Goal: Task Accomplishment & Management: Complete application form

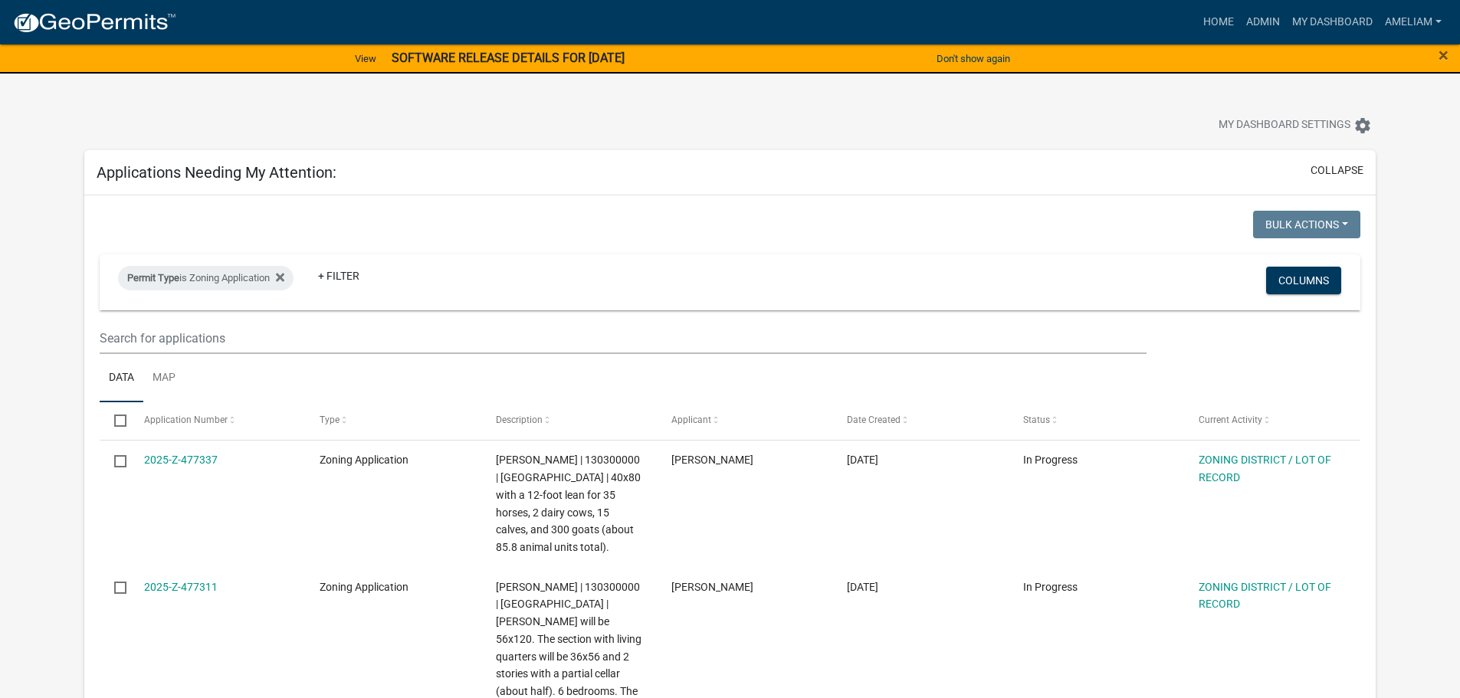
select select "3: 100"
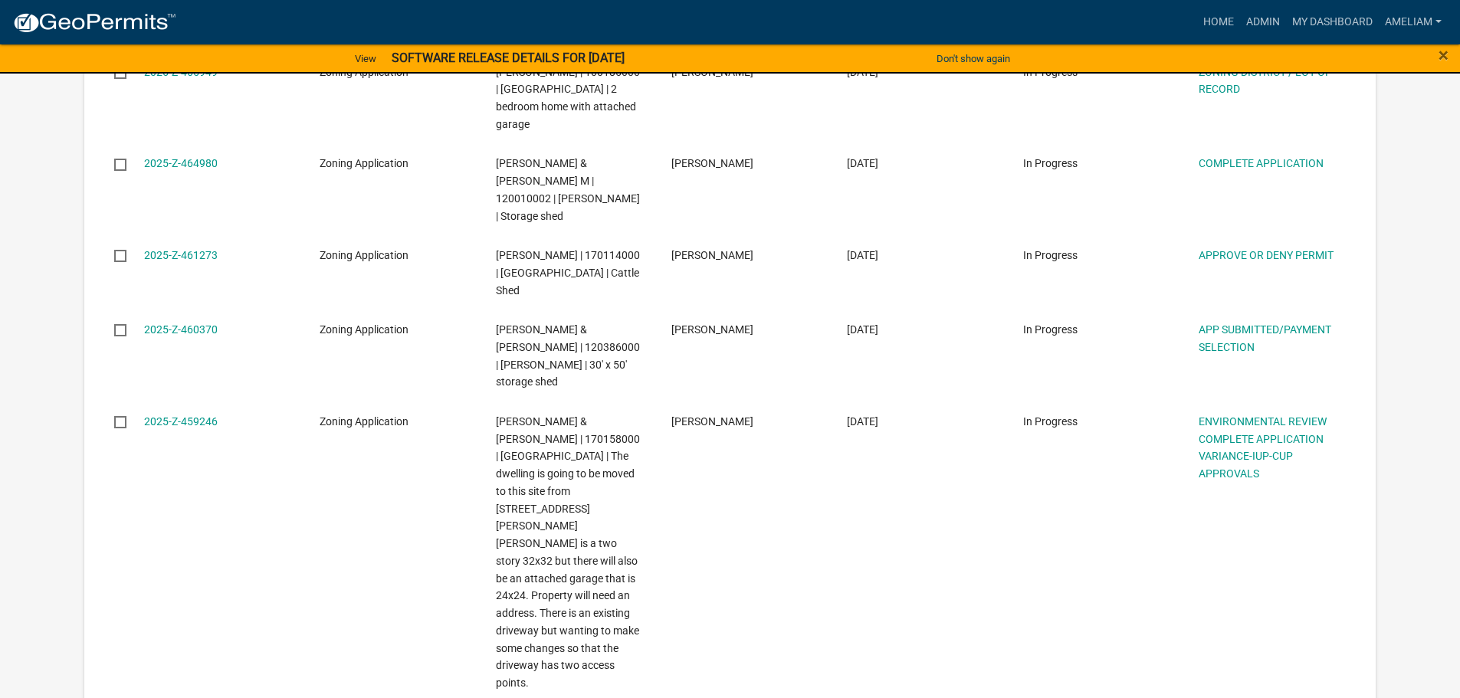
scroll to position [2070, 0]
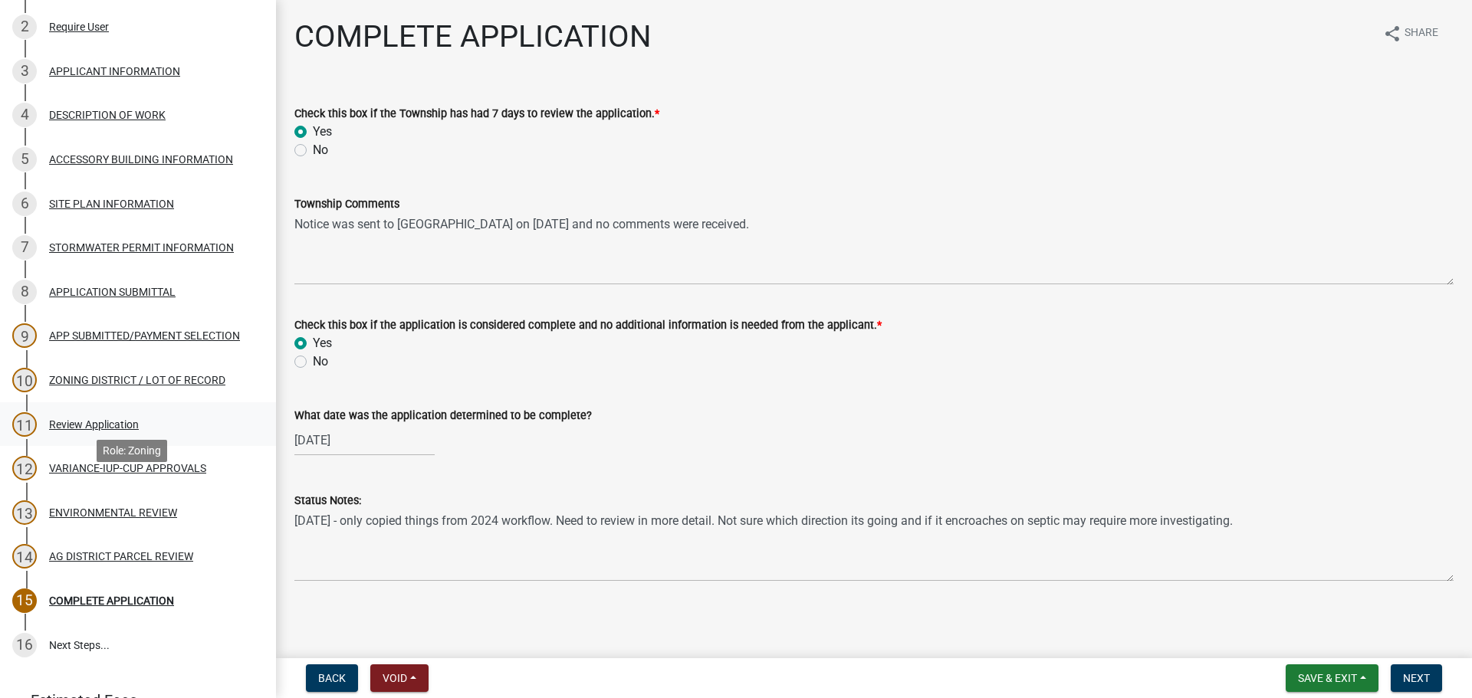
scroll to position [230, 0]
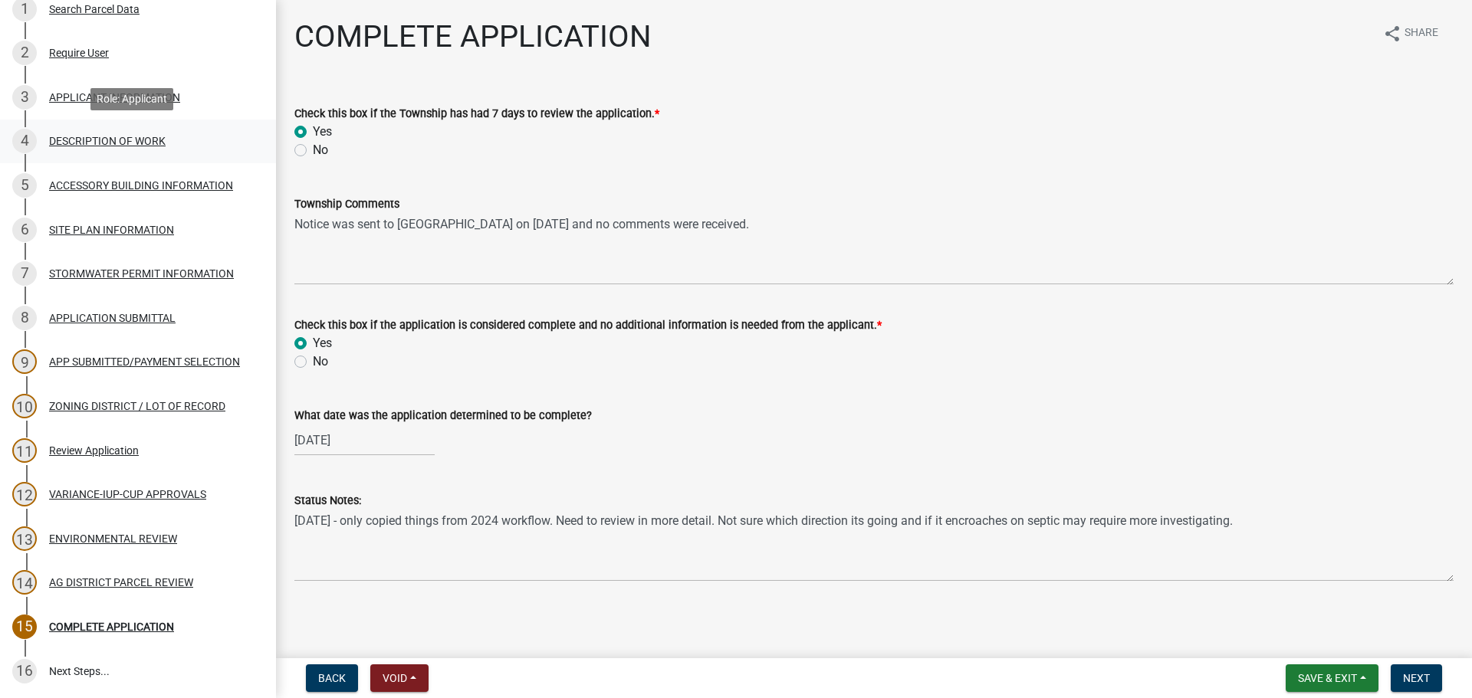
click at [127, 137] on div "DESCRIPTION OF WORK" at bounding box center [107, 141] width 117 height 11
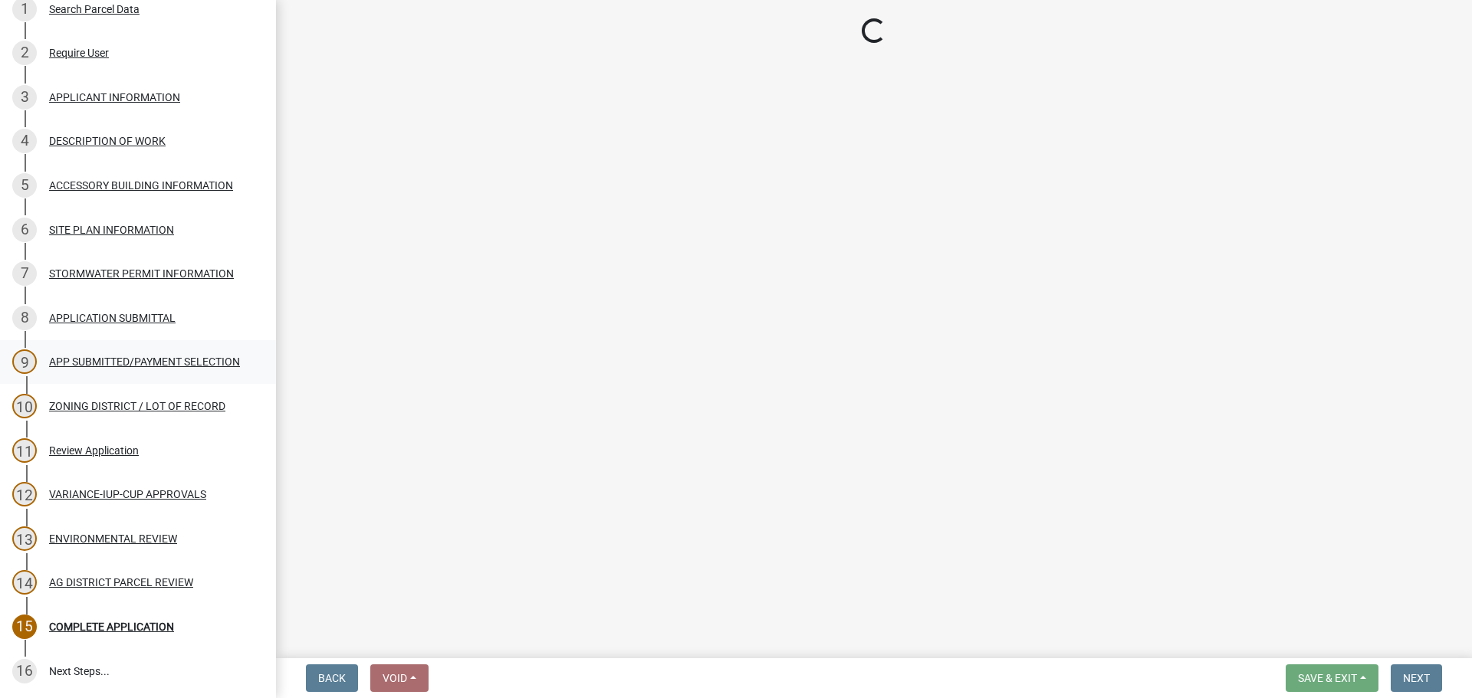
select select "d5c4c3d5-0e01-416f-8471-05b912159bd9"
select select "b77d4c88-b606-4875-889f-ef493ebc67f8"
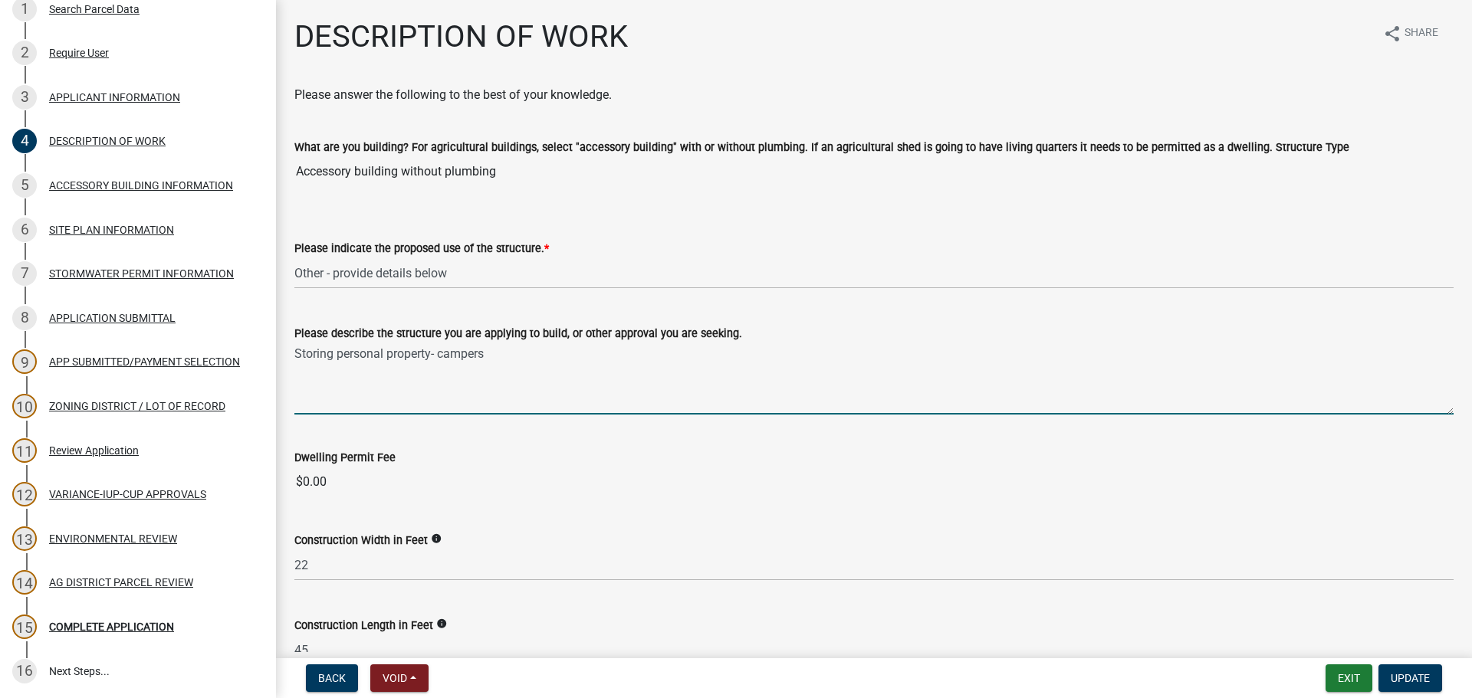
click at [575, 374] on textarea "Storing personal property- campers" at bounding box center [873, 379] width 1159 height 72
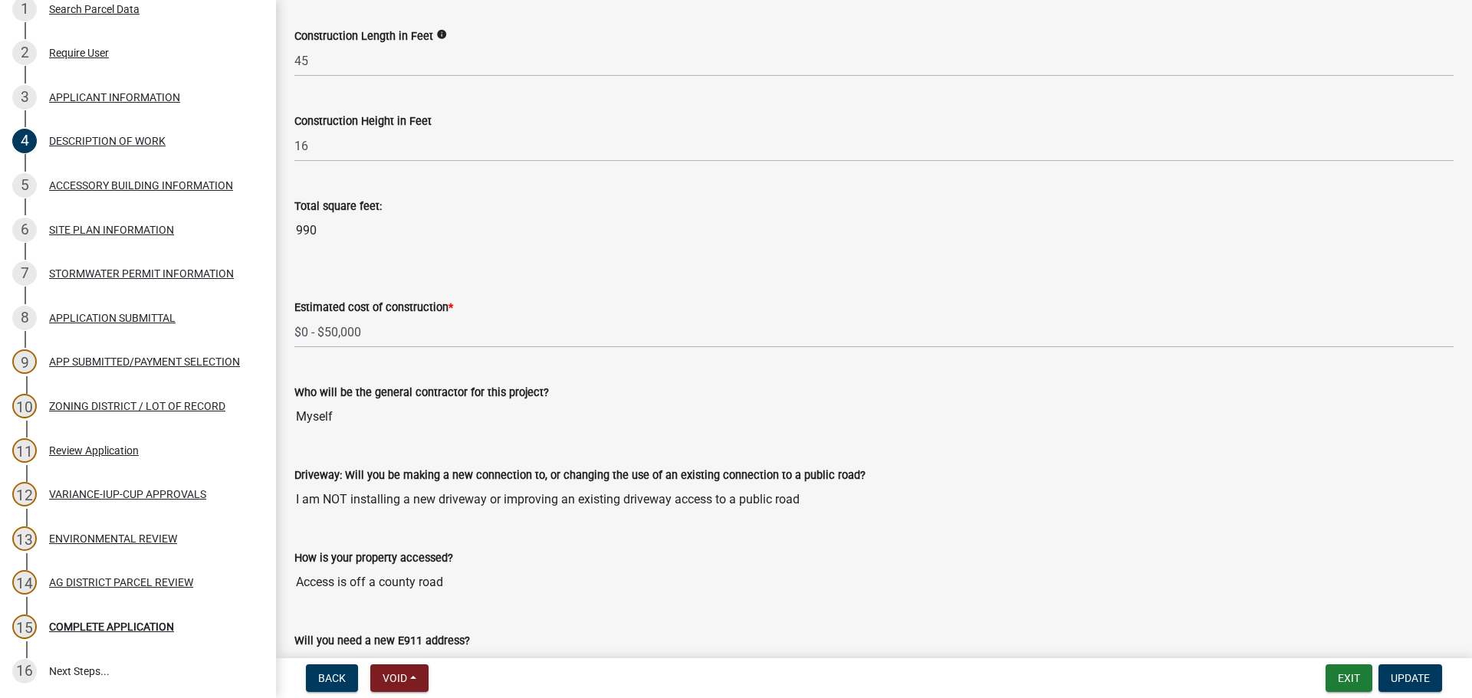
scroll to position [613, 0]
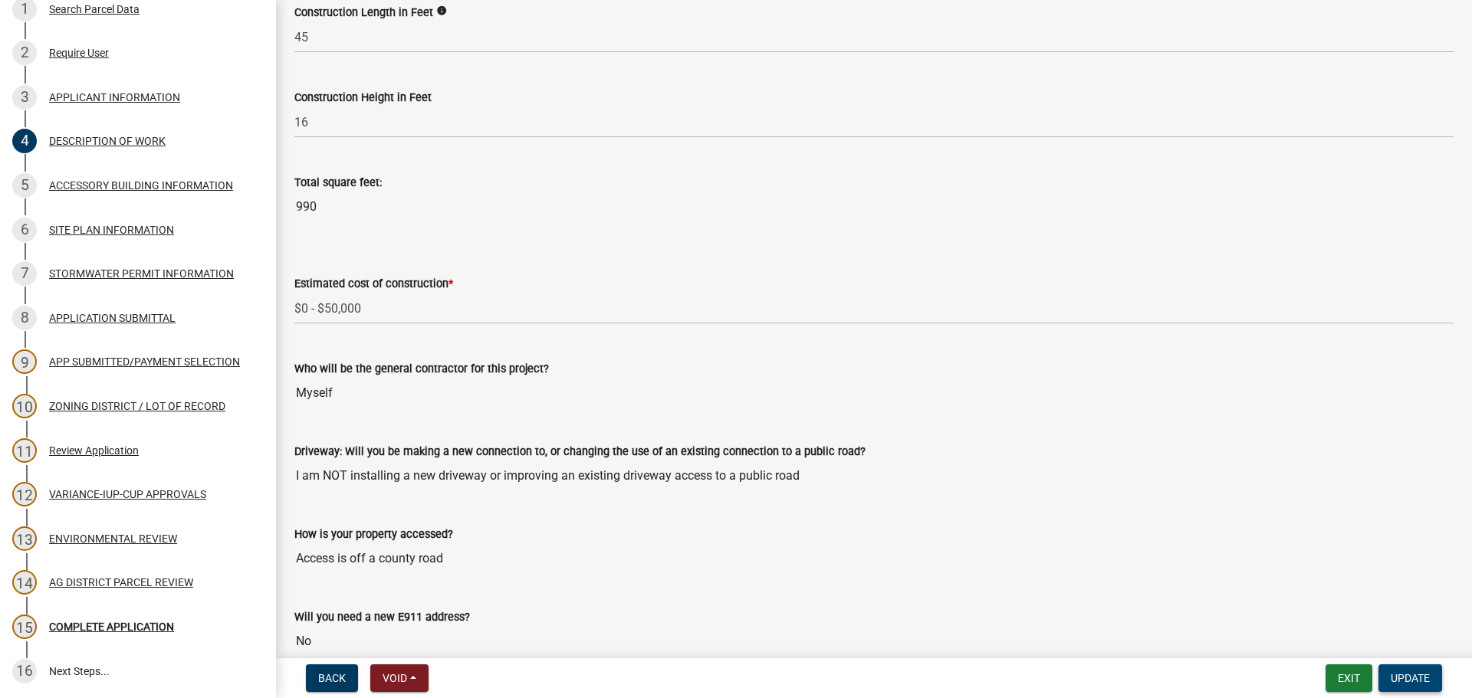
type textarea "Storing personal property- campers. Lean-to with open sides and connected to cu…"
click at [1391, 681] on span "Update" at bounding box center [1410, 678] width 39 height 12
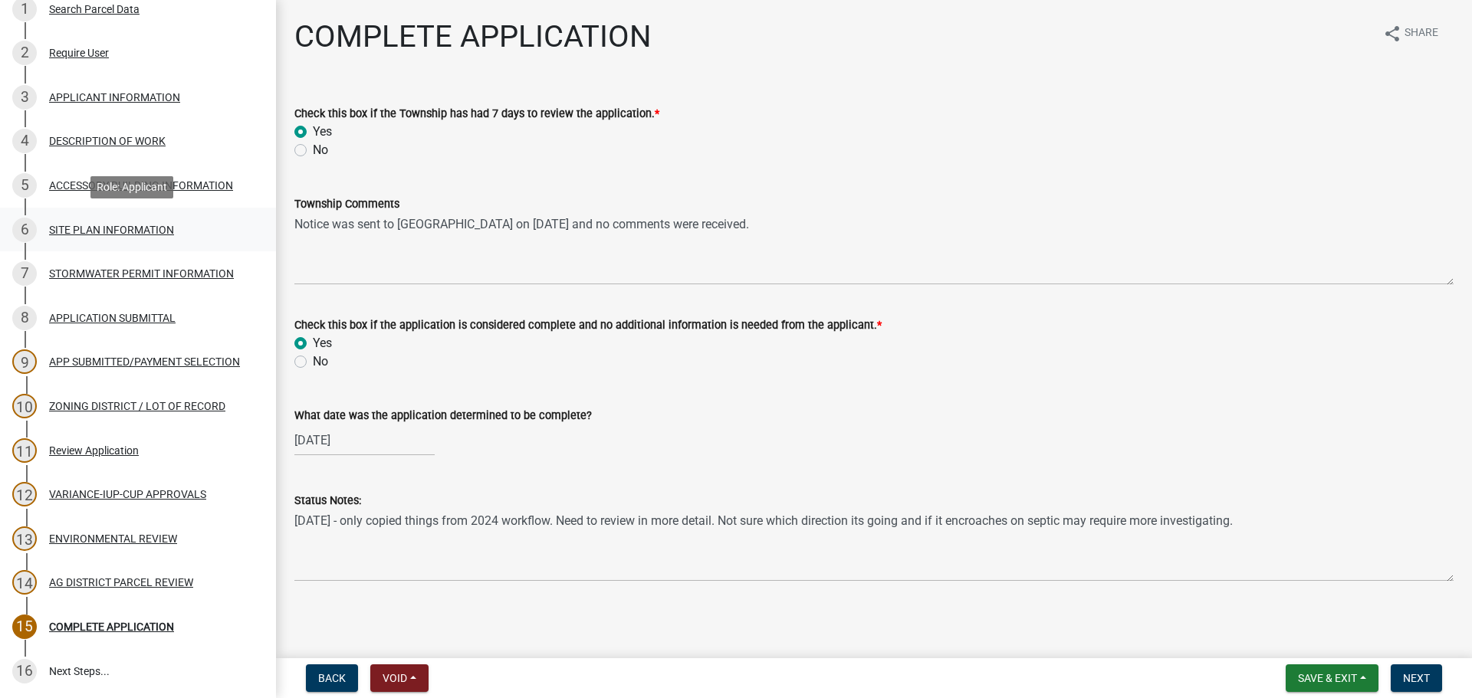
click at [113, 235] on div "SITE PLAN INFORMATION" at bounding box center [111, 230] width 125 height 11
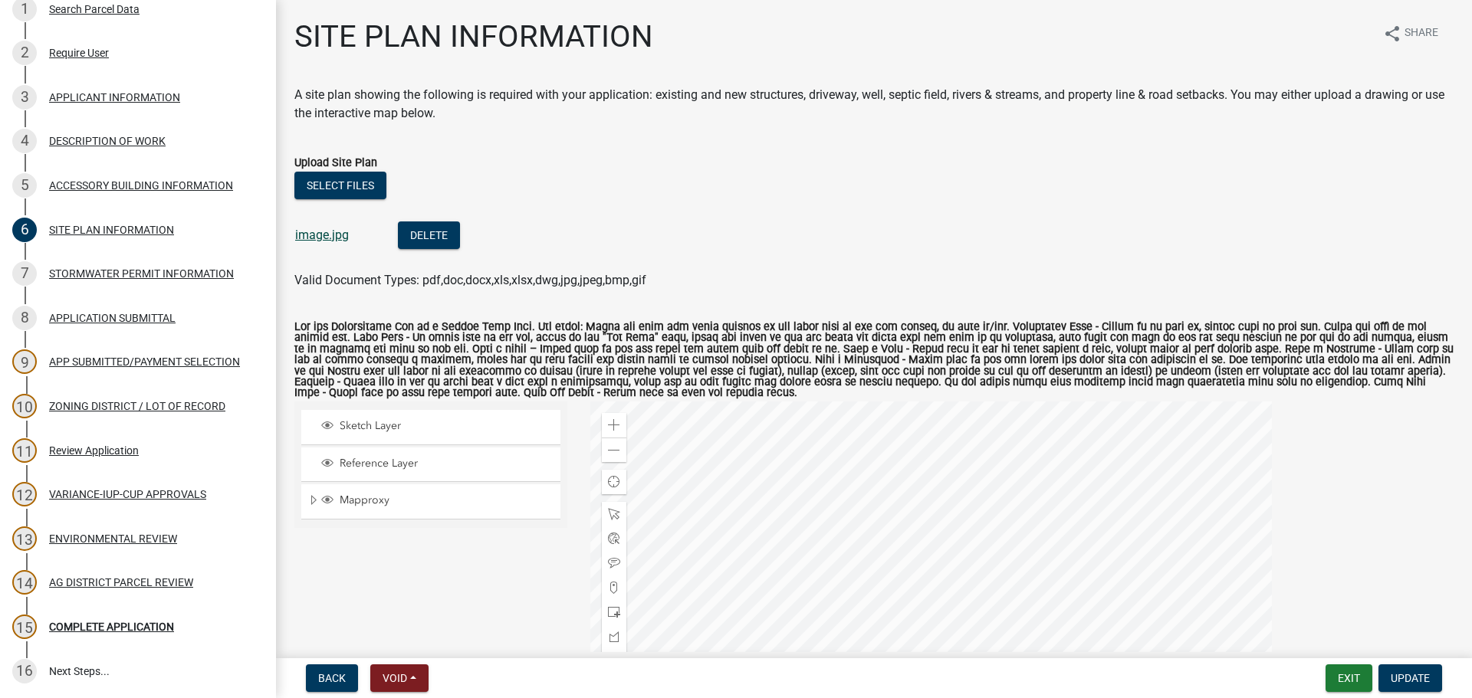
click at [313, 241] on link "image.jpg" at bounding box center [322, 235] width 54 height 15
click at [834, 468] on div at bounding box center [930, 593] width 681 height 383
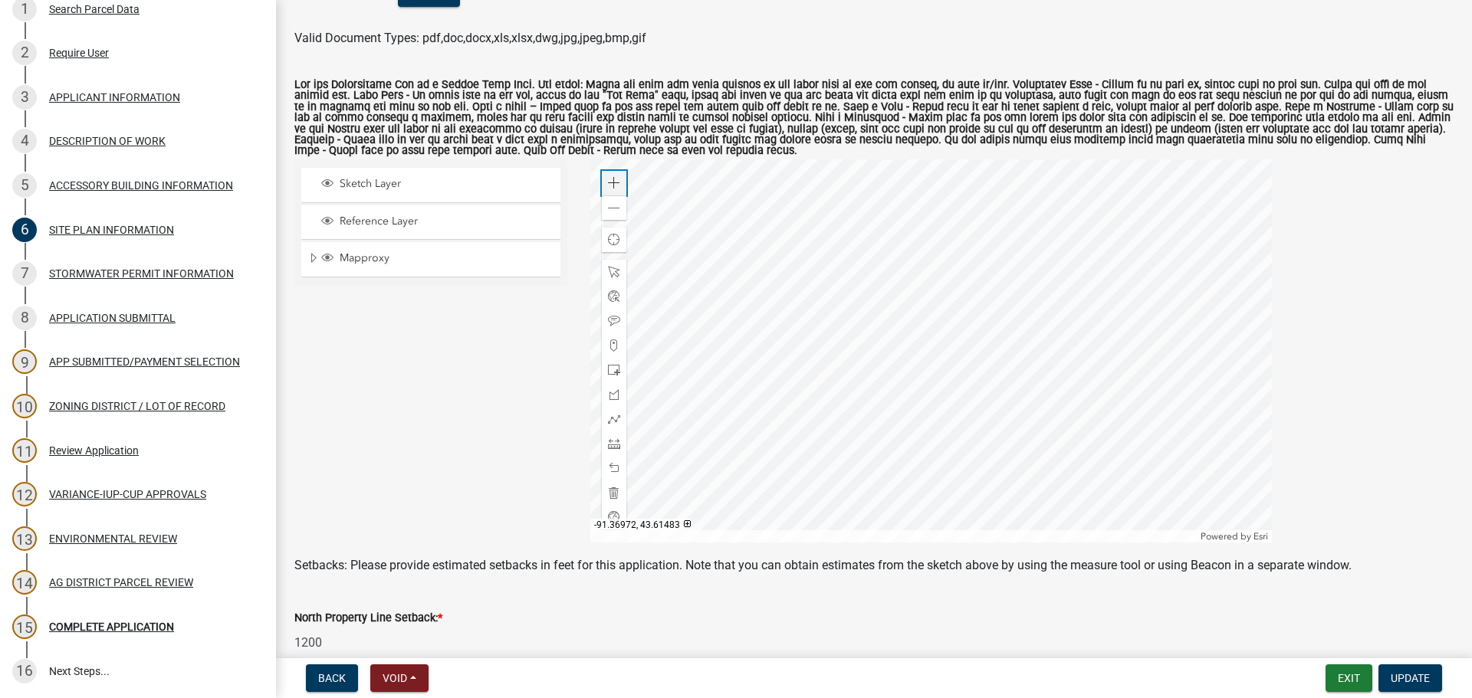
click at [614, 189] on span at bounding box center [614, 183] width 12 height 12
click at [902, 472] on div at bounding box center [930, 350] width 681 height 383
click at [857, 415] on div at bounding box center [930, 350] width 681 height 383
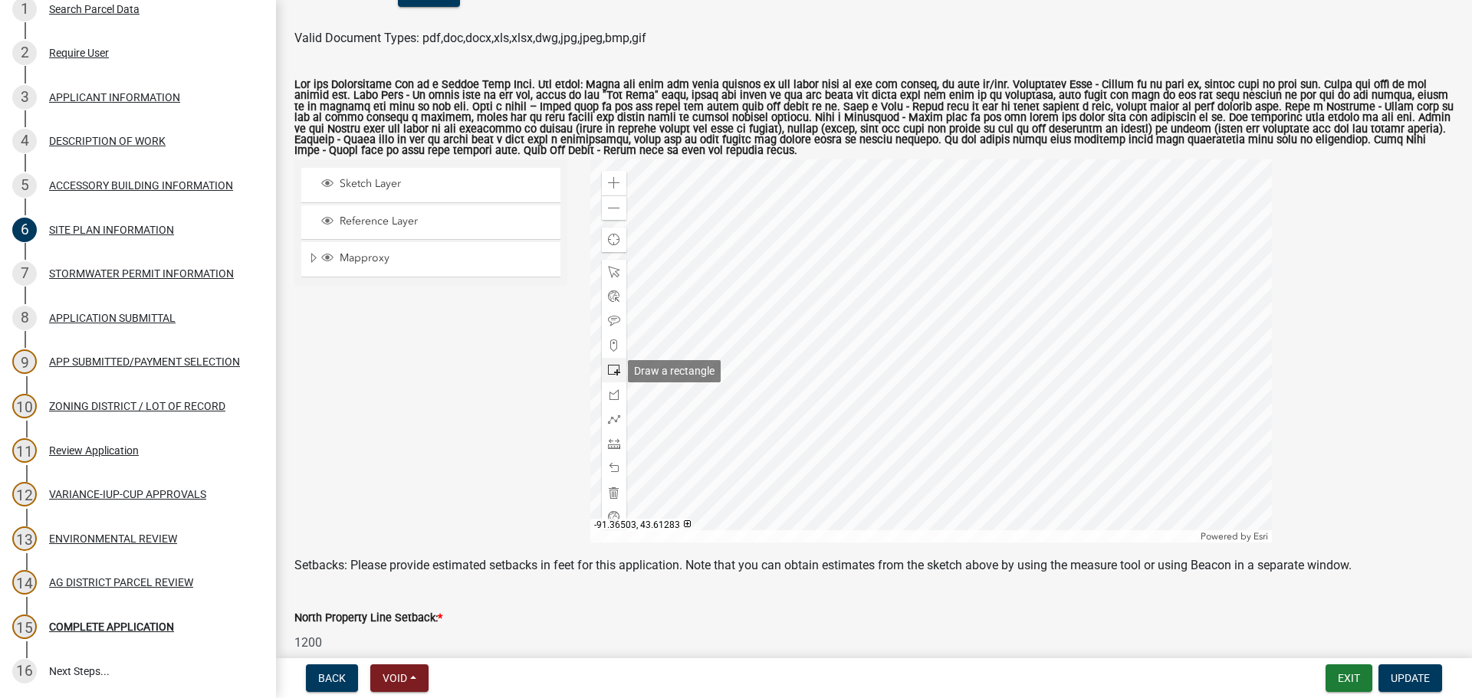
click at [612, 379] on div at bounding box center [614, 370] width 25 height 25
click at [841, 353] on div at bounding box center [930, 350] width 681 height 383
click at [1415, 681] on span "Update" at bounding box center [1410, 678] width 39 height 12
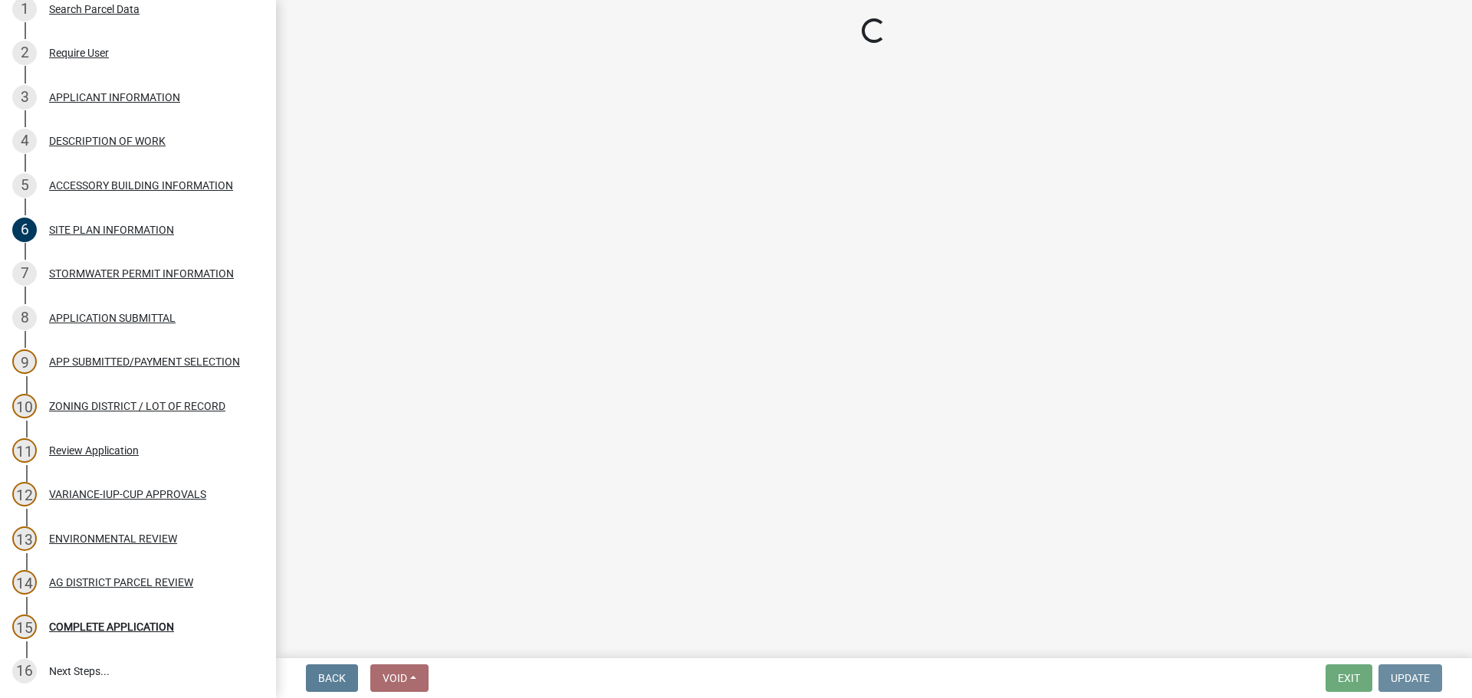
scroll to position [0, 0]
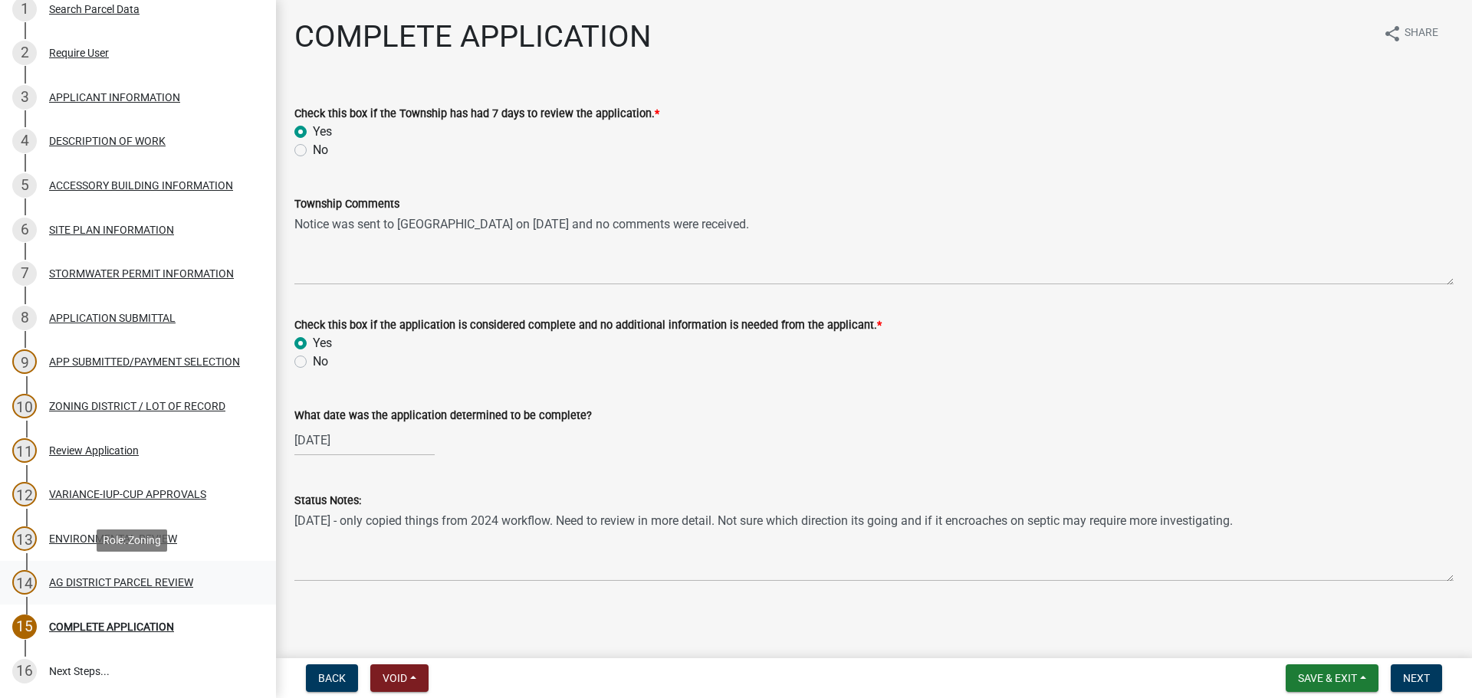
click at [118, 578] on div "AG DISTRICT PARCEL REVIEW" at bounding box center [121, 582] width 144 height 11
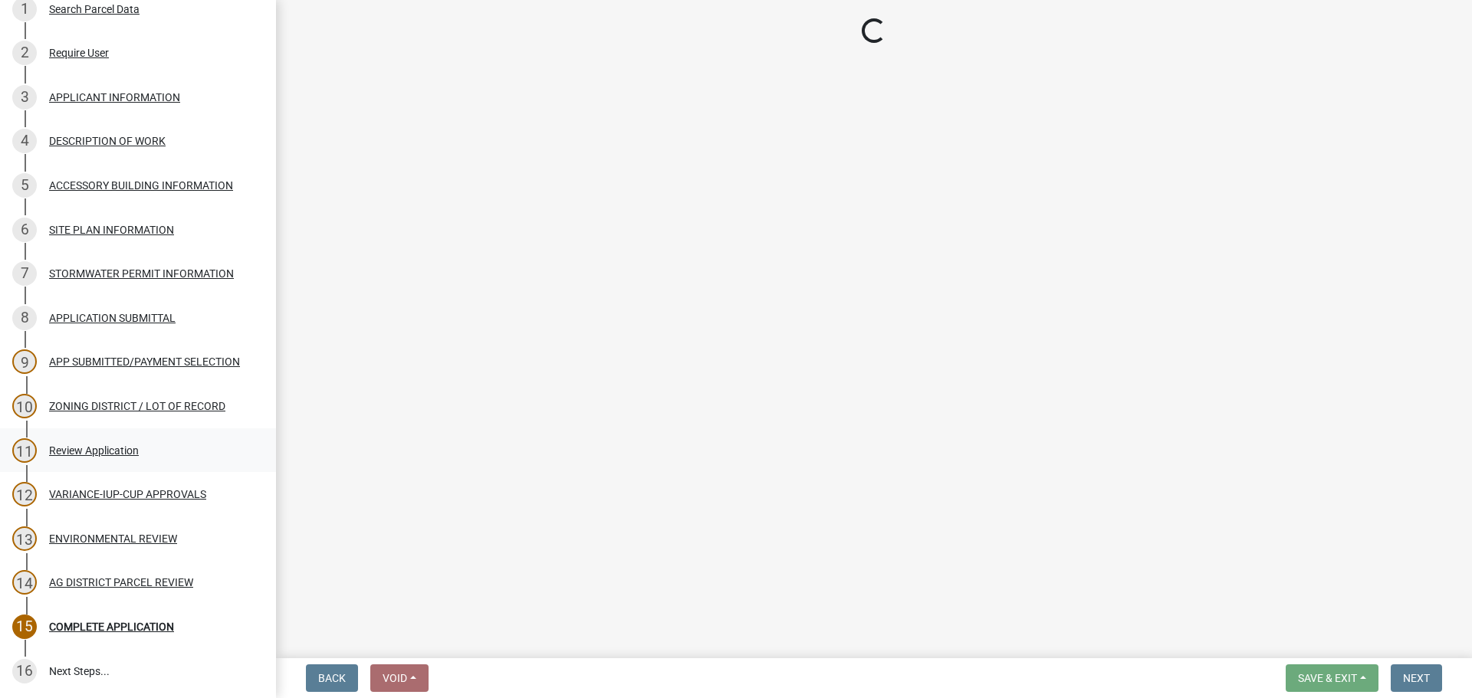
select select "fe23c68f-3976-40fb-92de-7ec6f88d0010"
select select "c27f3562-6487-48b9-bb79-d53cdb3b0a36"
select select "e720d887-05b7-48e7-b675-04570e4c9f75"
select select "3e342f75-9fb1-4b8c-bbeb-47cfa96347ca"
select select "c756e23e-ff22-4e58-8178-2621bc441b49"
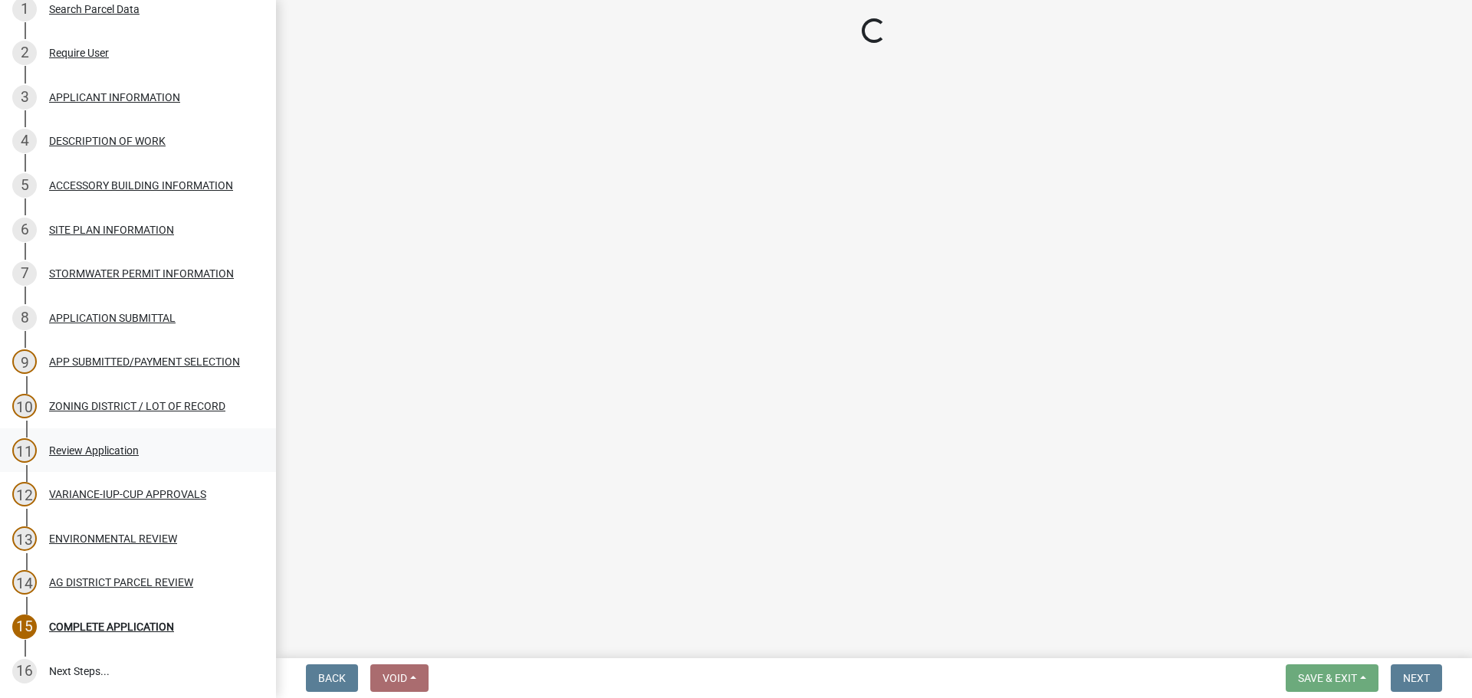
select select "d6ee9fe6-eaeb-4075-8903-6582290b482e"
select select "a045efff-9645-47c6-b046-89cf1e905dd6"
select select "aa1ca06f-8d34-4542-998d-1b6ccdc96445"
select select "f47993c2-143f-42b0-843f-88b20baa7a0f"
select select "010a36e8-78ab-47dd-88f8-ccc0edf139b8"
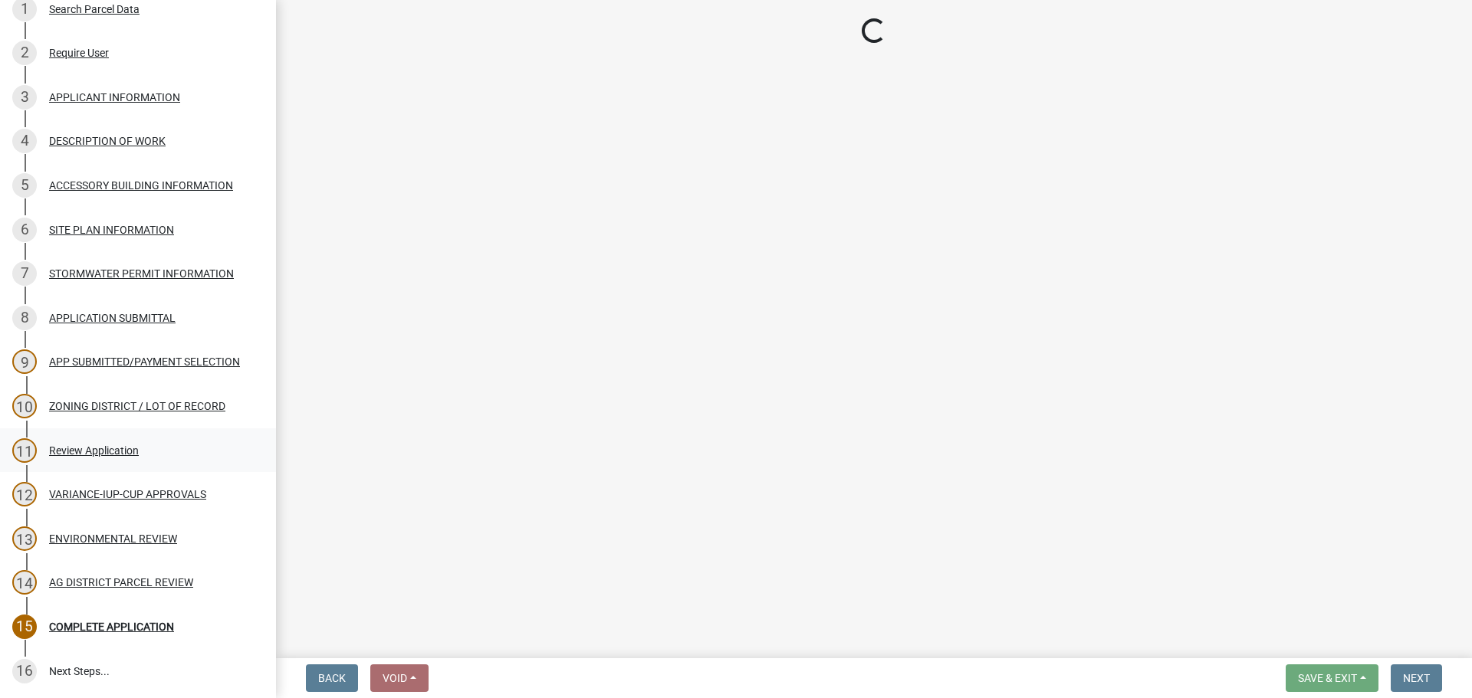
select select "617636dc-6122-45c9-991a-bd8b90cb2b24"
select select "2afcbc7a-ba70-4308-bdab-ed49491d43d0"
select select "be49bf27-167c-4383-b137-854eb09e2cec"
select select "6e389f70-961b-4b78-9c47-c422b69289d9"
select select "1e0d970e-6746-4216-b065-d6933a69b3fa"
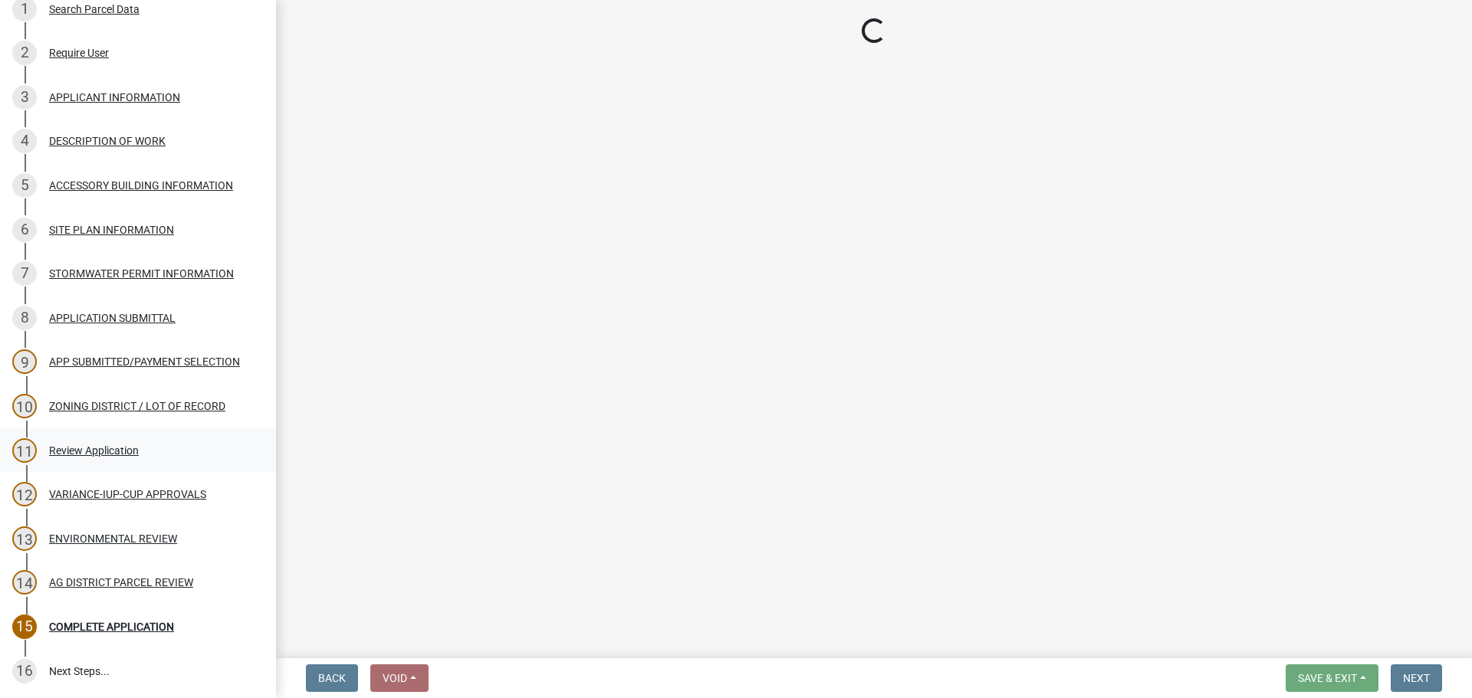
select select "44b75d30-e230-4ce0-8c0f-1ddadfe5cfb2"
select select "6d223645-95f1-4b70-a074-2c09099ea196"
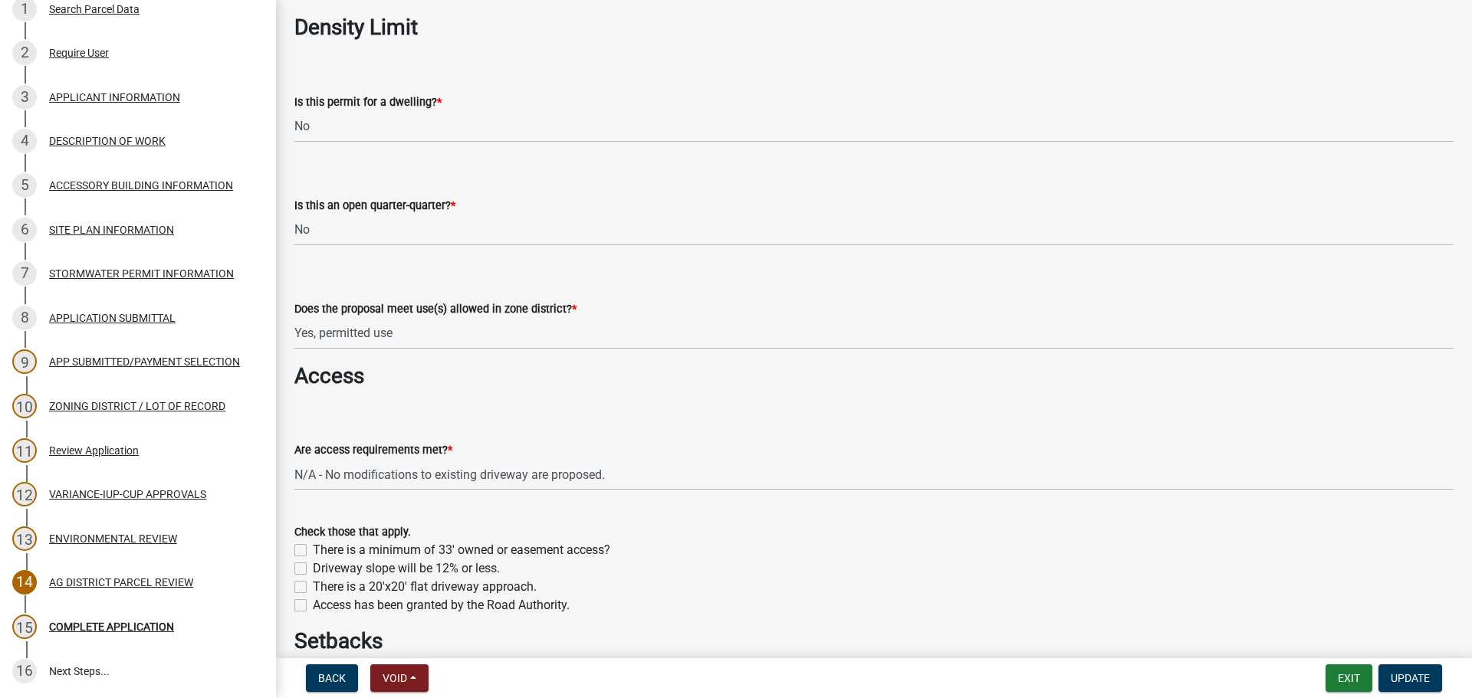
scroll to position [843, 0]
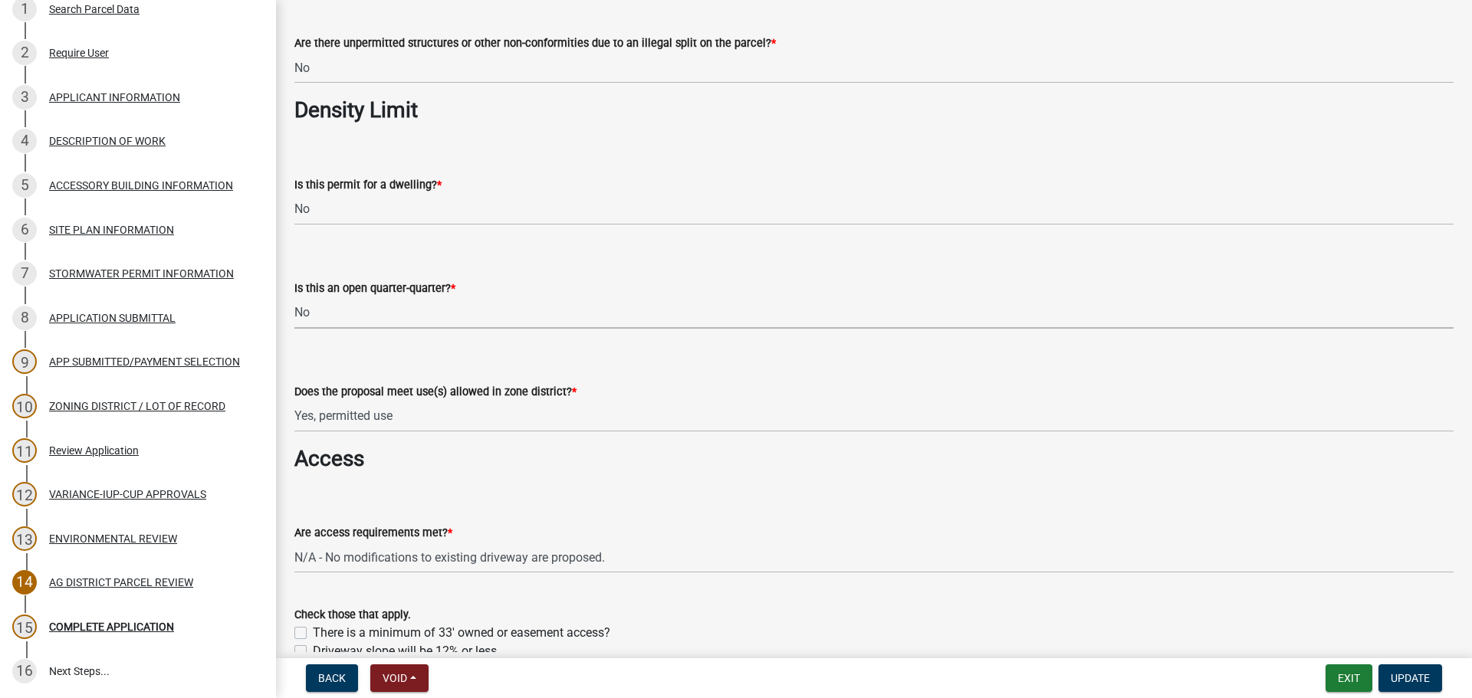
click at [419, 313] on select "Select Item... Yes No NA" at bounding box center [873, 312] width 1159 height 31
click at [294, 297] on select "Select Item... Yes No NA" at bounding box center [873, 312] width 1159 height 31
select select "93514e09-9993-4aea-b530-60a9708c3e74"
click at [442, 255] on div "Is this an open quarter-quarter? * Select Item... Yes No NA" at bounding box center [873, 284] width 1159 height 90
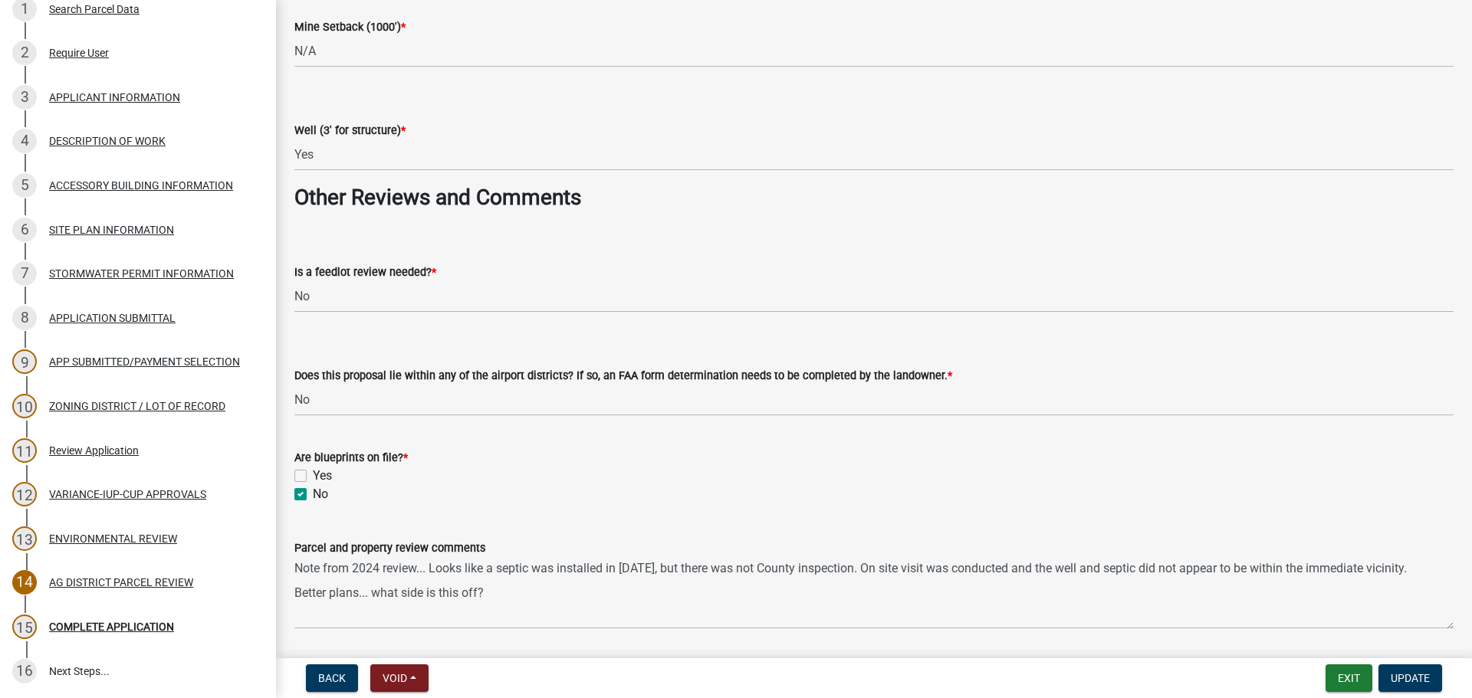
scroll to position [2530, 0]
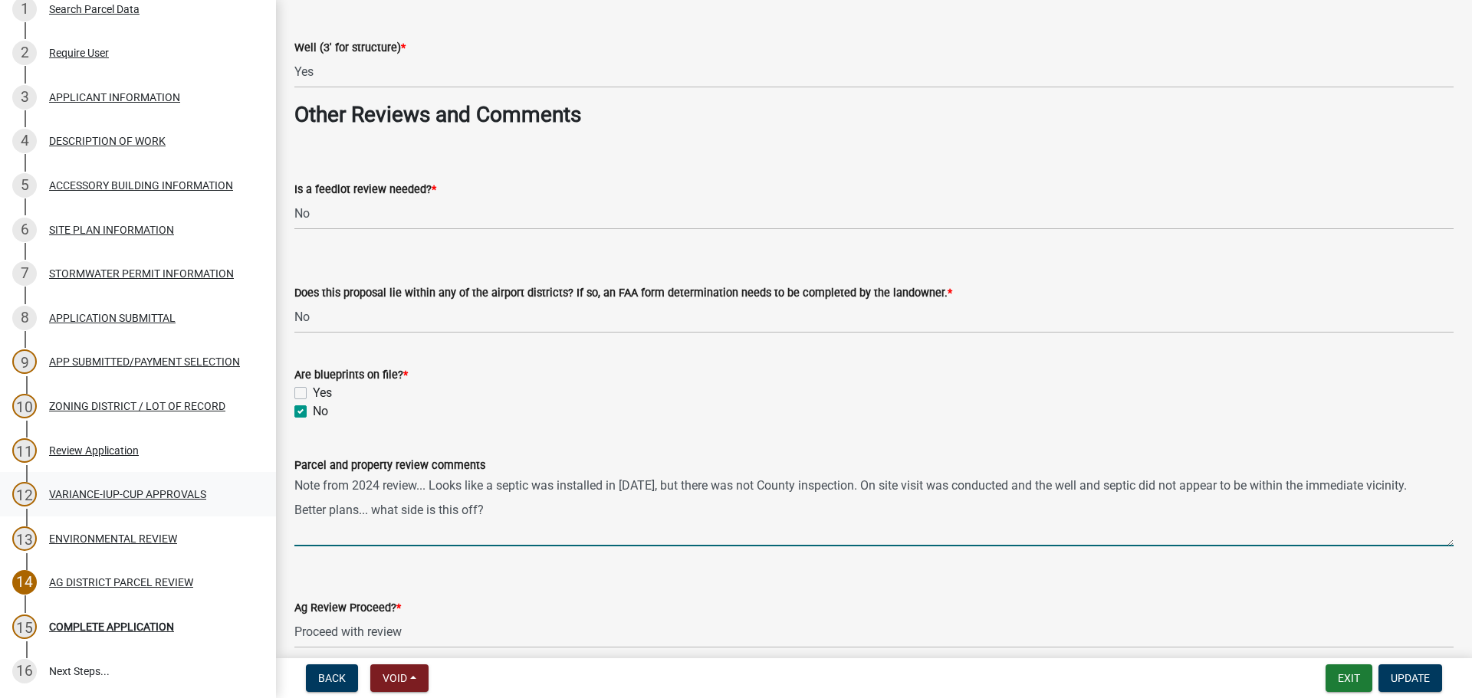
drag, startPoint x: 511, startPoint y: 516, endPoint x: 264, endPoint y: 504, distance: 247.9
click at [266, 505] on div "Zoning Application 2025-Z-458914 Edit View Summary Notes Show emails 1 Search P…" at bounding box center [736, 349] width 1472 height 698
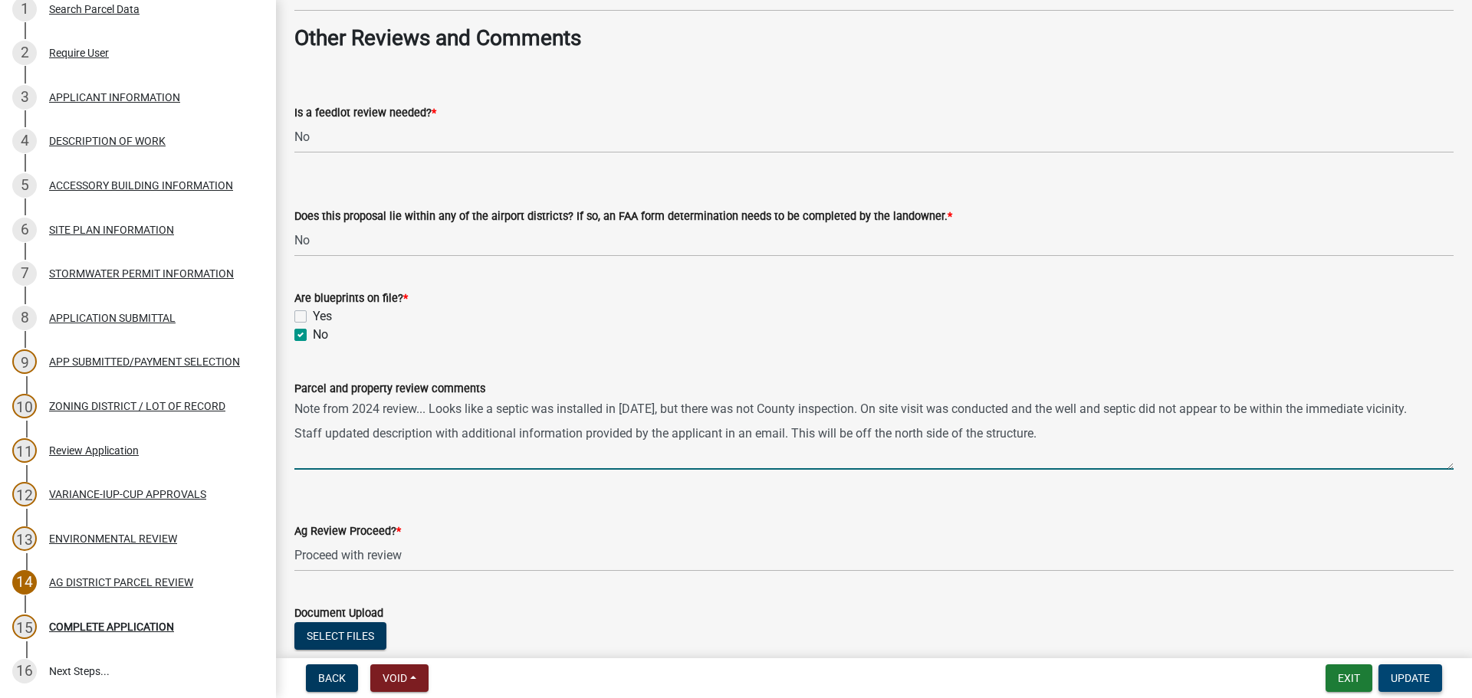
type textarea "Note from 2024 review... Looks like a septic was installed in [DATE], but there…"
click at [1415, 678] on span "Update" at bounding box center [1410, 678] width 39 height 12
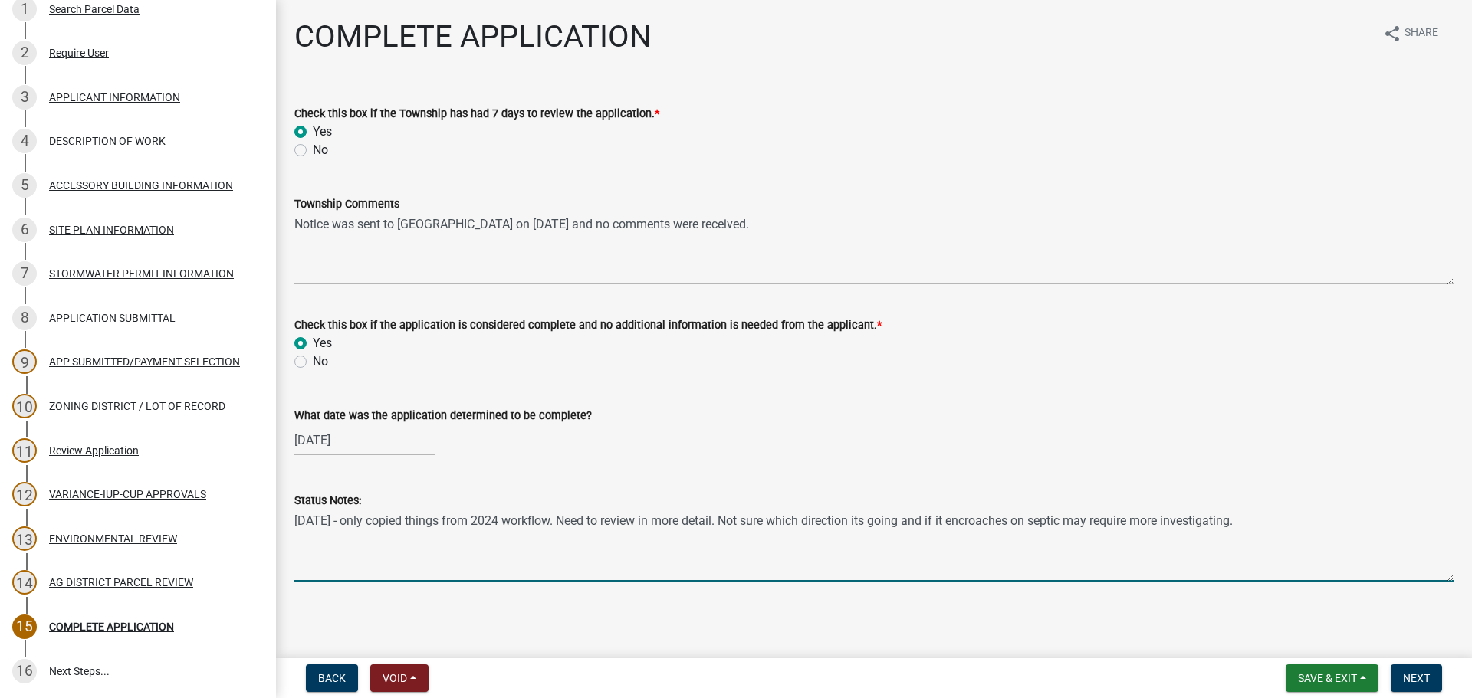
drag, startPoint x: 1266, startPoint y: 527, endPoint x: 293, endPoint y: 535, distance: 973.6
click at [293, 535] on div "Status Notes: [DATE] - only copied things from 2024 workflow. Need to review in…" at bounding box center [874, 526] width 1182 height 112
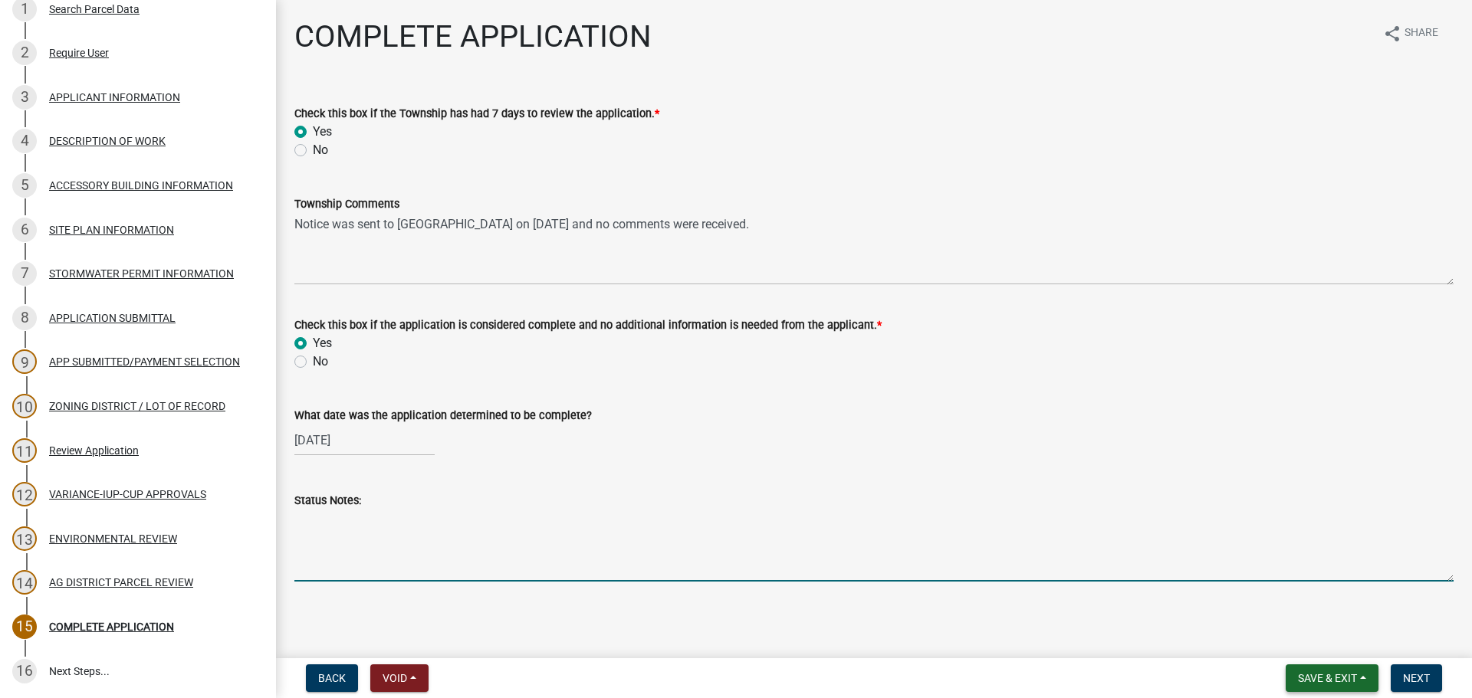
click at [1371, 678] on button "Save & Exit" at bounding box center [1332, 679] width 93 height 28
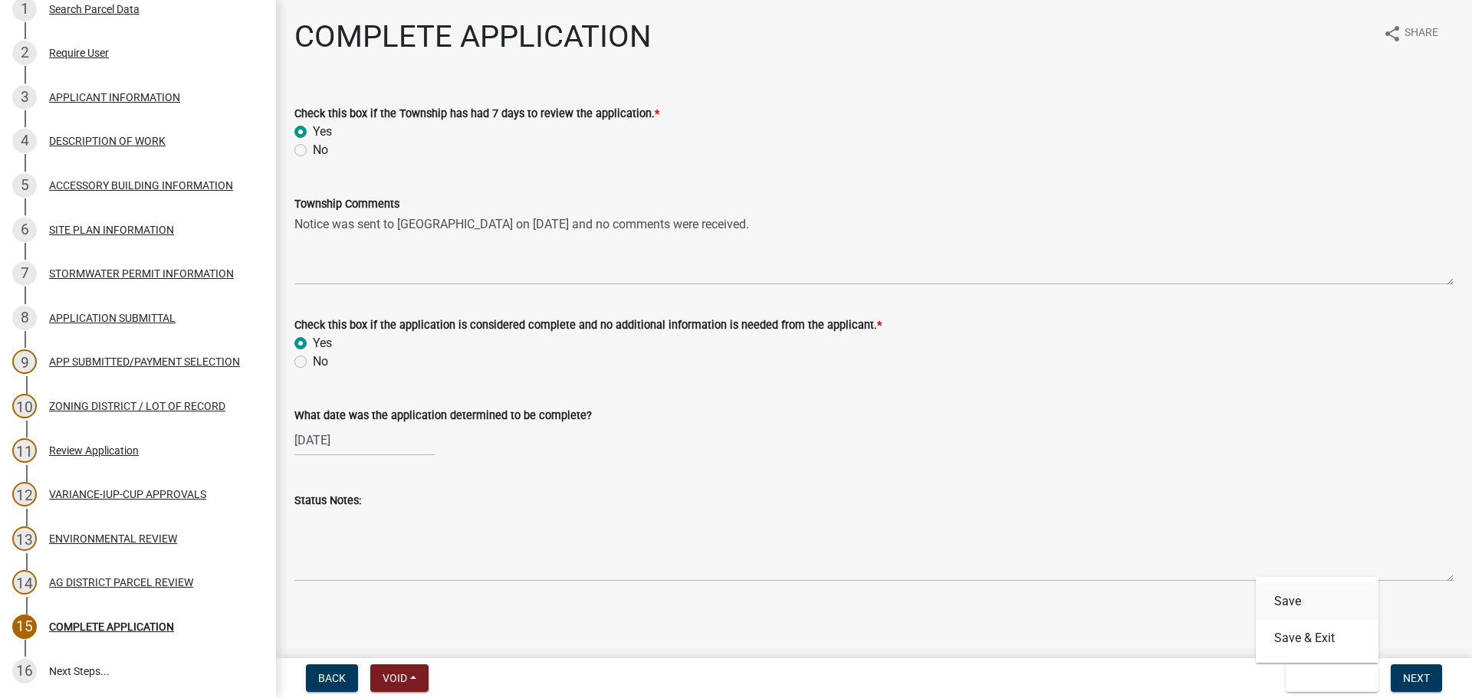
click at [1327, 609] on button "Save" at bounding box center [1317, 601] width 123 height 37
click at [117, 579] on div "AG DISTRICT PARCEL REVIEW" at bounding box center [121, 582] width 144 height 11
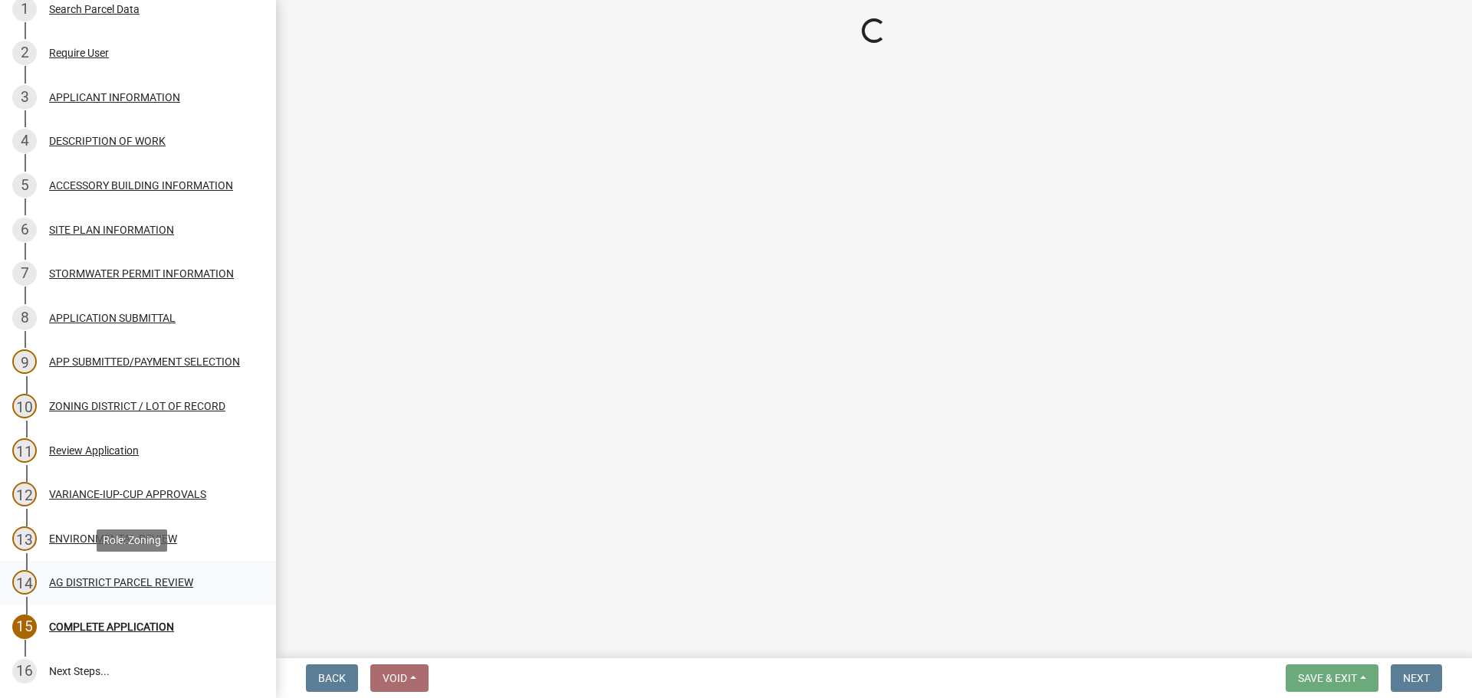
select select "fe23c68f-3976-40fb-92de-7ec6f88d0010"
select select "c27f3562-6487-48b9-bb79-d53cdb3b0a36"
select select "e720d887-05b7-48e7-b675-04570e4c9f75"
select select "3e342f75-9fb1-4b8c-bbeb-47cfa96347ca"
select select "c756e23e-ff22-4e58-8178-2621bc441b49"
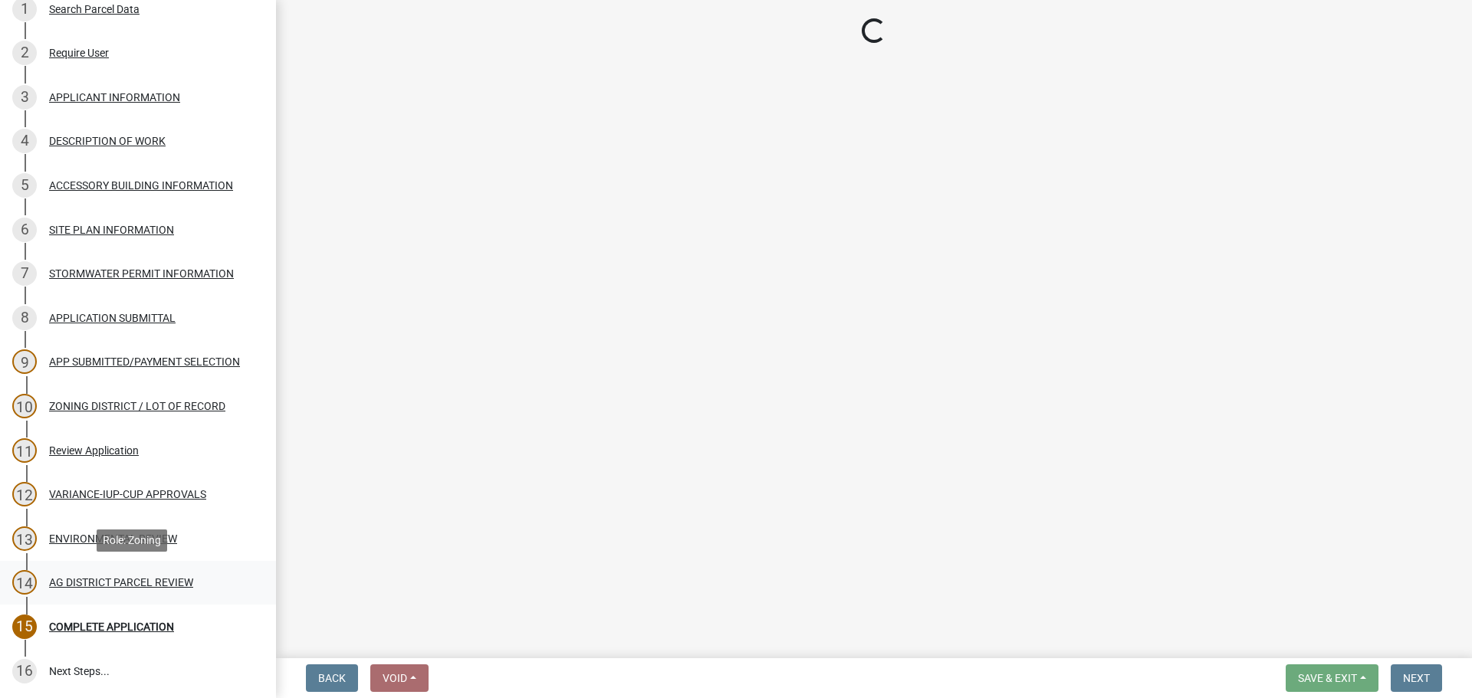
select select "93514e09-9993-4aea-b530-60a9708c3e74"
select select "a045efff-9645-47c6-b046-89cf1e905dd6"
select select "aa1ca06f-8d34-4542-998d-1b6ccdc96445"
select select "f47993c2-143f-42b0-843f-88b20baa7a0f"
select select "010a36e8-78ab-47dd-88f8-ccc0edf139b8"
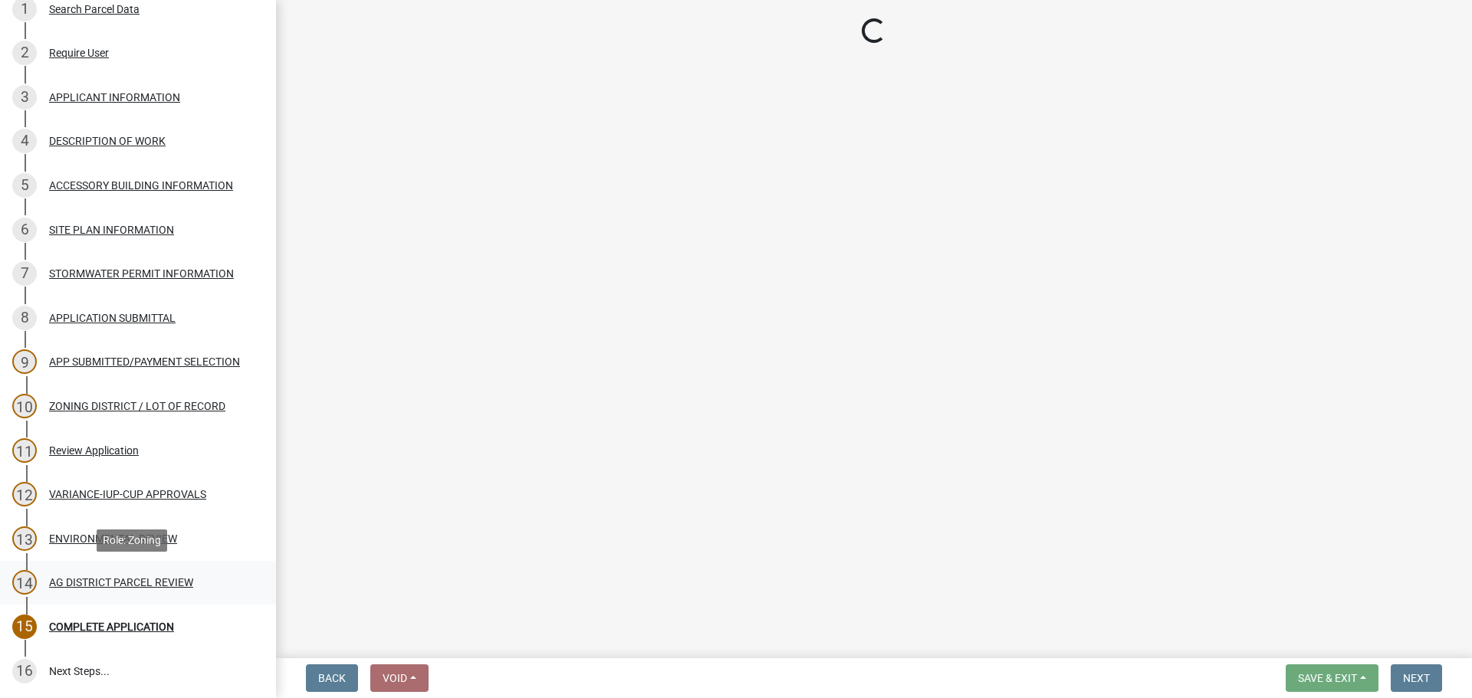
select select "617636dc-6122-45c9-991a-bd8b90cb2b24"
select select "2afcbc7a-ba70-4308-bdab-ed49491d43d0"
select select "be49bf27-167c-4383-b137-854eb09e2cec"
select select "6e389f70-961b-4b78-9c47-c422b69289d9"
select select "1e0d970e-6746-4216-b065-d6933a69b3fa"
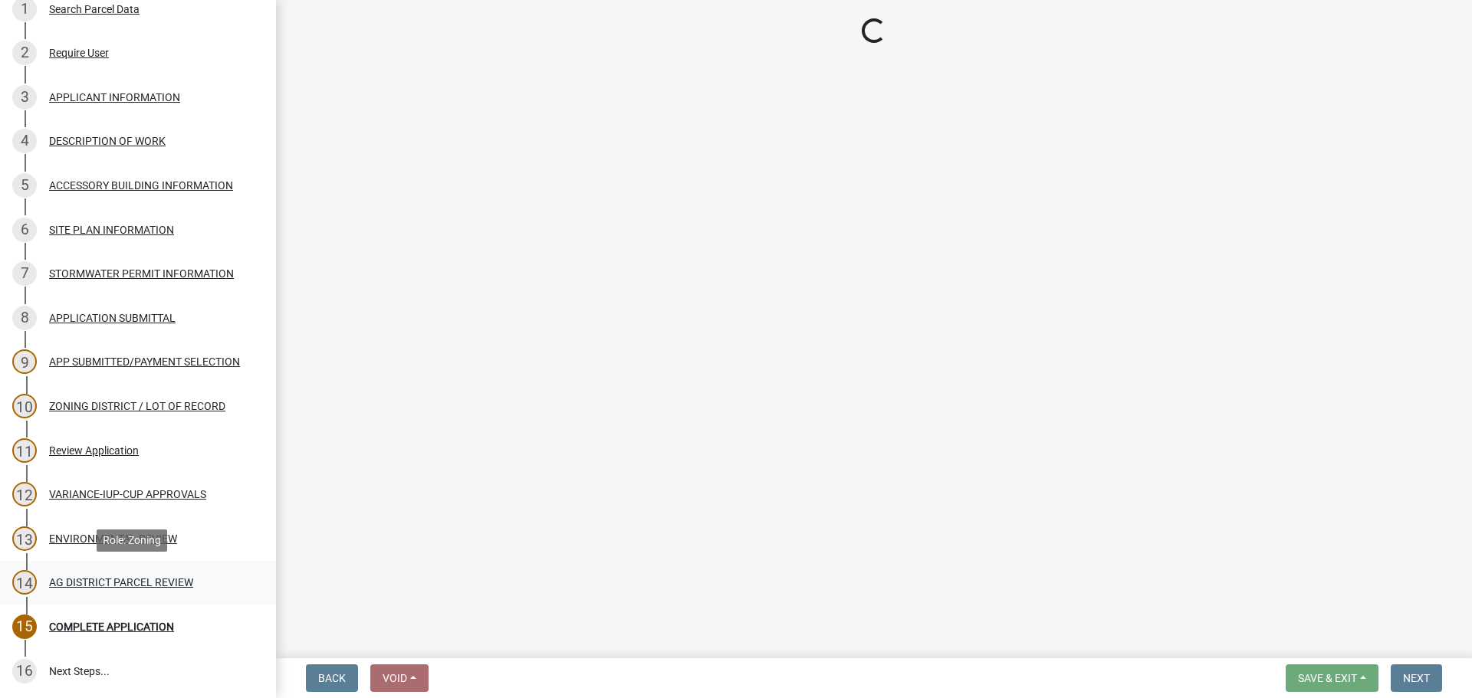
select select "44b75d30-e230-4ce0-8c0f-1ddadfe5cfb2"
select select "6d223645-95f1-4b70-a074-2c09099ea196"
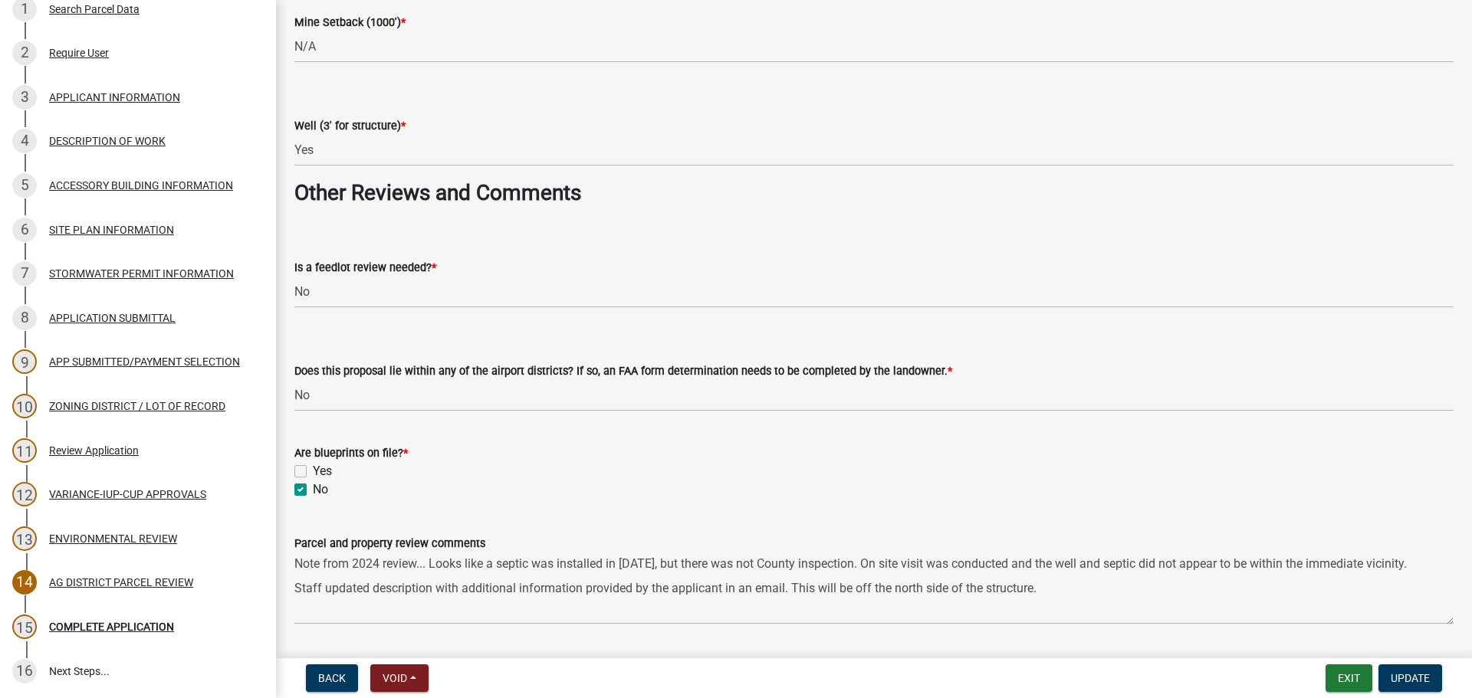
scroll to position [2683, 0]
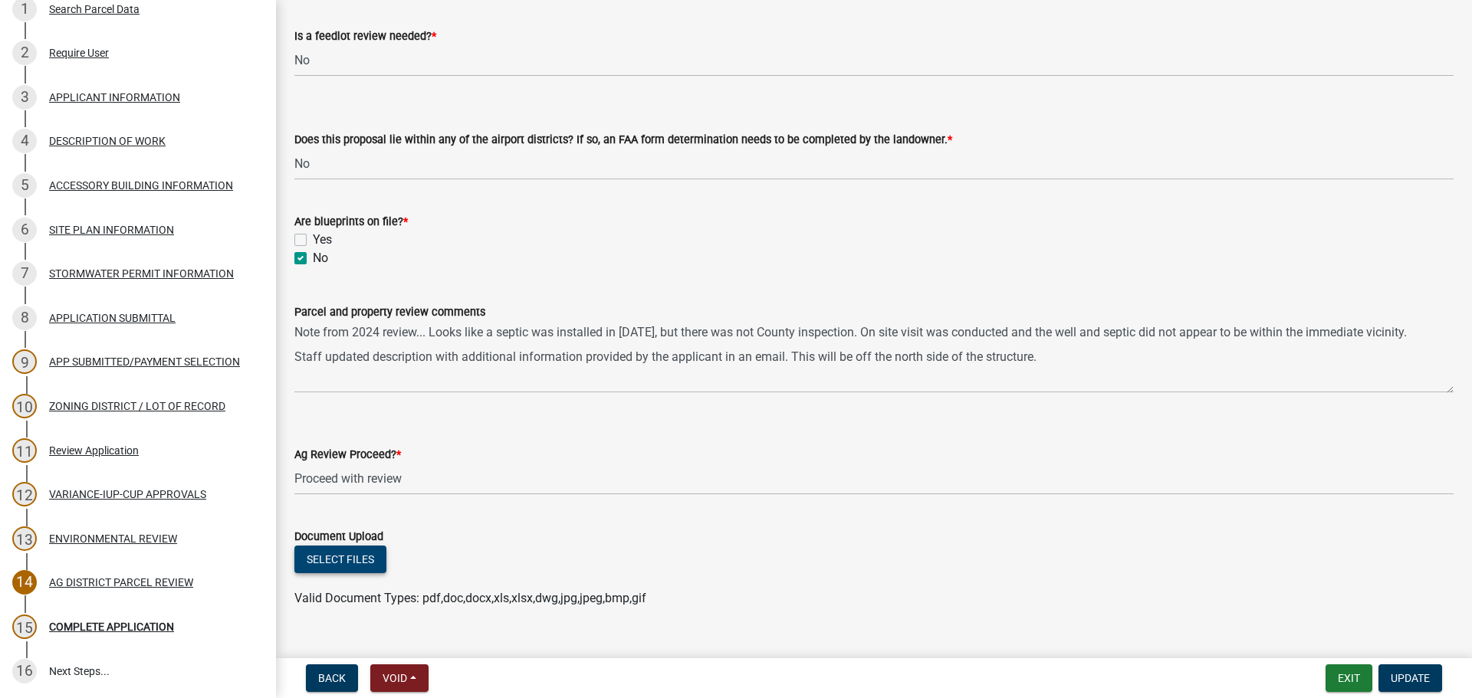
click at [307, 559] on button "Select files" at bounding box center [340, 560] width 92 height 28
click at [361, 567] on button "Select files" at bounding box center [340, 560] width 92 height 28
click at [338, 611] on link "09092025_Oliver Email.pdf" at bounding box center [368, 609] width 146 height 15
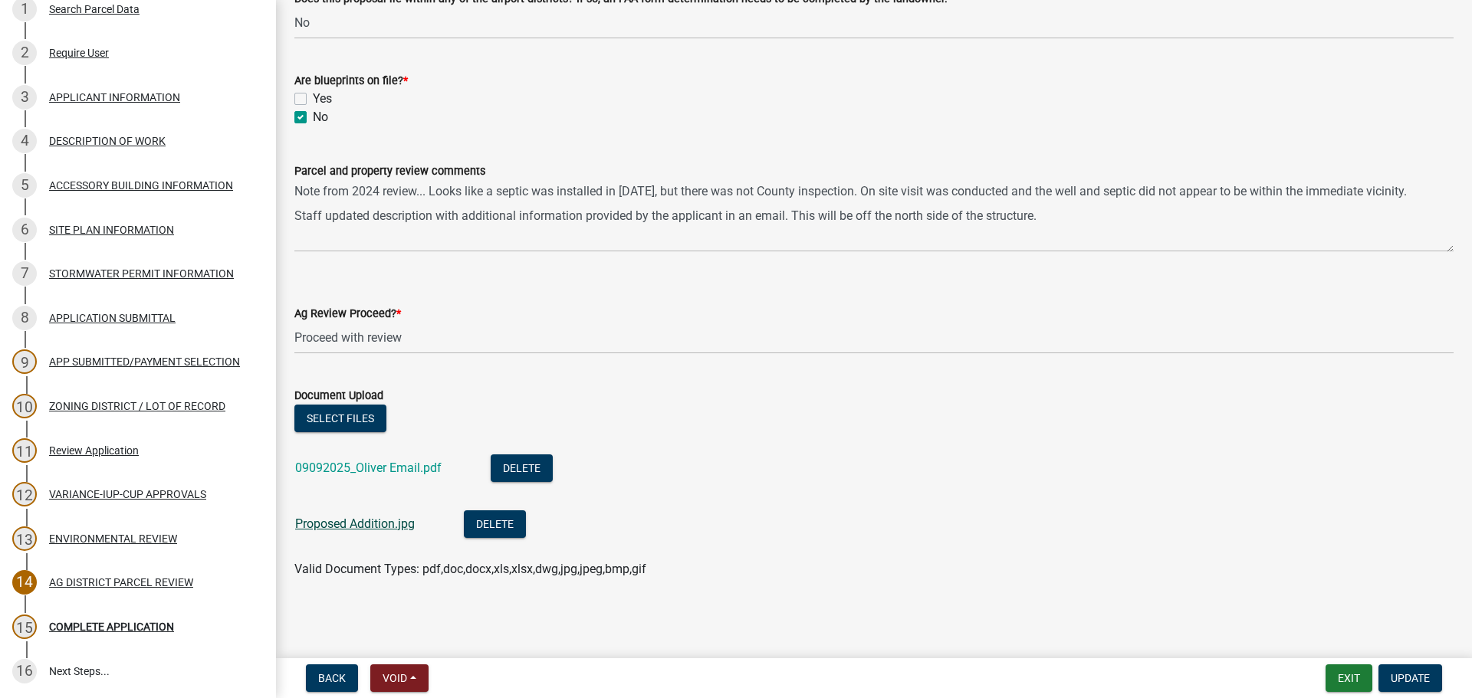
click at [369, 526] on link "Proposed Addition.jpg" at bounding box center [355, 524] width 120 height 15
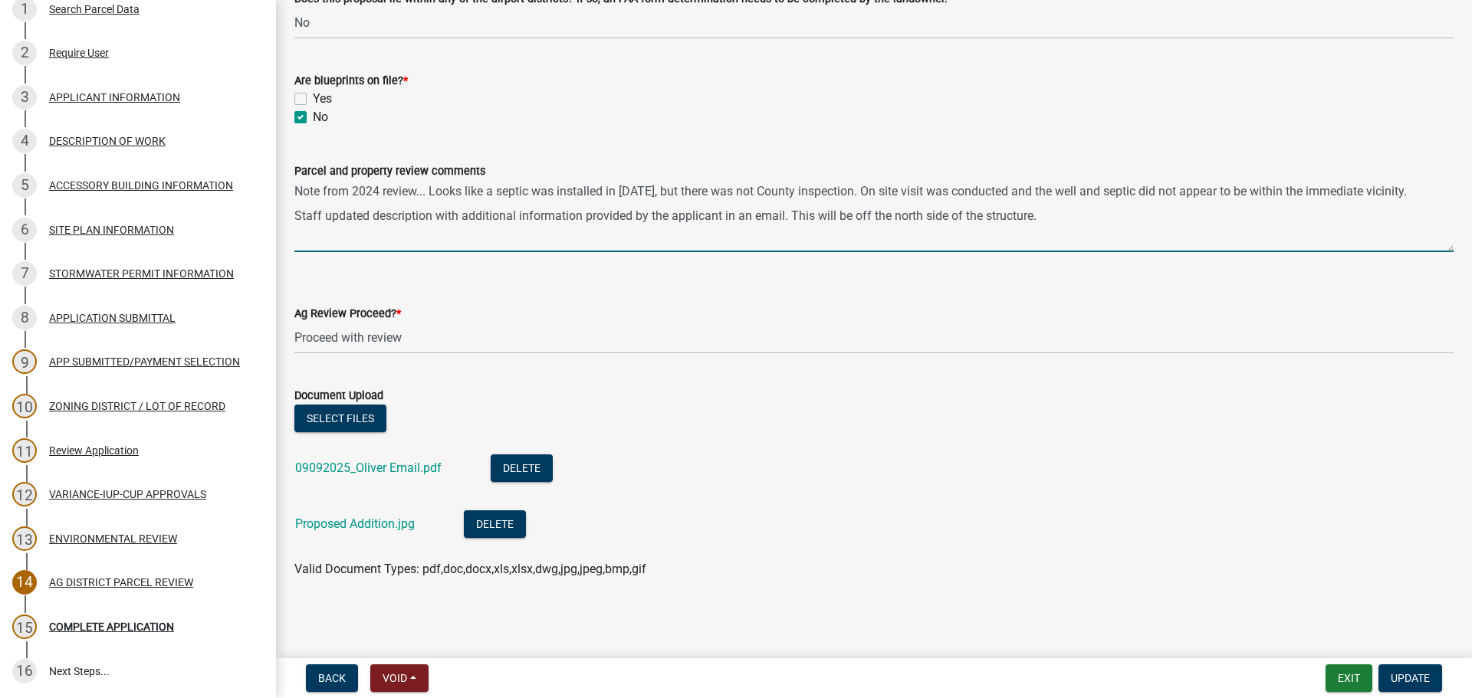
drag, startPoint x: 430, startPoint y: 190, endPoint x: 285, endPoint y: 182, distance: 145.1
click at [285, 182] on div "Parcel and property review comments Note from 2024 review... Looks like a septi…" at bounding box center [874, 196] width 1182 height 112
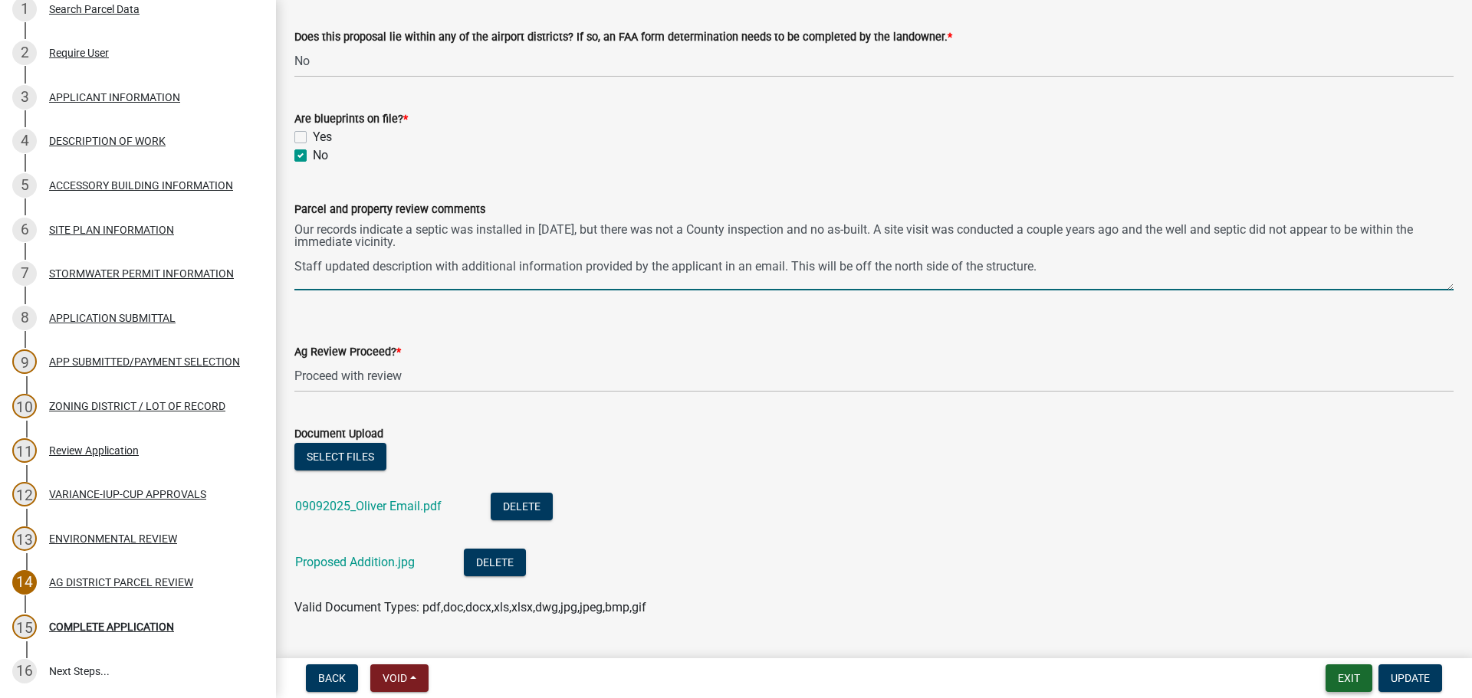
scroll to position [2747, 0]
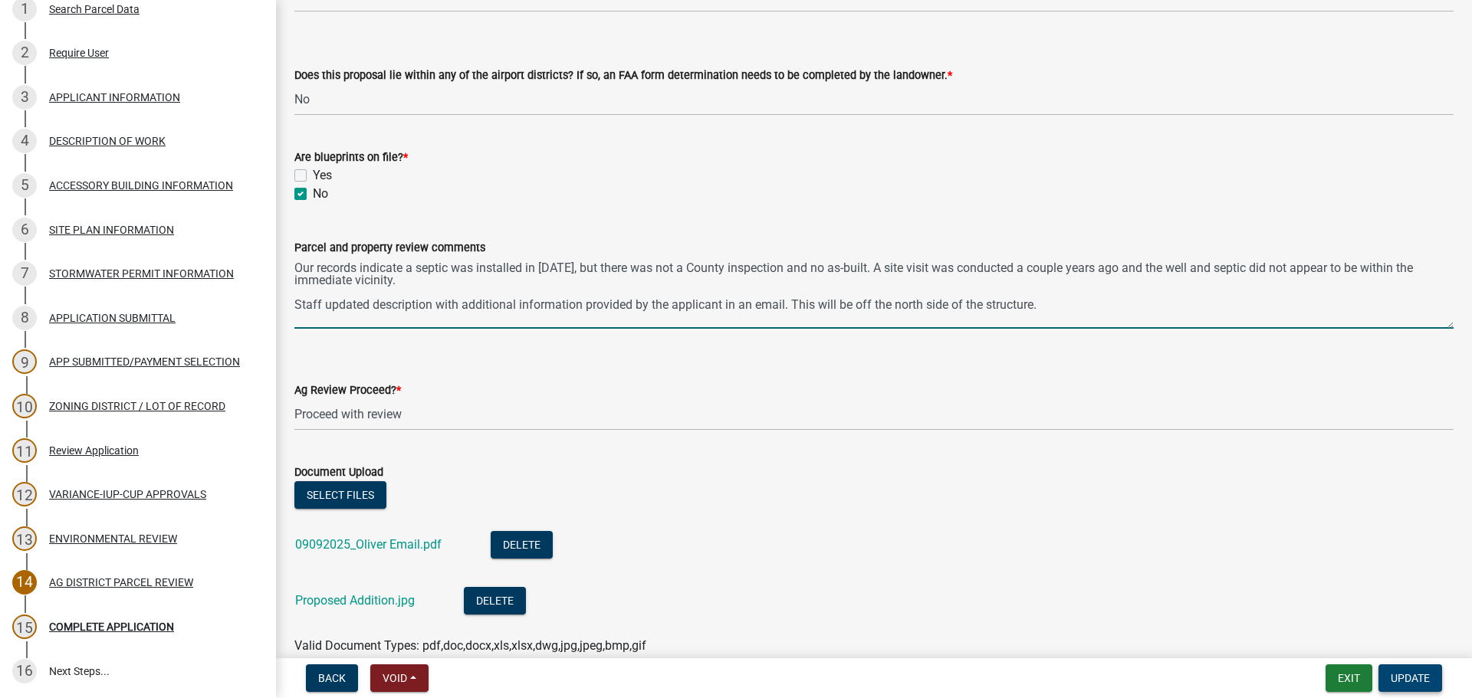
type textarea "Our records indicate a septic was installed in [DATE], but there was not a Coun…"
click at [1439, 689] on button "Update" at bounding box center [1410, 679] width 64 height 28
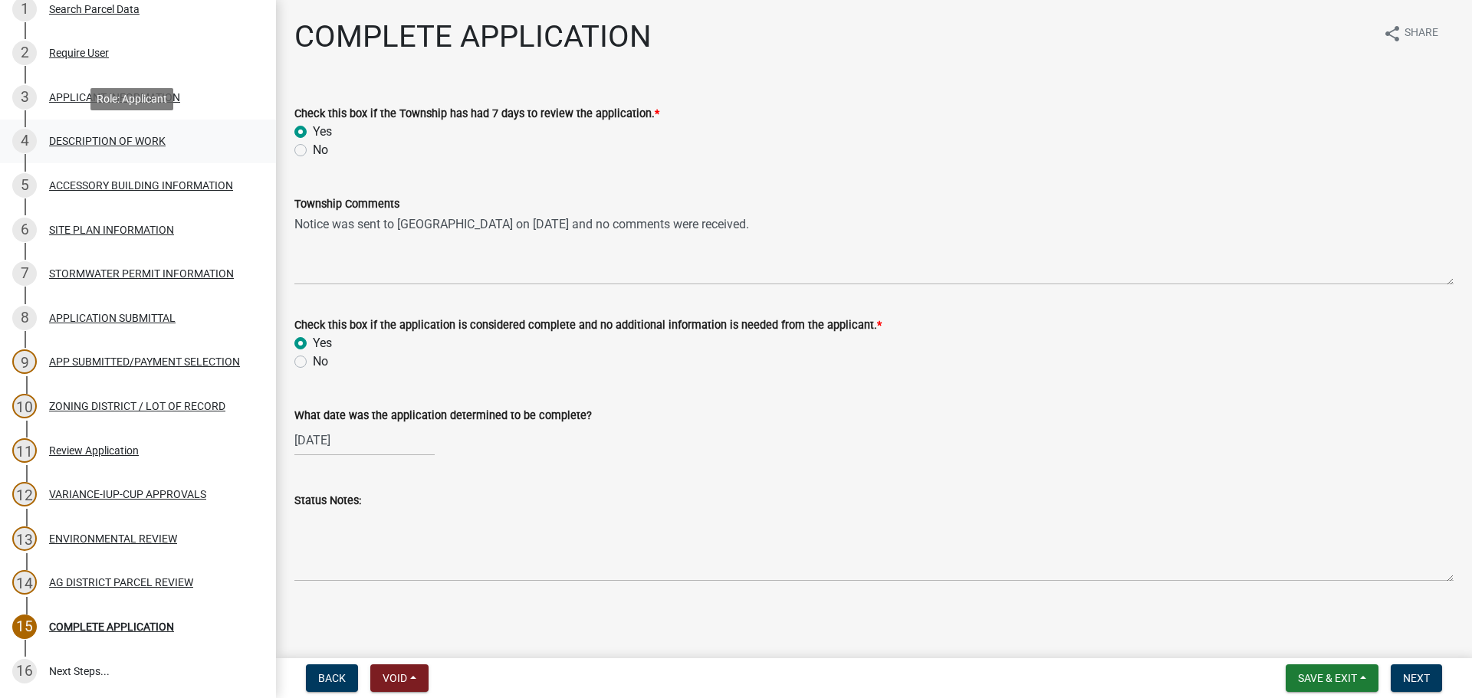
click at [83, 144] on div "DESCRIPTION OF WORK" at bounding box center [107, 141] width 117 height 11
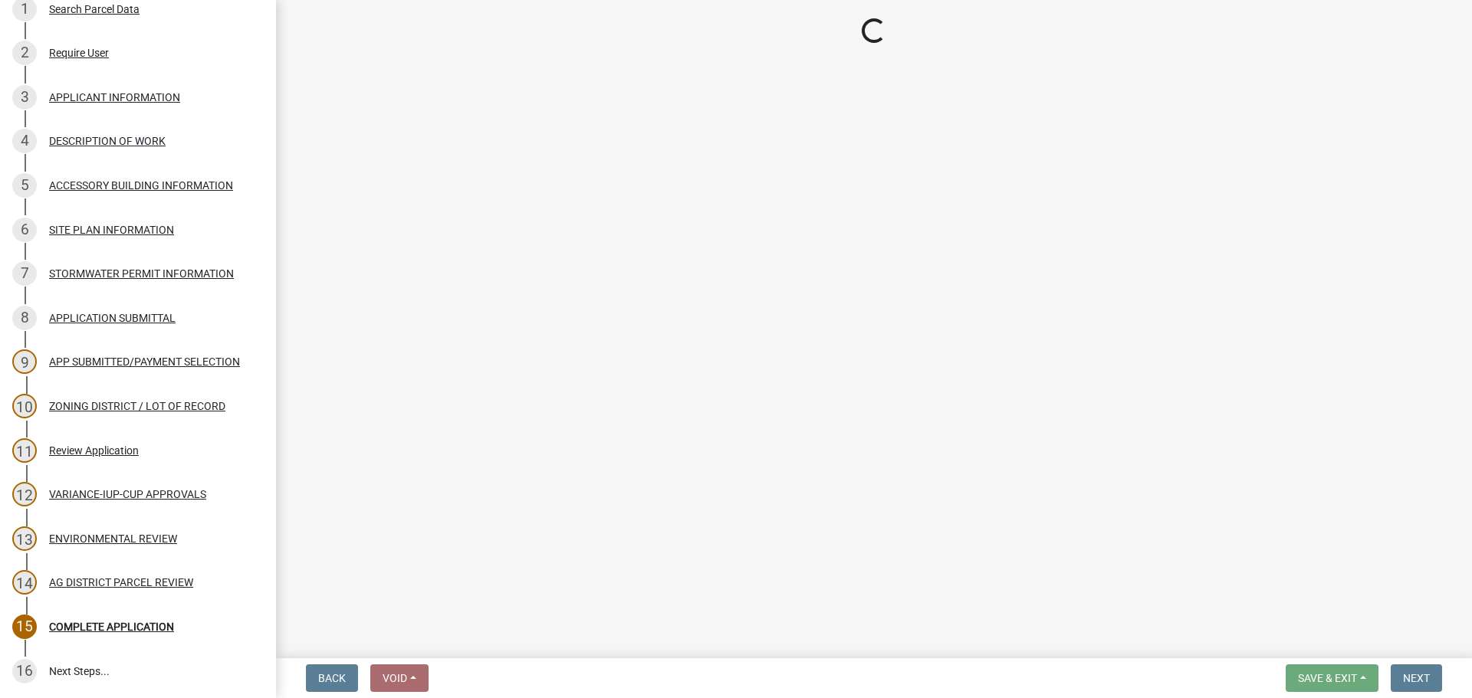
select select "d5c4c3d5-0e01-416f-8471-05b912159bd9"
select select "b77d4c88-b606-4875-889f-ef493ebc67f8"
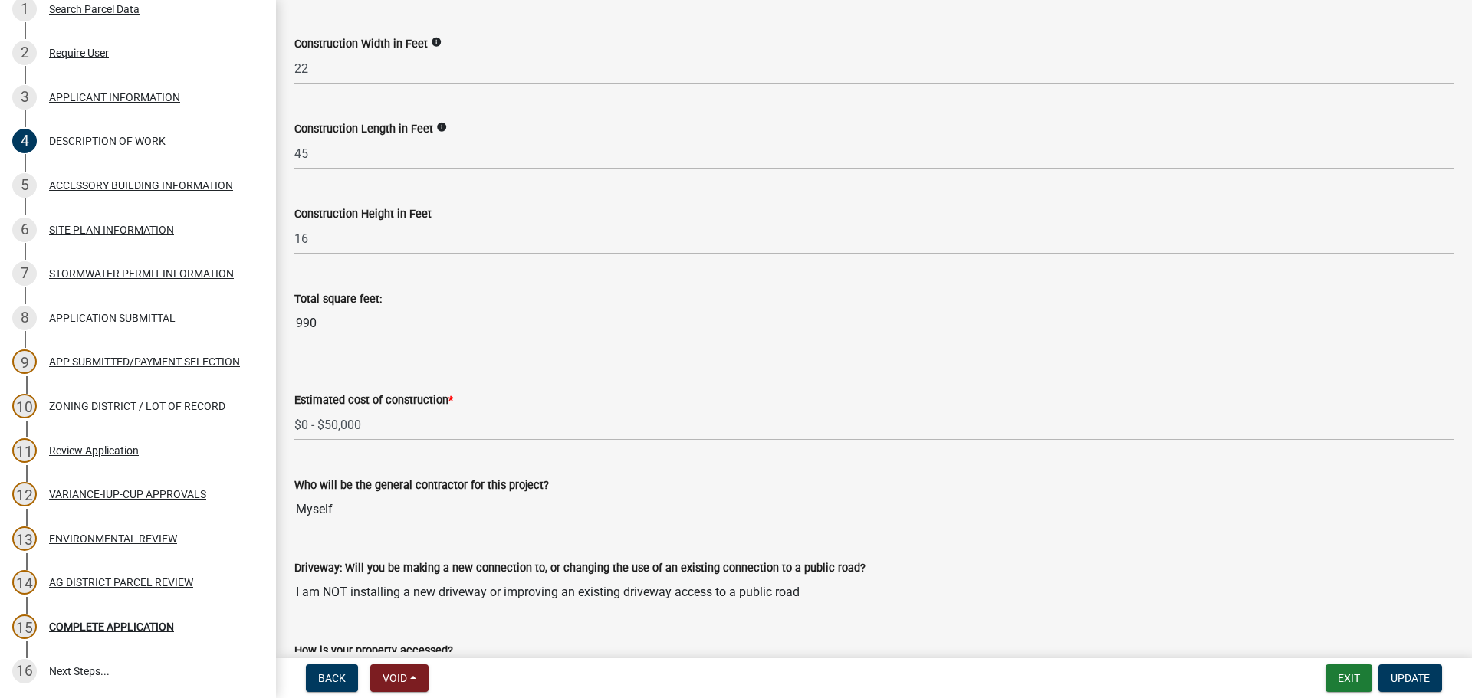
scroll to position [613, 0]
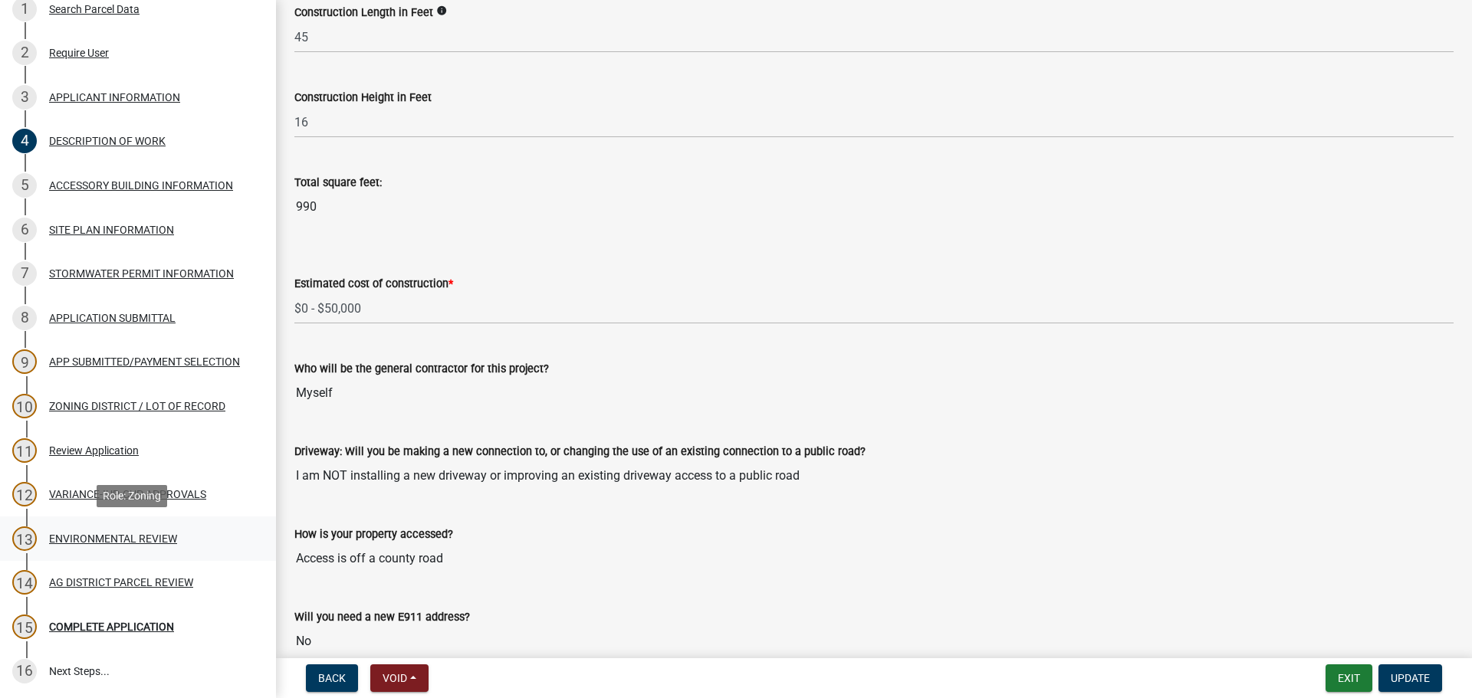
click at [114, 535] on div "ENVIRONMENTAL REVIEW" at bounding box center [113, 539] width 128 height 11
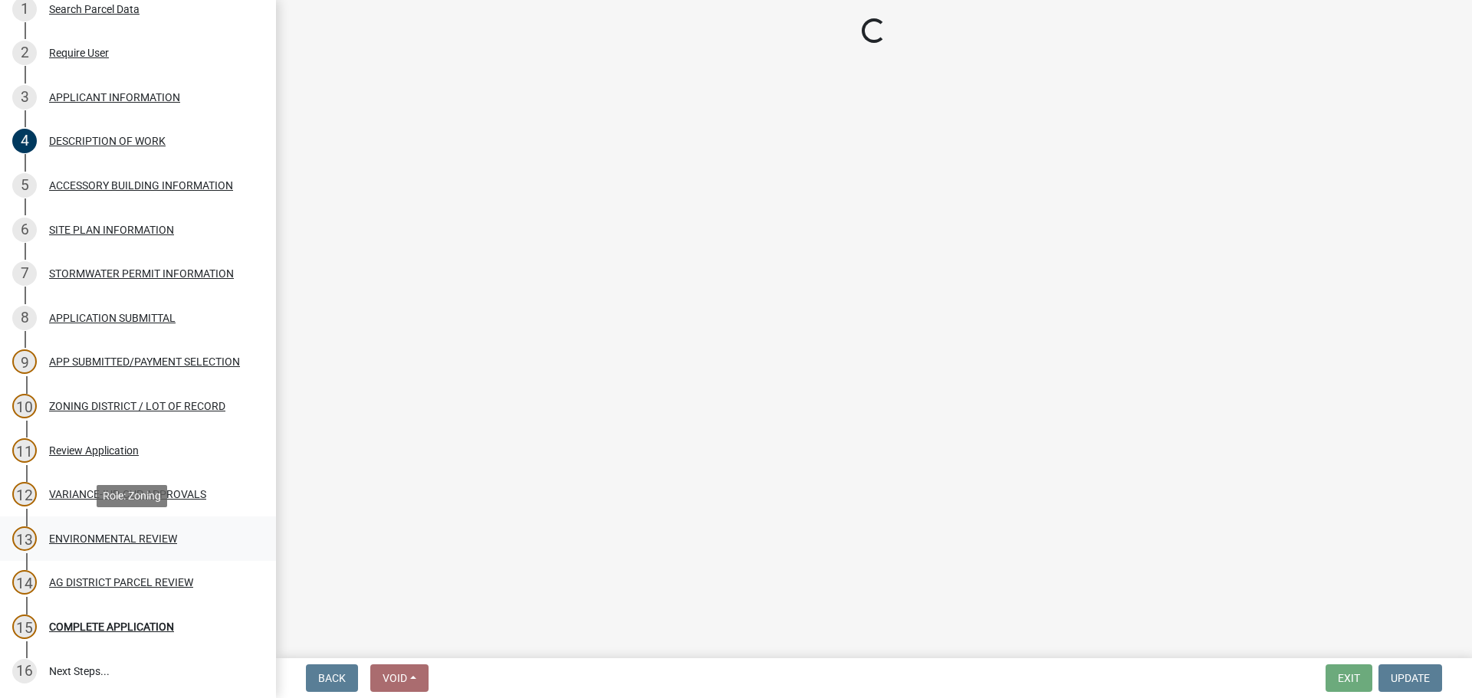
scroll to position [0, 0]
select select "294fbb0f-ef92-492d-a55d-6ae48f2d4023"
select select "5727336e-9a20-4bd2-a6f3-e7484509ff9a"
select select "e7961d78-4f82-4ea0-a075-1f680d90960e"
select select "8c70e245-dd90-46b4-bc6d-16ce3603621c"
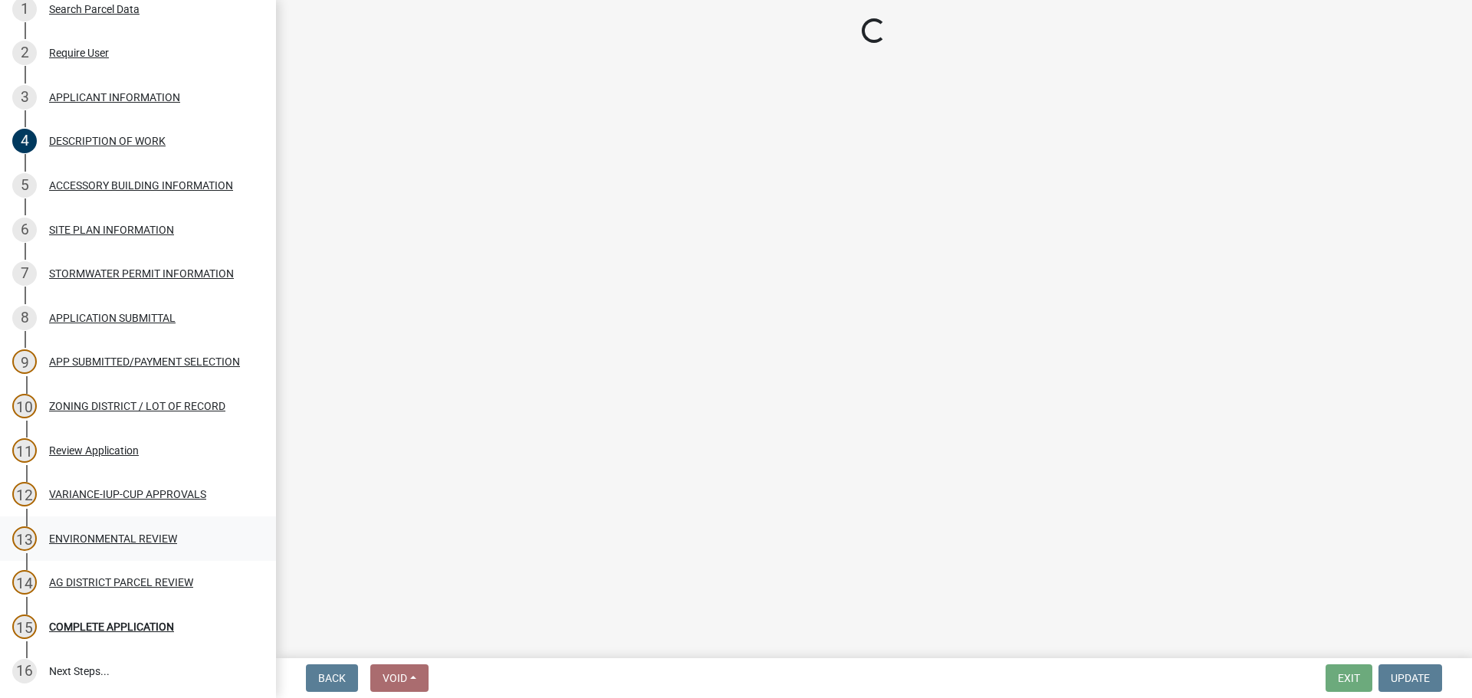
select select "c0fe89da-e6be-4440-b09b-6bf401eca5d4"
select select "cc045de0-ead4-414c-a886-12e51f2bc4aa"
select select "c55ed237-4e75-4d9e-9e6e-534c544ae652"
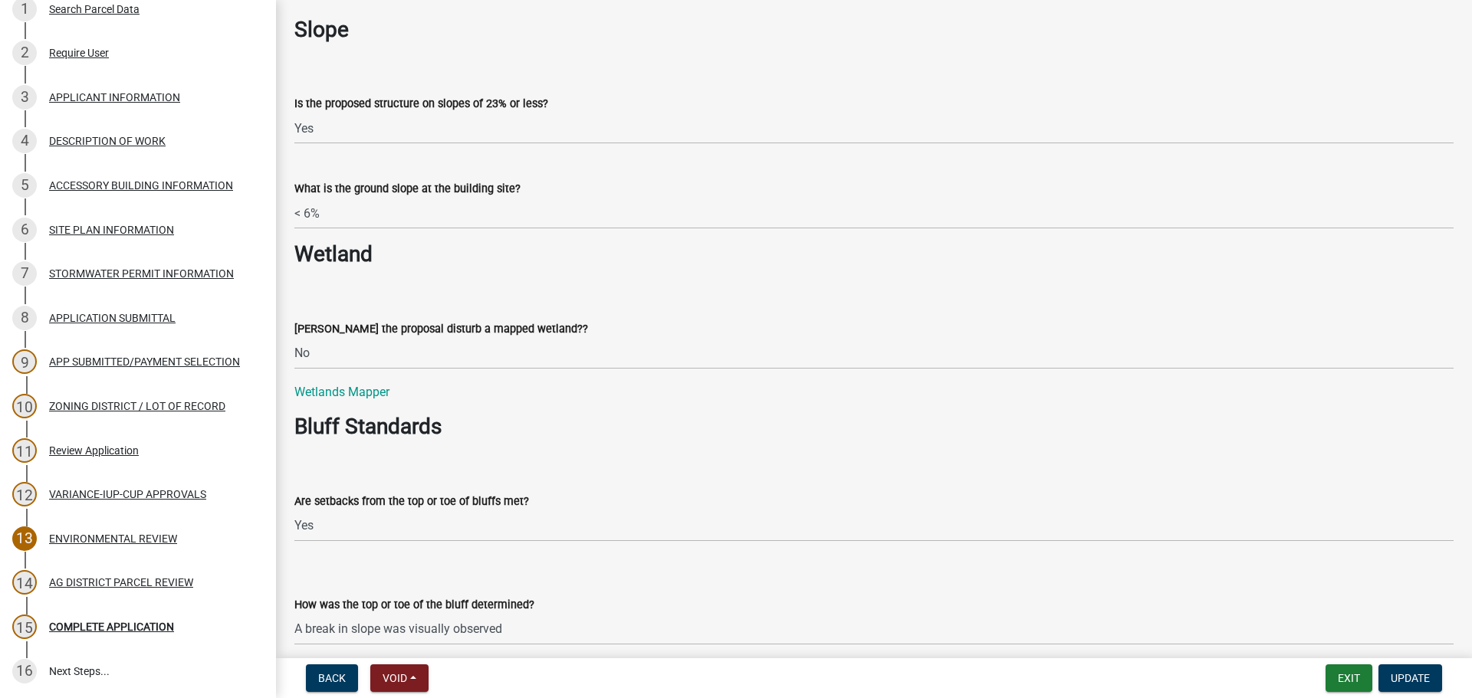
scroll to position [1840, 0]
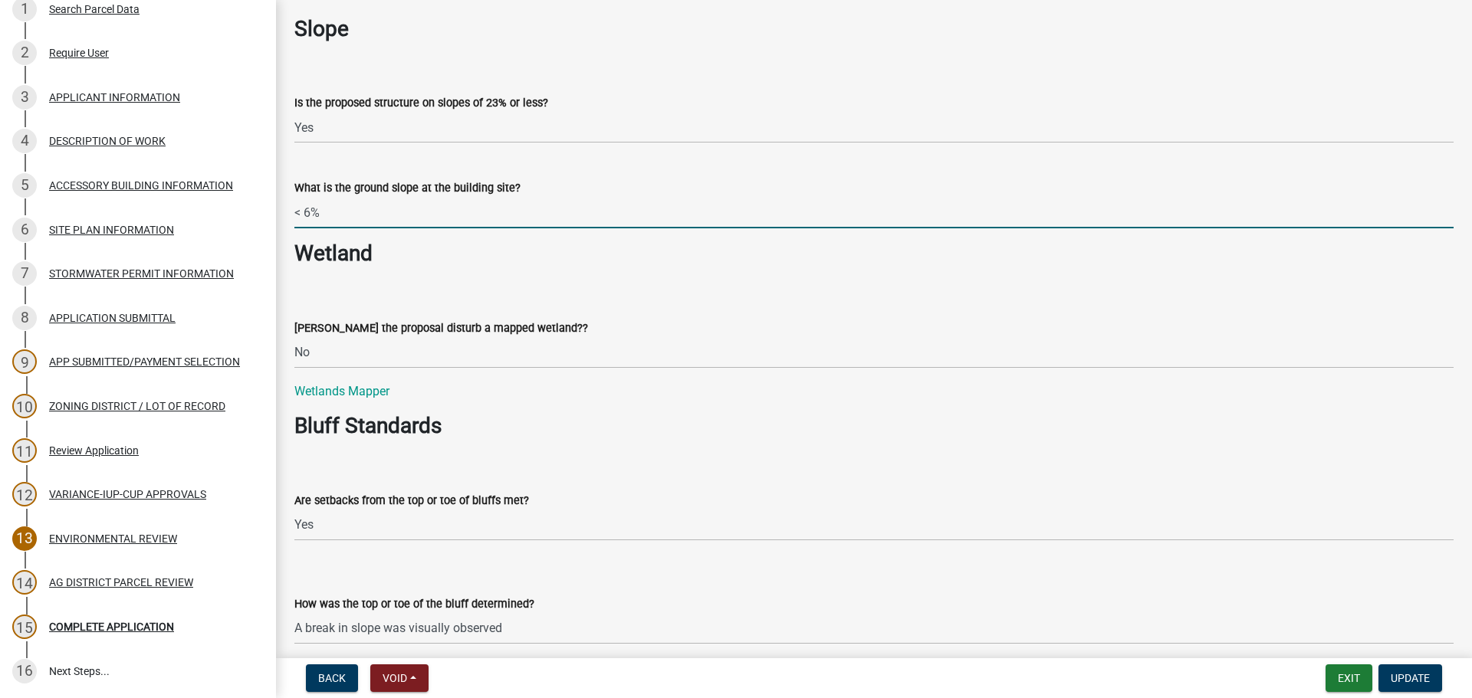
click at [330, 225] on input "< 6%" at bounding box center [873, 212] width 1159 height 31
click at [310, 213] on input "< 6%" at bounding box center [873, 212] width 1159 height 31
type input "< 10%"
click at [504, 314] on form "[PERSON_NAME] the proposal disturb a mapped wetland?? Select Item... Yes No N/A" at bounding box center [873, 335] width 1159 height 68
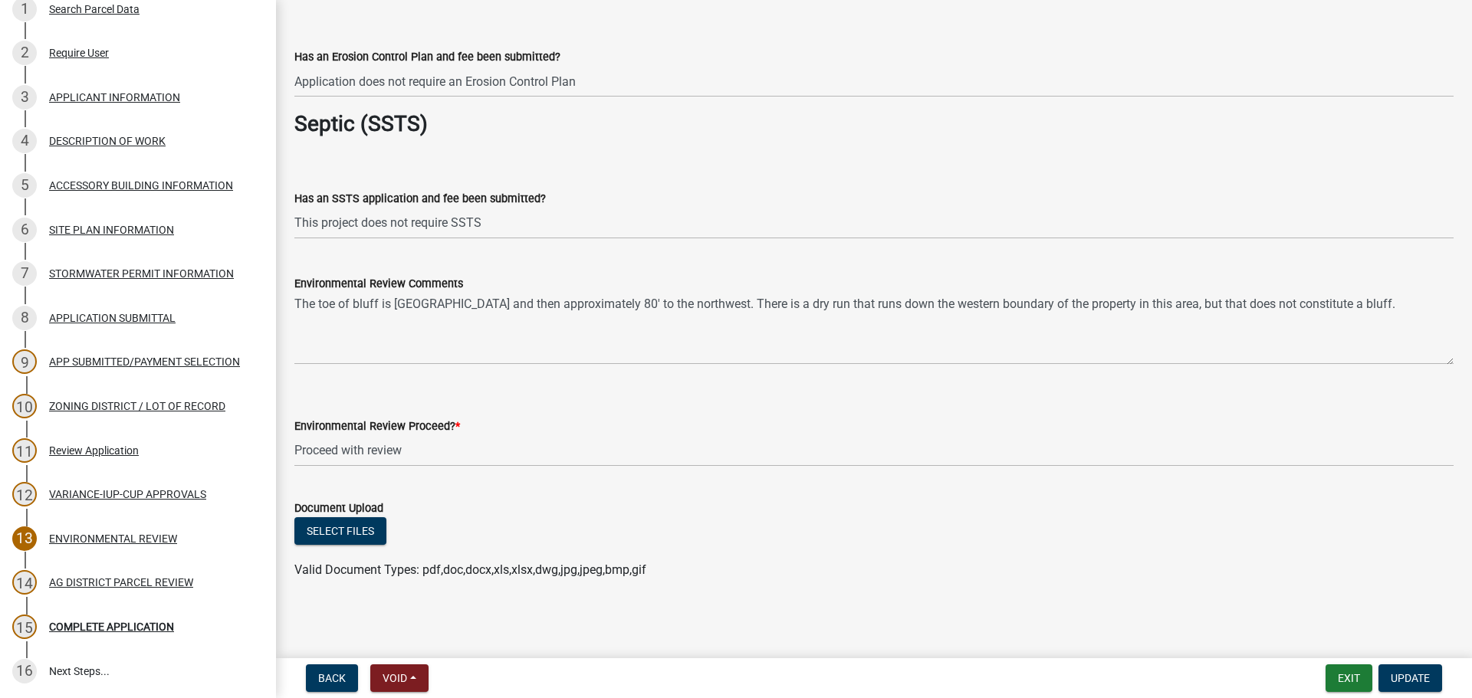
scroll to position [2529, 0]
click at [1430, 677] on button "Update" at bounding box center [1410, 679] width 64 height 28
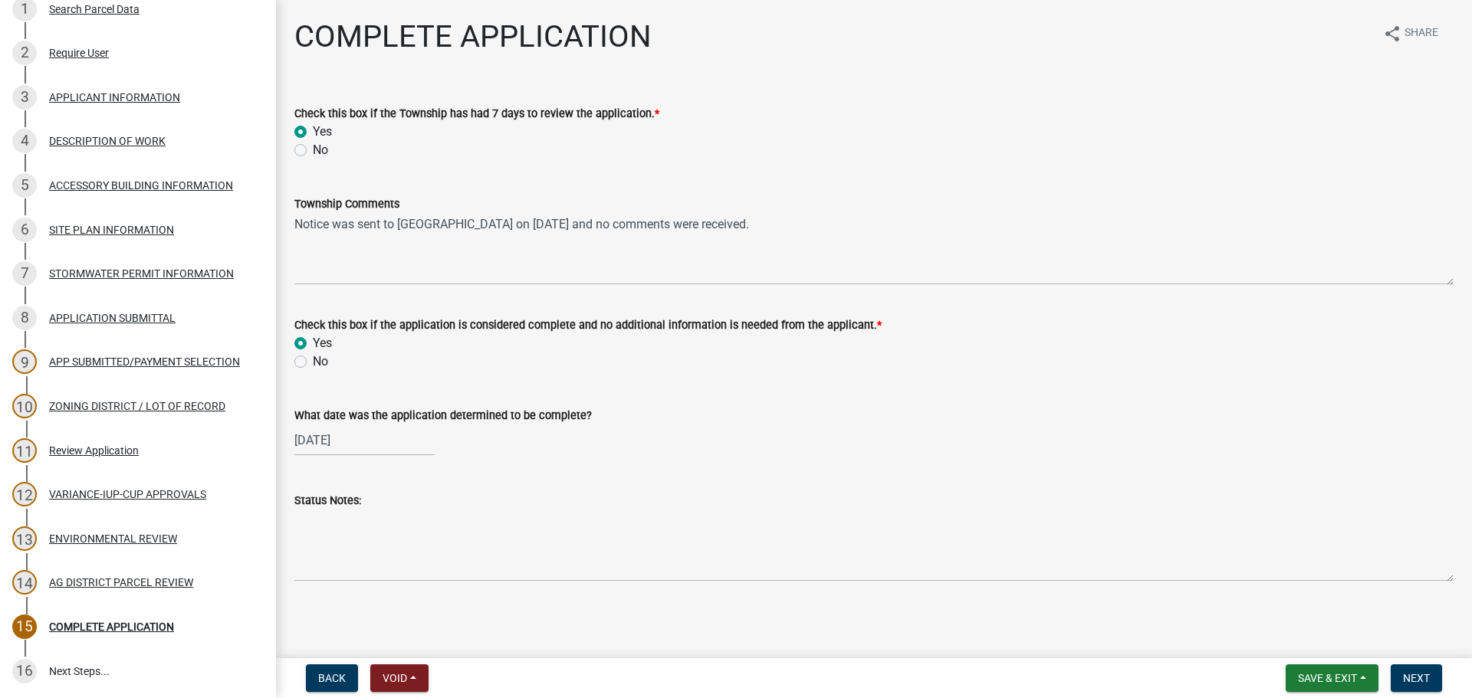
scroll to position [2, 0]
click at [131, 511] on link "12 VARIANCE-IUP-CUP APPROVALS" at bounding box center [138, 494] width 276 height 44
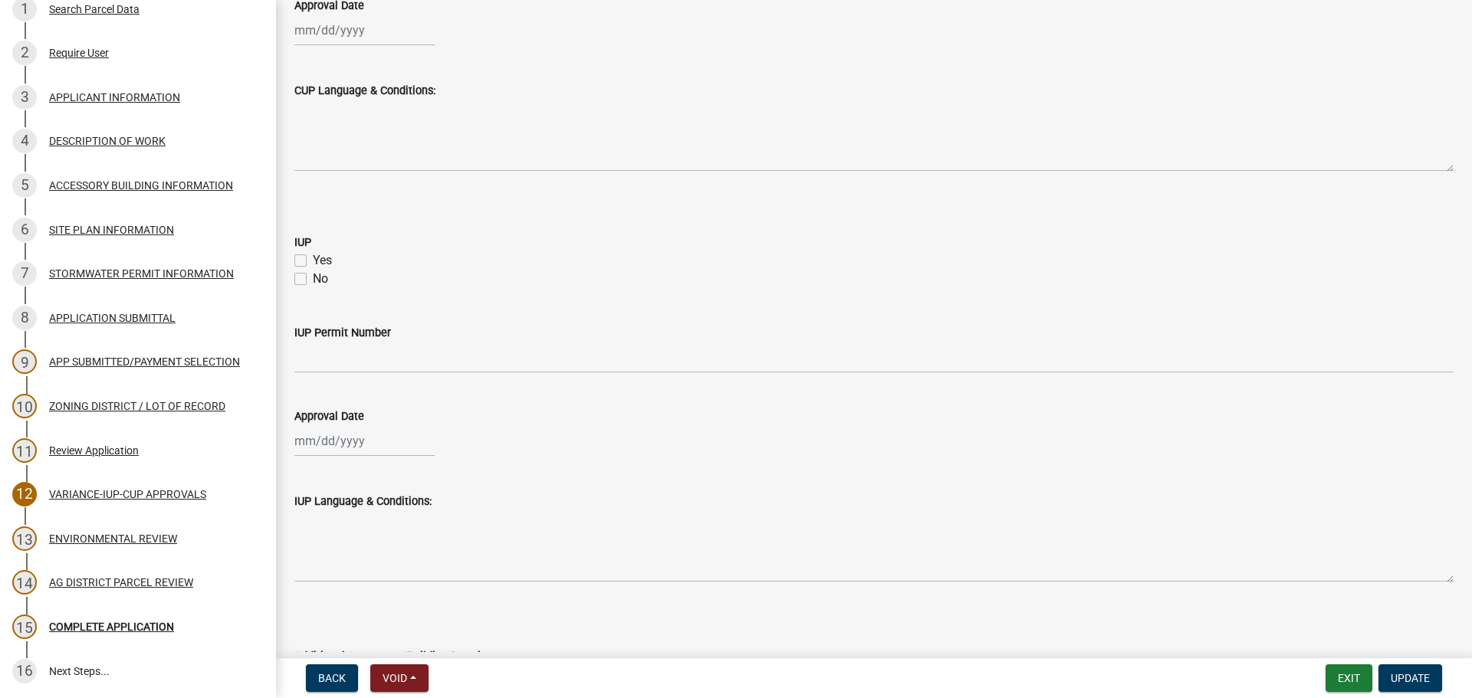
scroll to position [875, 0]
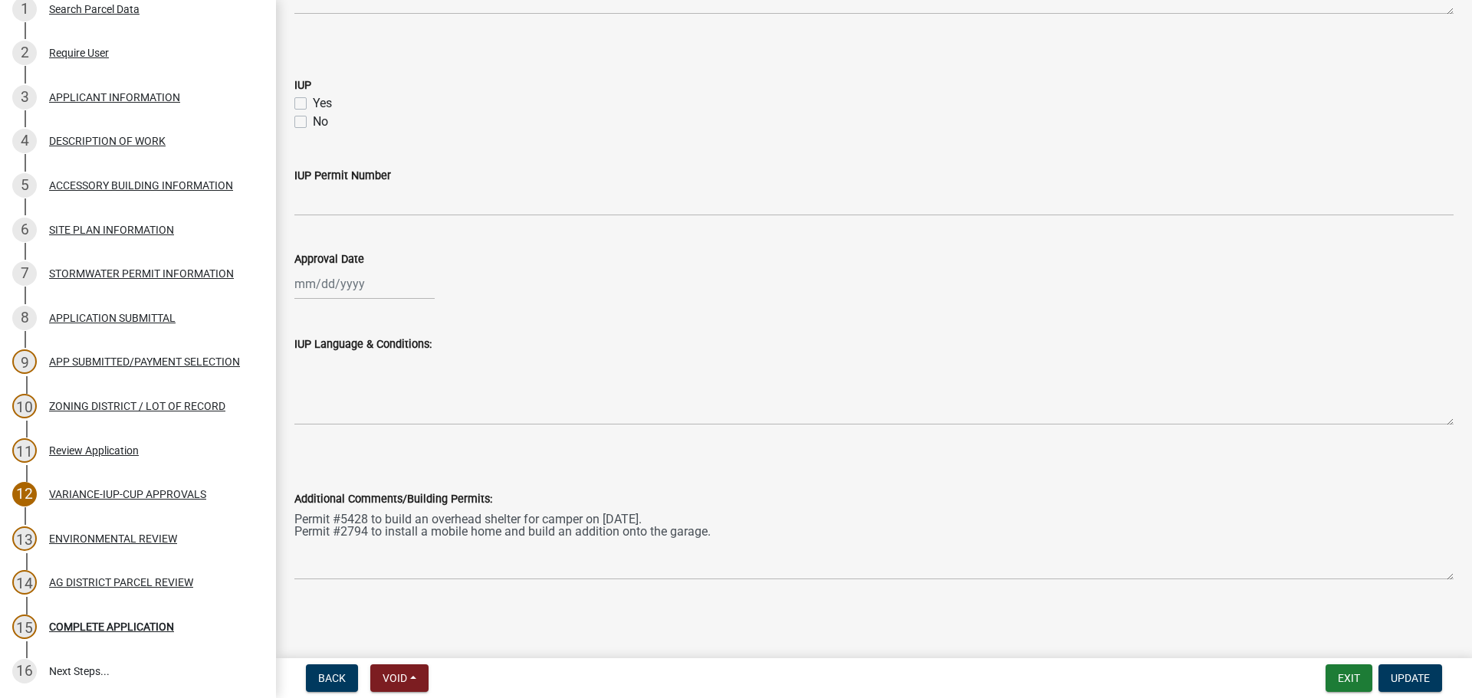
click at [286, 517] on div "Additional Comments/Building Permits: Permit #5428 to build an overhead shelter…" at bounding box center [874, 524] width 1182 height 112
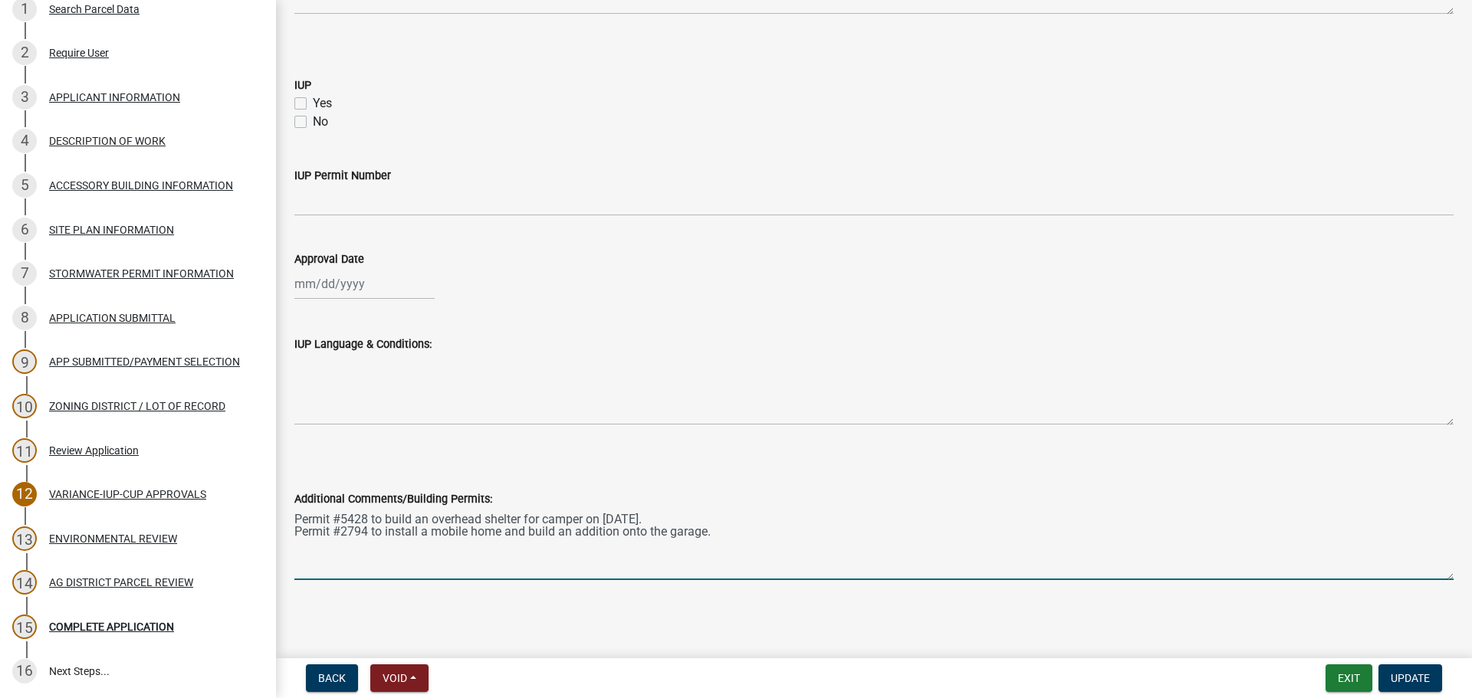
click at [294, 517] on textarea "Permit #5428 to build an overhead shelter for camper on [DATE]. Permit #2794 to…" at bounding box center [873, 544] width 1159 height 72
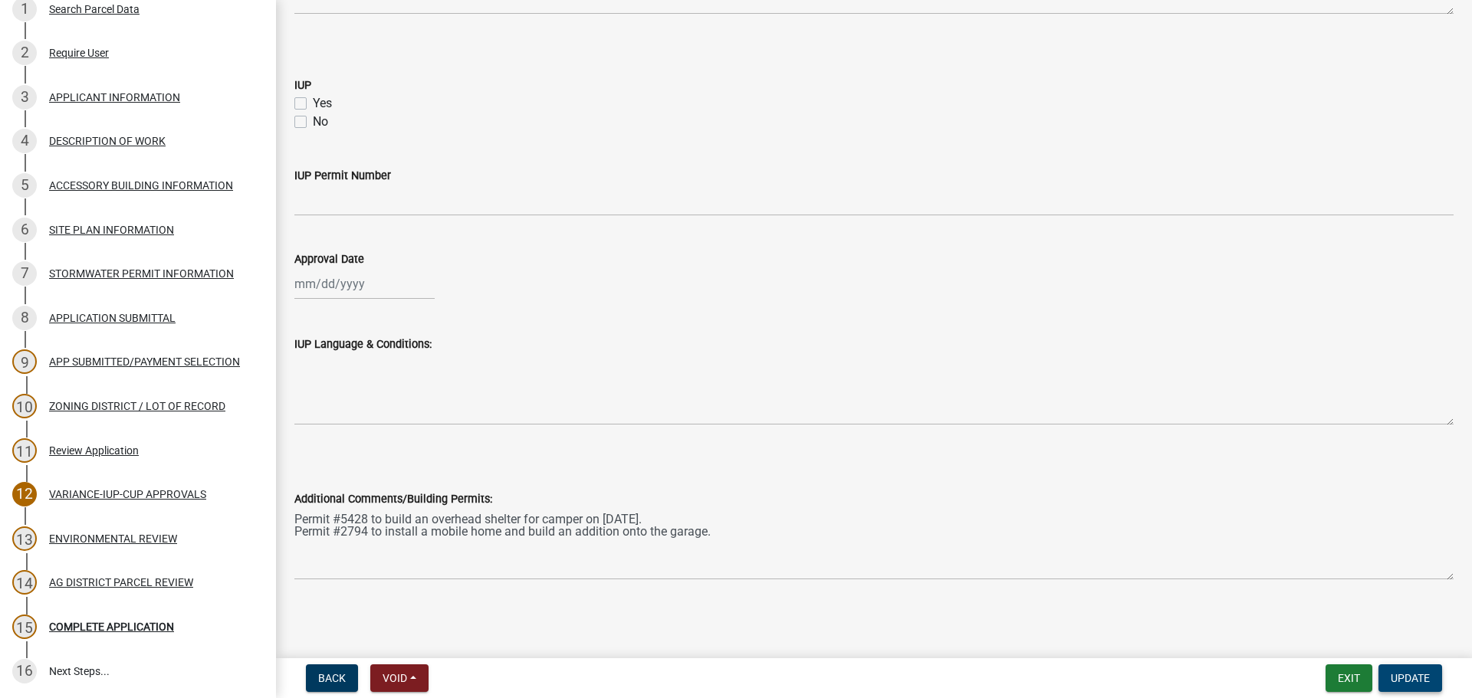
click at [1423, 678] on span "Update" at bounding box center [1410, 678] width 39 height 12
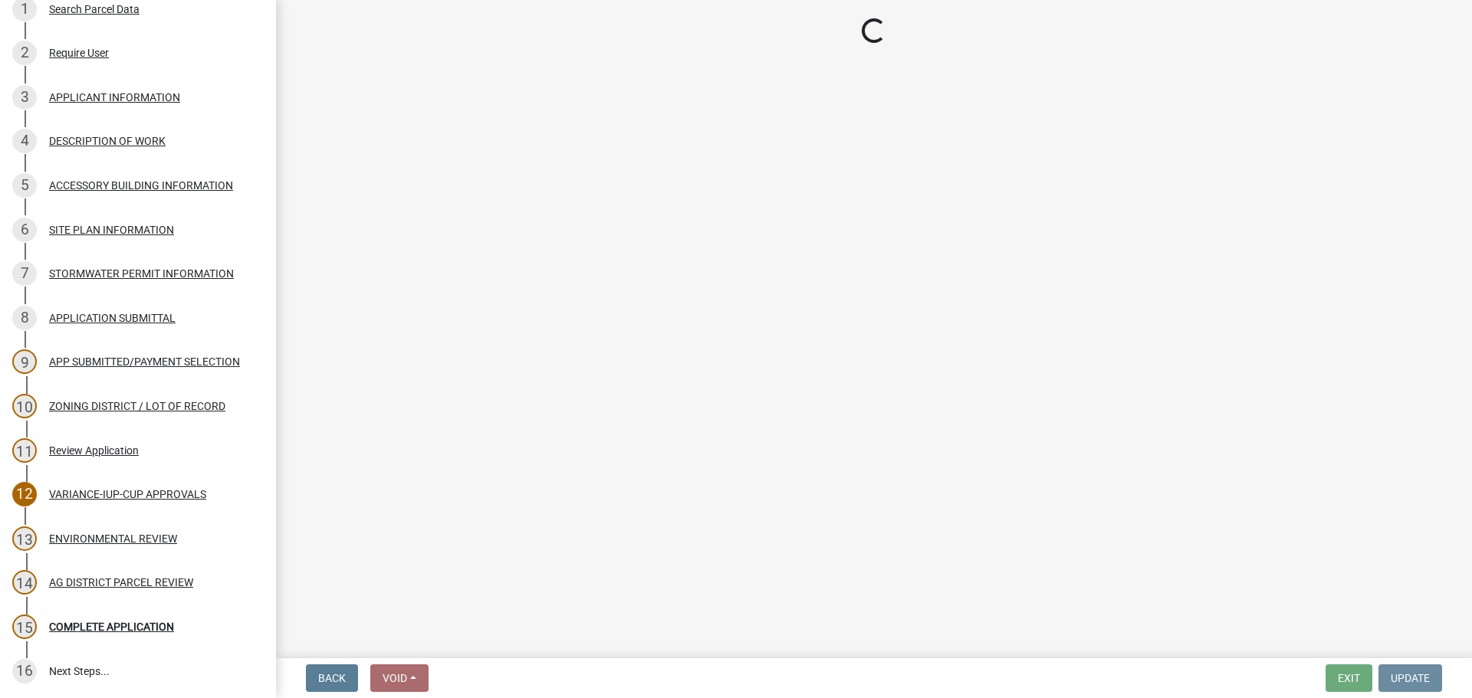
scroll to position [0, 0]
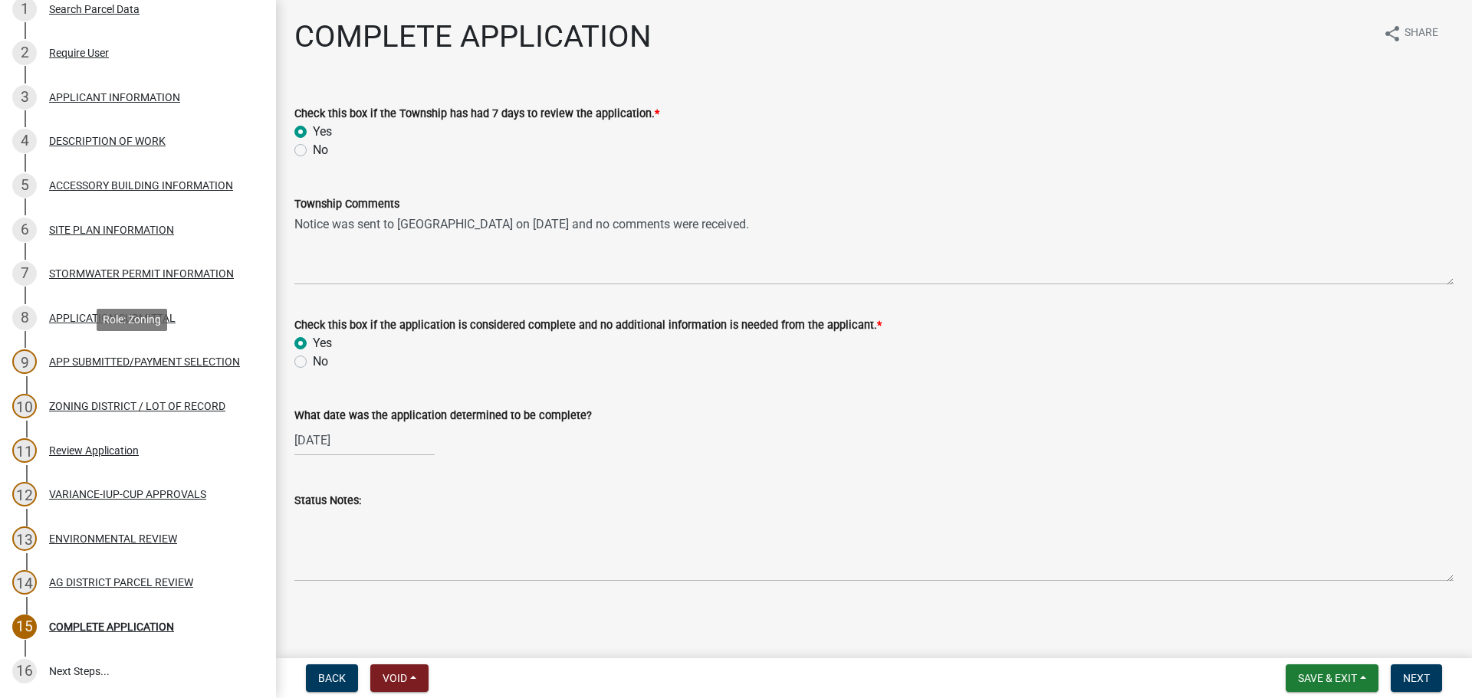
click at [111, 357] on div "APP SUBMITTED/PAYMENT SELECTION" at bounding box center [144, 361] width 191 height 11
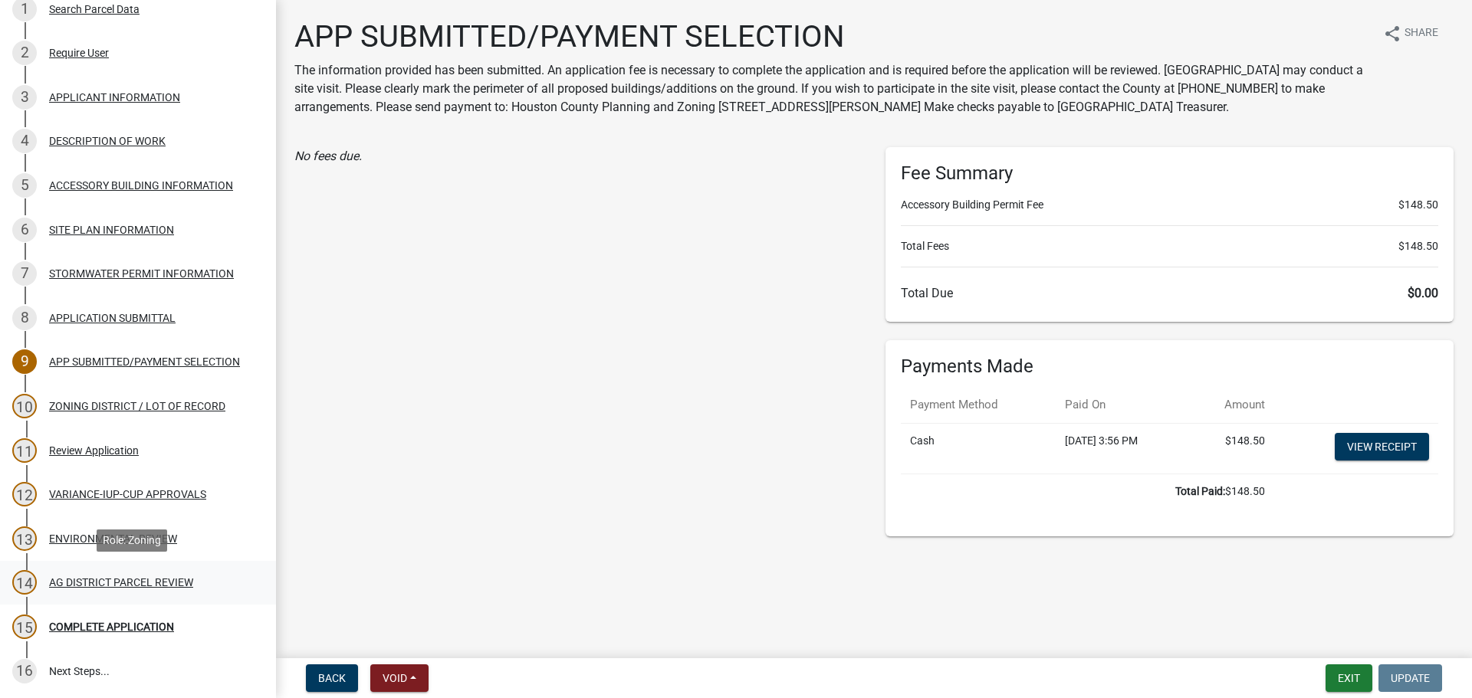
click at [179, 585] on div "AG DISTRICT PARCEL REVIEW" at bounding box center [121, 582] width 144 height 11
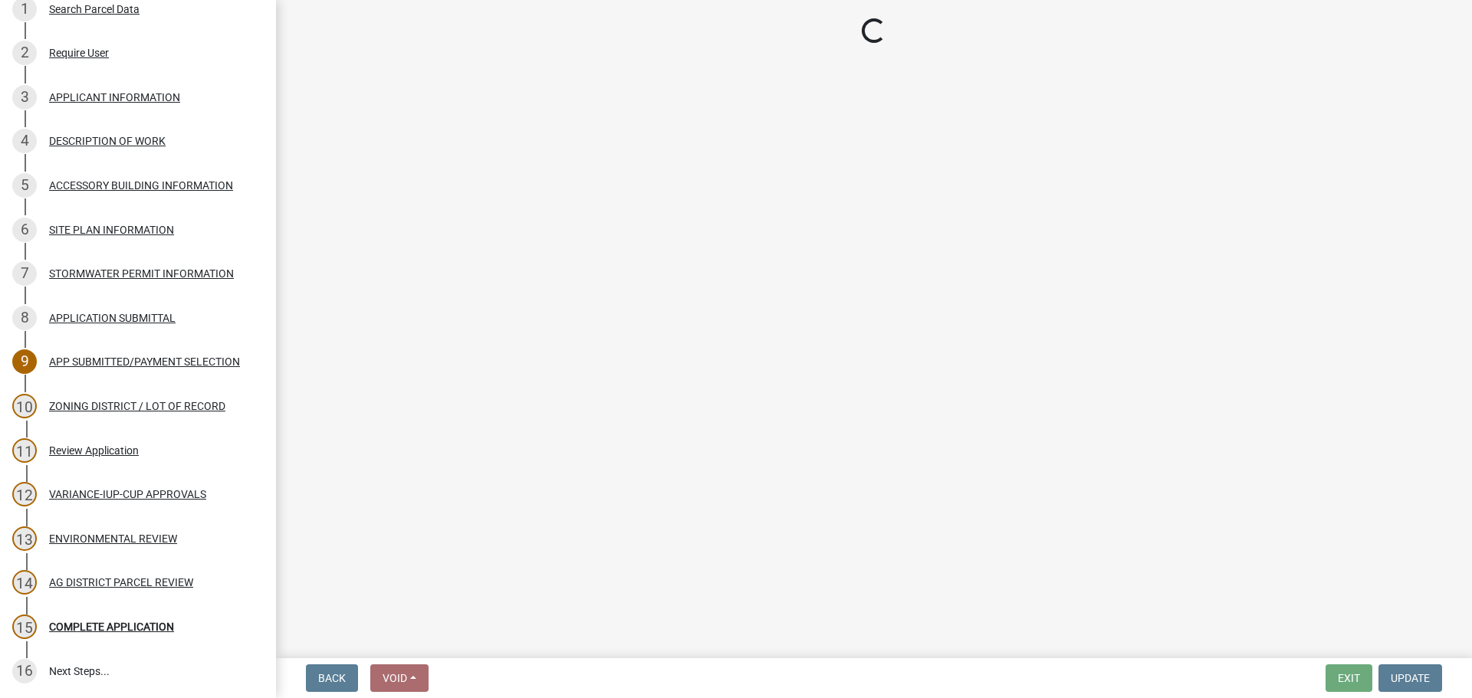
select select "fe23c68f-3976-40fb-92de-7ec6f88d0010"
select select "c27f3562-6487-48b9-bb79-d53cdb3b0a36"
select select "e720d887-05b7-48e7-b675-04570e4c9f75"
select select "3e342f75-9fb1-4b8c-bbeb-47cfa96347ca"
select select "c756e23e-ff22-4e58-8178-2621bc441b49"
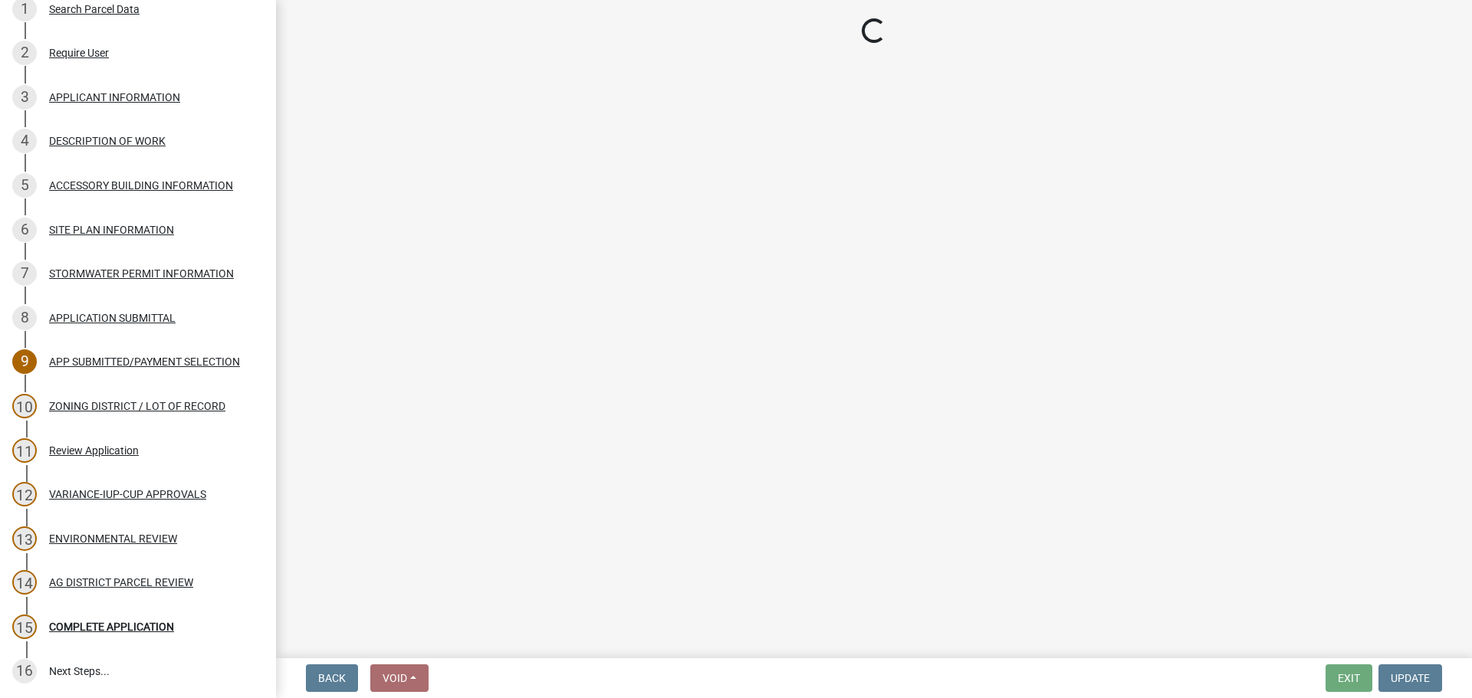
select select "93514e09-9993-4aea-b530-60a9708c3e74"
select select "a045efff-9645-47c6-b046-89cf1e905dd6"
select select "aa1ca06f-8d34-4542-998d-1b6ccdc96445"
select select "f47993c2-143f-42b0-843f-88b20baa7a0f"
select select "010a36e8-78ab-47dd-88f8-ccc0edf139b8"
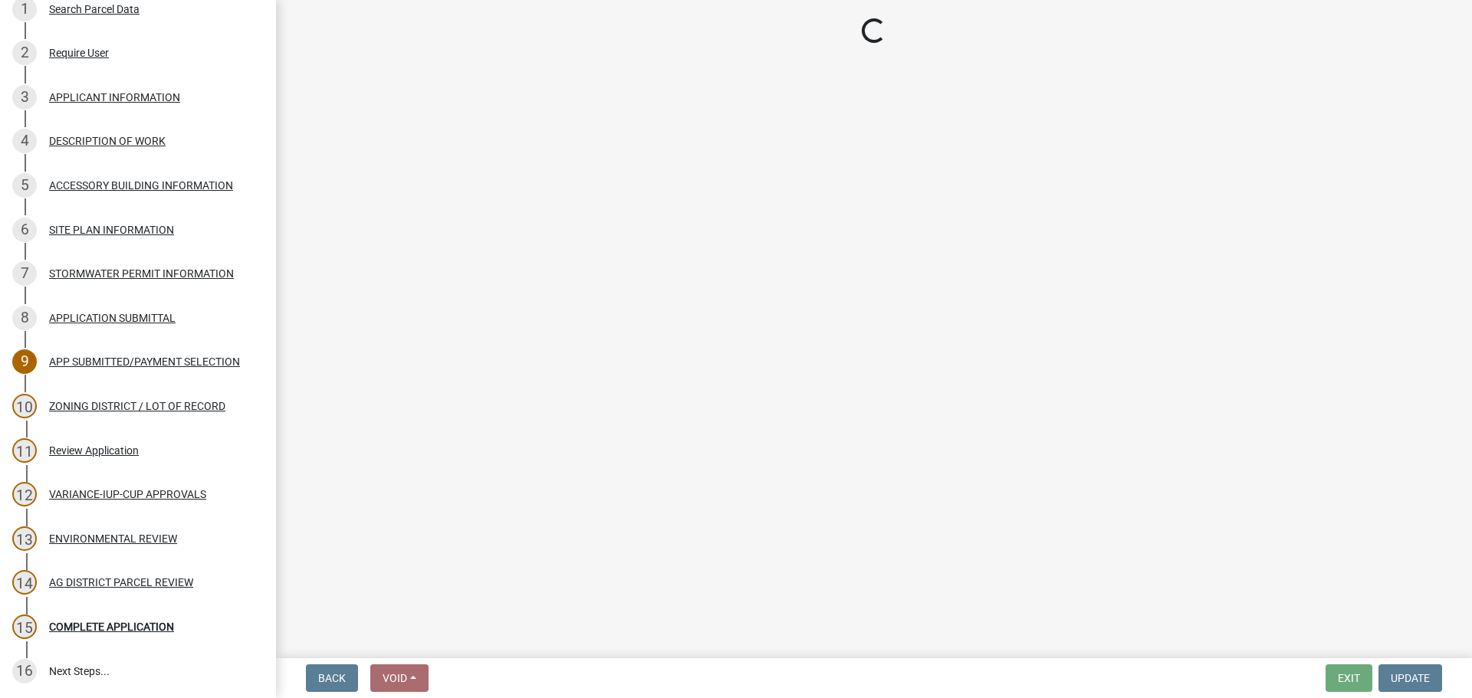
select select "617636dc-6122-45c9-991a-bd8b90cb2b24"
select select "2afcbc7a-ba70-4308-bdab-ed49491d43d0"
select select "be49bf27-167c-4383-b137-854eb09e2cec"
select select "6e389f70-961b-4b78-9c47-c422b69289d9"
select select "1e0d970e-6746-4216-b065-d6933a69b3fa"
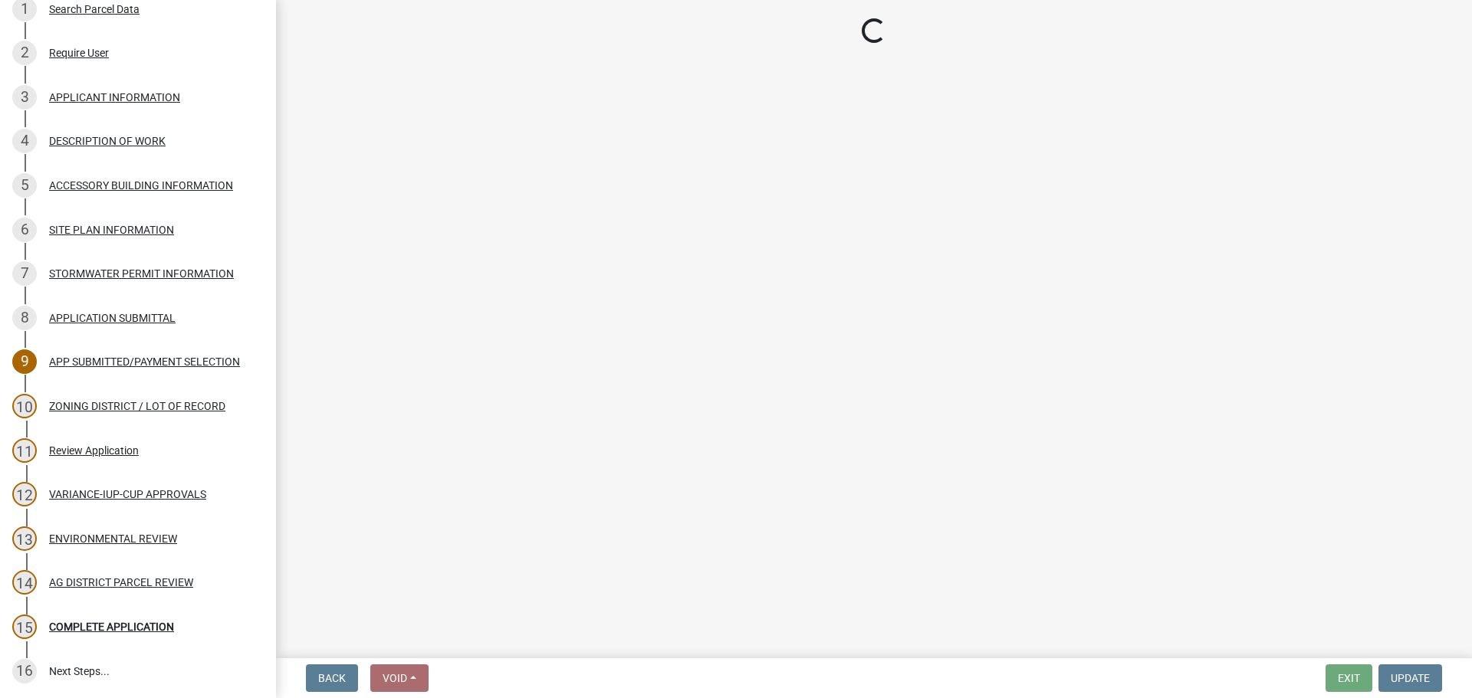
select select "44b75d30-e230-4ce0-8c0f-1ddadfe5cfb2"
select select "6d223645-95f1-4b70-a074-2c09099ea196"
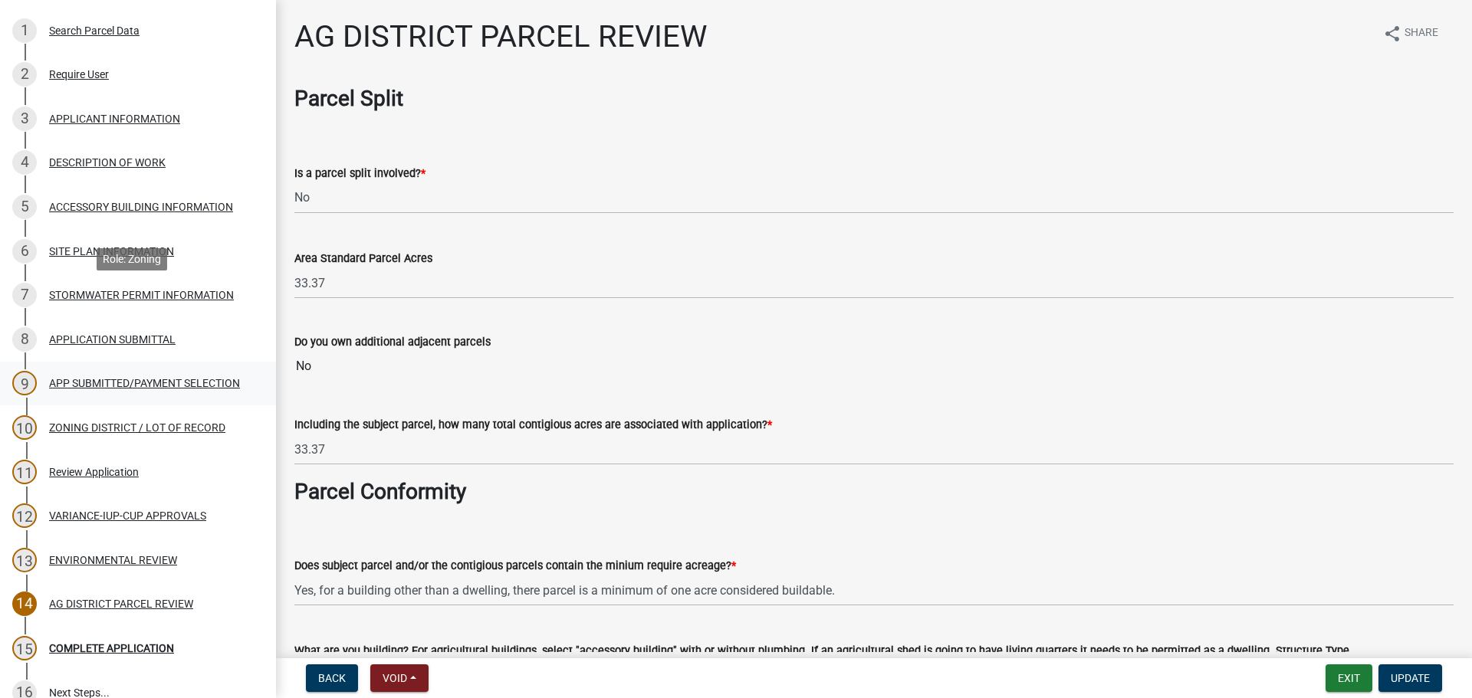
scroll to position [291, 0]
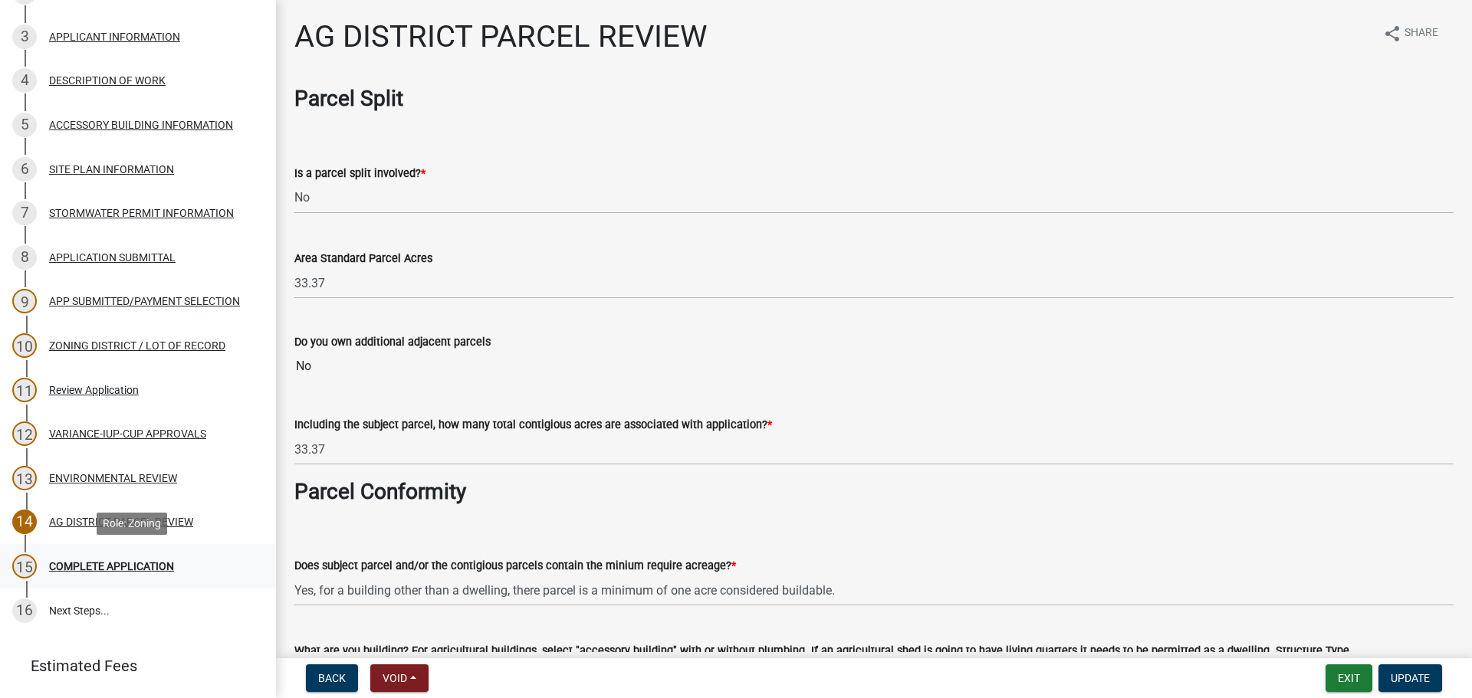
click at [131, 569] on div "COMPLETE APPLICATION" at bounding box center [111, 566] width 125 height 11
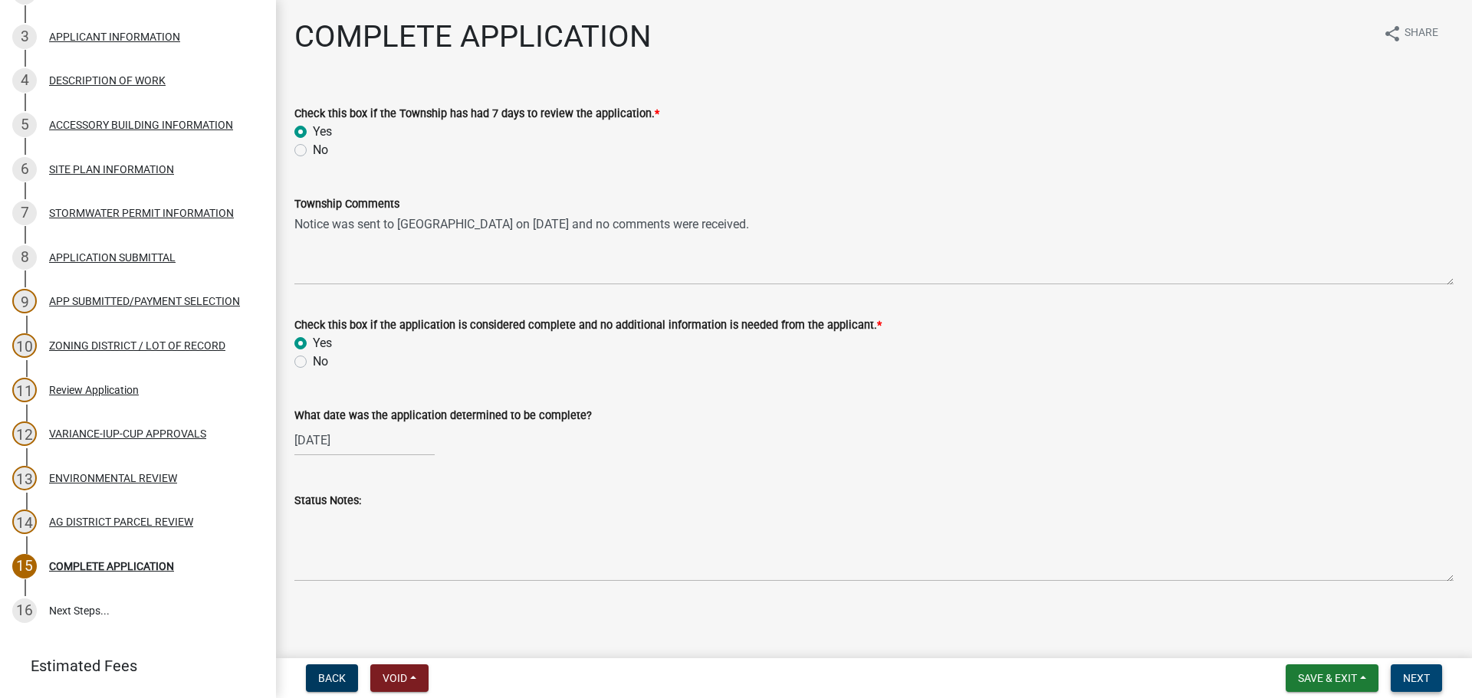
click at [1408, 682] on span "Next" at bounding box center [1416, 678] width 27 height 12
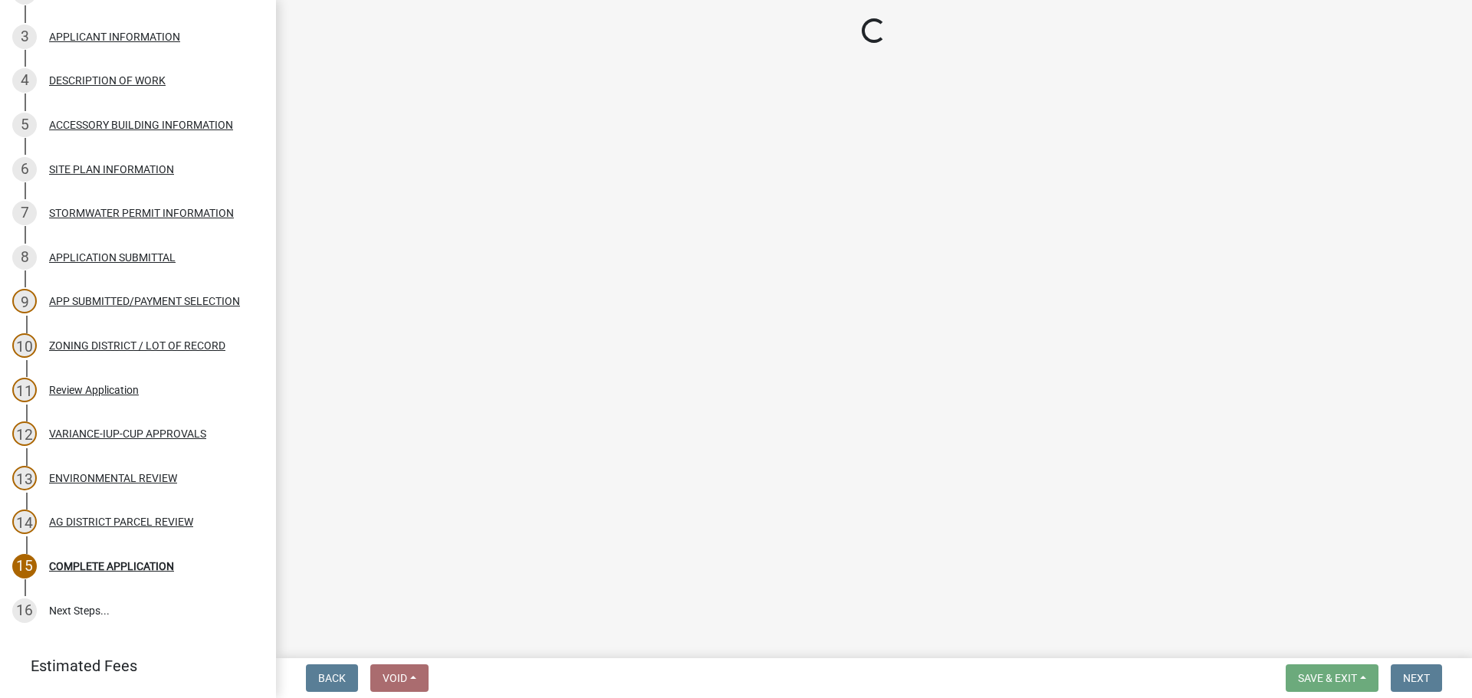
scroll to position [334, 0]
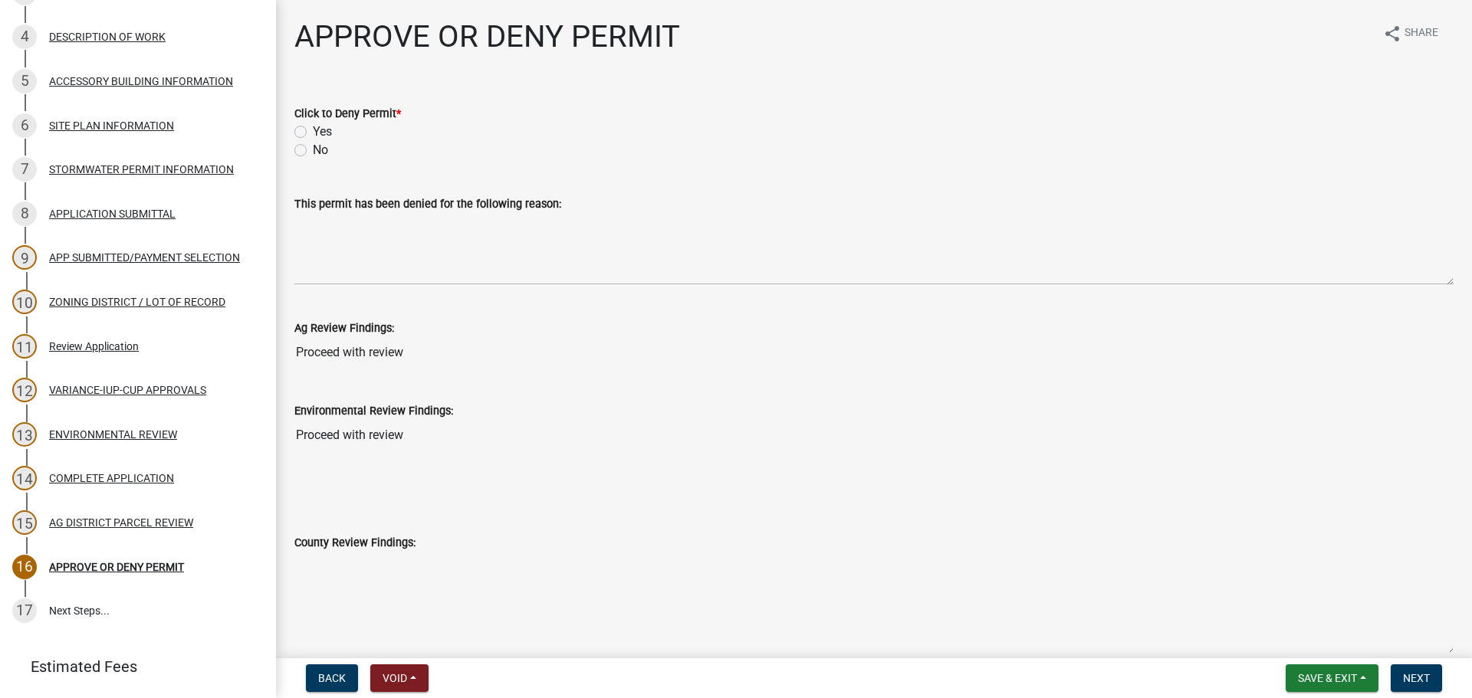
click at [313, 152] on label "No" at bounding box center [320, 150] width 15 height 18
click at [313, 151] on input "No" at bounding box center [318, 146] width 10 height 10
radio input "true"
click at [1411, 681] on span "Next" at bounding box center [1416, 678] width 27 height 12
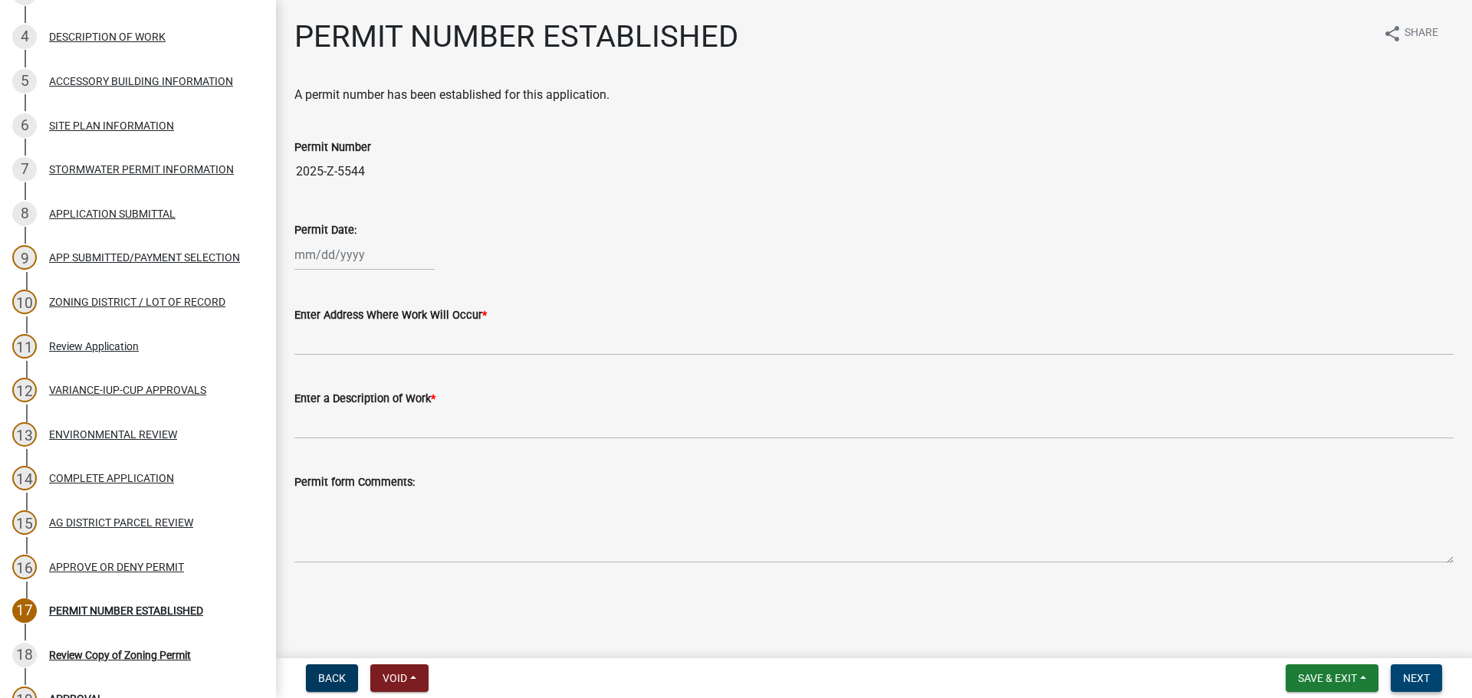
scroll to position [511, 0]
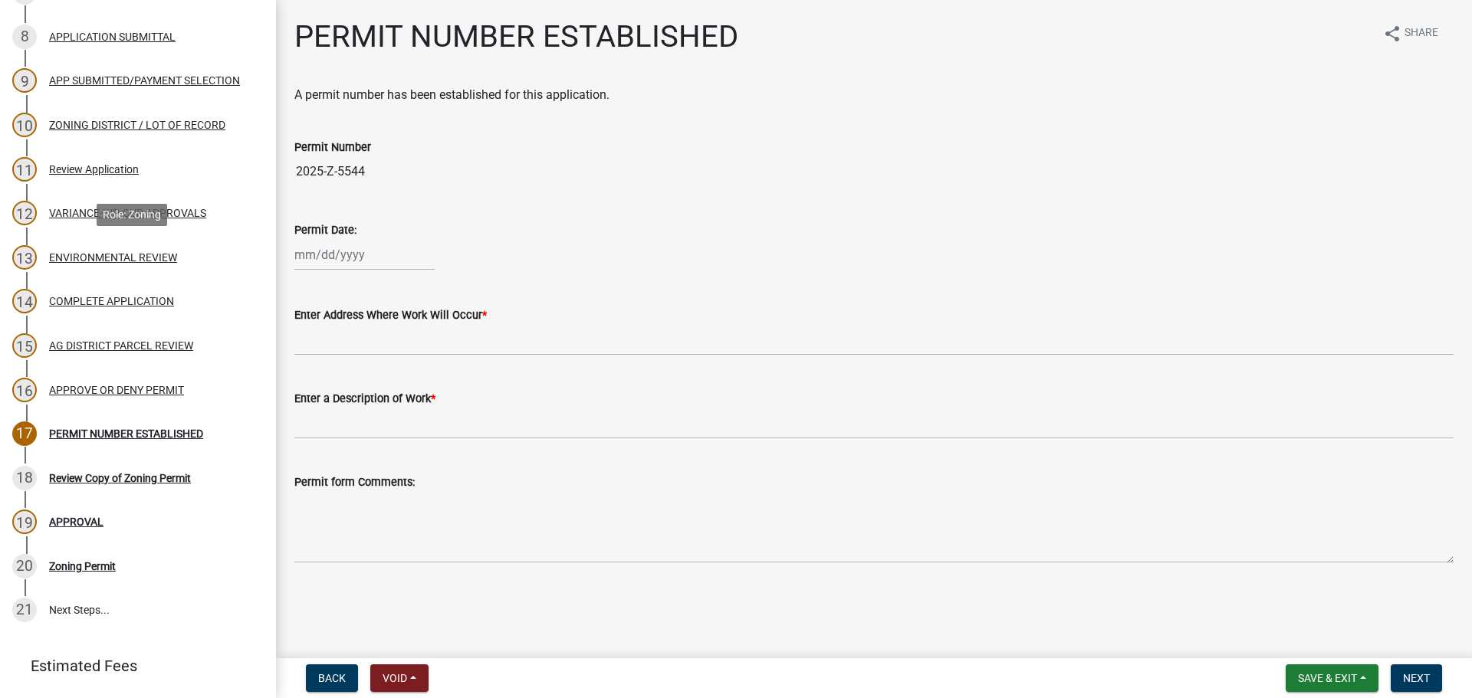
select select "9"
select select "2025"
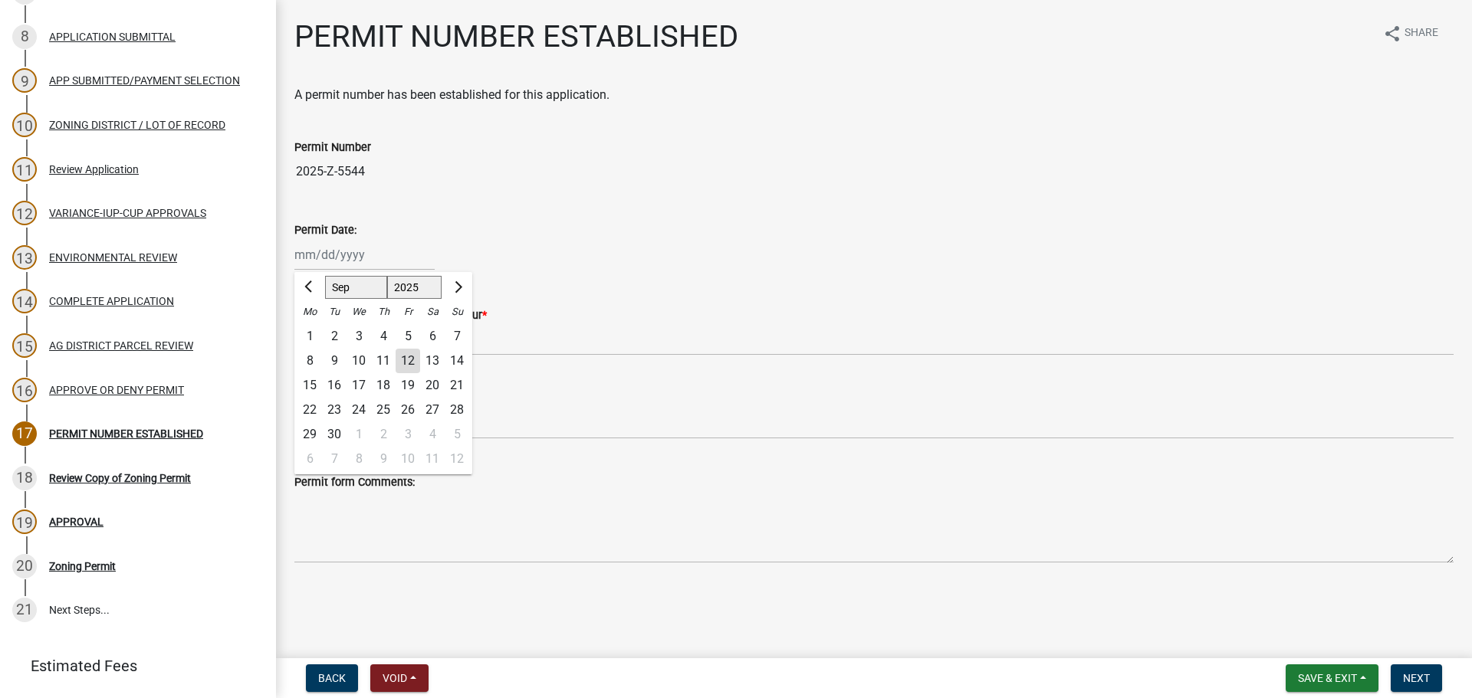
click at [310, 251] on div "[PERSON_NAME] Feb Mar Apr [PERSON_NAME][DATE] Oct Nov [DATE] 1526 1527 1528 152…" at bounding box center [364, 254] width 140 height 31
click at [415, 361] on div "12" at bounding box center [408, 361] width 25 height 25
type input "[DATE]"
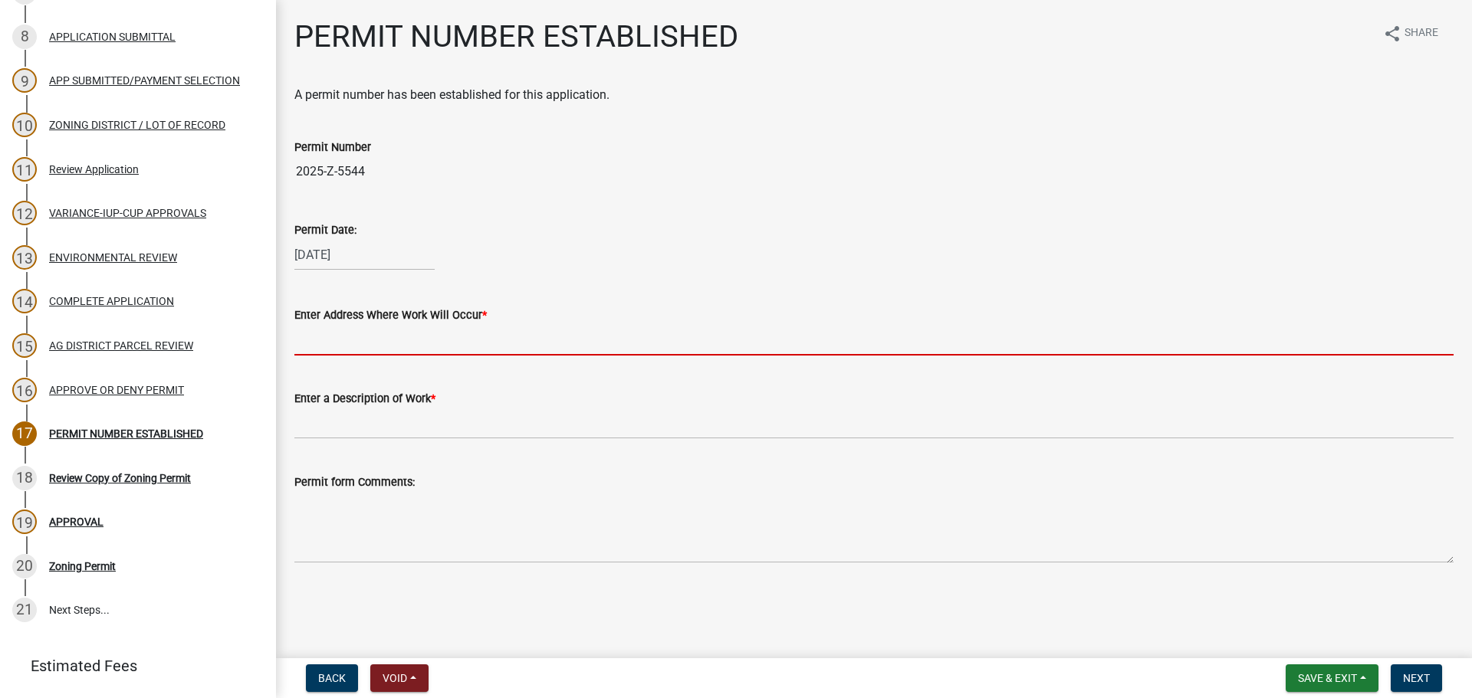
click at [406, 333] on input "Enter Address Where Work Will Occur *" at bounding box center [873, 339] width 1159 height 31
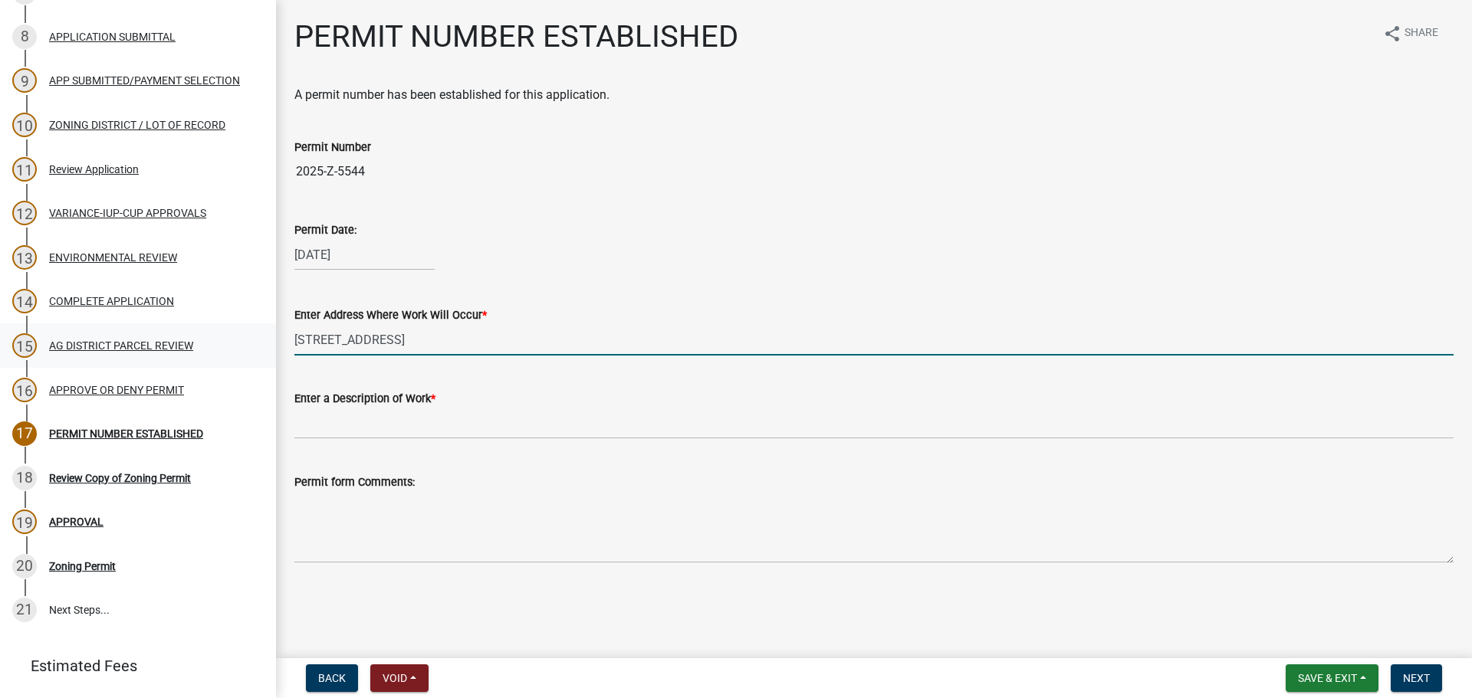
type input "[STREET_ADDRESS]"
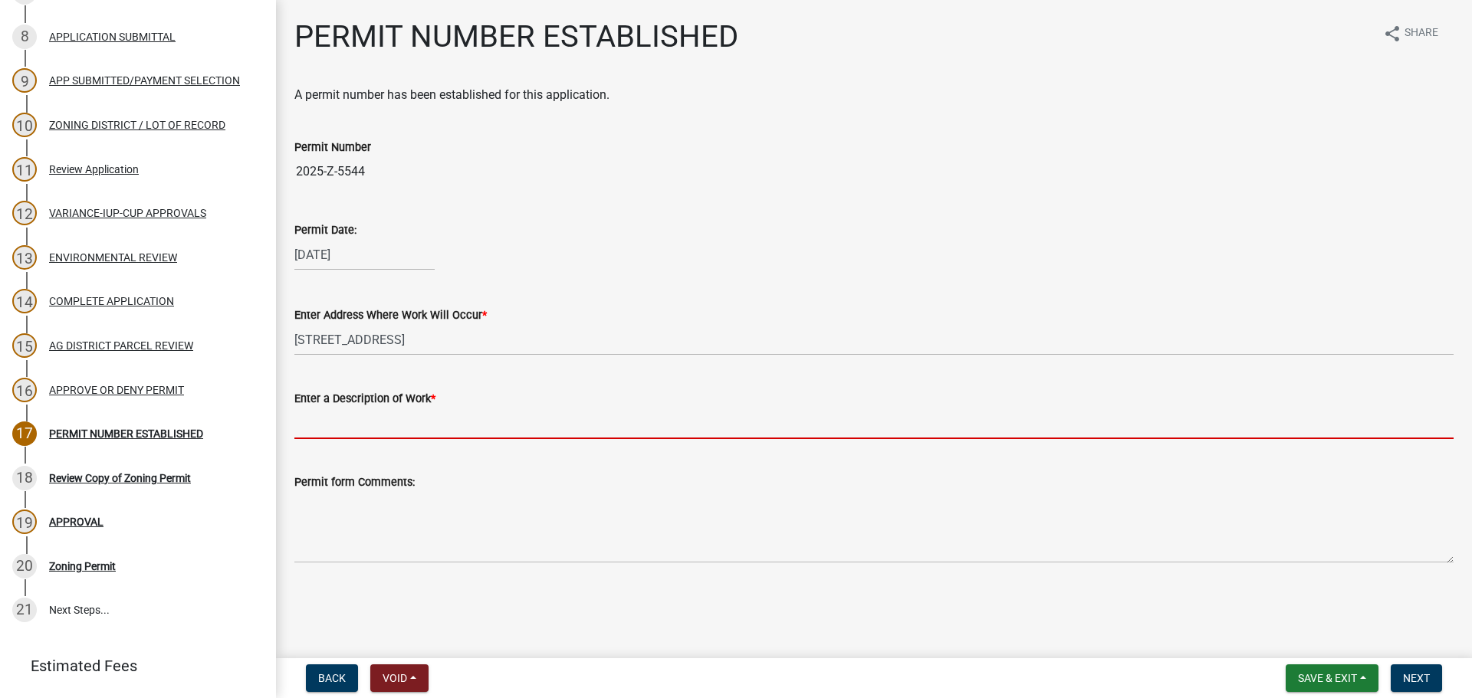
drag, startPoint x: 427, startPoint y: 424, endPoint x: 427, endPoint y: 346, distance: 78.2
click at [427, 424] on input "Enter a Description of Work *" at bounding box center [873, 423] width 1159 height 31
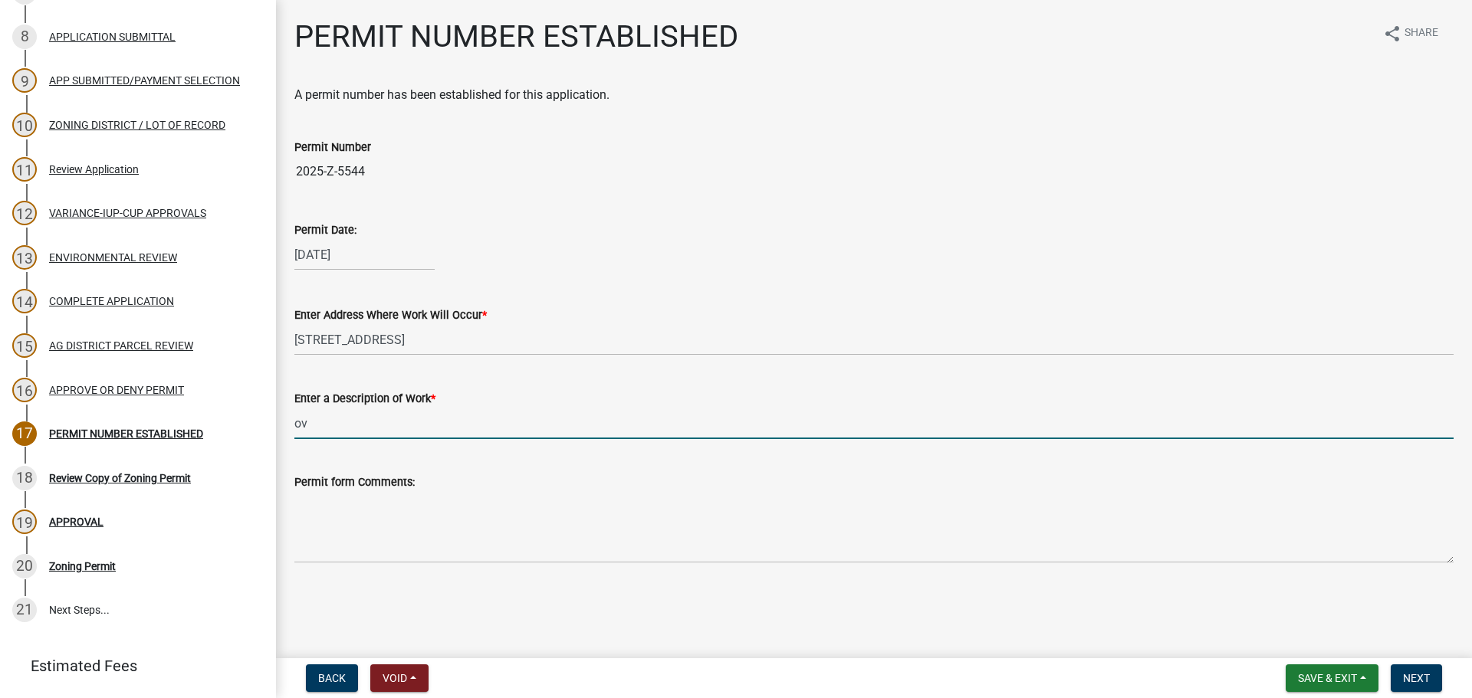
type input "o"
type input "Overhead shelter for camper"
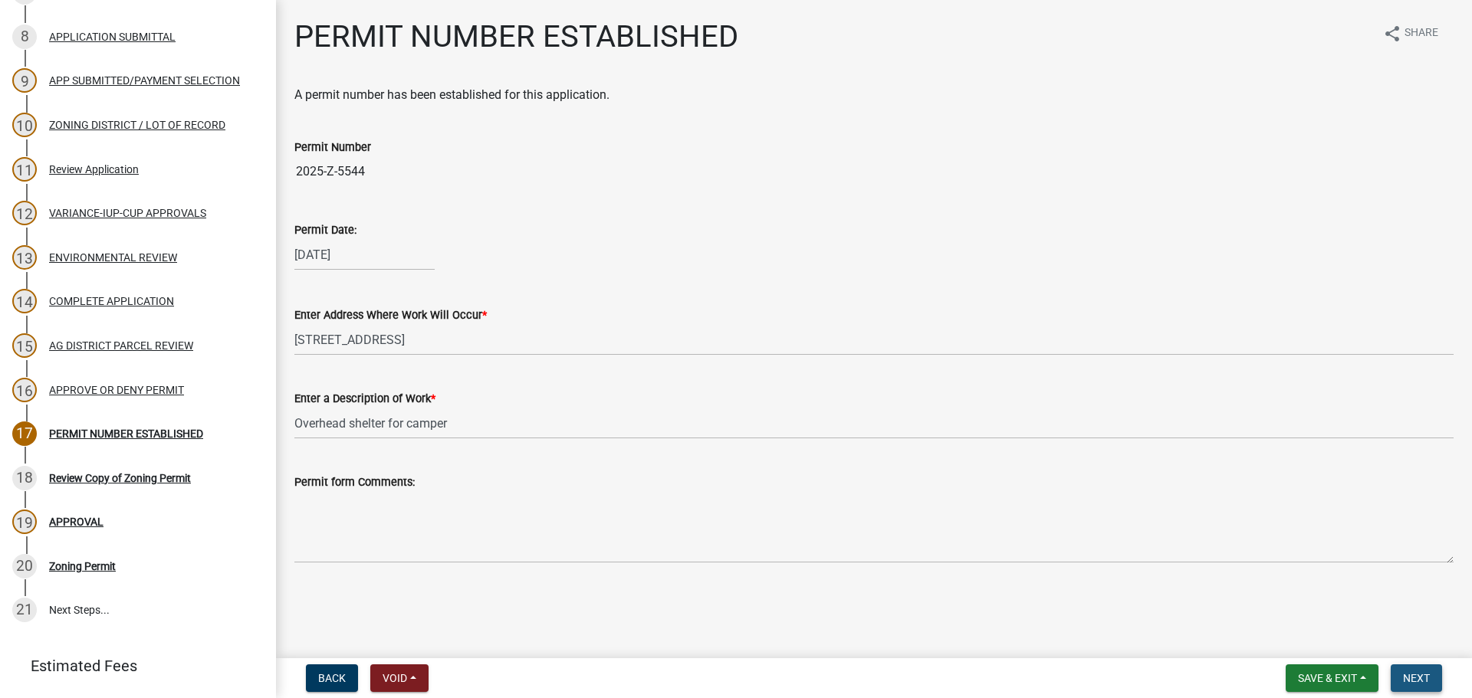
click at [1430, 680] on button "Next" at bounding box center [1416, 679] width 51 height 28
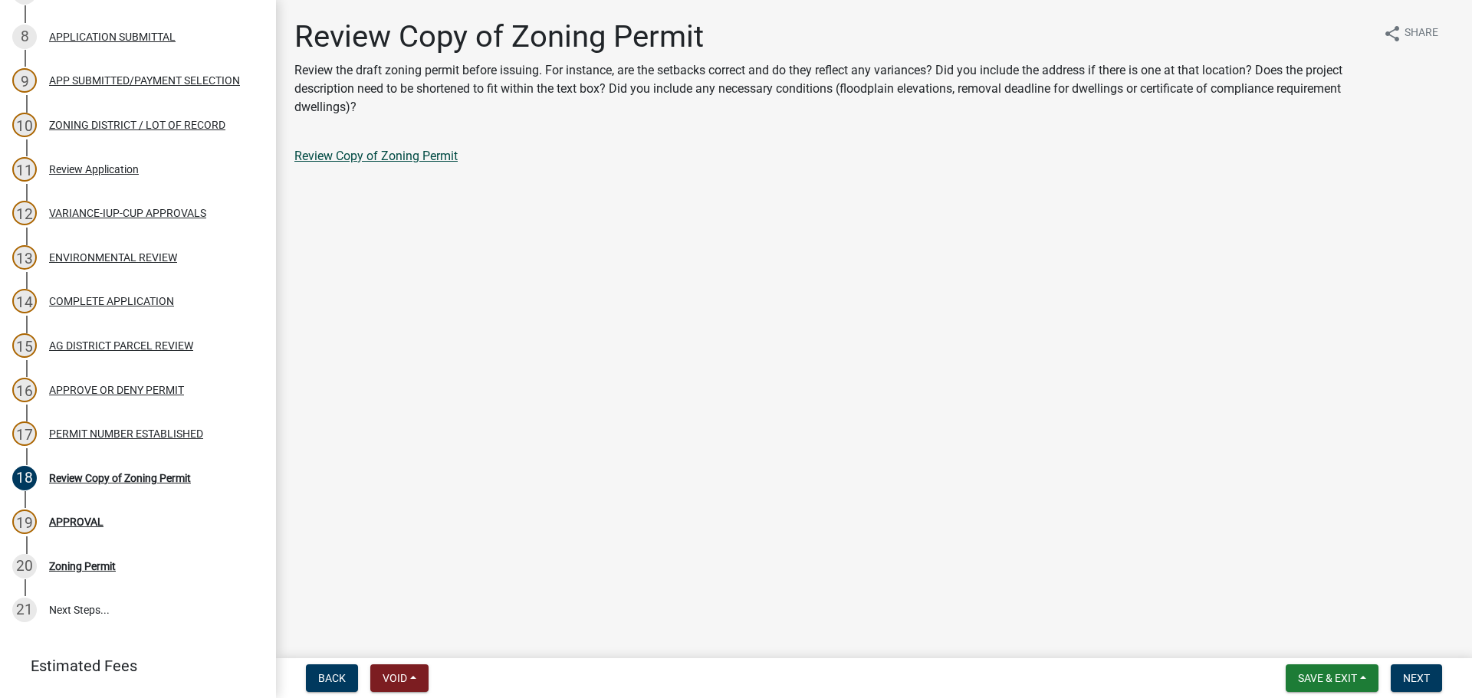
click at [449, 157] on link "Review Copy of Zoning Permit" at bounding box center [375, 156] width 163 height 15
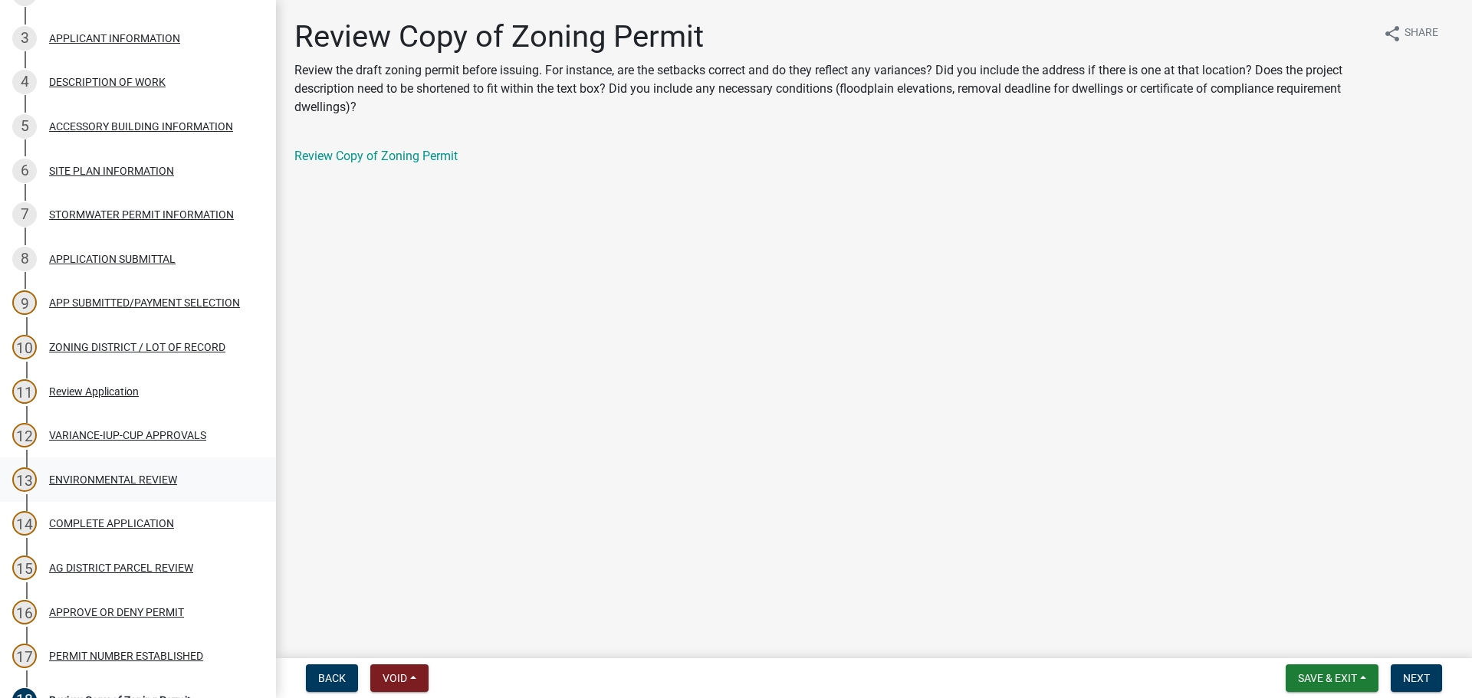
scroll to position [281, 0]
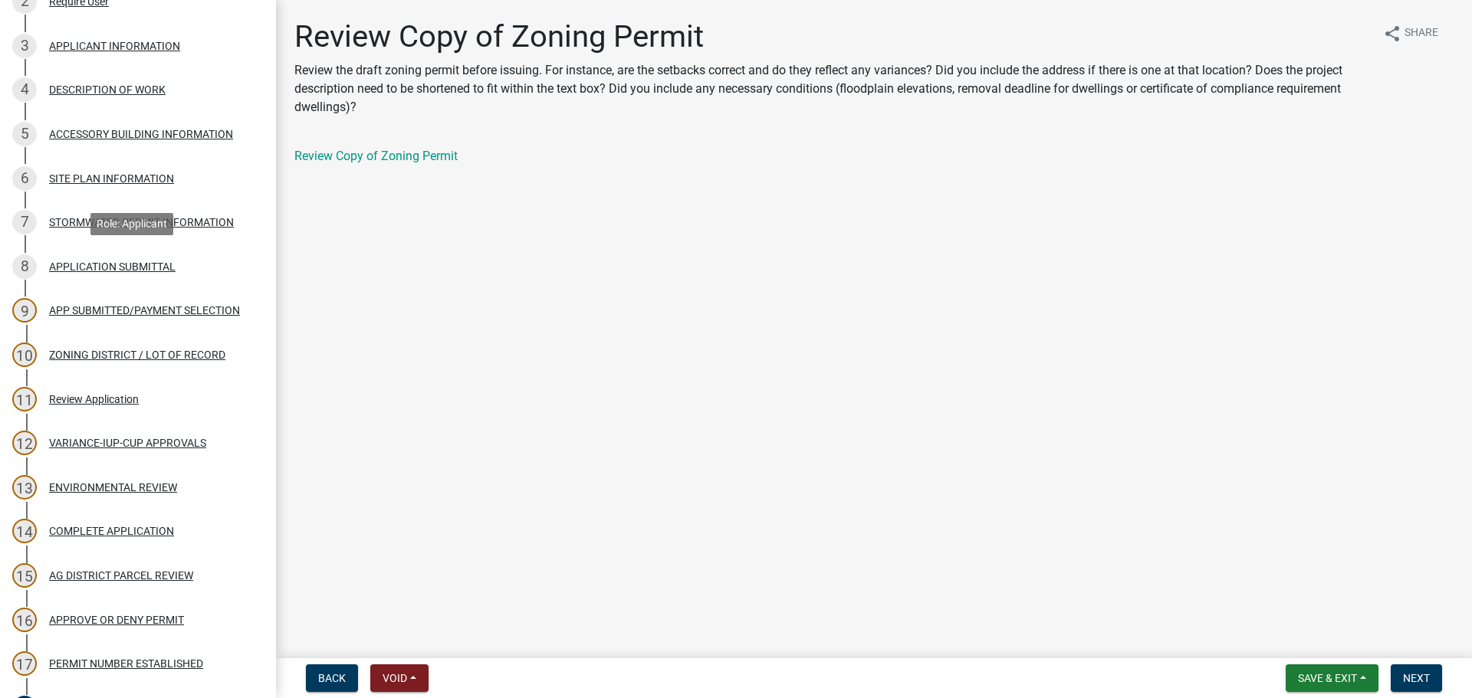
click at [144, 261] on div "APPLICATION SUBMITTAL" at bounding box center [112, 266] width 126 height 11
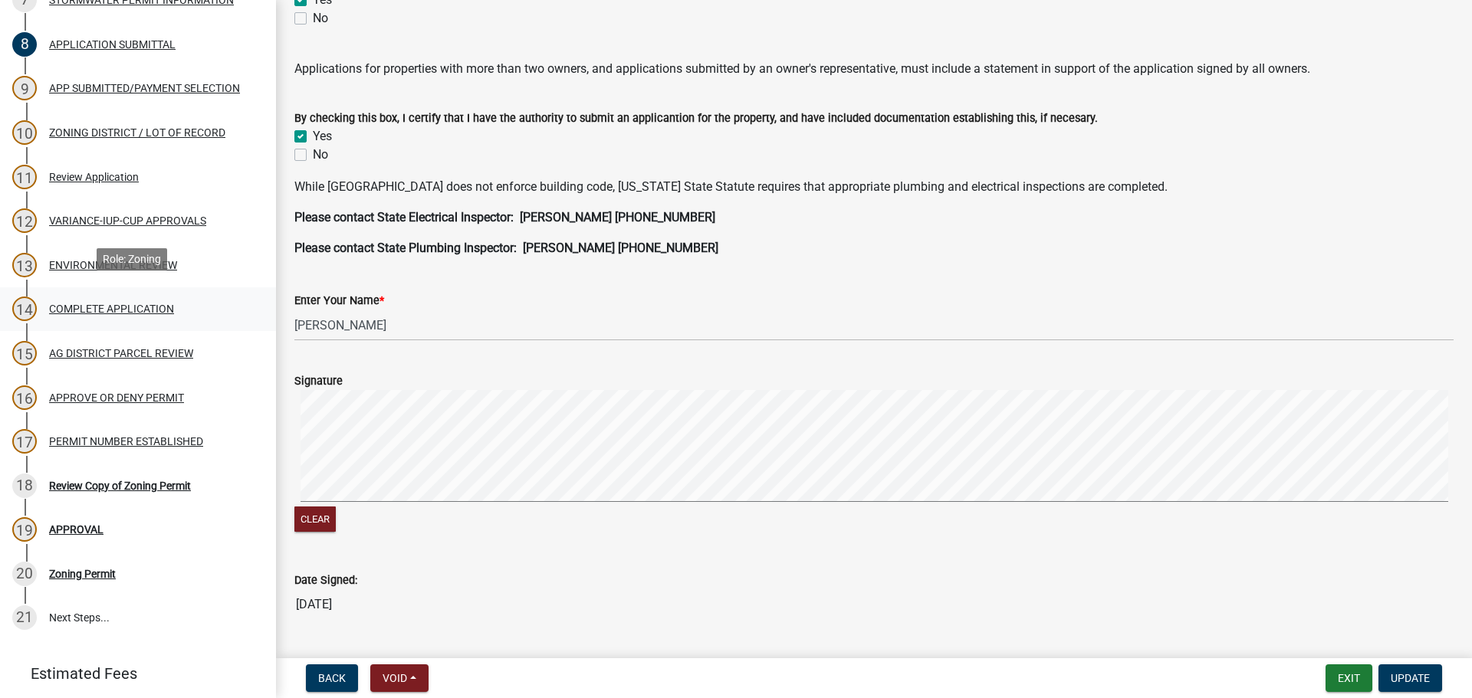
scroll to position [511, 0]
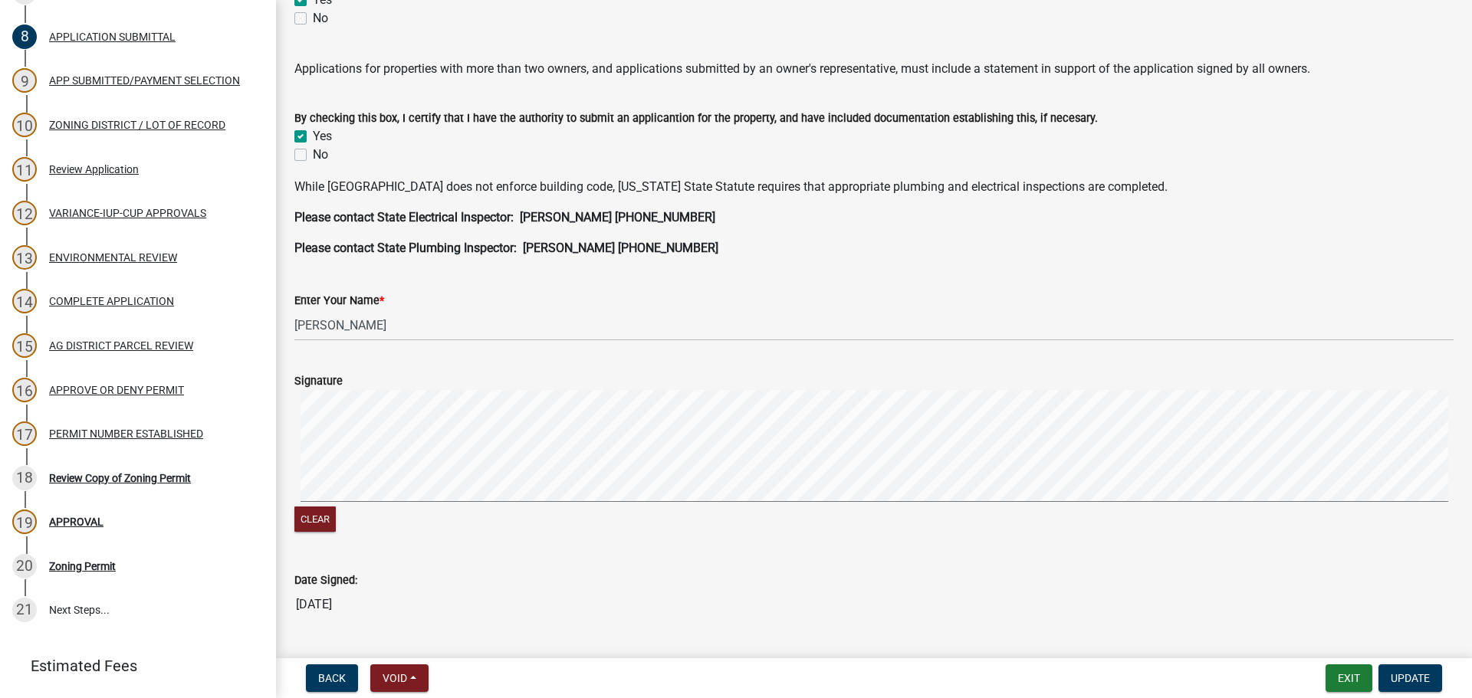
click at [159, 435] on div "PERMIT NUMBER ESTABLISHED" at bounding box center [126, 434] width 154 height 11
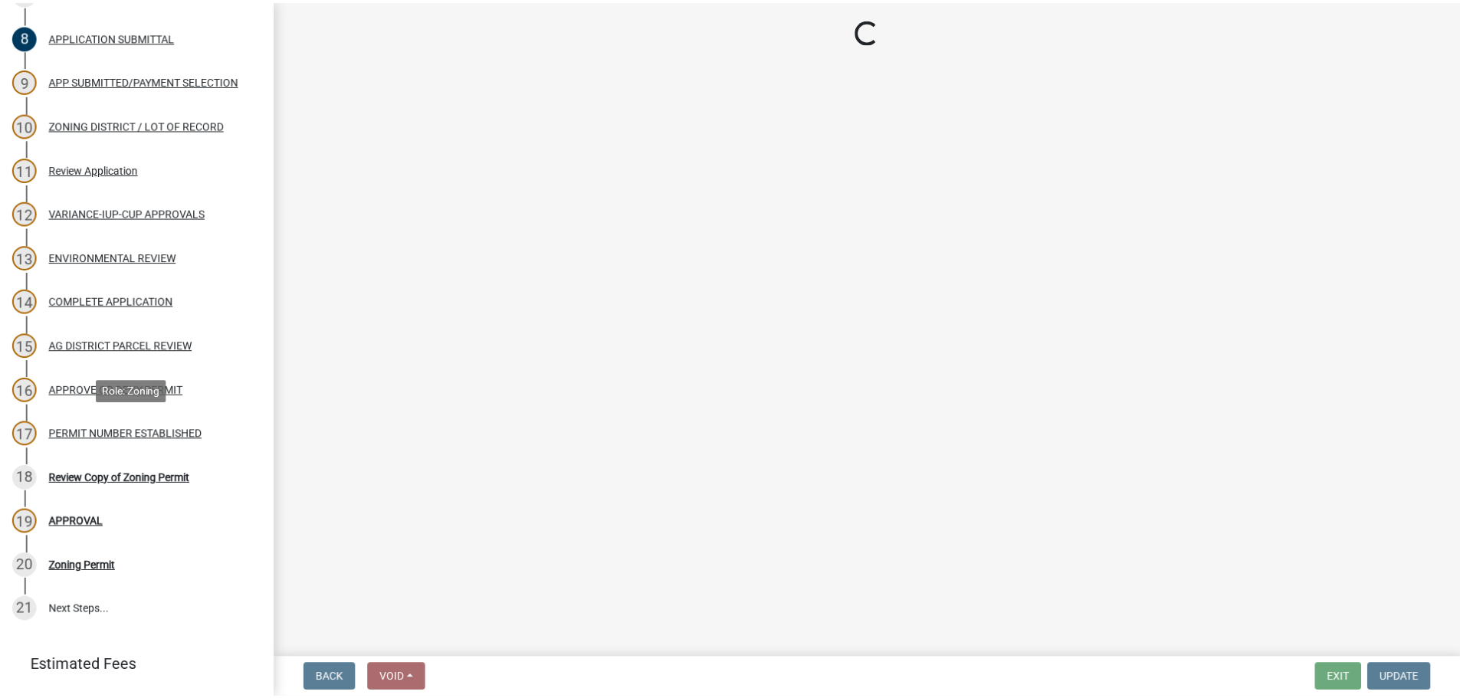
scroll to position [0, 0]
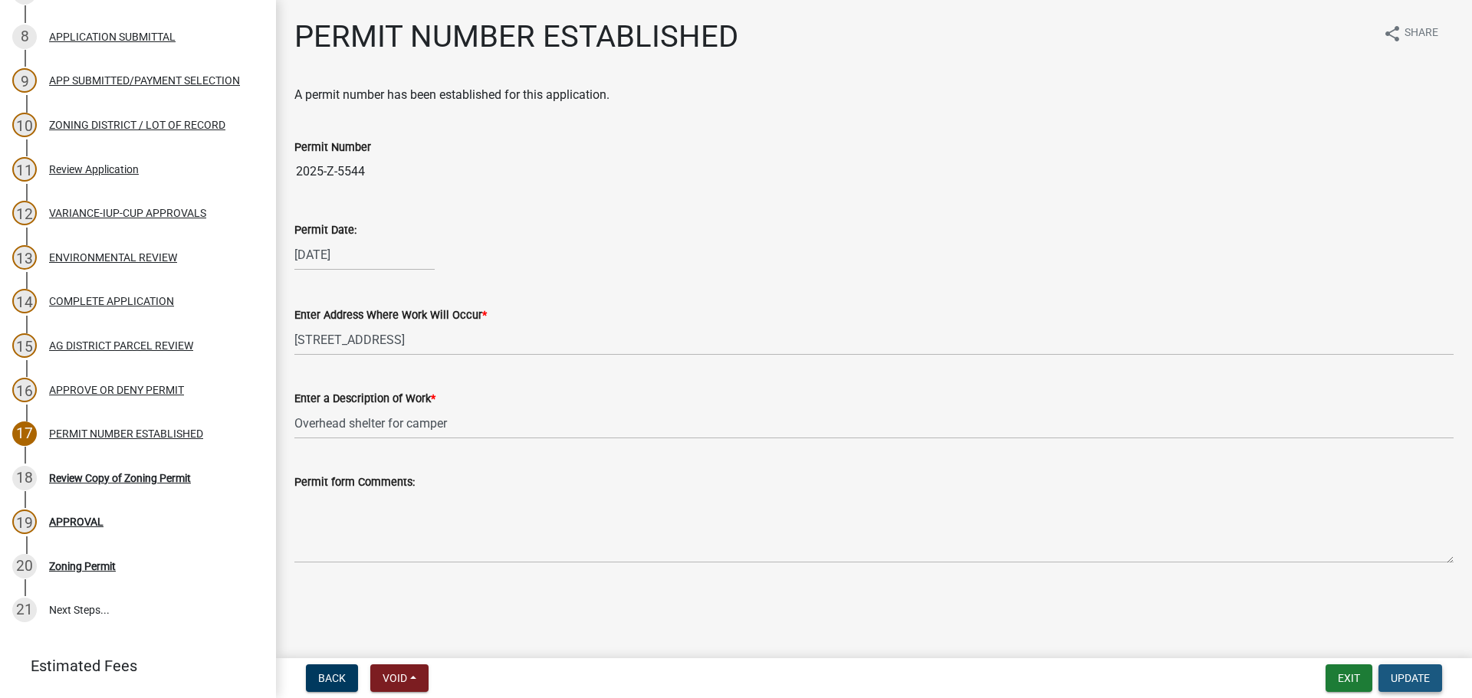
click at [1420, 674] on span "Update" at bounding box center [1410, 678] width 39 height 12
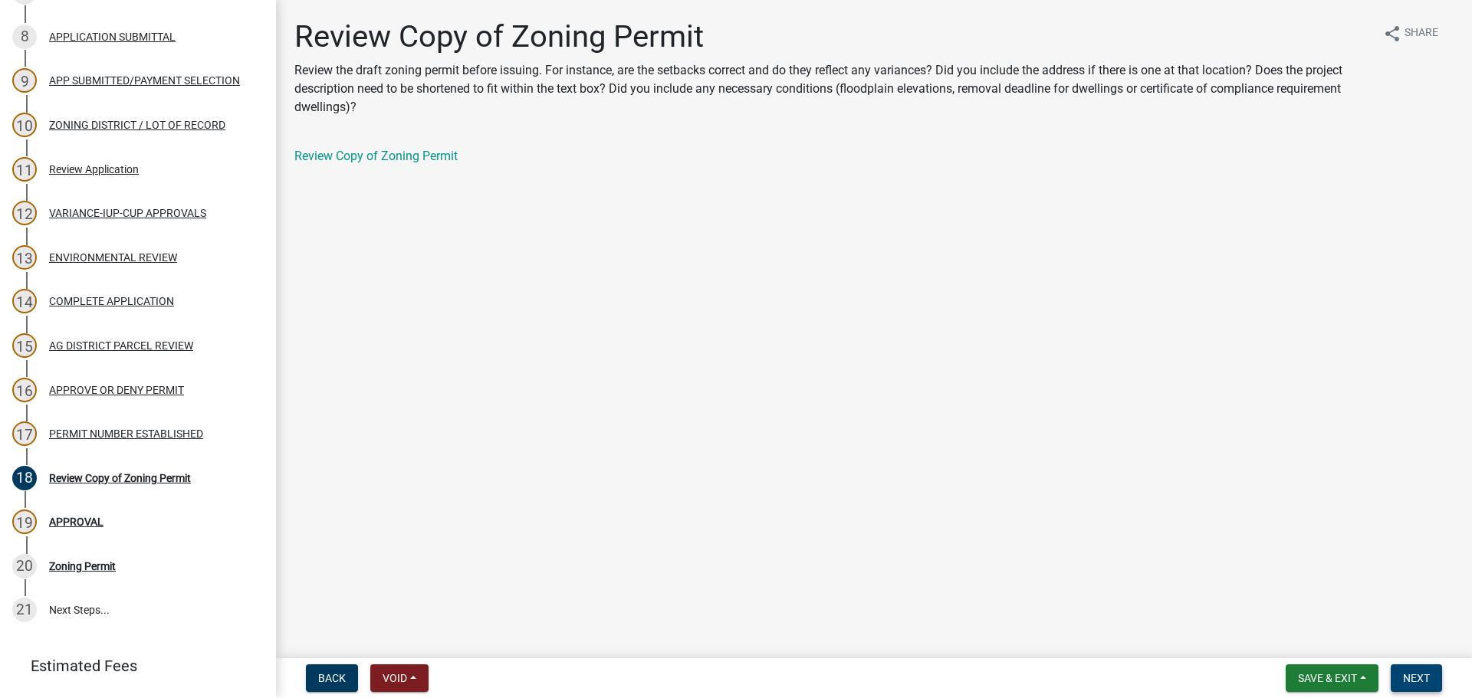
click at [1430, 687] on button "Next" at bounding box center [1416, 679] width 51 height 28
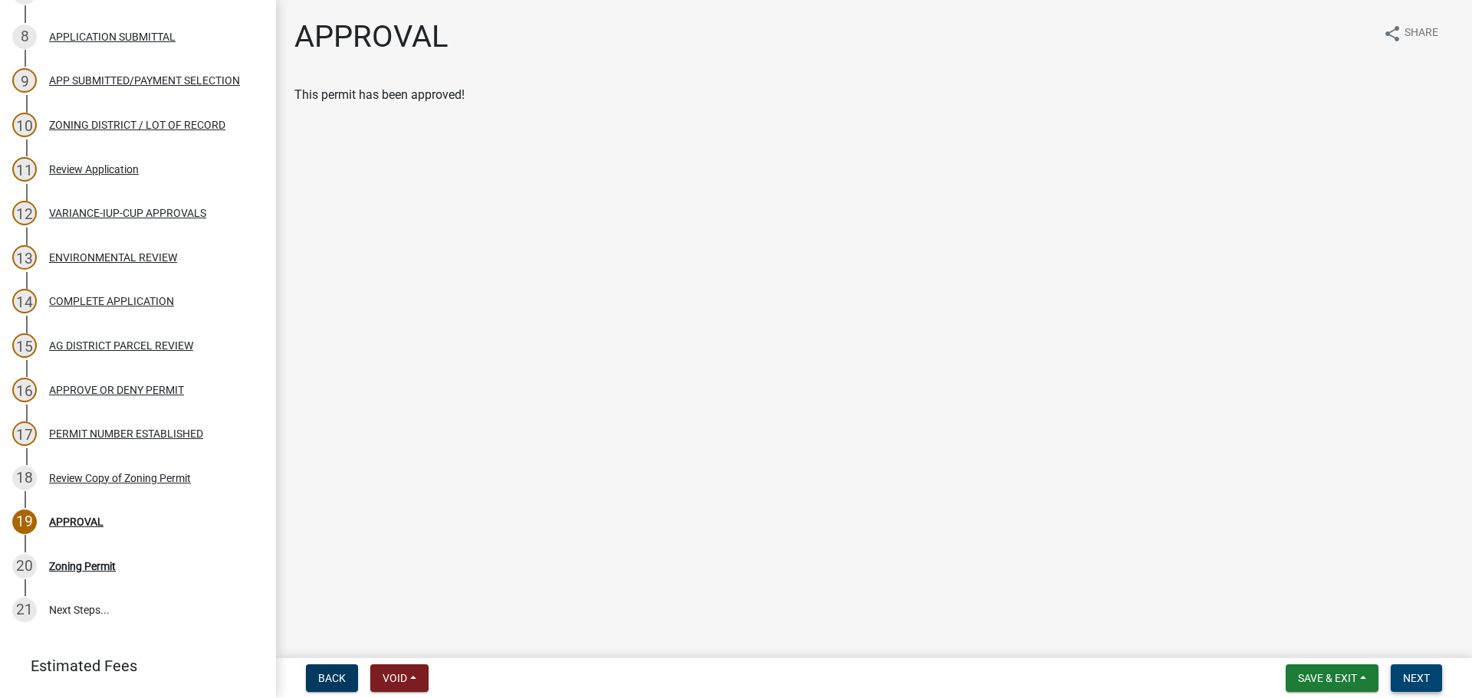
click at [1424, 676] on span "Next" at bounding box center [1416, 678] width 27 height 12
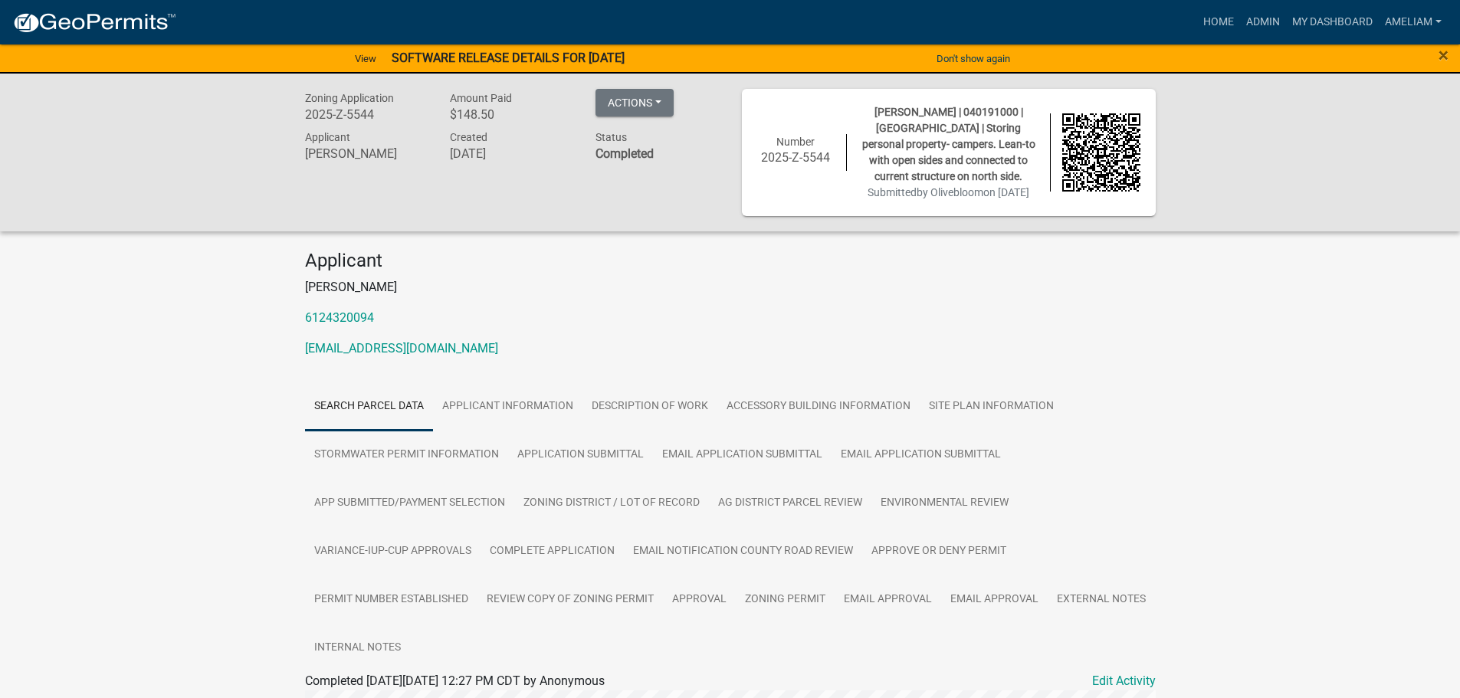
click at [1348, 603] on div "Zoning Application 2025-Z-5544 Amount Paid $148.50 Actions View receipt Printer…" at bounding box center [730, 641] width 1460 height 1134
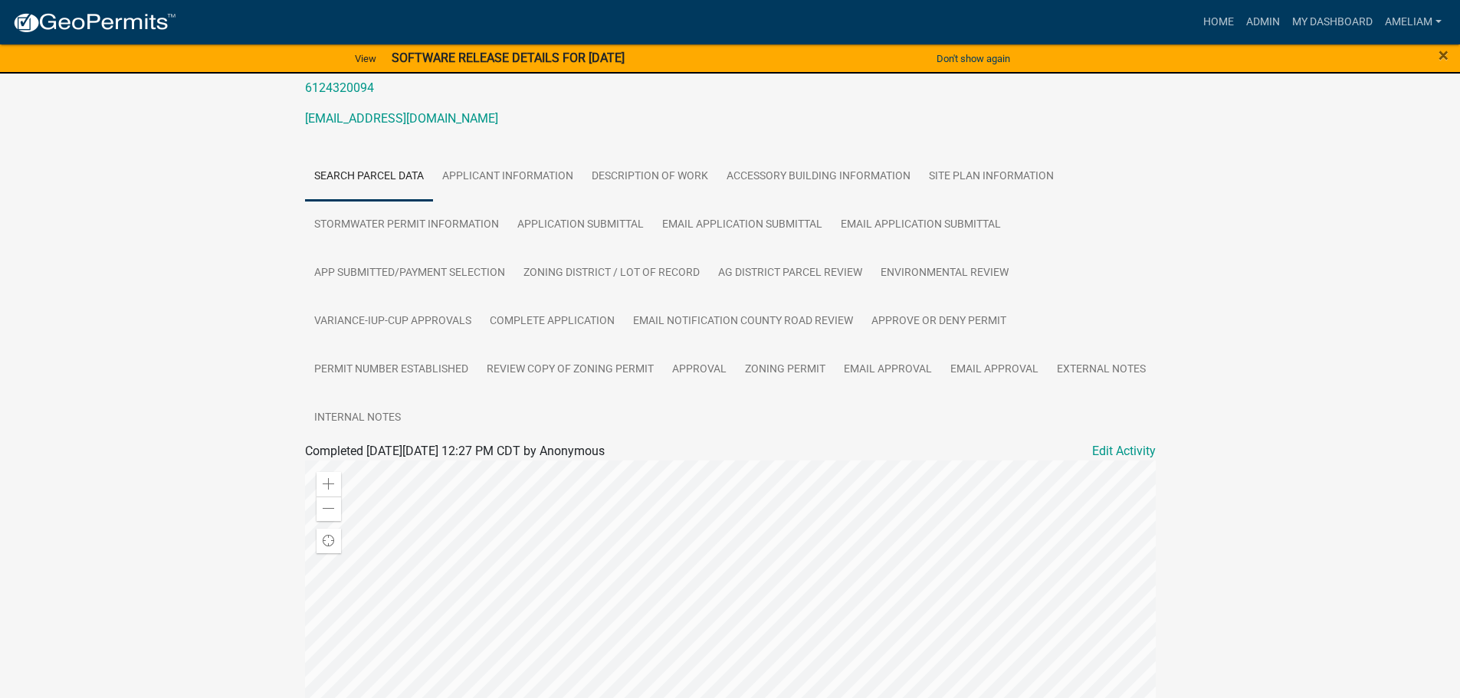
scroll to position [460, 0]
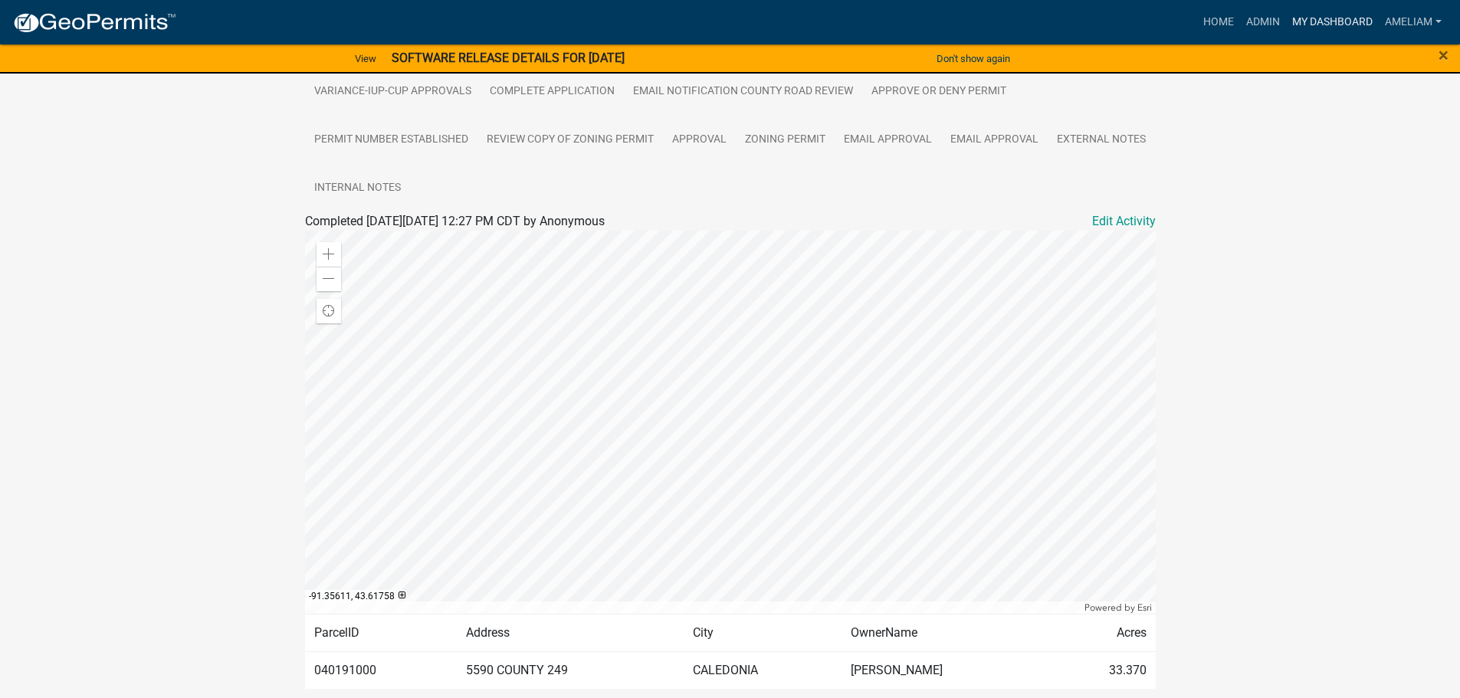
click at [1339, 21] on link "My Dashboard" at bounding box center [1332, 22] width 93 height 29
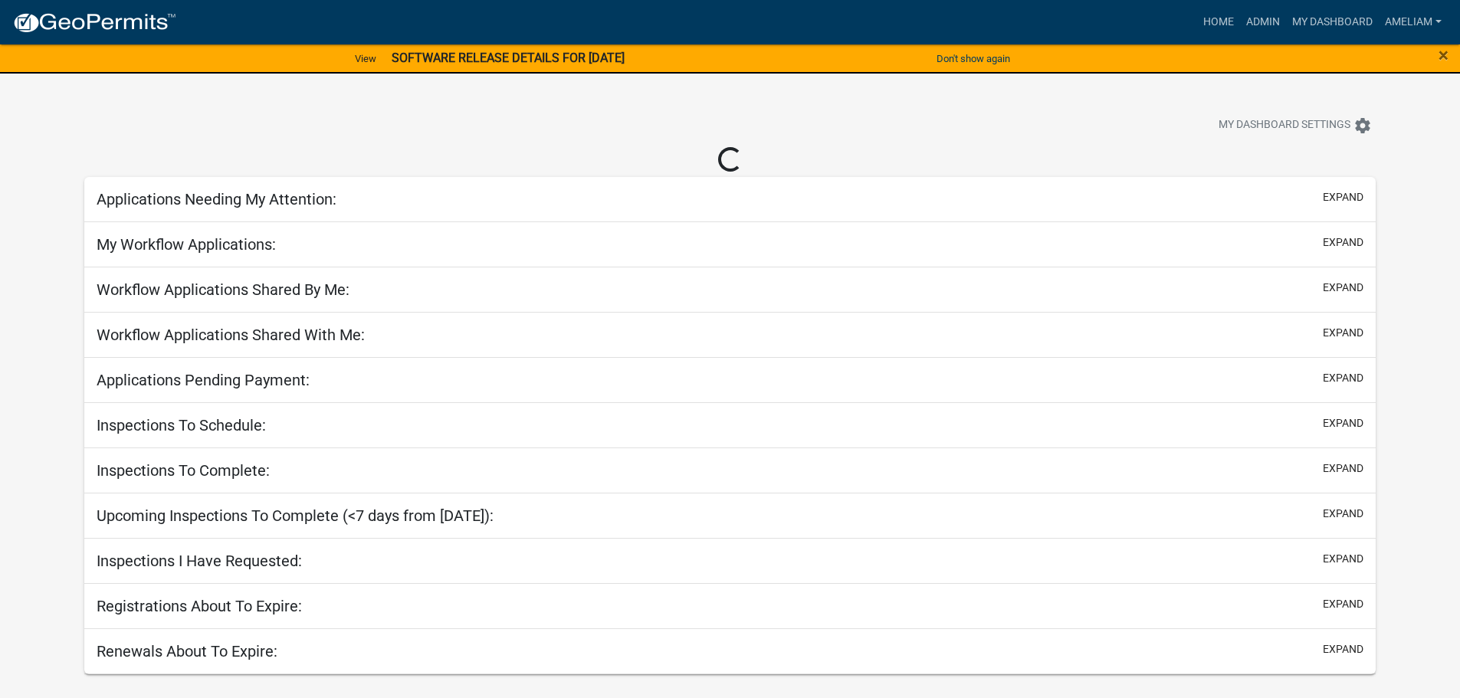
select select "3: 100"
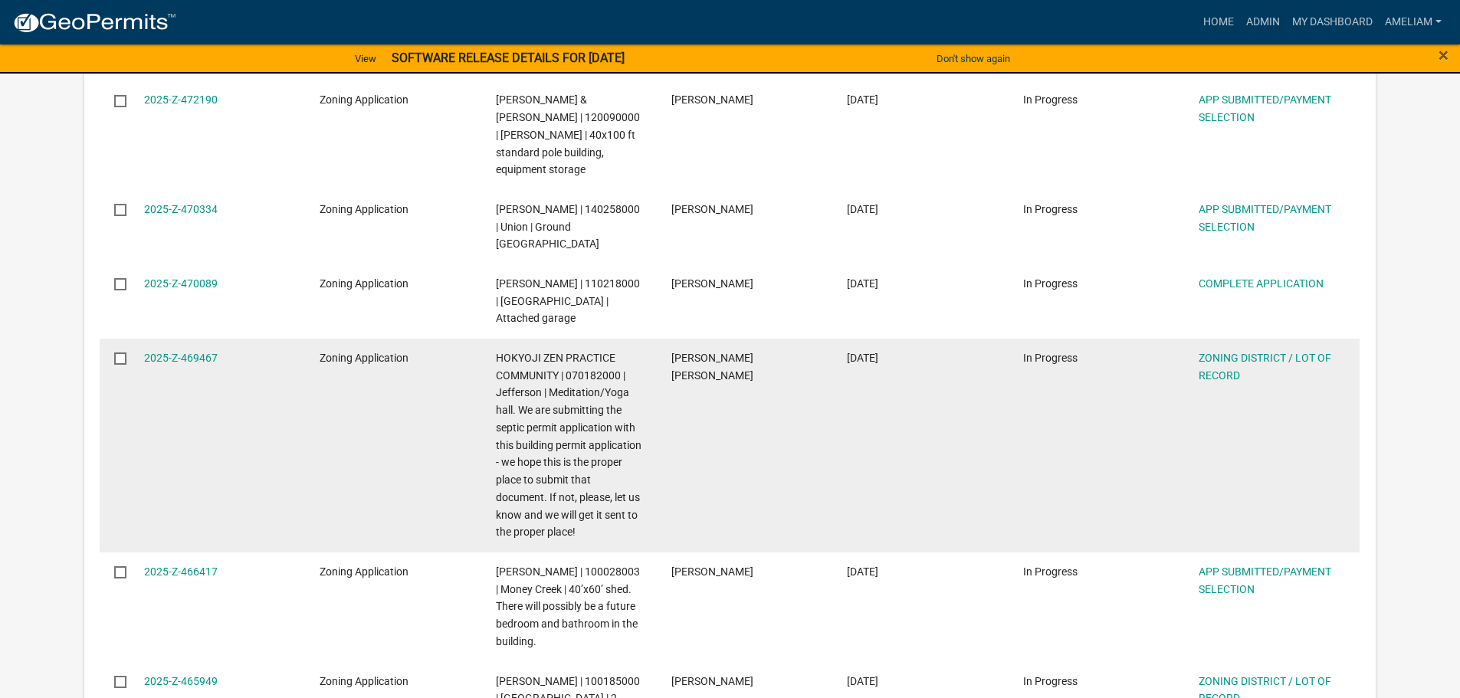
scroll to position [1380, 0]
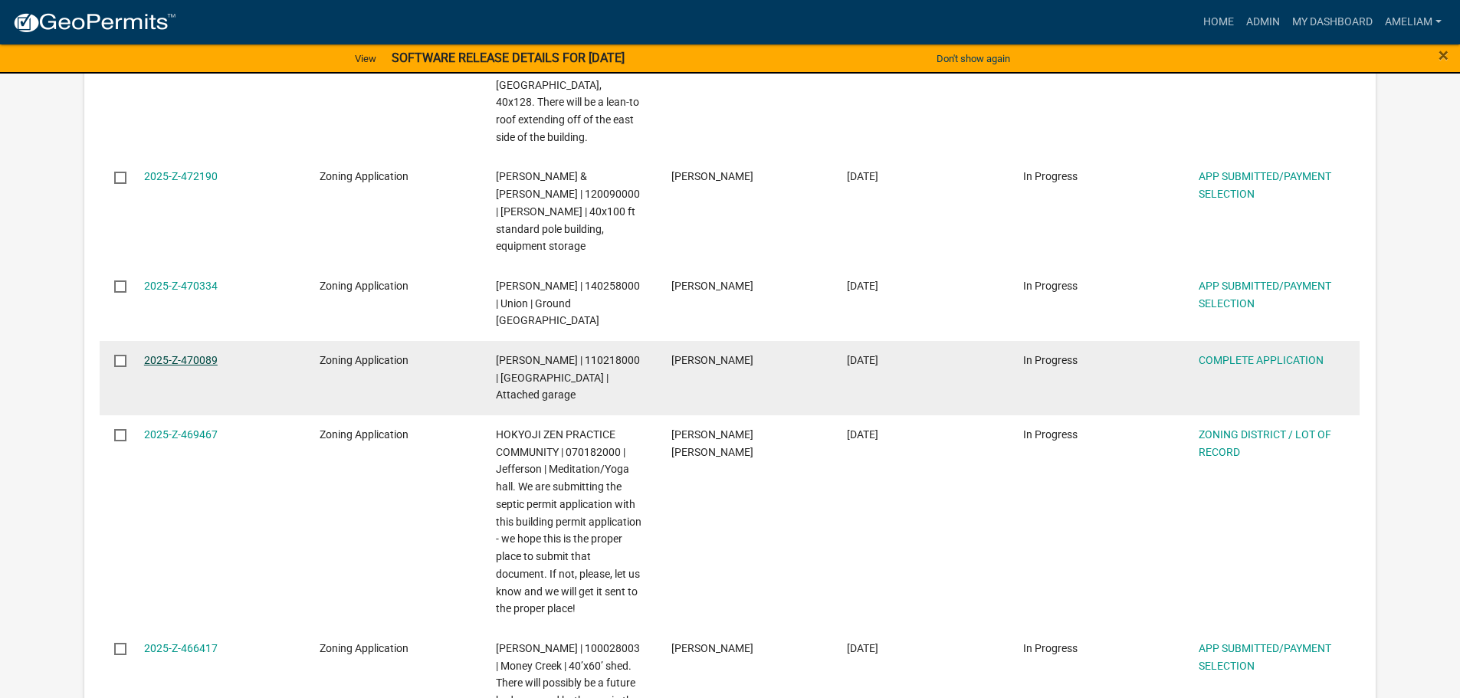
click at [182, 354] on link "2025-Z-470089" at bounding box center [181, 360] width 74 height 12
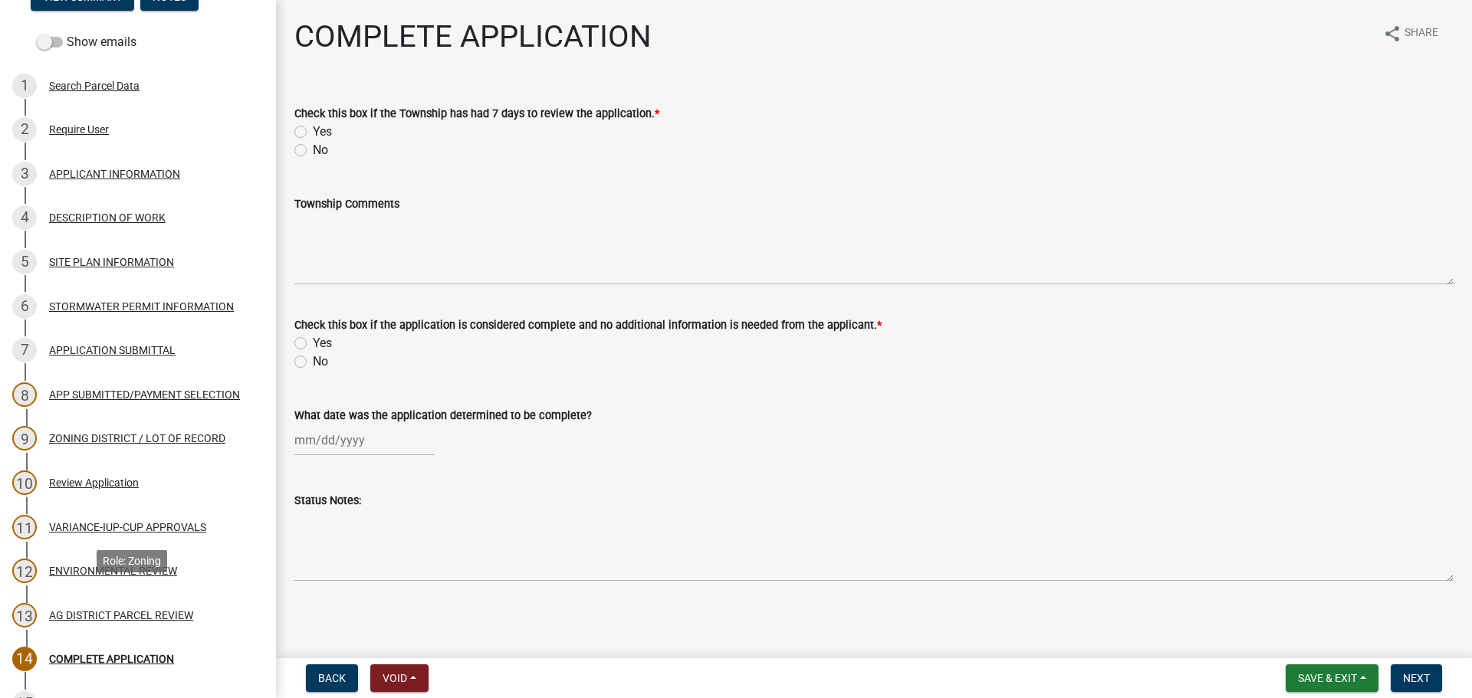
scroll to position [307, 0]
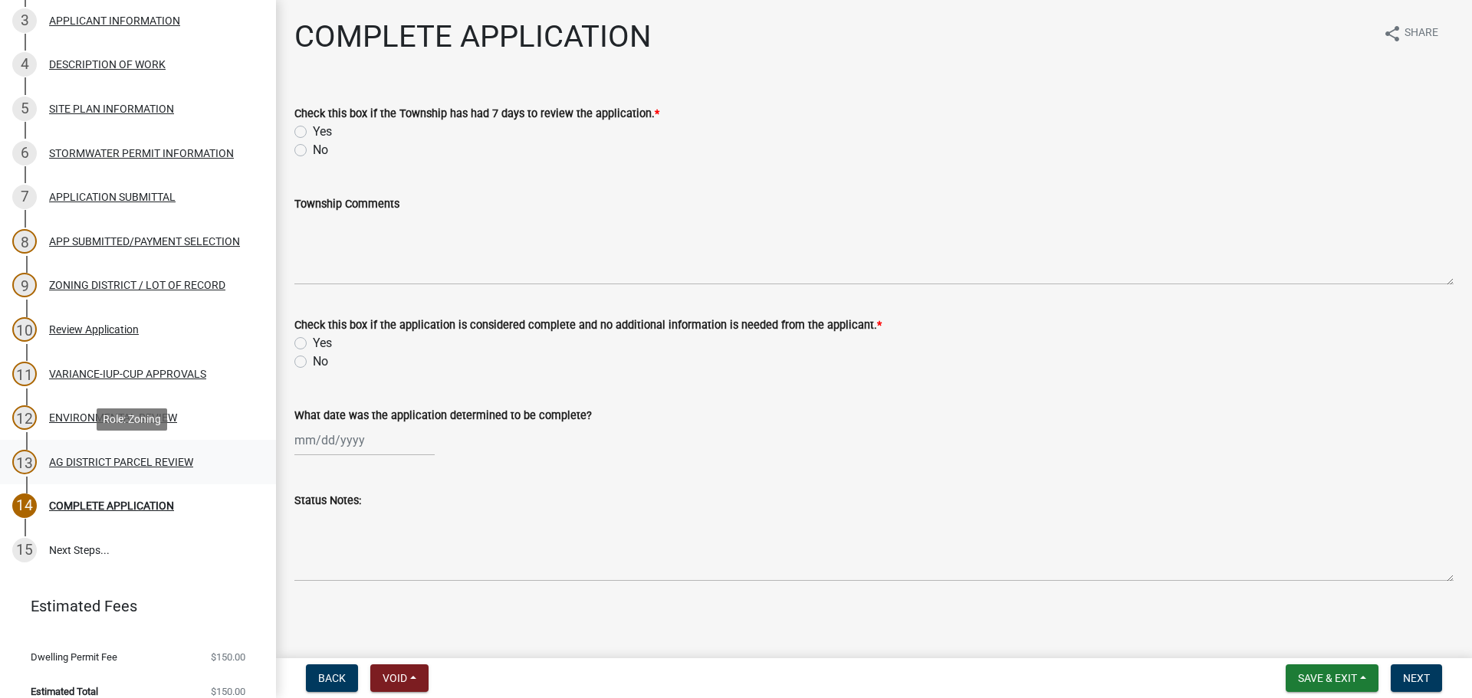
click at [142, 463] on div "AG DISTRICT PARCEL REVIEW" at bounding box center [121, 462] width 144 height 11
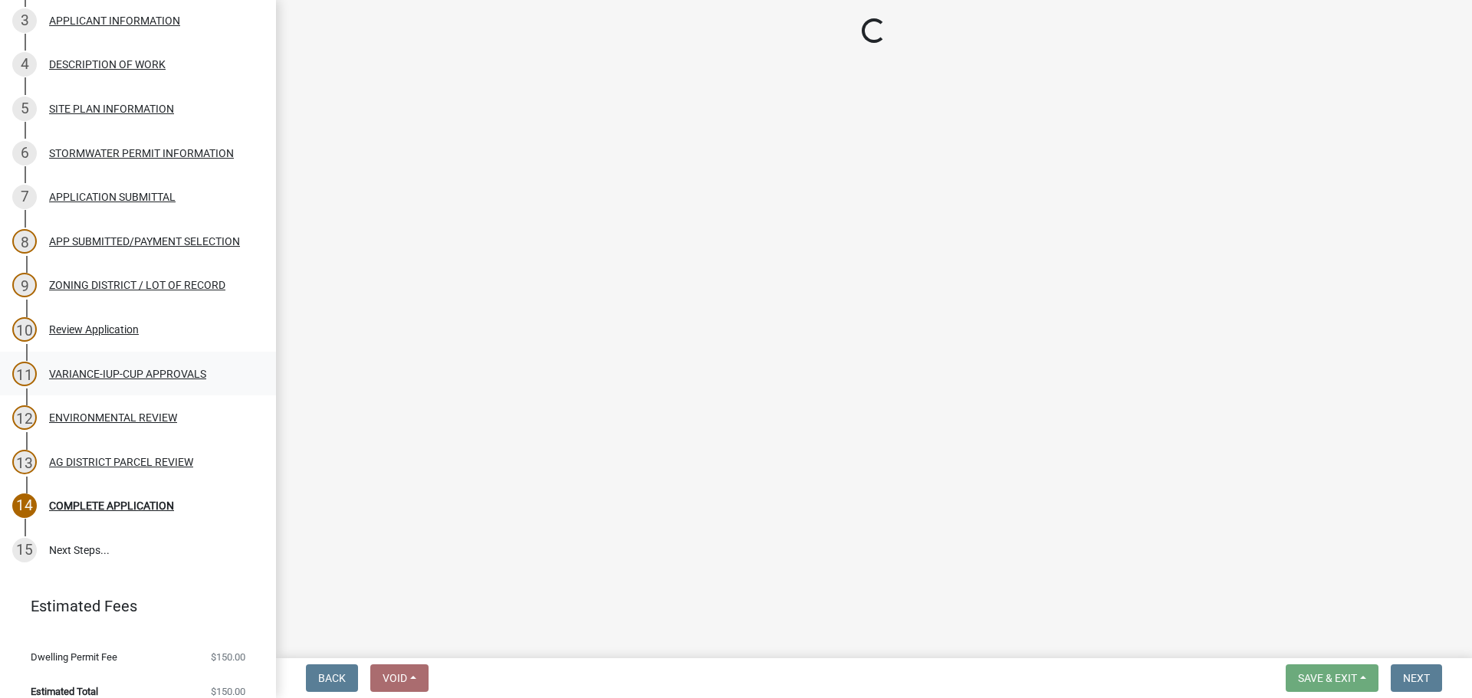
select select "fe23c68f-3976-40fb-92de-7ec6f88d0010"
select select "b48fe14e-3327-4657-9cad-e69f0ec06152"
select select "e720d887-05b7-48e7-b675-04570e4c9f75"
select select "3e342f75-9fb1-4b8c-bbeb-47cfa96347ca"
select select "c756e23e-ff22-4e58-8178-2621bc441b49"
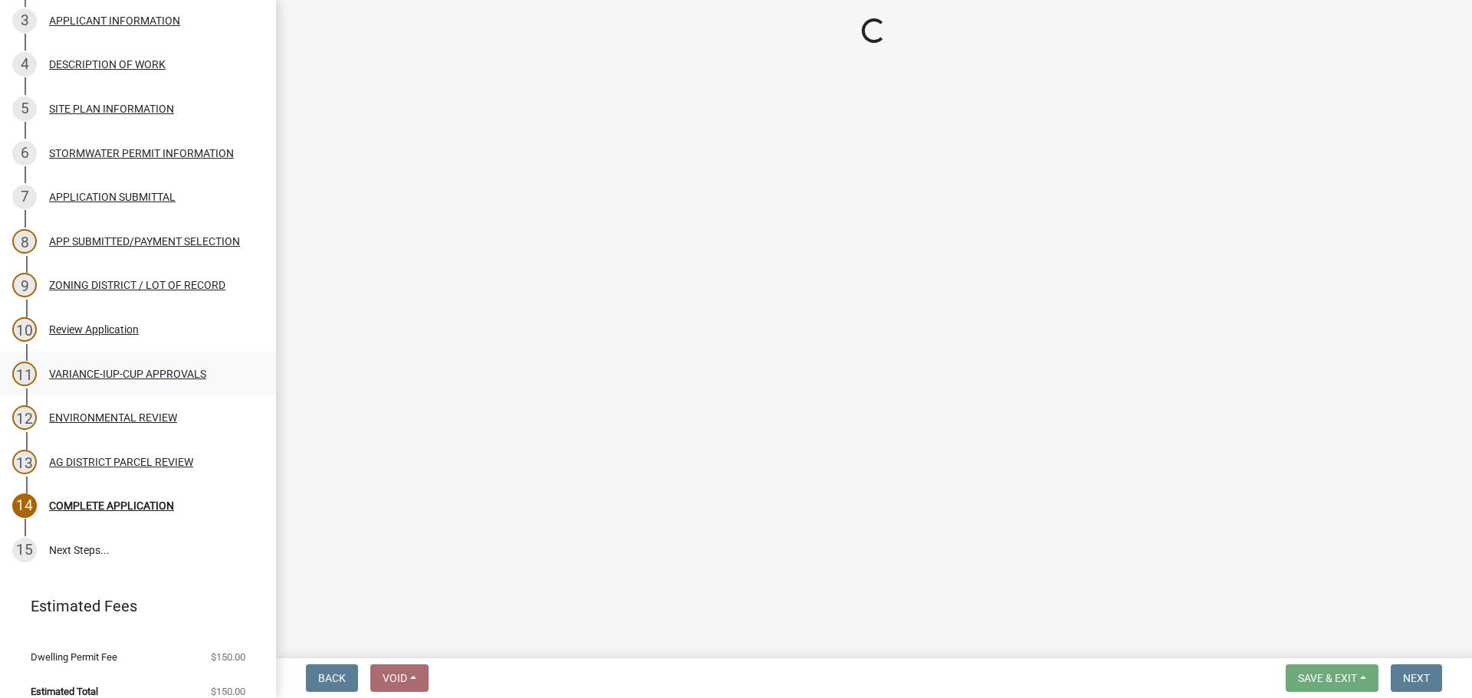
select select "93514e09-9993-4aea-b530-60a9708c3e74"
select select "a045efff-9645-47c6-b046-89cf1e905dd6"
select select "aa1ca06f-8d34-4542-998d-1b6ccdc96445"
select select "f47993c2-143f-42b0-843f-88b20baa7a0f"
select select "010a36e8-78ab-47dd-88f8-ccc0edf139b8"
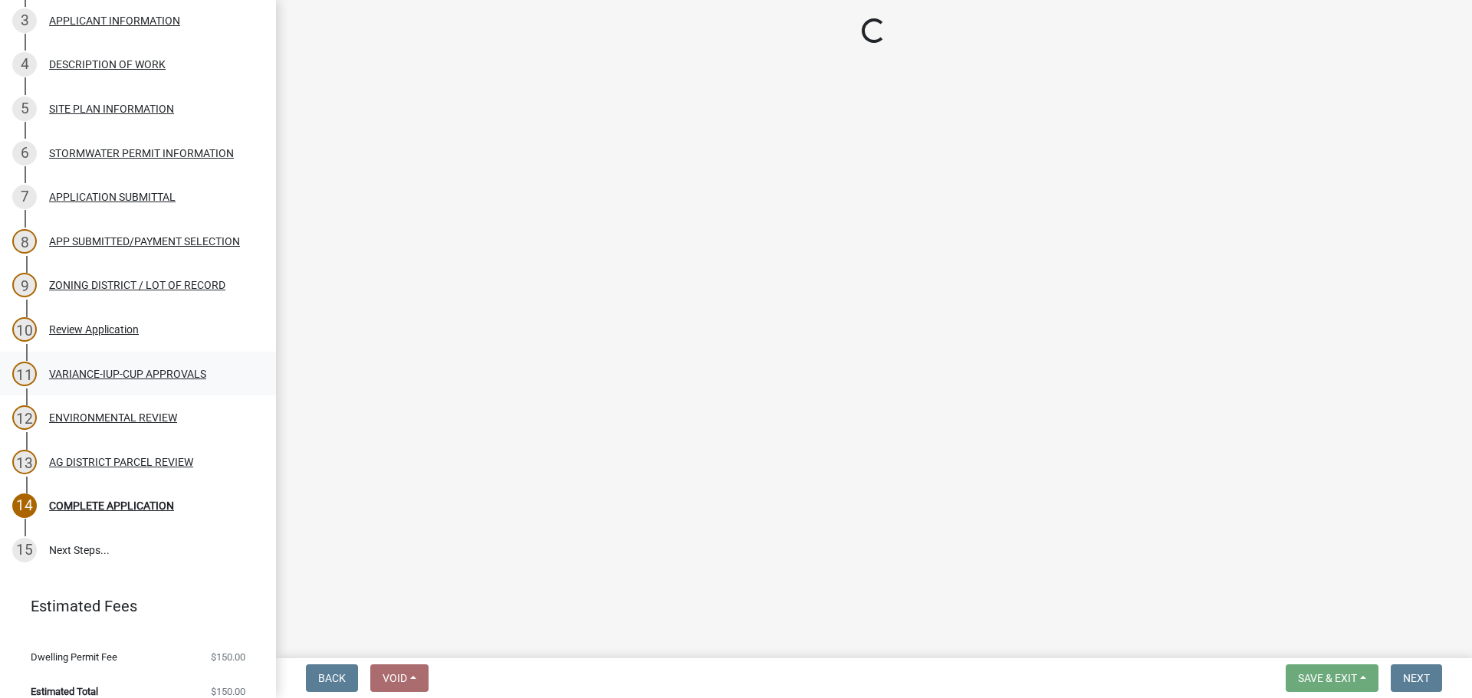
select select "617636dc-6122-45c9-991a-bd8b90cb2b24"
select select "2afcbc7a-ba70-4308-bdab-ed49491d43d0"
select select "2040f1b6-20ab-401b-9b6f-6f3fd46d4e8e"
select select "6e389f70-961b-4b78-9c47-c422b69289d9"
select select "1e0d970e-6746-4216-b065-d6933a69b3fa"
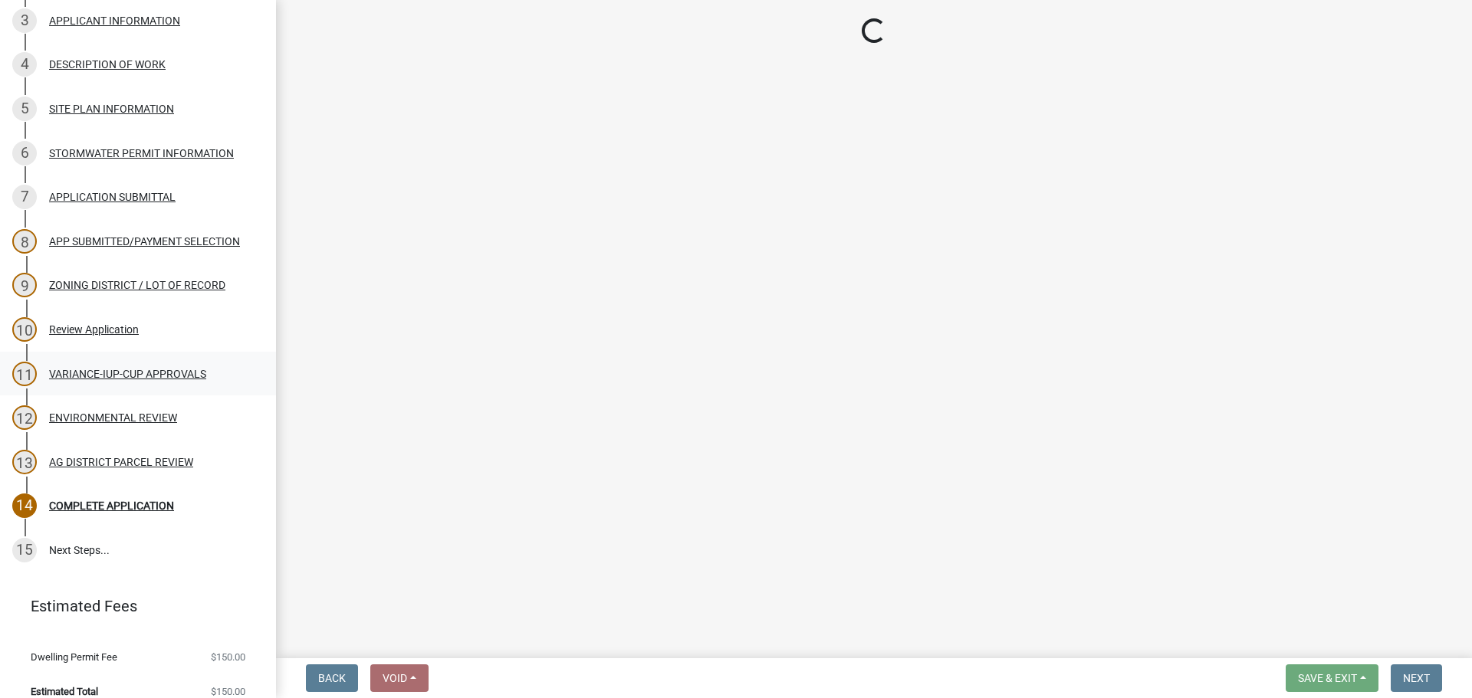
select select "44b75d30-e230-4ce0-8c0f-1ddadfe5cfb2"
select select "6d223645-95f1-4b70-a074-2c09099ea196"
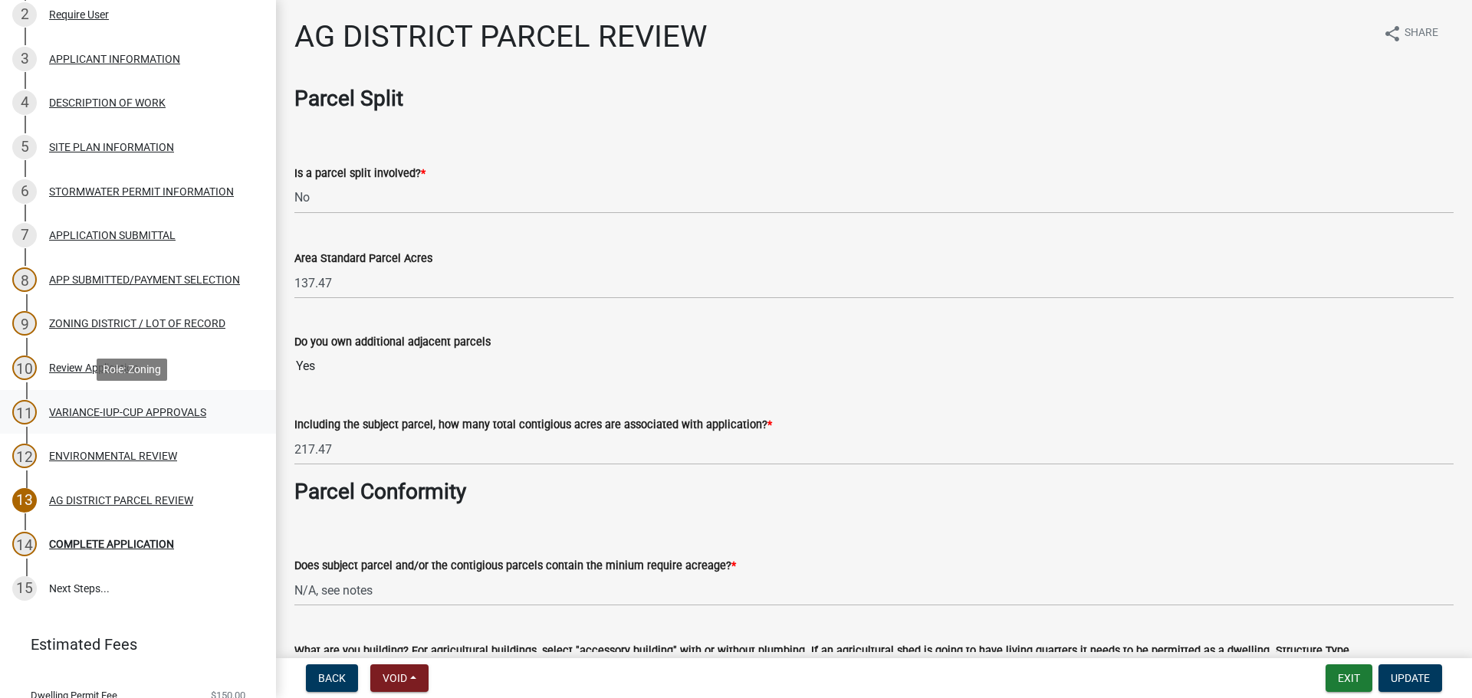
scroll to position [230, 0]
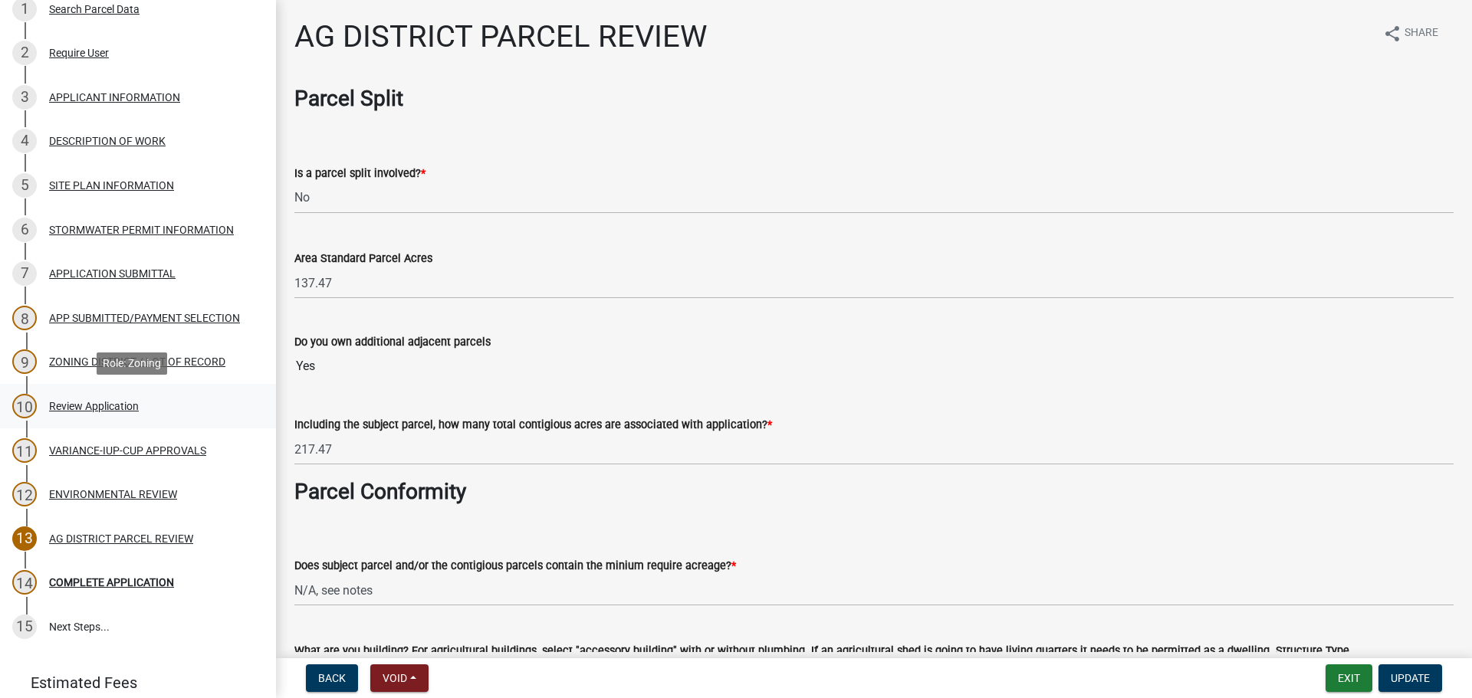
click at [105, 409] on div "Review Application" at bounding box center [94, 406] width 90 height 11
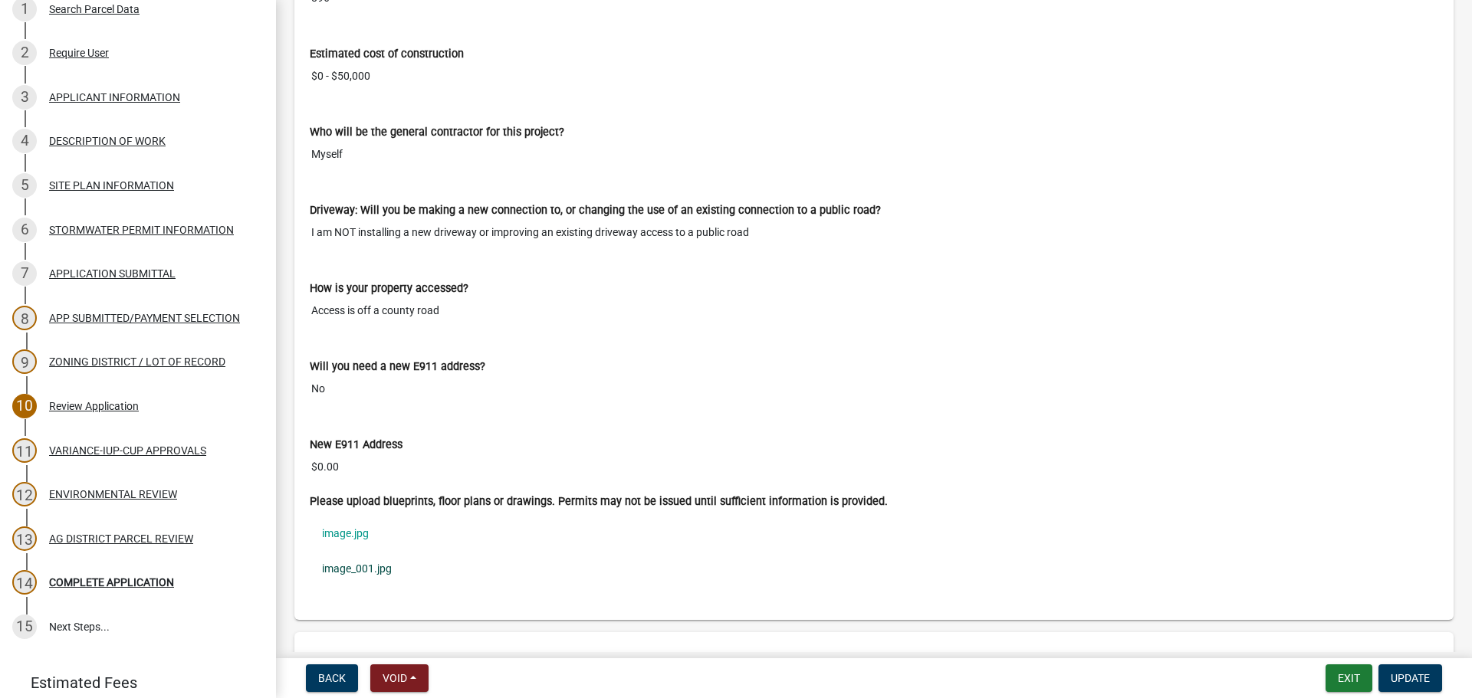
scroll to position [3296, 0]
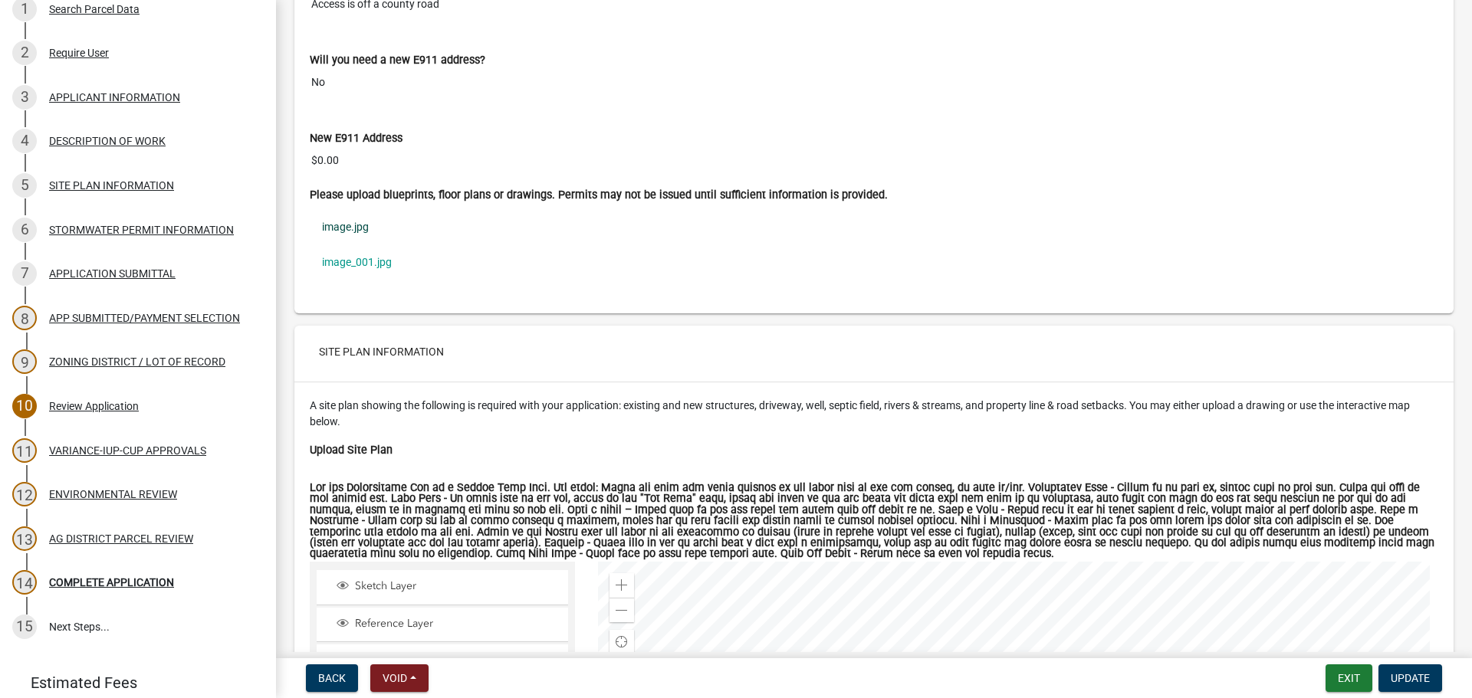
click at [330, 227] on link "image.jpg" at bounding box center [874, 226] width 1128 height 35
click at [350, 266] on link "image_001.jpg" at bounding box center [874, 262] width 1128 height 35
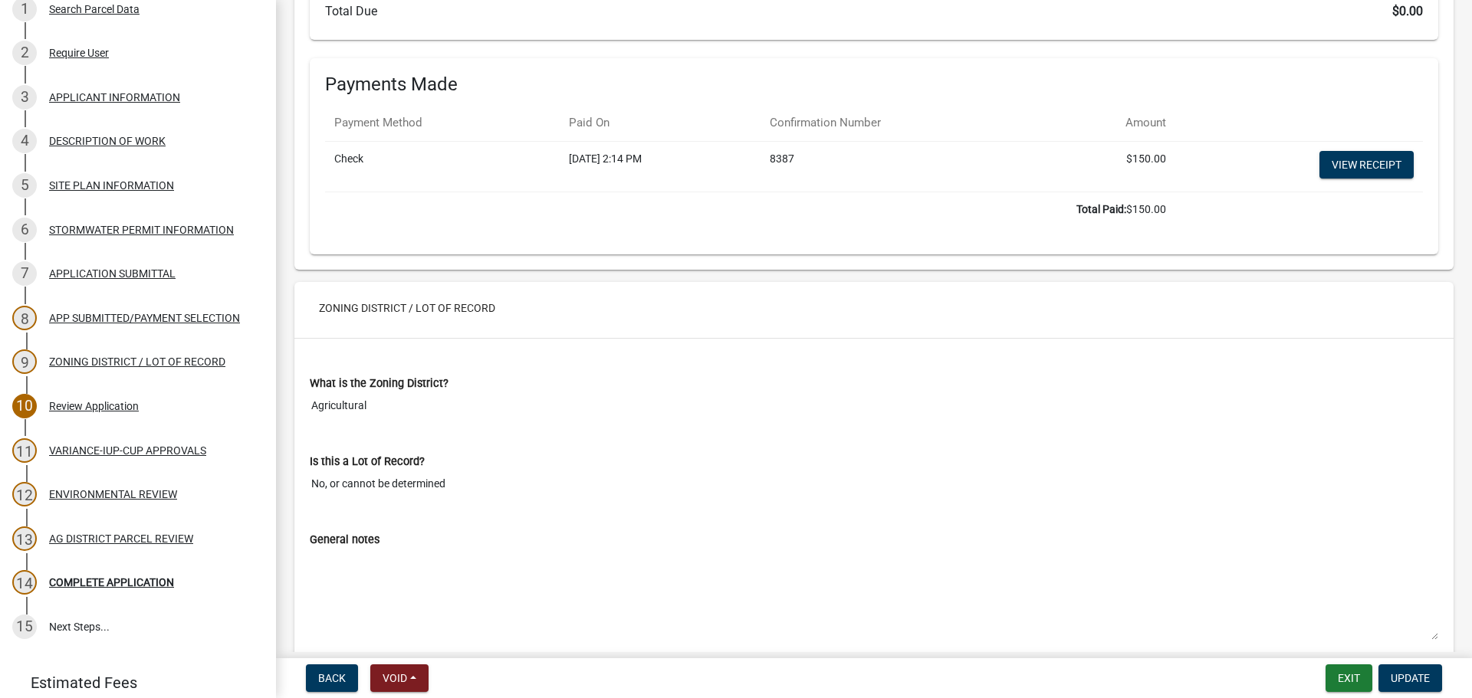
scroll to position [6038, 0]
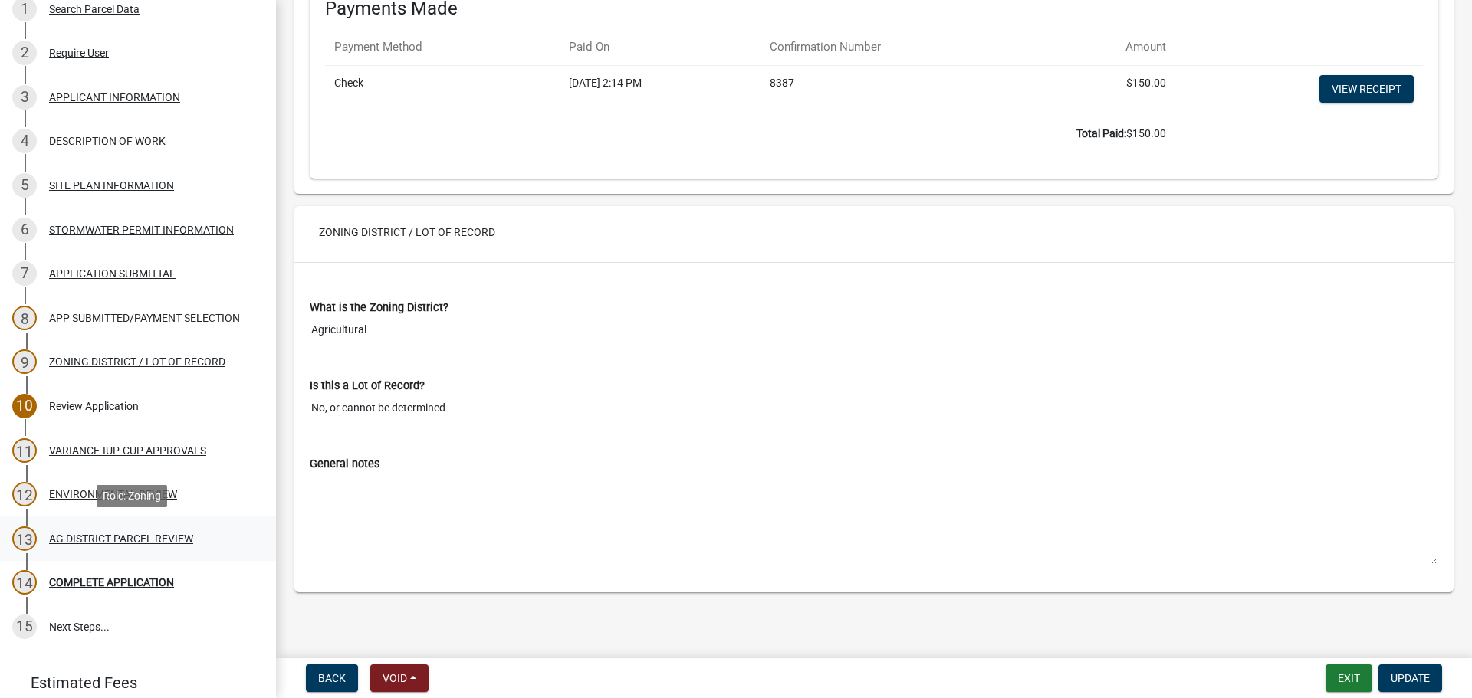
click at [126, 537] on div "AG DISTRICT PARCEL REVIEW" at bounding box center [121, 539] width 144 height 11
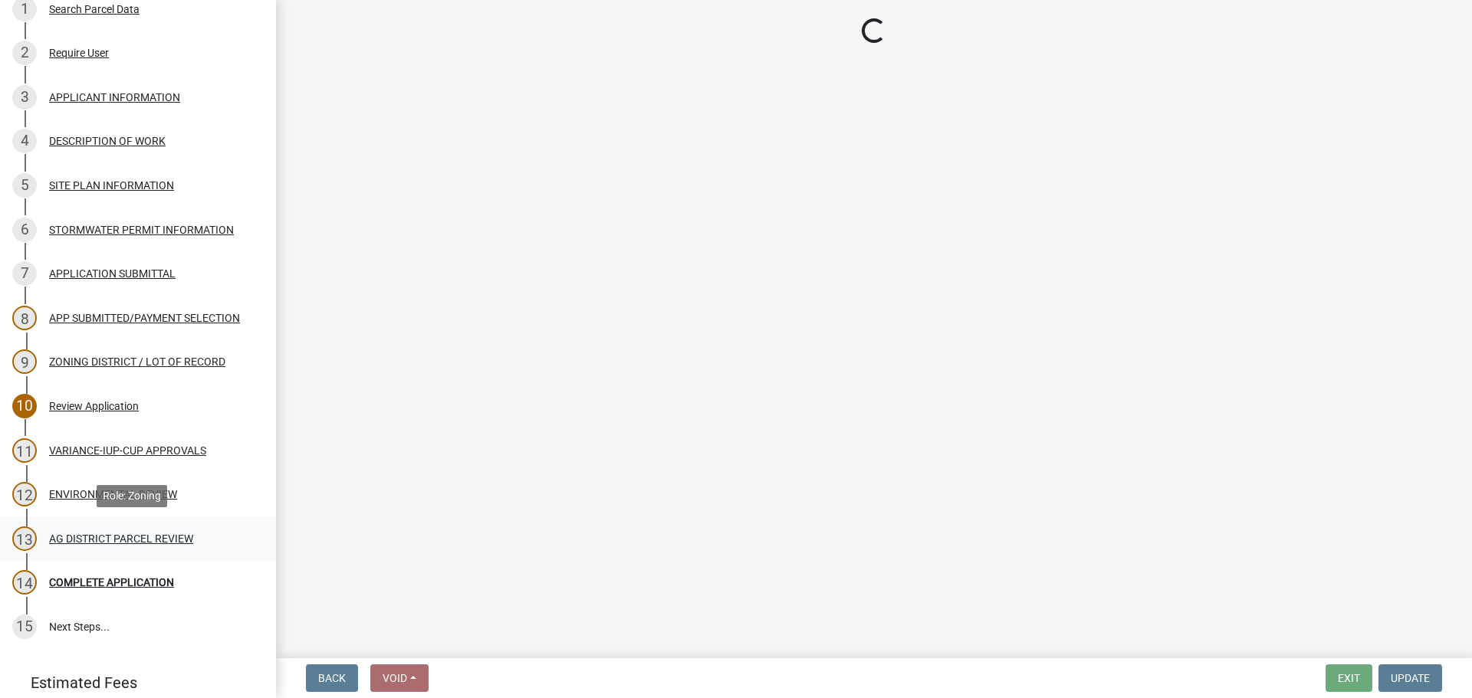
select select "fe23c68f-3976-40fb-92de-7ec6f88d0010"
select select "b48fe14e-3327-4657-9cad-e69f0ec06152"
select select "e720d887-05b7-48e7-b675-04570e4c9f75"
select select "3e342f75-9fb1-4b8c-bbeb-47cfa96347ca"
select select "c756e23e-ff22-4e58-8178-2621bc441b49"
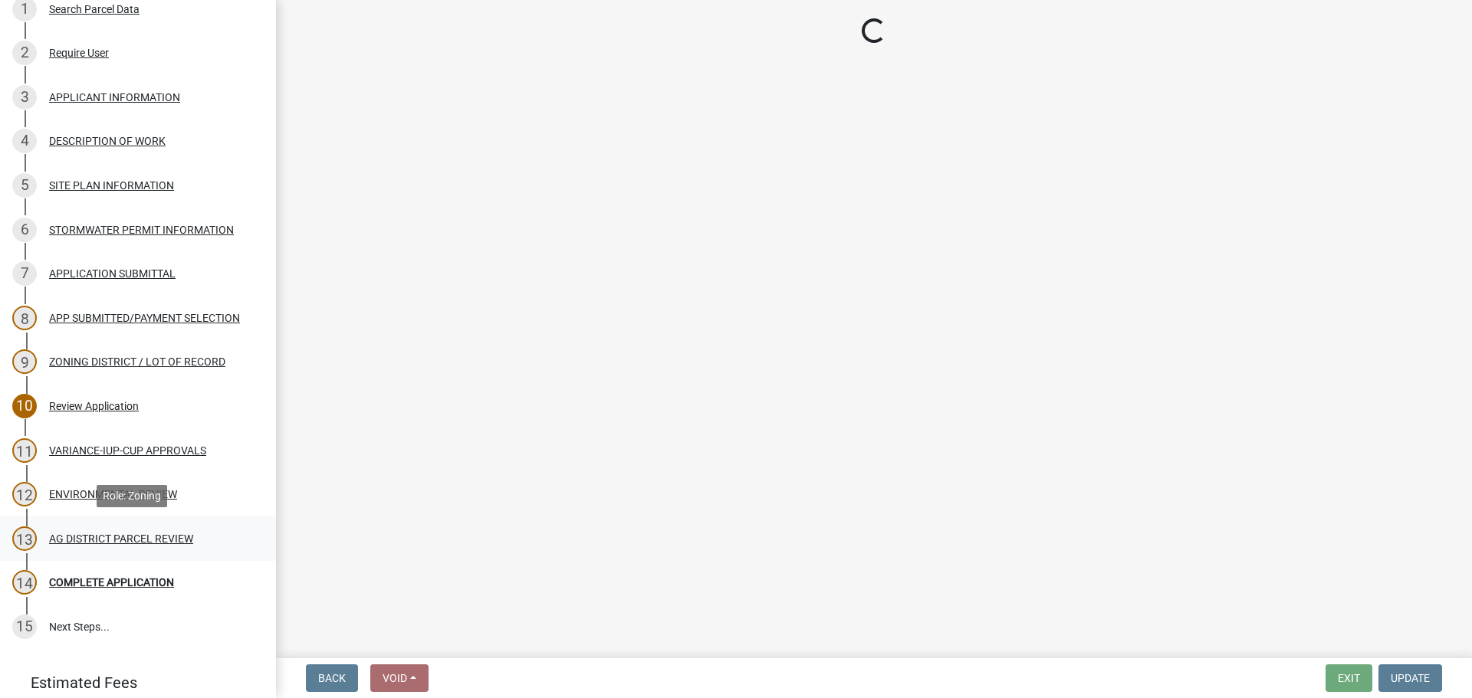
select select "93514e09-9993-4aea-b530-60a9708c3e74"
select select "a045efff-9645-47c6-b046-89cf1e905dd6"
select select "aa1ca06f-8d34-4542-998d-1b6ccdc96445"
select select "f47993c2-143f-42b0-843f-88b20baa7a0f"
select select "010a36e8-78ab-47dd-88f8-ccc0edf139b8"
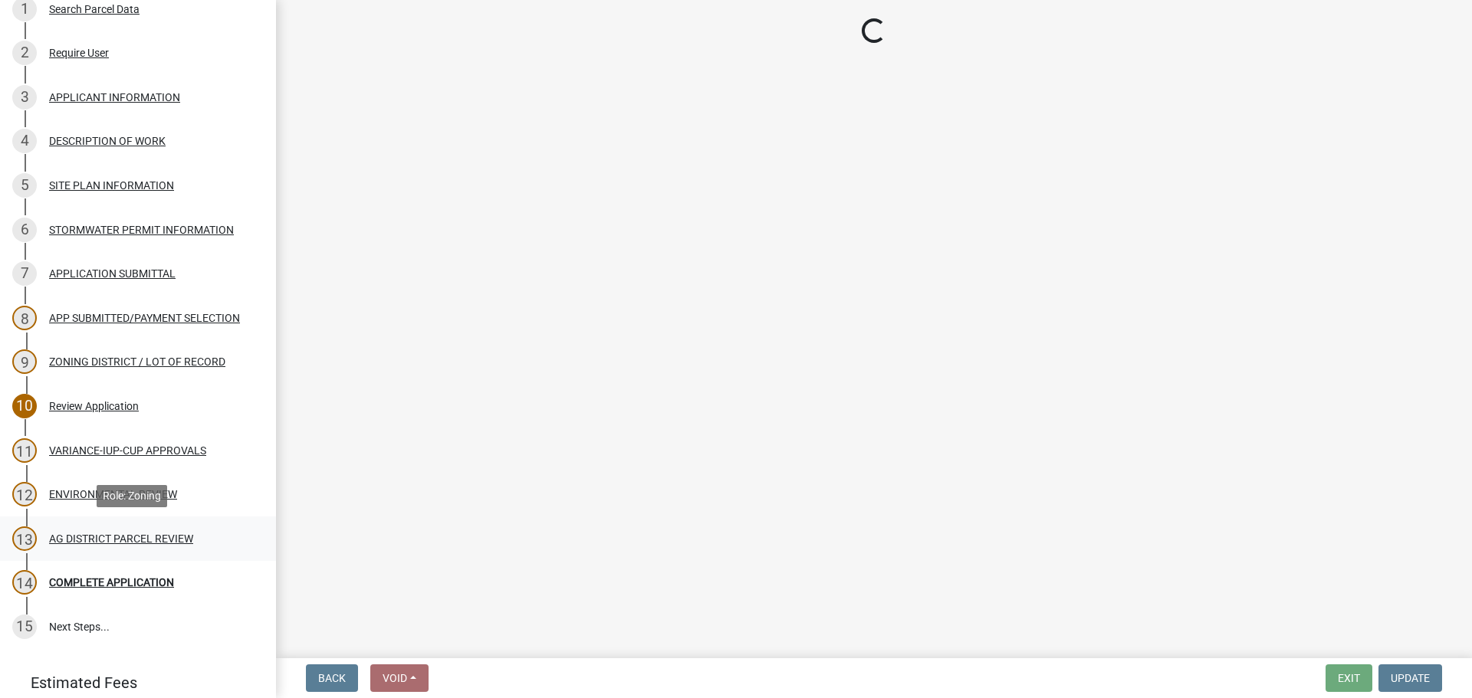
select select "617636dc-6122-45c9-991a-bd8b90cb2b24"
select select "2afcbc7a-ba70-4308-bdab-ed49491d43d0"
select select "2040f1b6-20ab-401b-9b6f-6f3fd46d4e8e"
select select "6e389f70-961b-4b78-9c47-c422b69289d9"
select select "1e0d970e-6746-4216-b065-d6933a69b3fa"
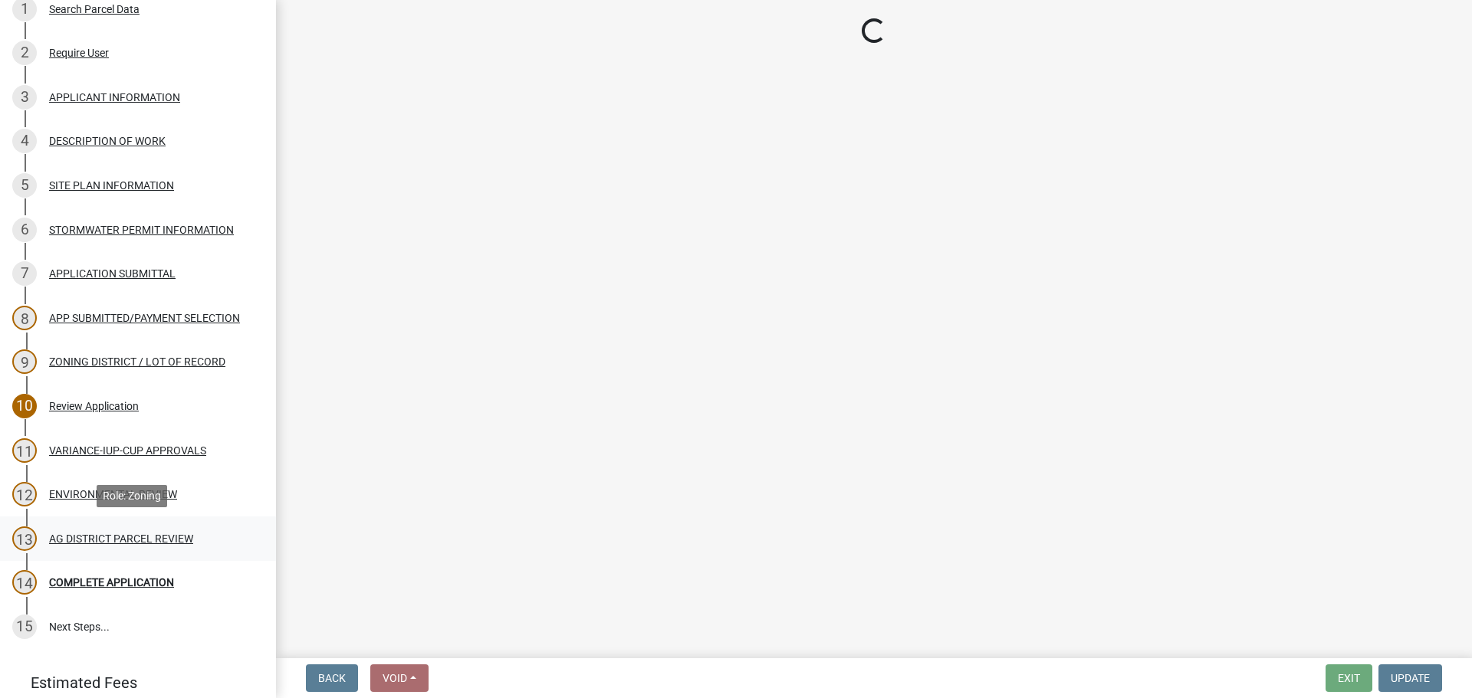
select select "44b75d30-e230-4ce0-8c0f-1ddadfe5cfb2"
select select "6d223645-95f1-4b70-a074-2c09099ea196"
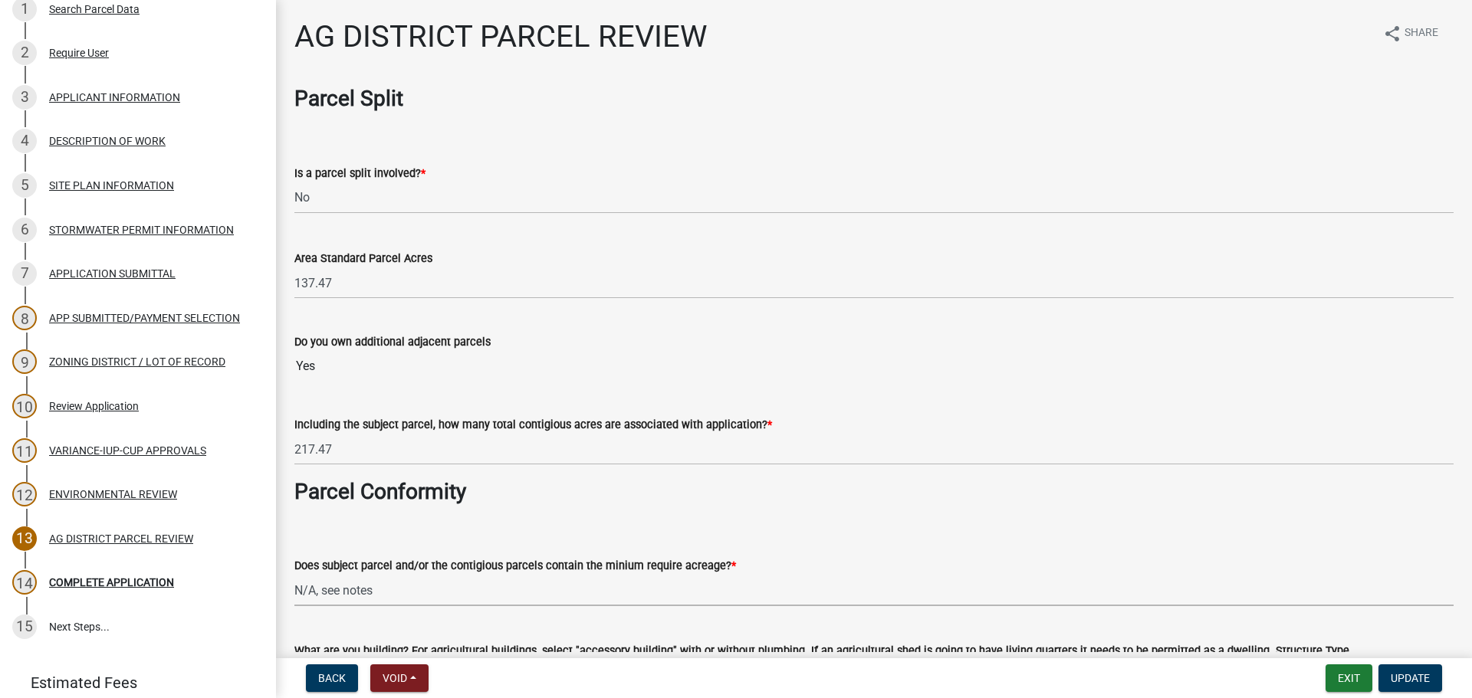
click at [330, 596] on select "Select Item... Yes, for a dwelling, 40 or more acres with one or more acres con…" at bounding box center [873, 590] width 1159 height 31
click at [294, 575] on select "Select Item... Yes, for a dwelling, 40 or more acres with one or more acres con…" at bounding box center [873, 590] width 1159 height 31
select select "204ce342-a024-4811-916a-2e1a7ad9bdb1"
click at [888, 517] on div "Does subject parcel and/or the contigious parcels contain the minium require ac…" at bounding box center [873, 562] width 1159 height 90
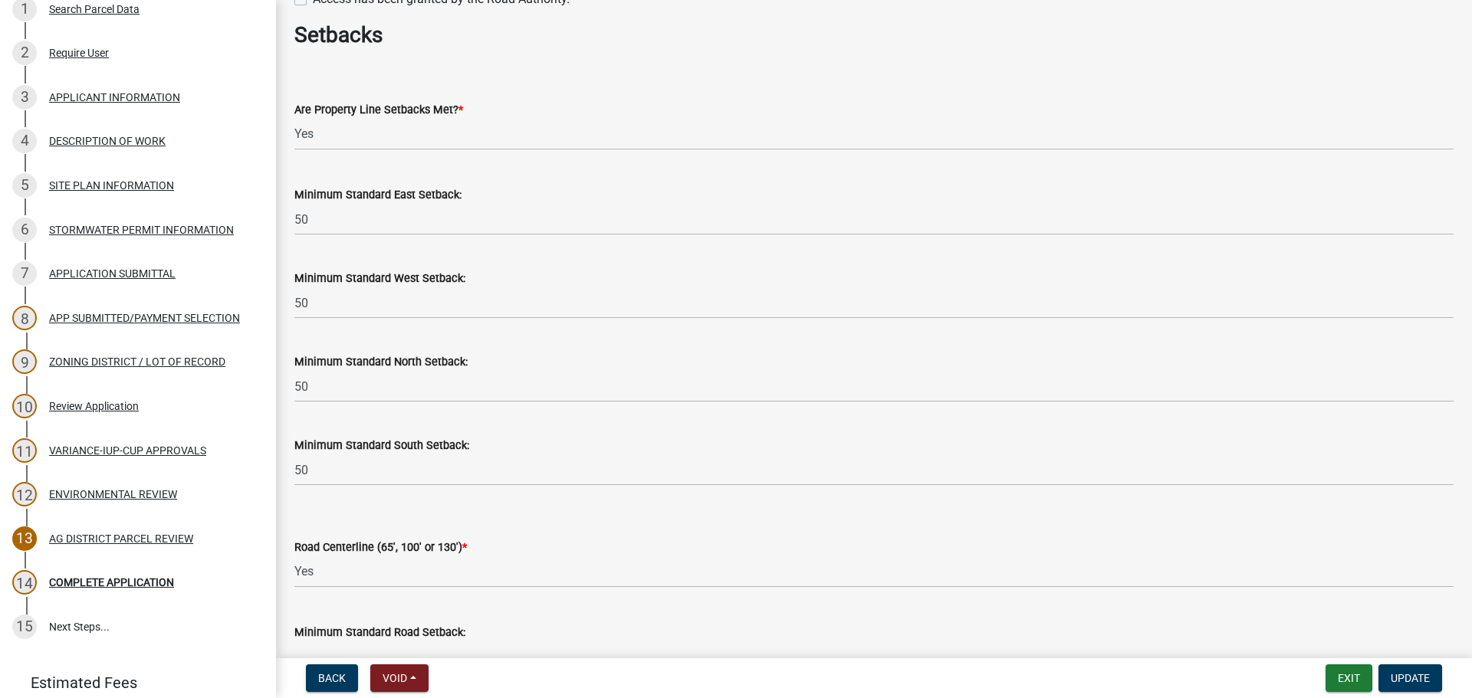
scroll to position [1533, 0]
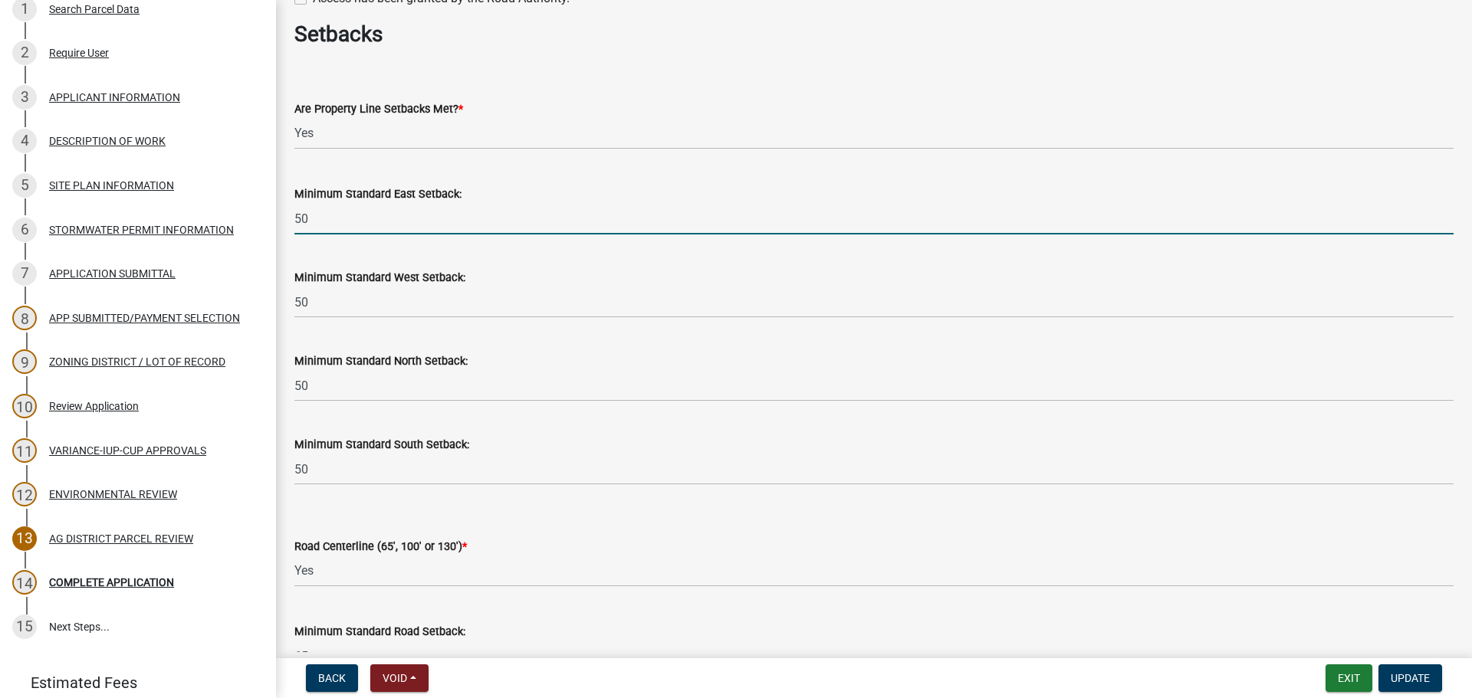
click at [431, 223] on input "50" at bounding box center [873, 218] width 1159 height 31
type input "50 ft"
click at [400, 323] on wm-data-entity-input "Minimum Standard West Setback: 50" at bounding box center [873, 289] width 1159 height 84
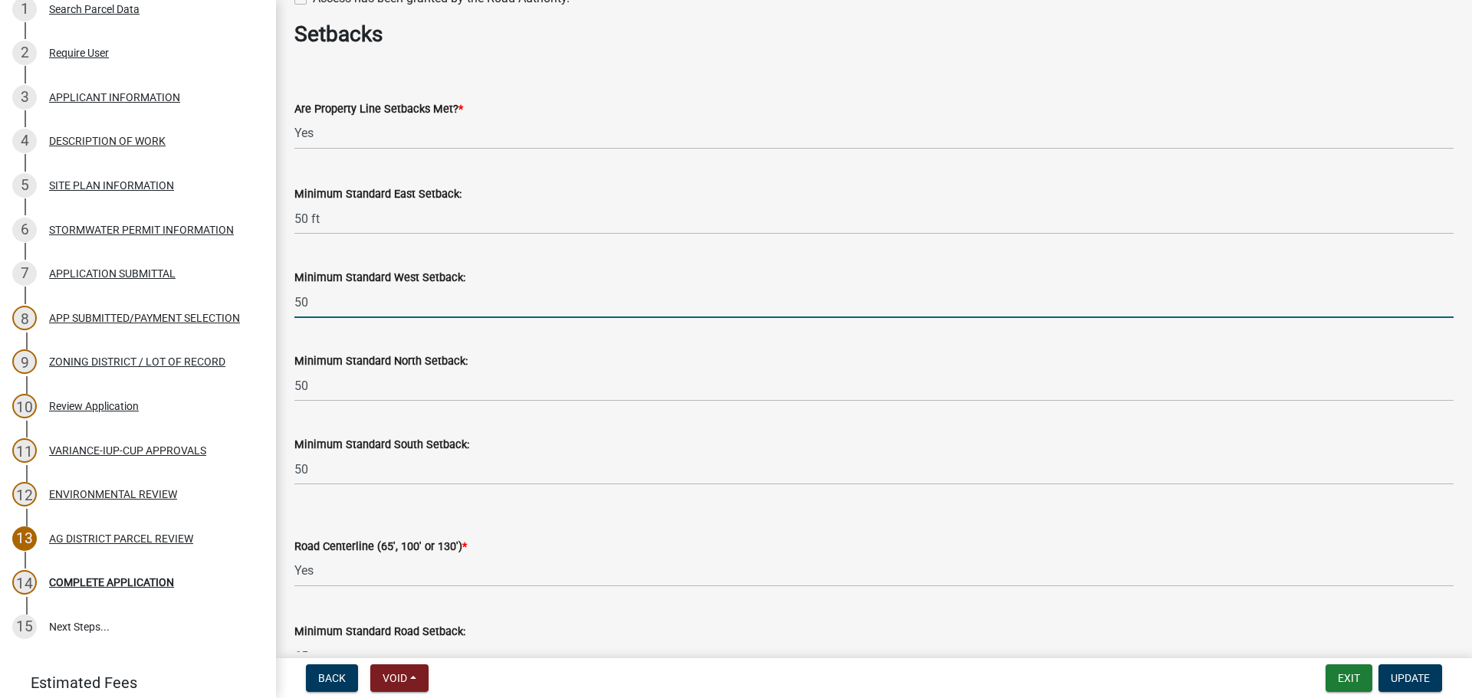
click at [417, 317] on input "50" at bounding box center [873, 302] width 1159 height 31
type input "50 ft"
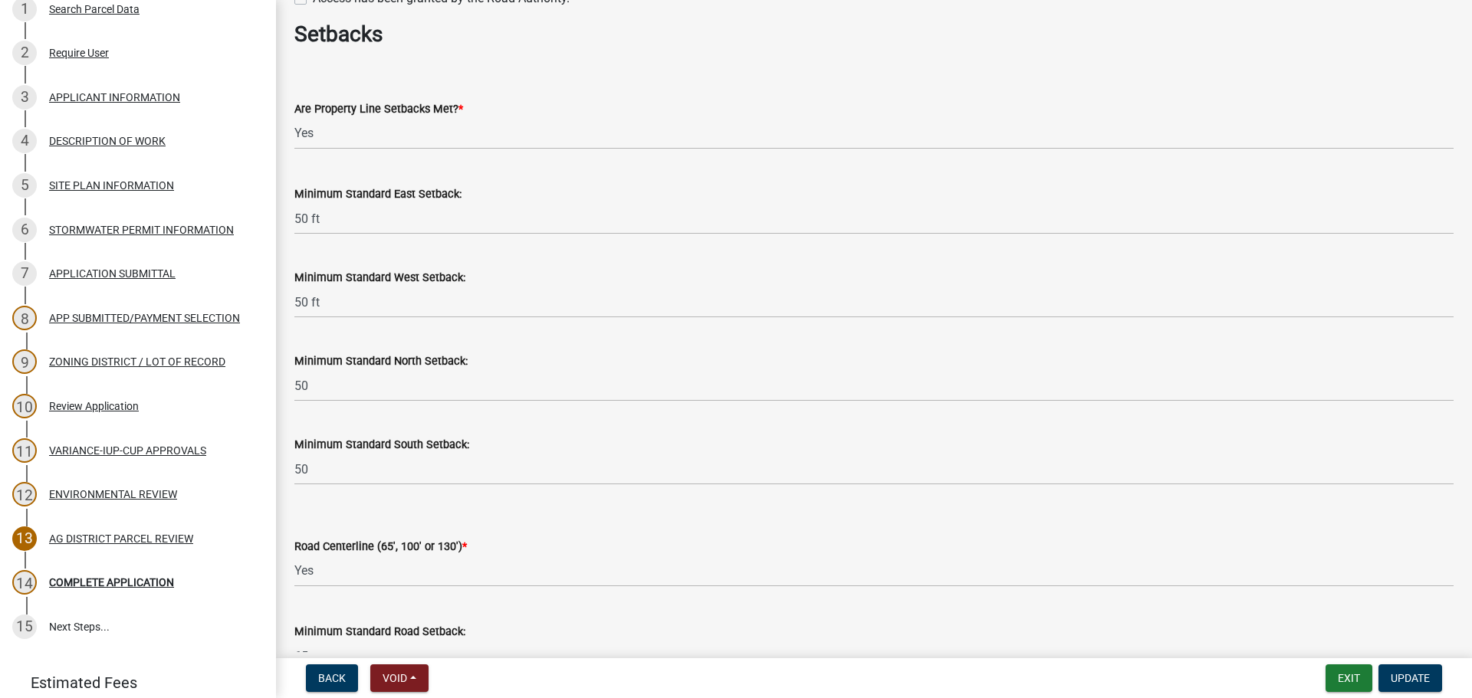
click at [389, 404] on wm-data-entity-input "Minimum Standard North Setback: 50" at bounding box center [873, 372] width 1159 height 84
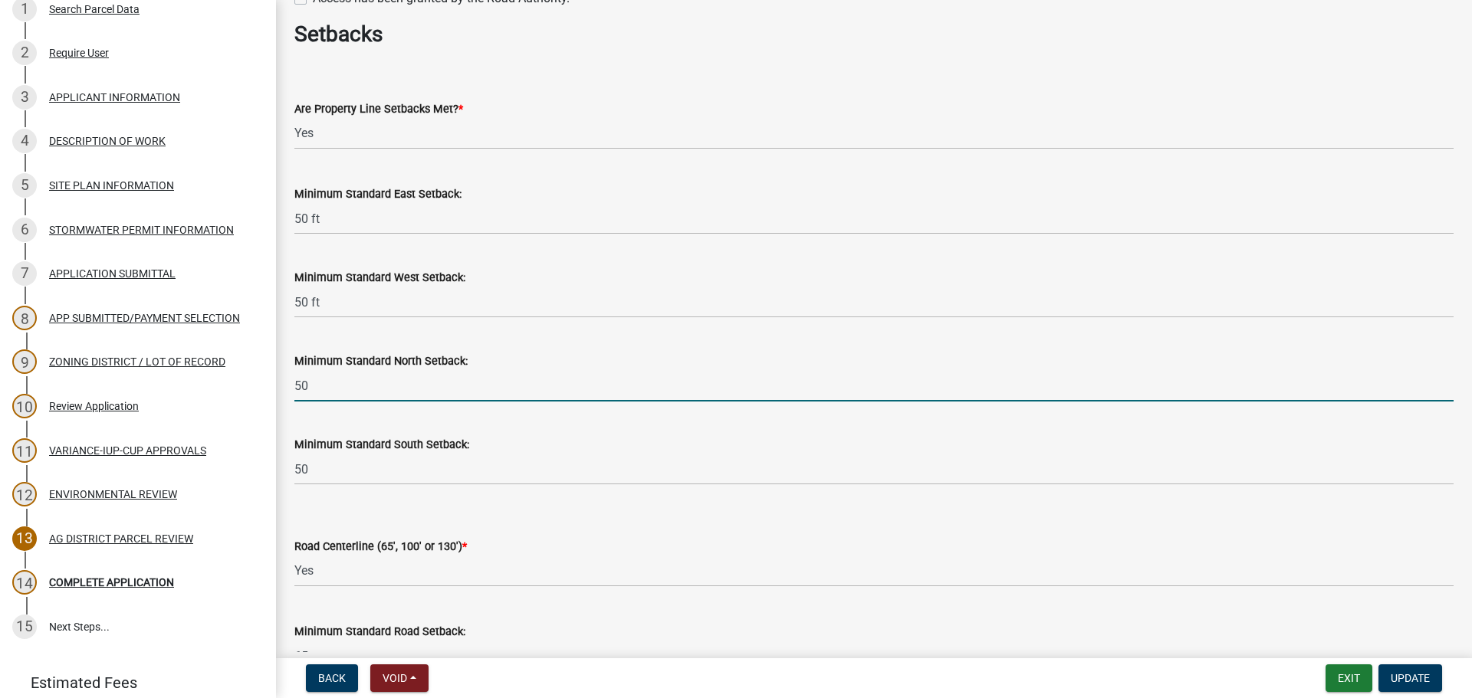
click at [391, 396] on input "50" at bounding box center [873, 385] width 1159 height 31
type input "50 ft"
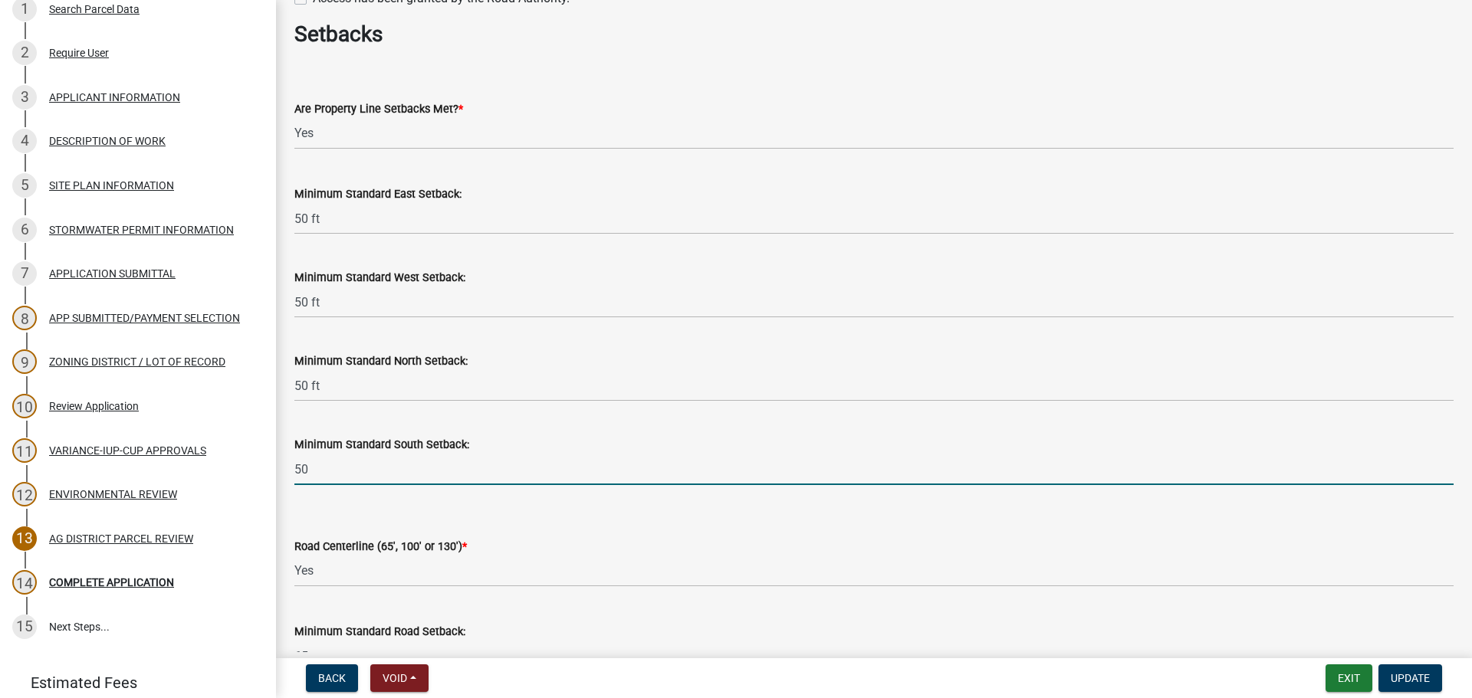
drag, startPoint x: 369, startPoint y: 468, endPoint x: 369, endPoint y: 485, distance: 16.9
click at [369, 468] on input "50" at bounding box center [873, 469] width 1159 height 31
type input "50 ft"
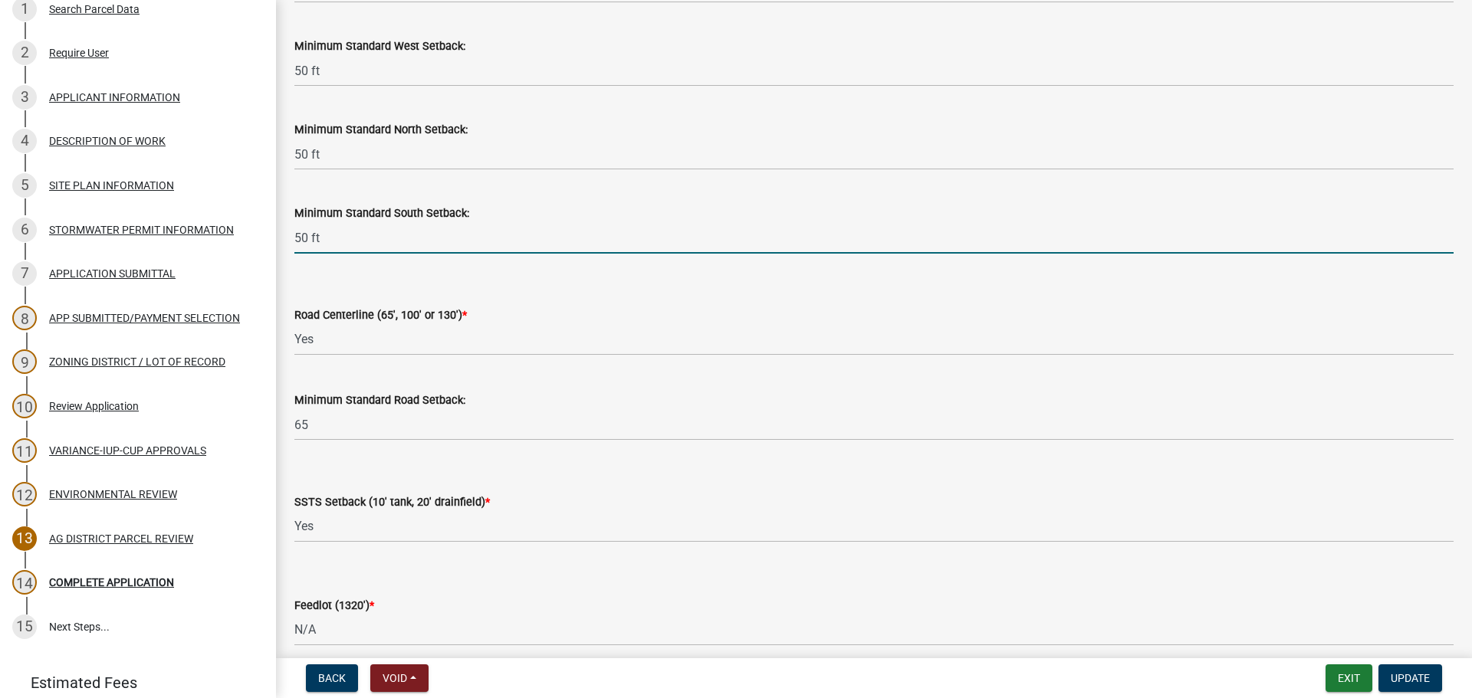
scroll to position [1840, 0]
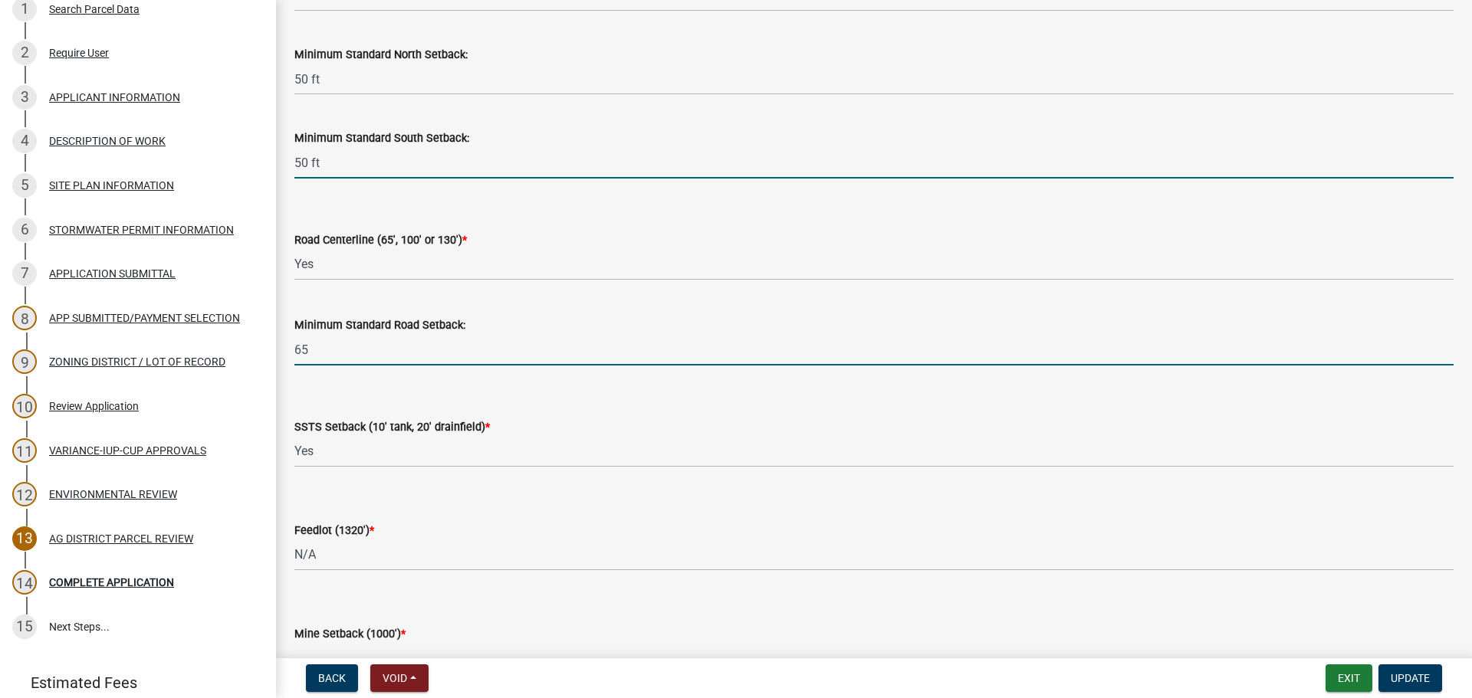
click at [359, 364] on input "65" at bounding box center [873, 349] width 1159 height 31
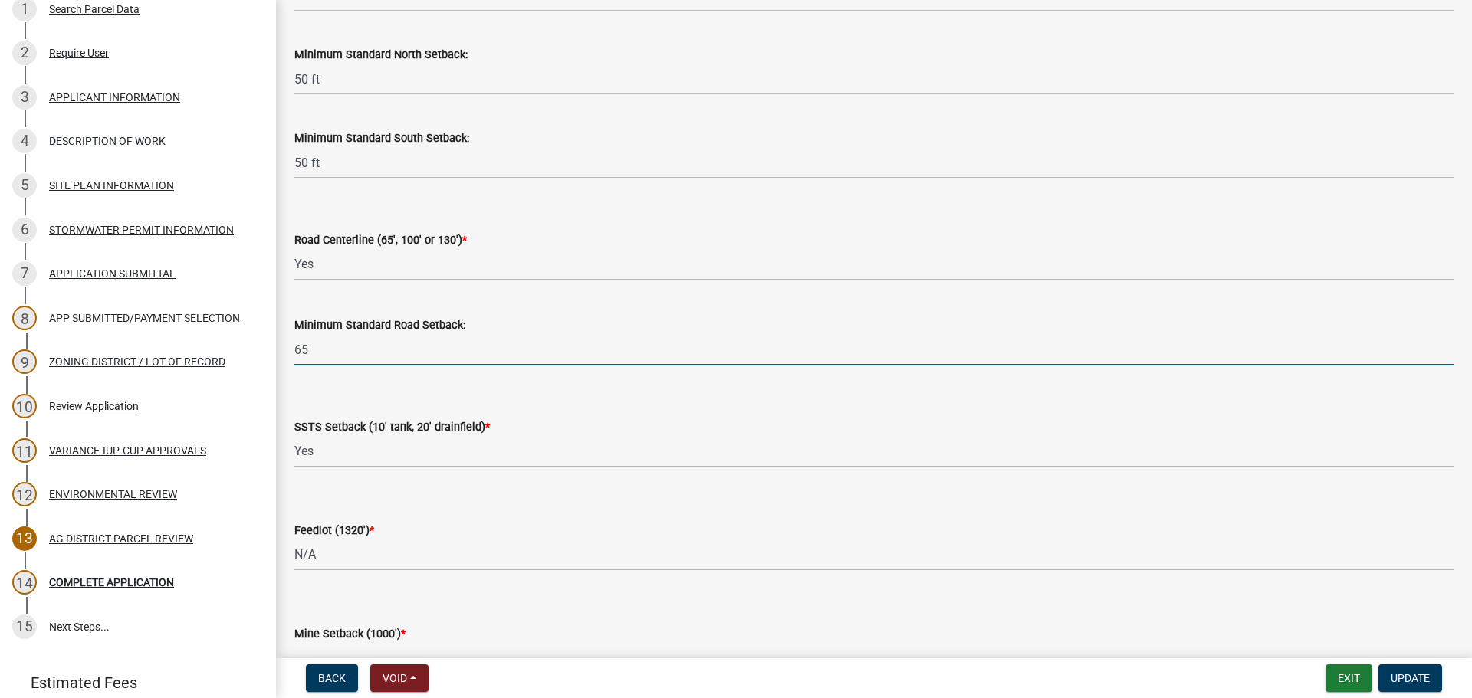
click at [373, 358] on input "65" at bounding box center [873, 349] width 1159 height 31
drag, startPoint x: 272, startPoint y: 342, endPoint x: 260, endPoint y: 342, distance: 12.3
click at [260, 342] on div "Zoning Application 2025-Z-470089 Edit View Summary Notes Show emails 1 Search P…" at bounding box center [736, 349] width 1472 height 698
type input "100 ft"
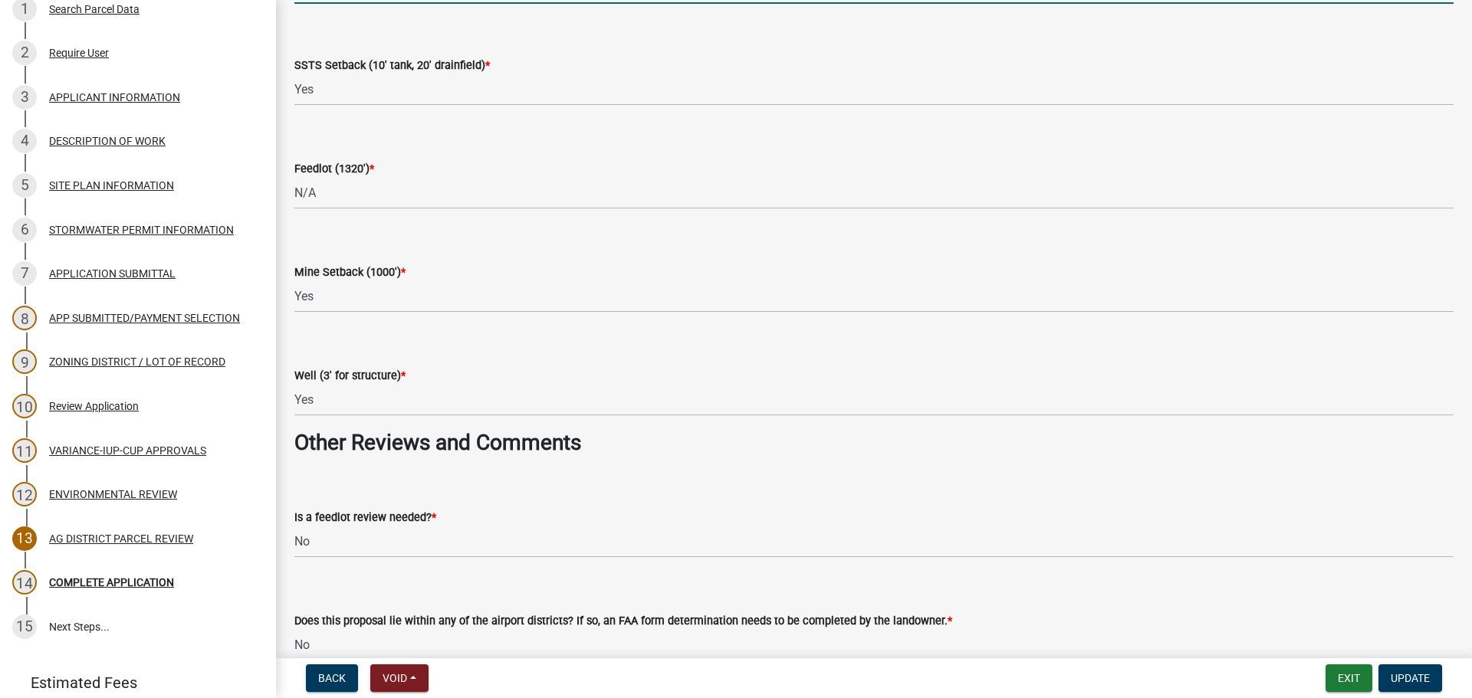
scroll to position [2223, 0]
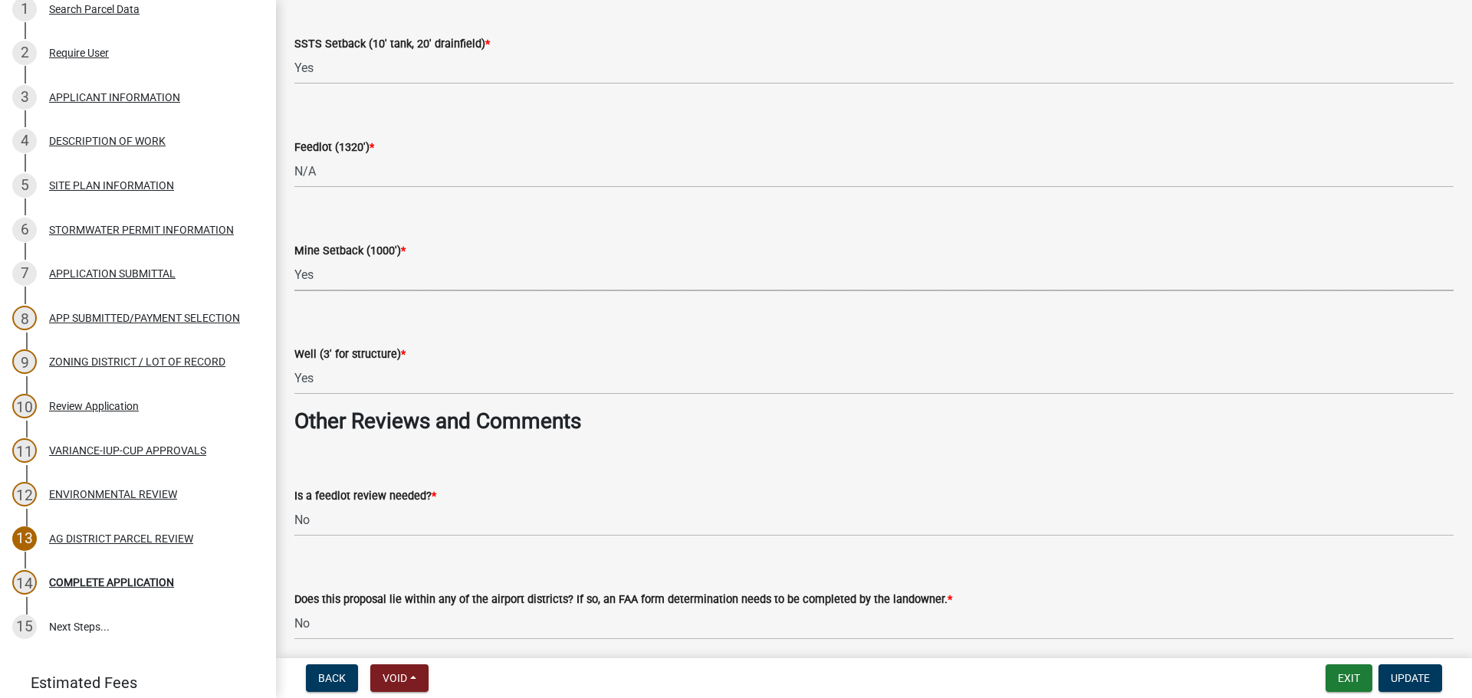
click at [403, 271] on select "Select Item... Yes No N/A" at bounding box center [873, 275] width 1159 height 31
click at [294, 260] on select "Select Item... Yes No N/A" at bounding box center [873, 275] width 1159 height 31
click at [396, 179] on select "Select Item... Yes No N/A" at bounding box center [873, 171] width 1159 height 31
click at [294, 156] on select "Select Item... Yes No N/A" at bounding box center [873, 171] width 1159 height 31
select select "a9ce9e2b-a26e-4782-922d-09df730091ad"
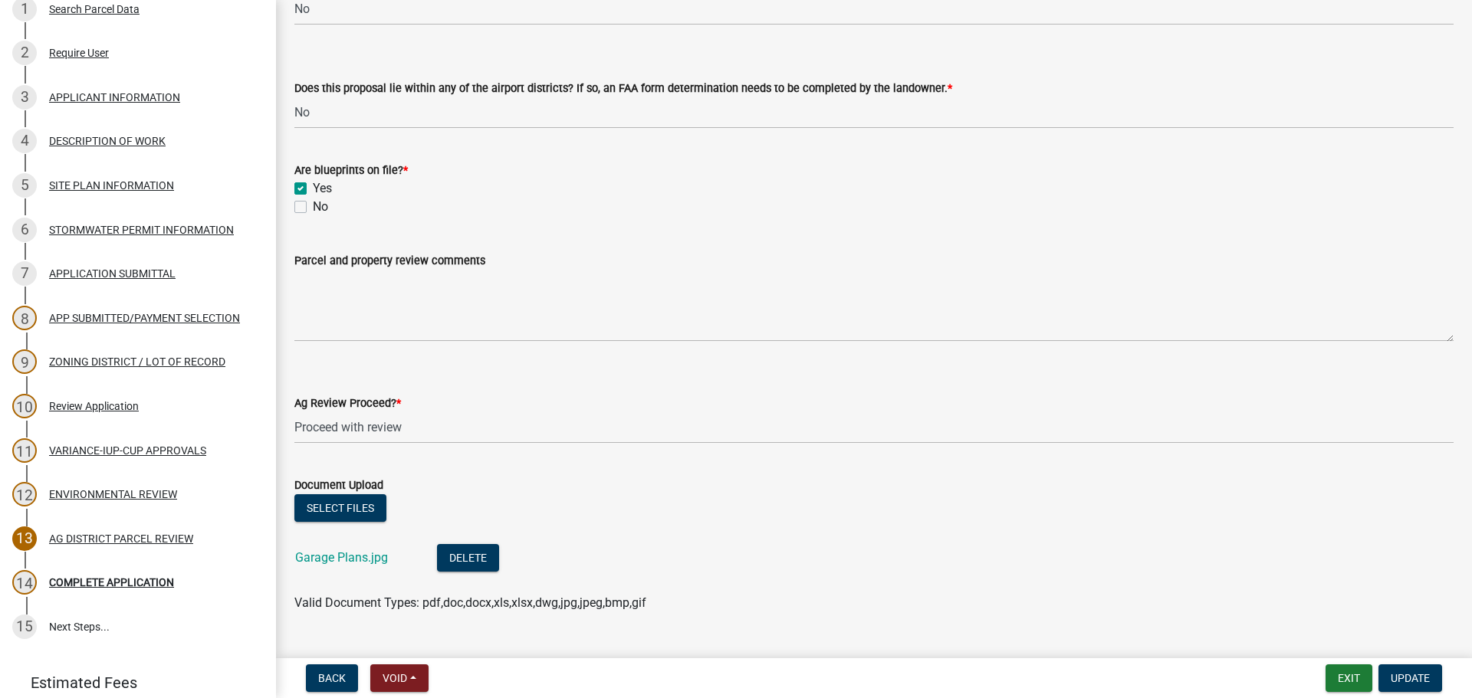
scroll to position [2760, 0]
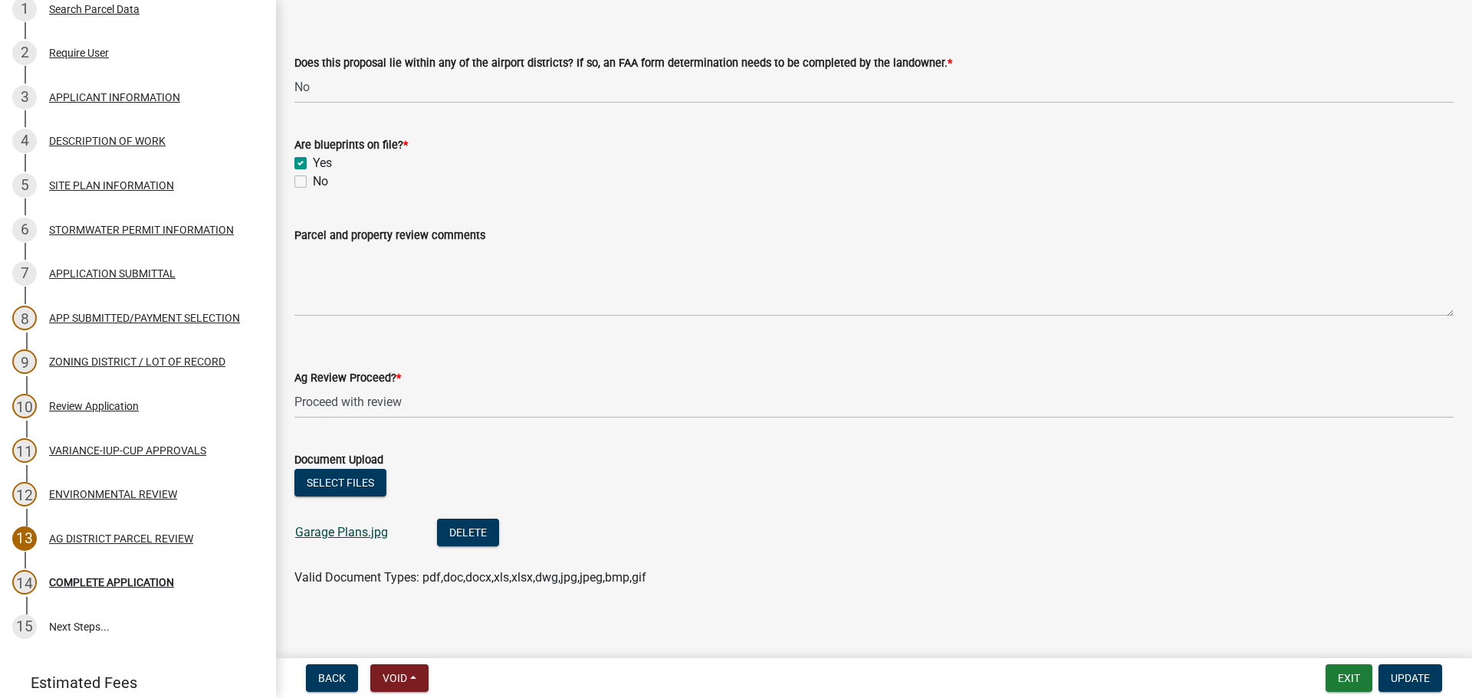
click at [333, 535] on link "Garage Plans.jpg" at bounding box center [341, 532] width 93 height 15
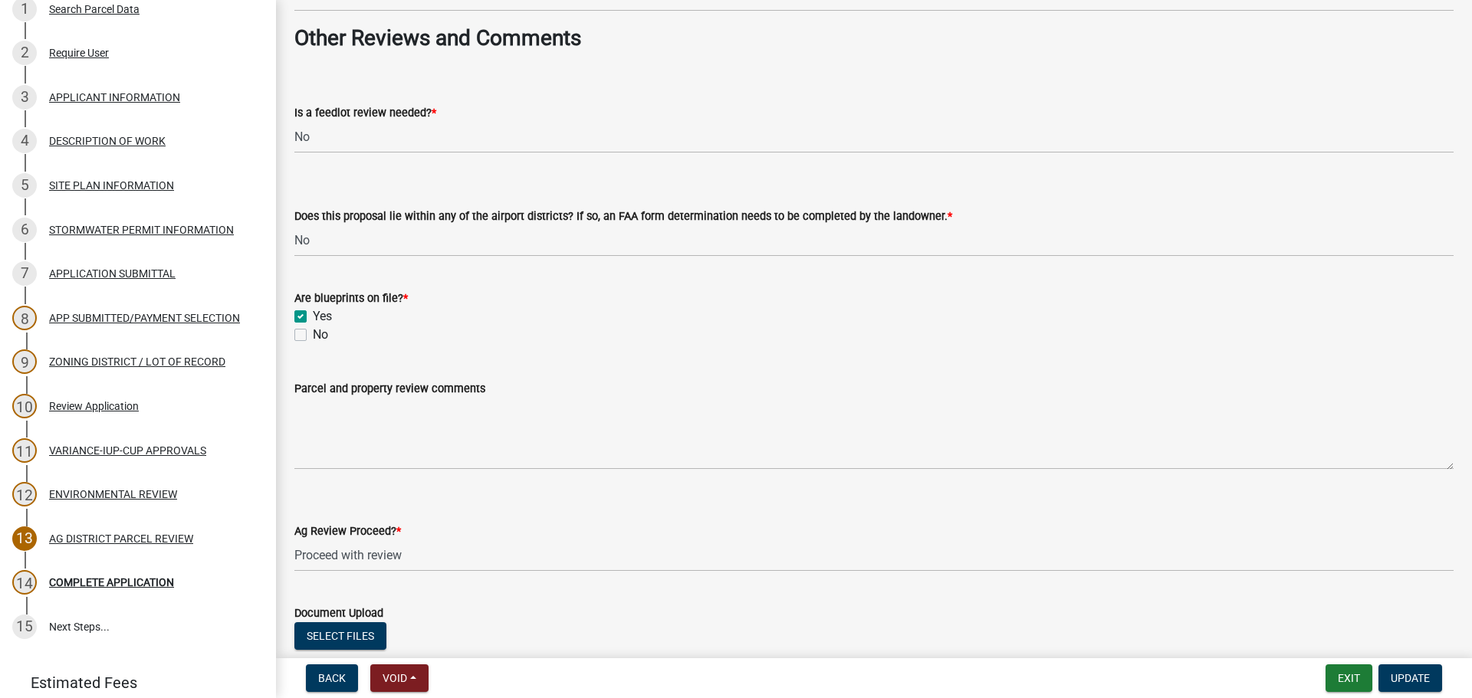
scroll to position [2615, 0]
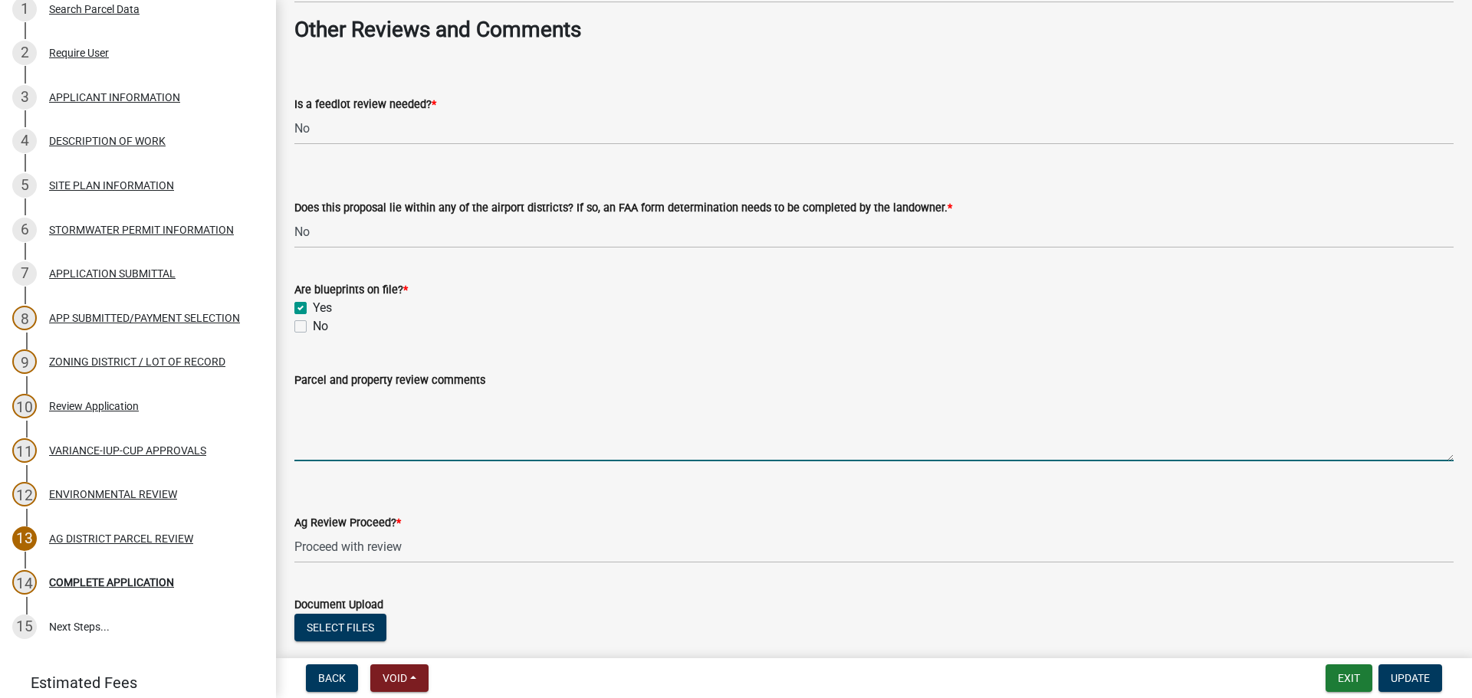
click at [675, 427] on textarea "Parcel and property review comments" at bounding box center [873, 425] width 1159 height 72
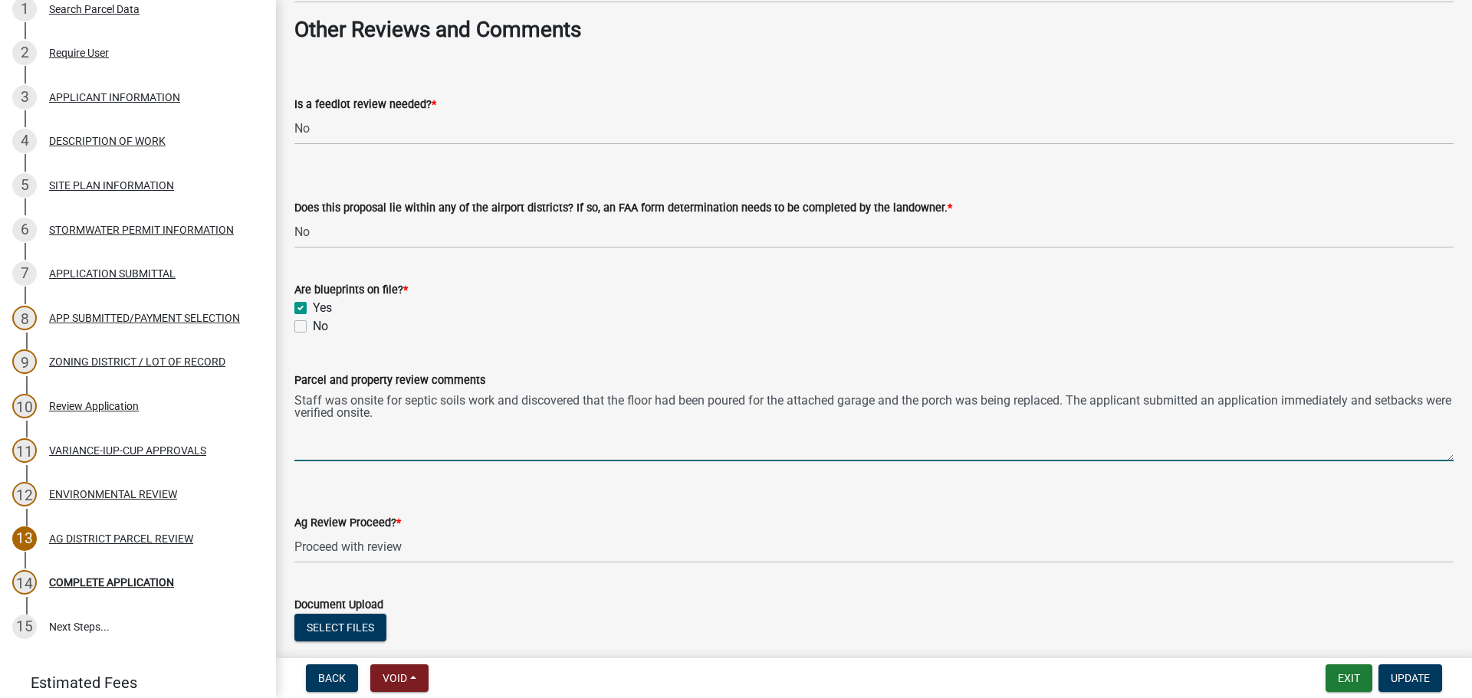
type textarea "Staff was onsite for septic soils work and discovered that the floor had been p…"
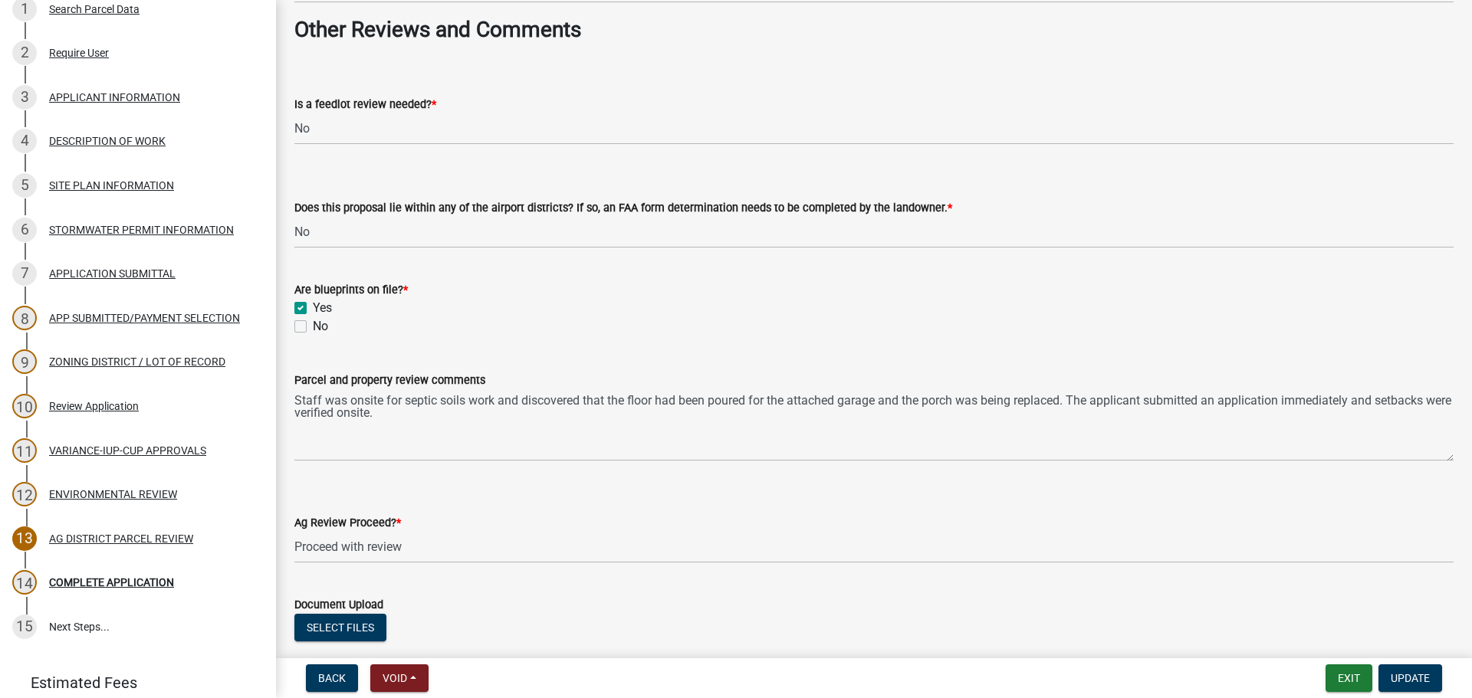
click at [739, 593] on form "Document Upload Select files Garage Plans.jpg Delete Valid Document Types: pdf,…" at bounding box center [873, 654] width 1159 height 155
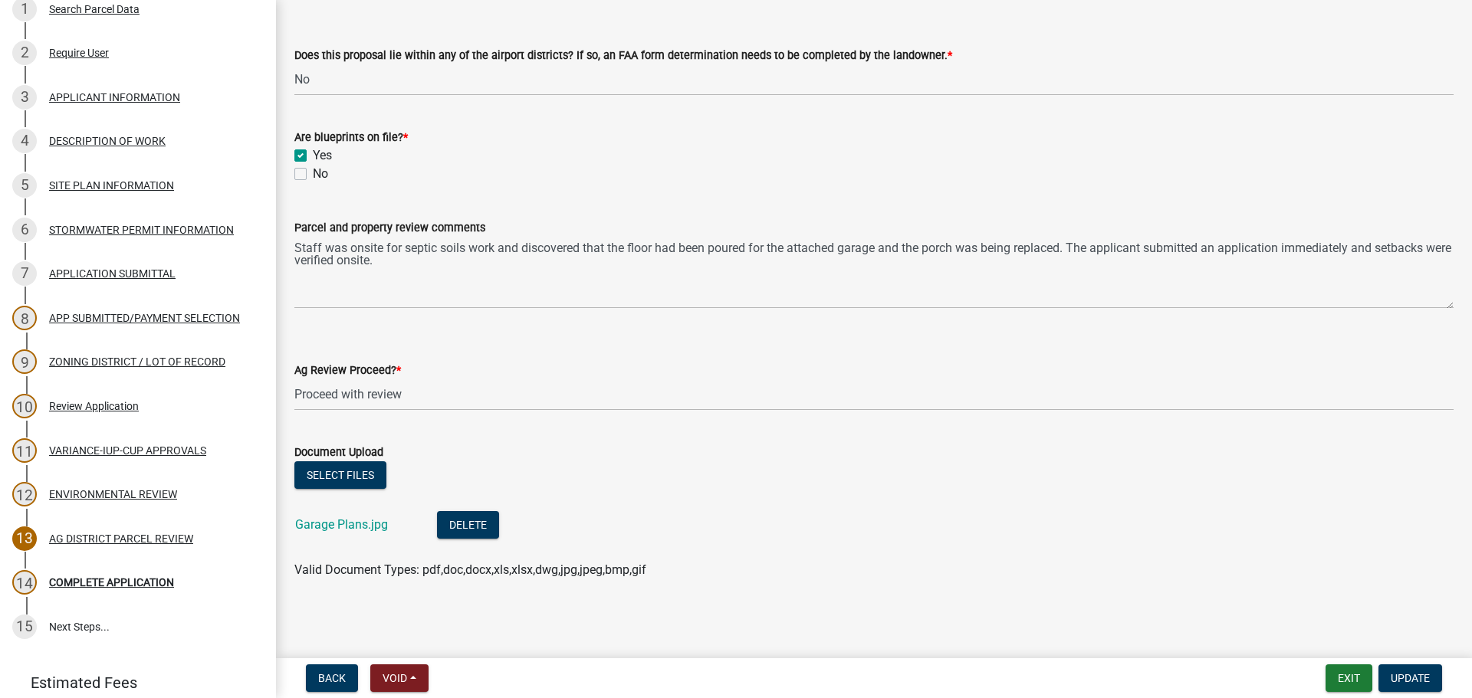
scroll to position [2768, 0]
click at [1393, 681] on span "Update" at bounding box center [1410, 678] width 39 height 12
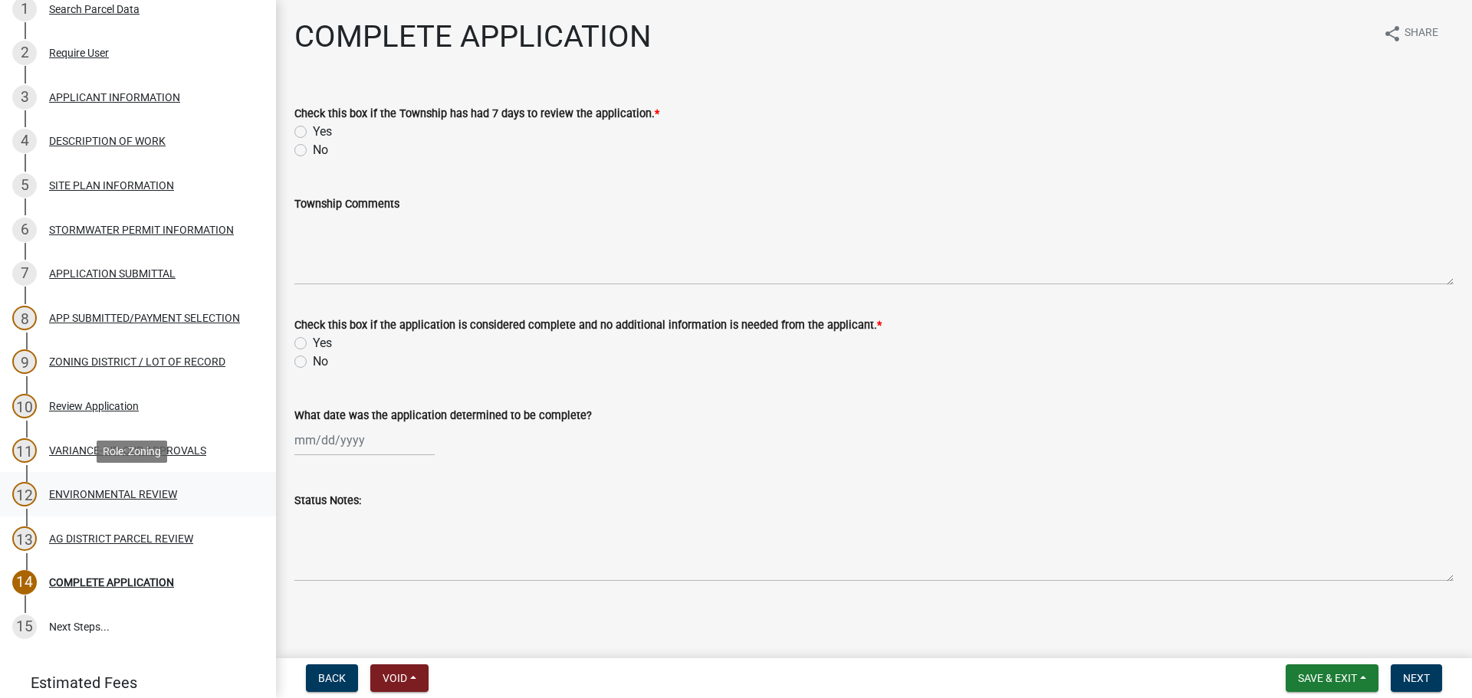
click at [130, 482] on div "12 ENVIRONMENTAL REVIEW" at bounding box center [131, 494] width 239 height 25
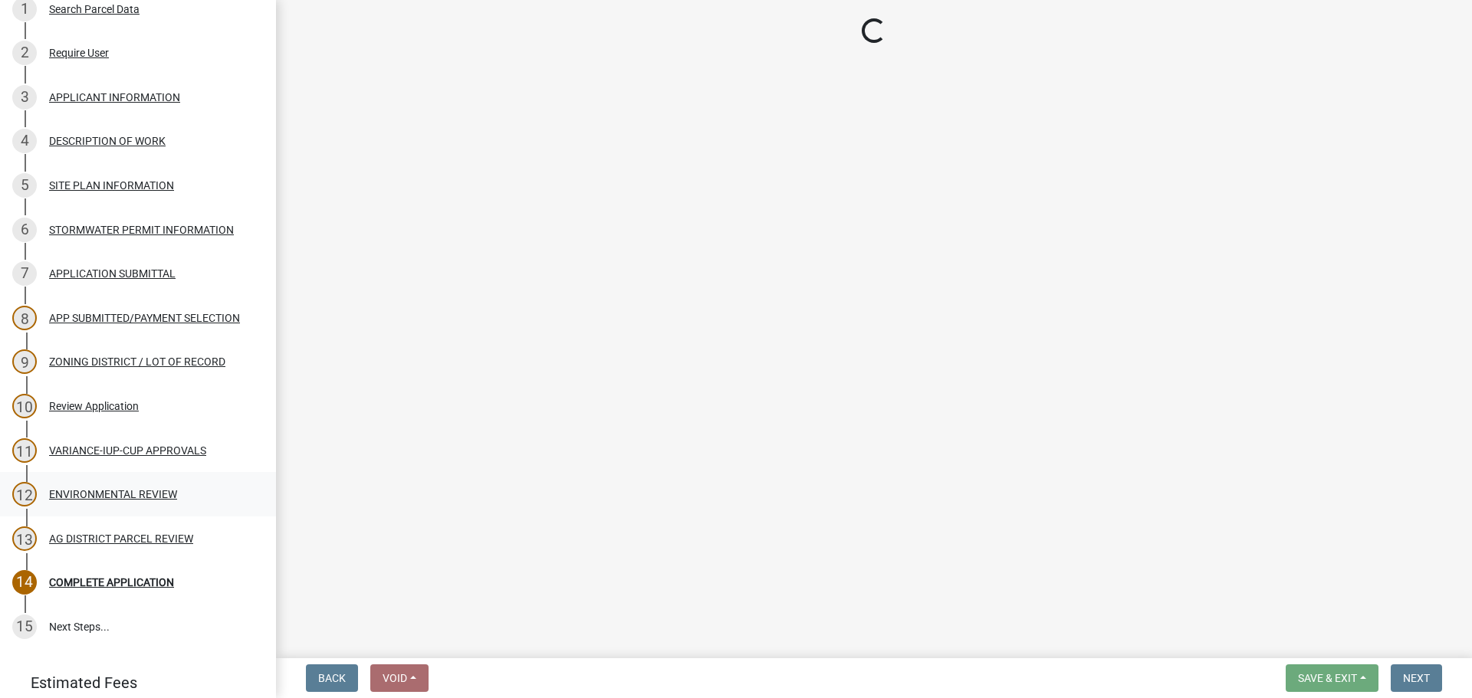
select select "294fbb0f-ef92-492d-a55d-6ae48f2d4023"
select select "5727336e-9a20-4bd2-a6f3-e7484509ff9a"
select select "e7961d78-4f82-4ea0-a075-1f680d90960e"
select select "32538aac-6b8c-4188-bd52-8c62054b7e7b"
select select "c0fe89da-e6be-4440-b09b-6bf401eca5d4"
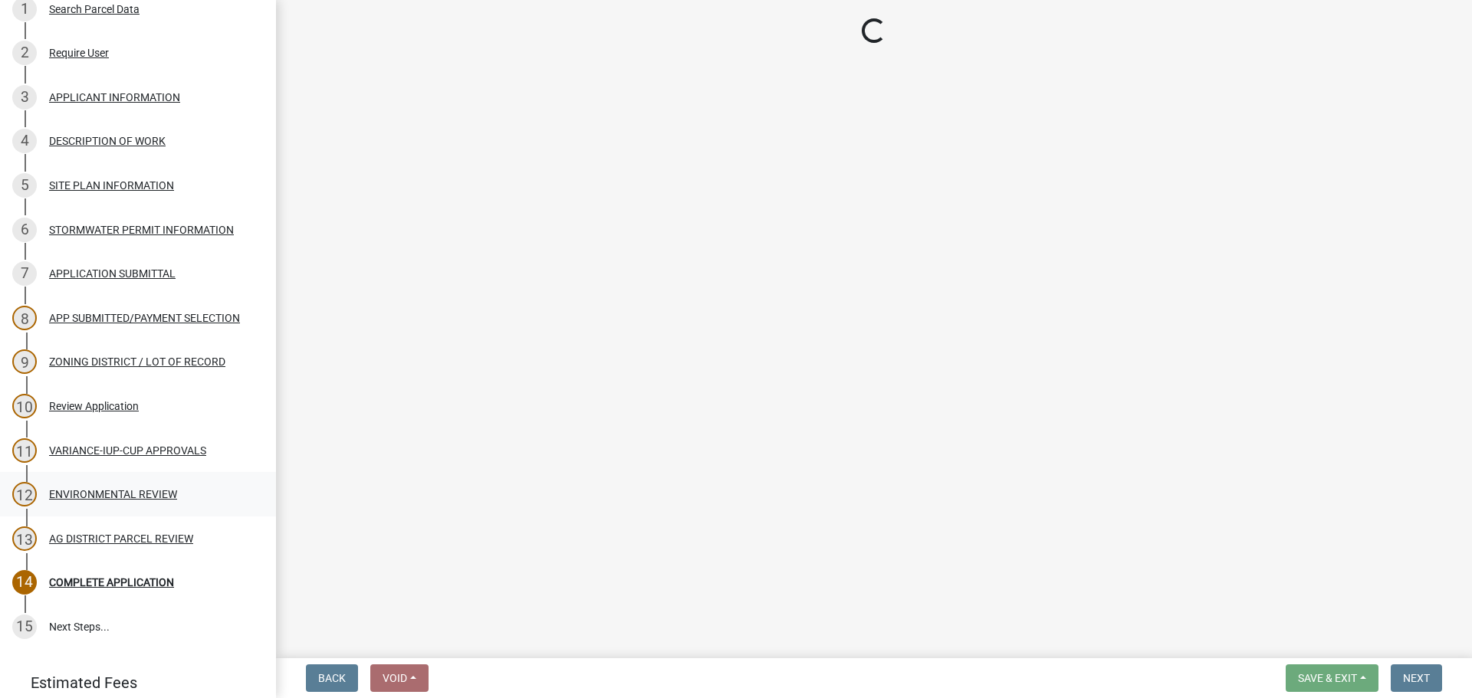
select select "cc045de0-ead4-414c-a886-12e51f2bc4aa"
select select "c55ed237-4e75-4d9e-9e6e-534c544ae652"
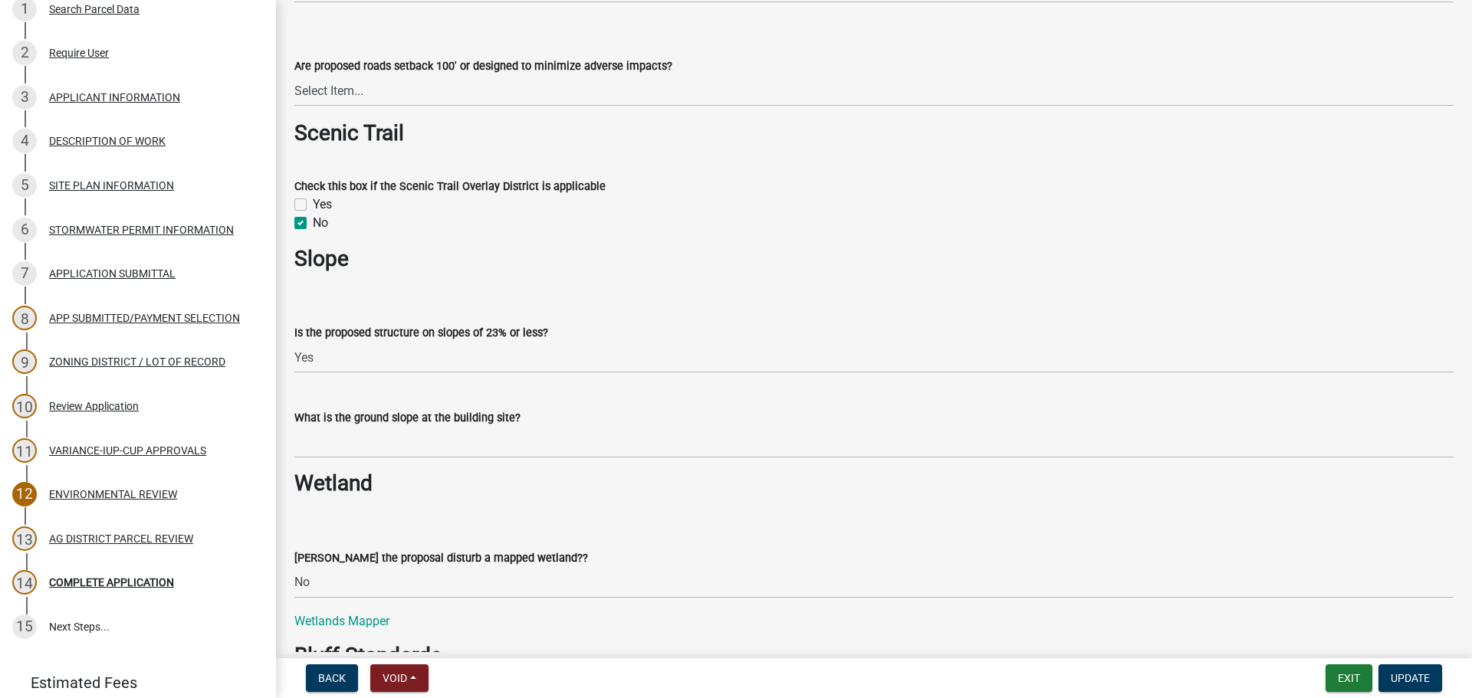
scroll to position [1686, 0]
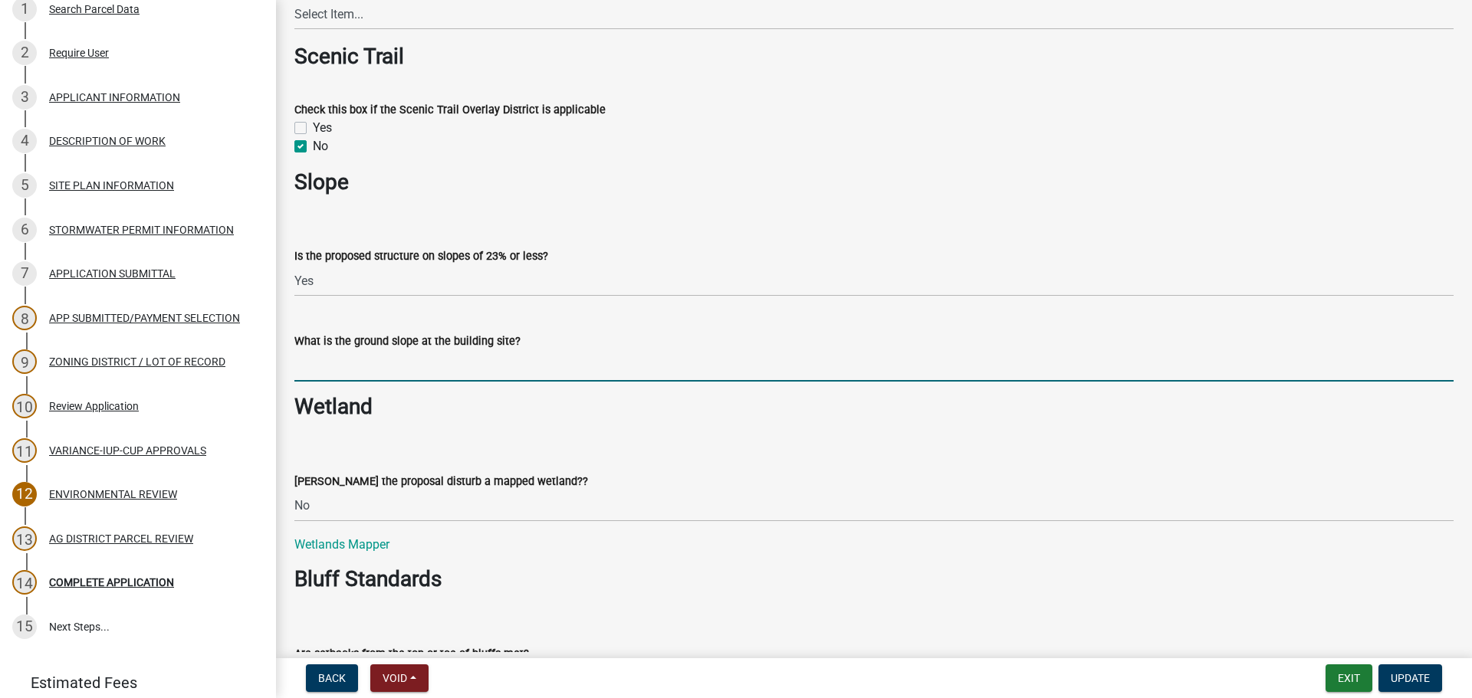
click at [375, 368] on input "What is the ground slope at the building site?" at bounding box center [873, 365] width 1159 height 31
type input "< 6%"
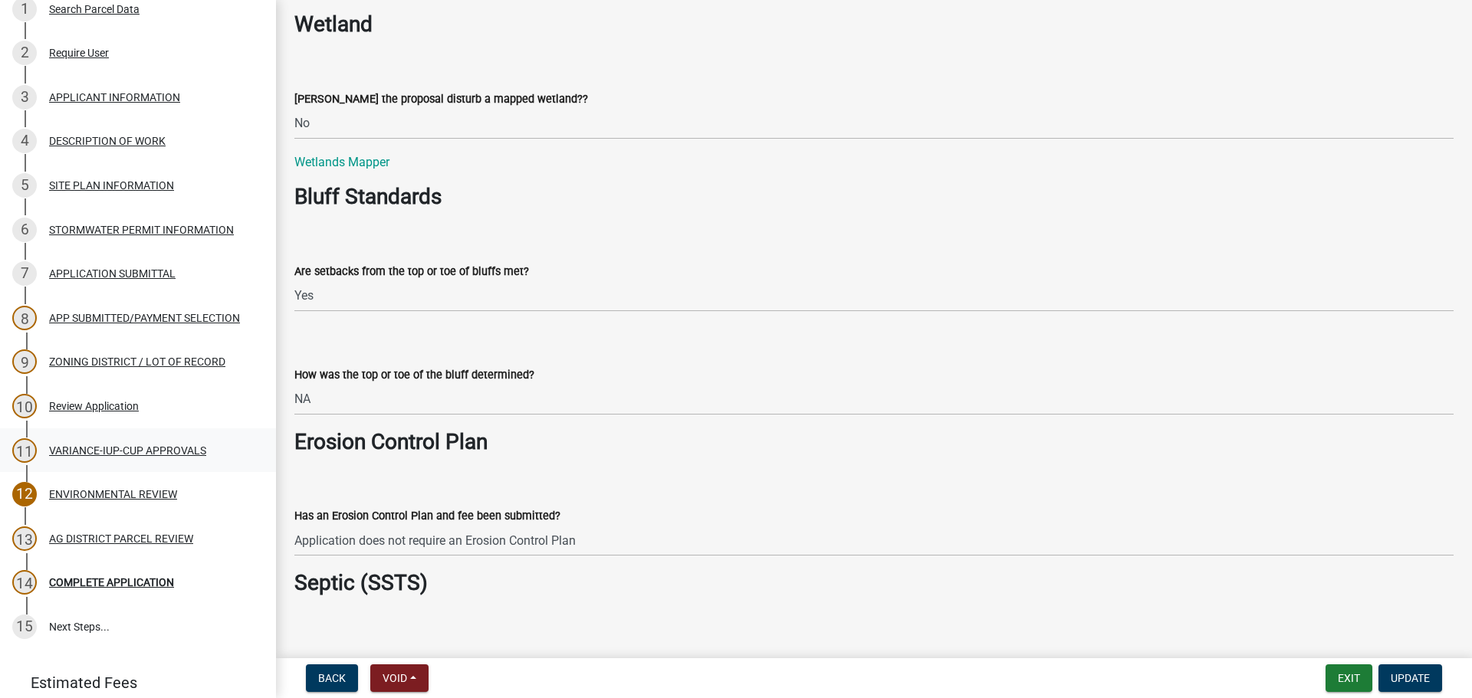
scroll to position [2070, 0]
click at [410, 409] on select "Select Item... A break in slope was visually observed A 50' line segment was us…" at bounding box center [873, 398] width 1159 height 31
click at [294, 383] on select "Select Item... A break in slope was visually observed A 50' line segment was us…" at bounding box center [873, 398] width 1159 height 31
select select "8c70e245-dd90-46b4-bc6d-16ce3603621c"
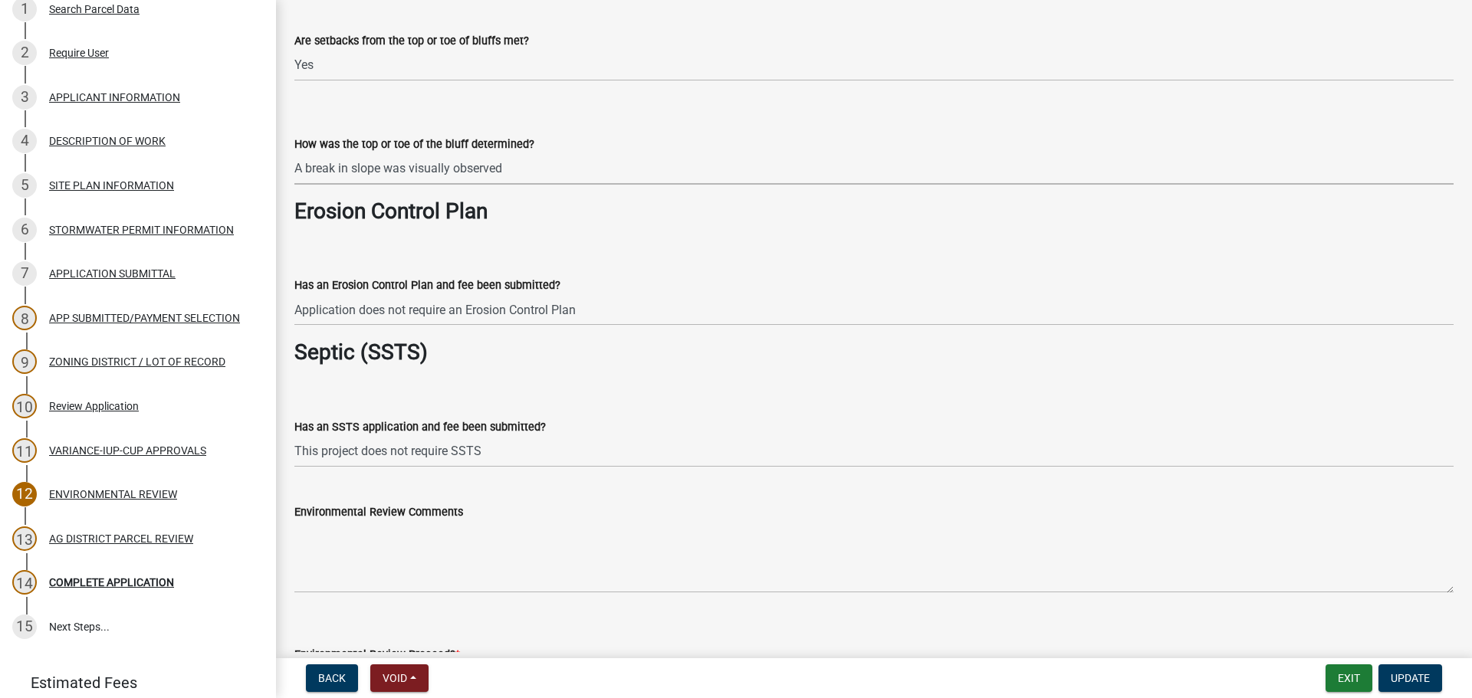
scroll to position [2453, 0]
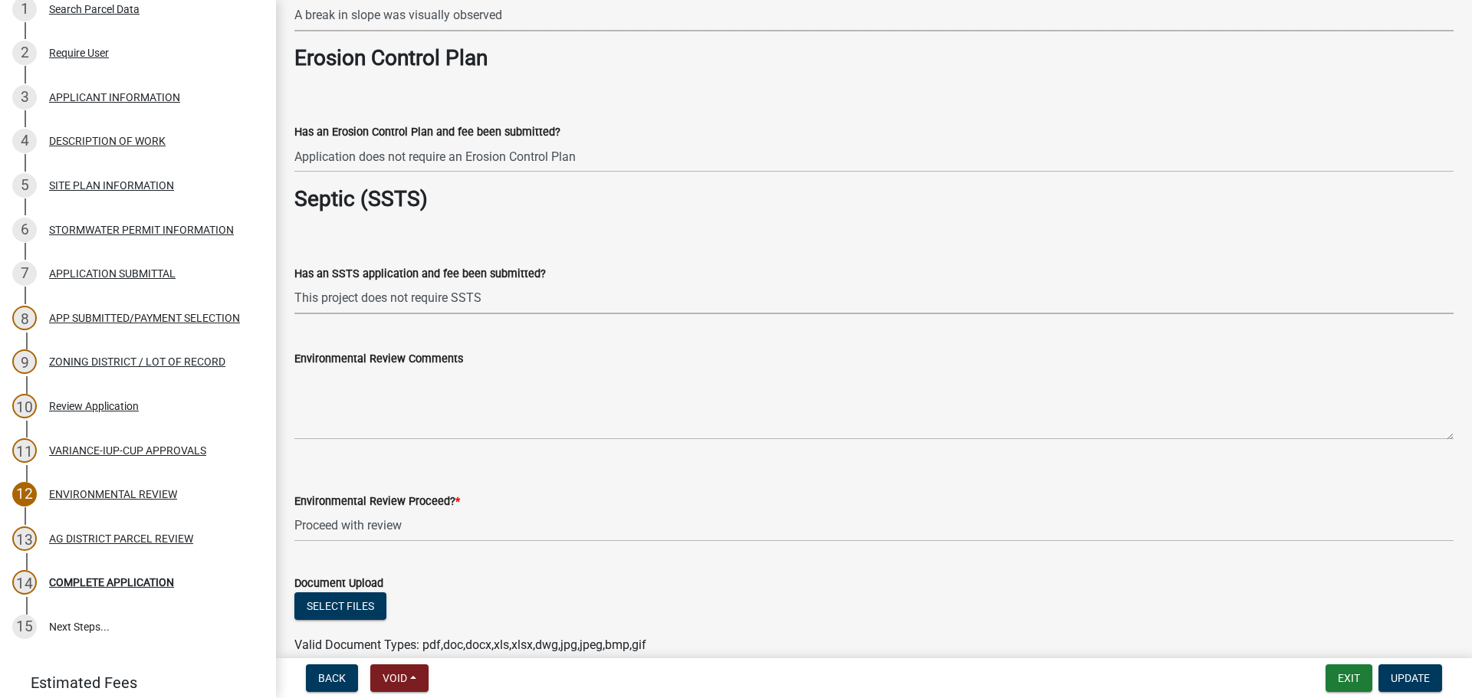
click at [528, 304] on select "Select Item... Yes No This project does not require SSTS" at bounding box center [873, 298] width 1159 height 31
click at [545, 302] on select "Select Item... Yes No This project does not require SSTS" at bounding box center [873, 298] width 1159 height 31
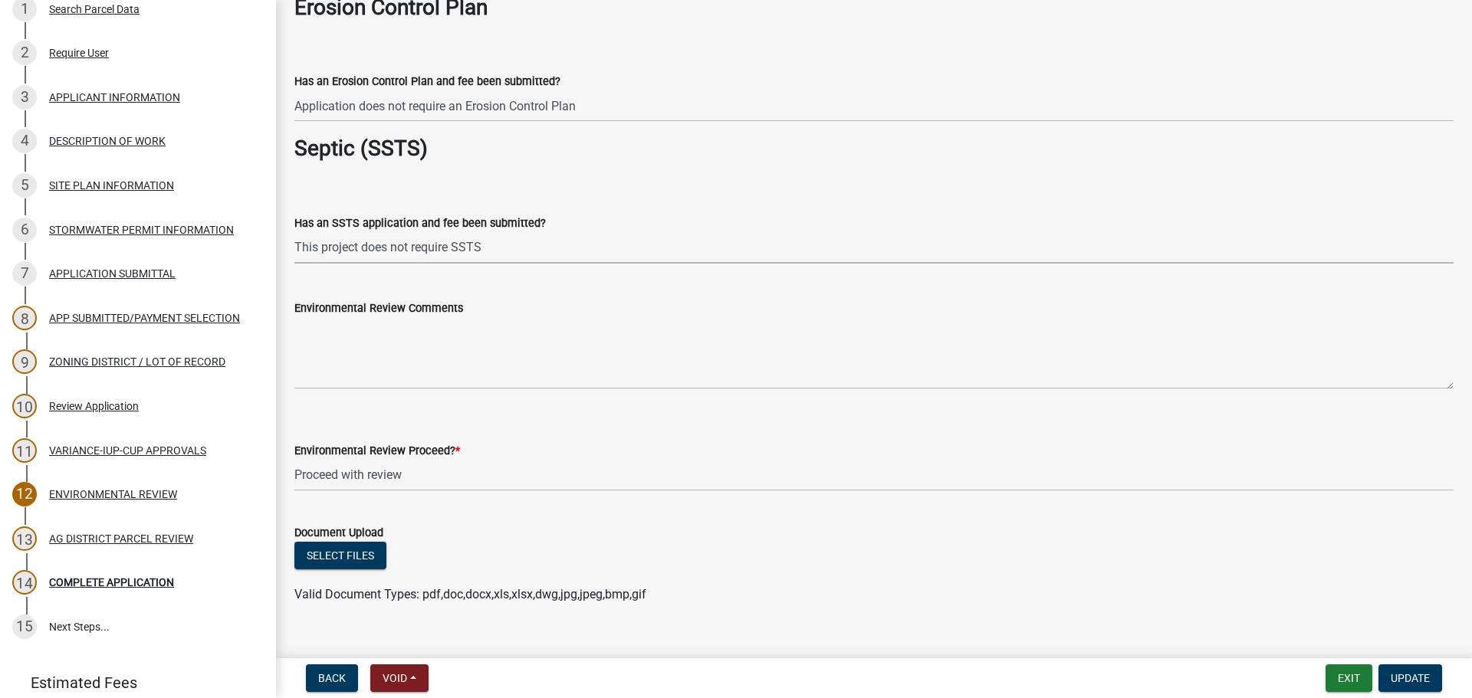
scroll to position [2529, 0]
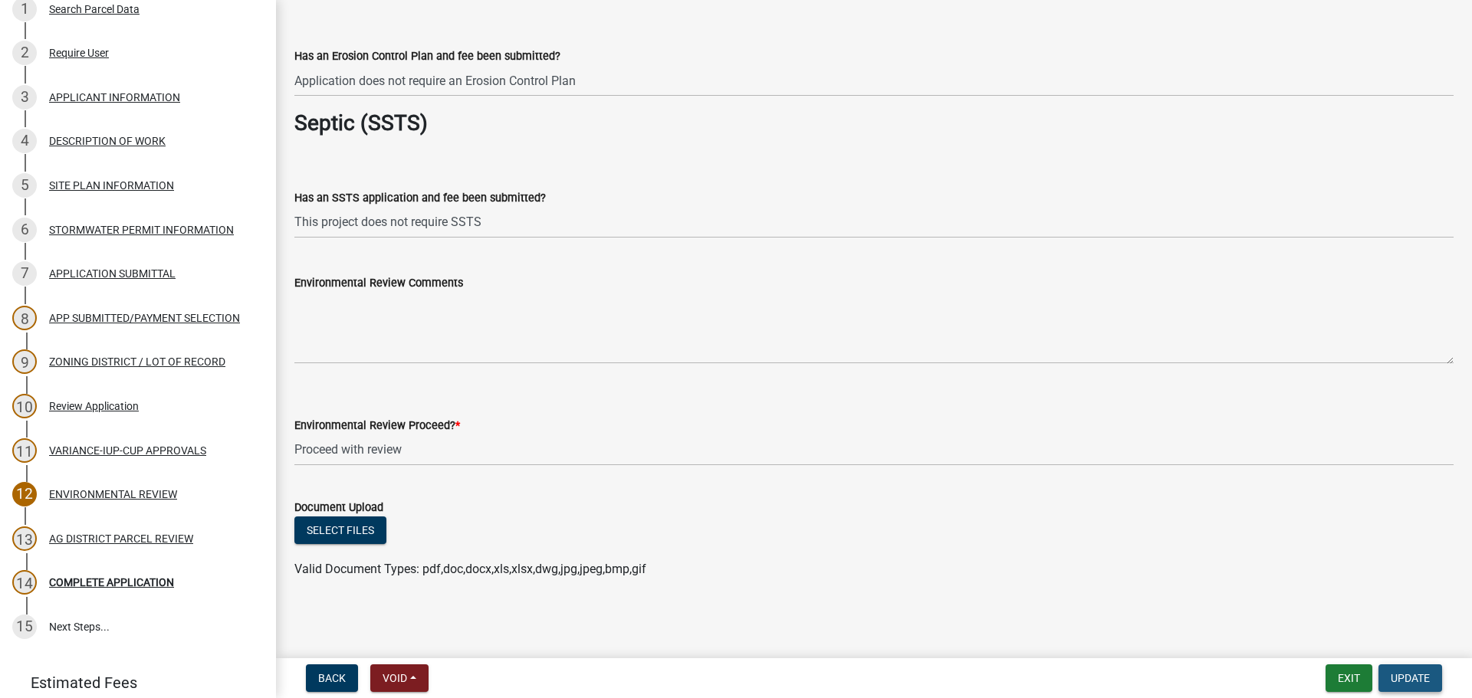
click at [1422, 680] on span "Update" at bounding box center [1410, 678] width 39 height 12
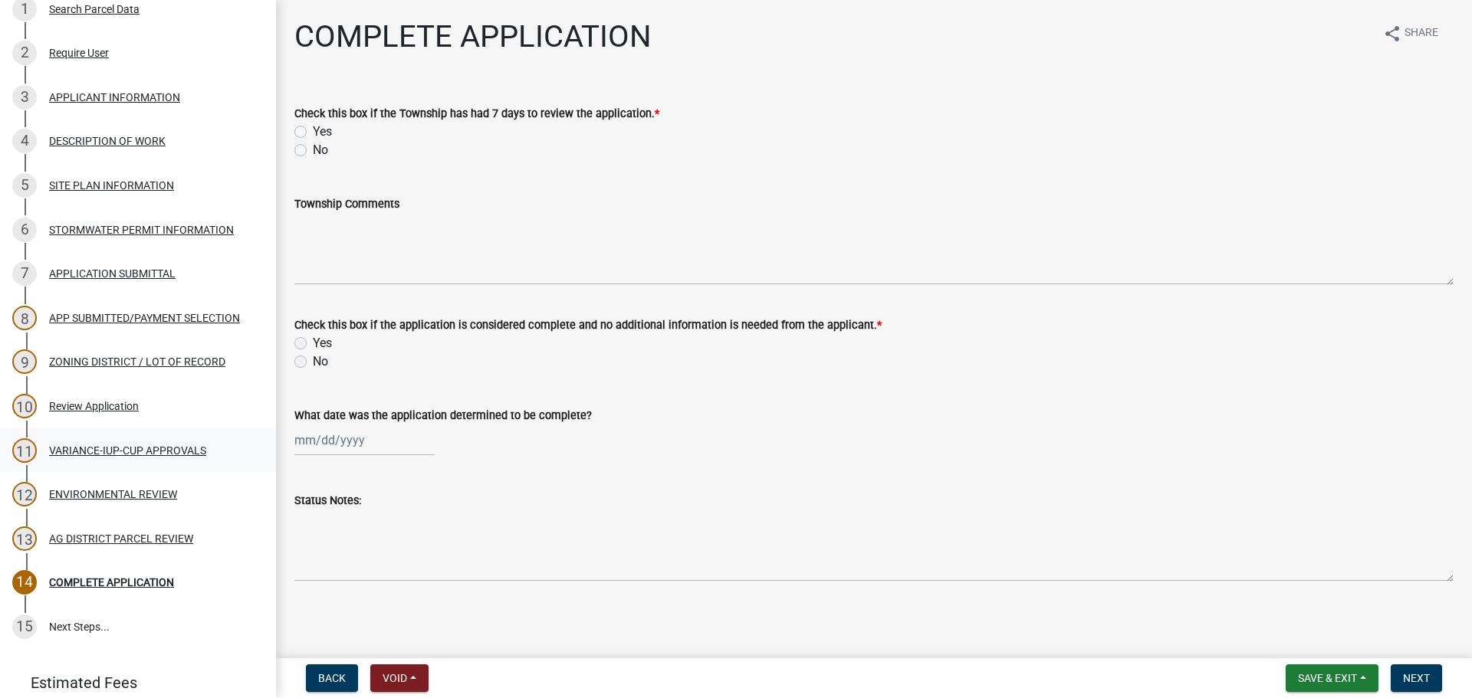
click at [130, 453] on div "VARIANCE-IUP-CUP APPROVALS" at bounding box center [127, 450] width 157 height 11
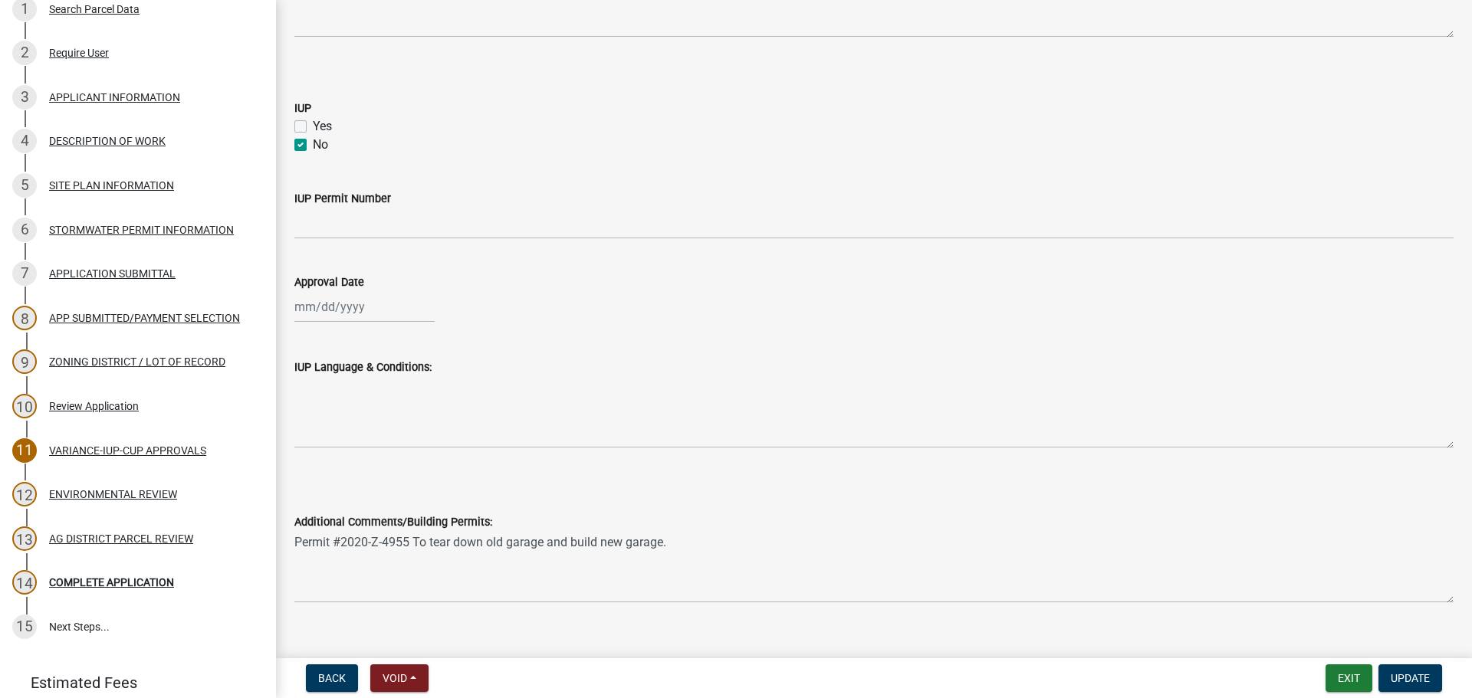
scroll to position [875, 0]
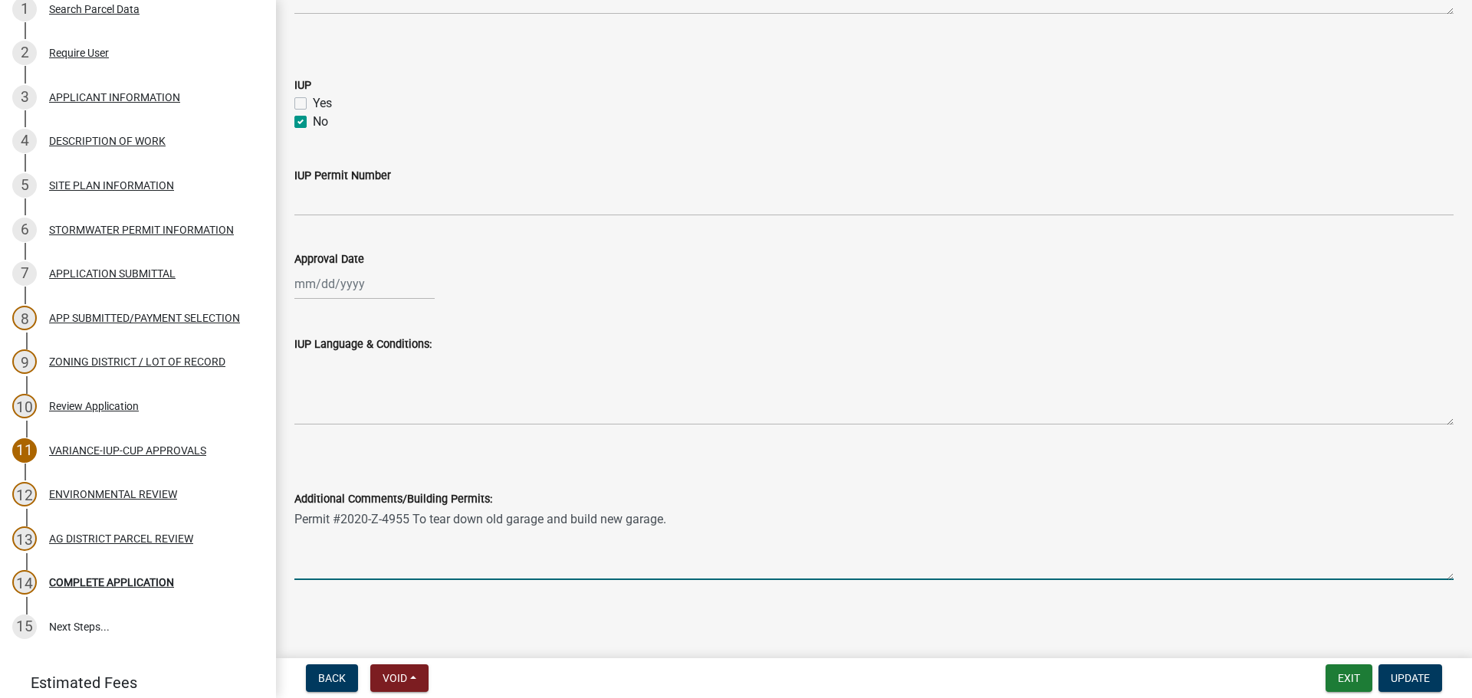
click at [731, 520] on textarea "Permit #2020-Z-4955 To tear down old garage and build new garage." at bounding box center [873, 544] width 1159 height 72
type textarea "Permit #2020-Z-4955 To tear down old garage and build new garage. (this was rem…"
click at [1406, 690] on button "Update" at bounding box center [1410, 679] width 64 height 28
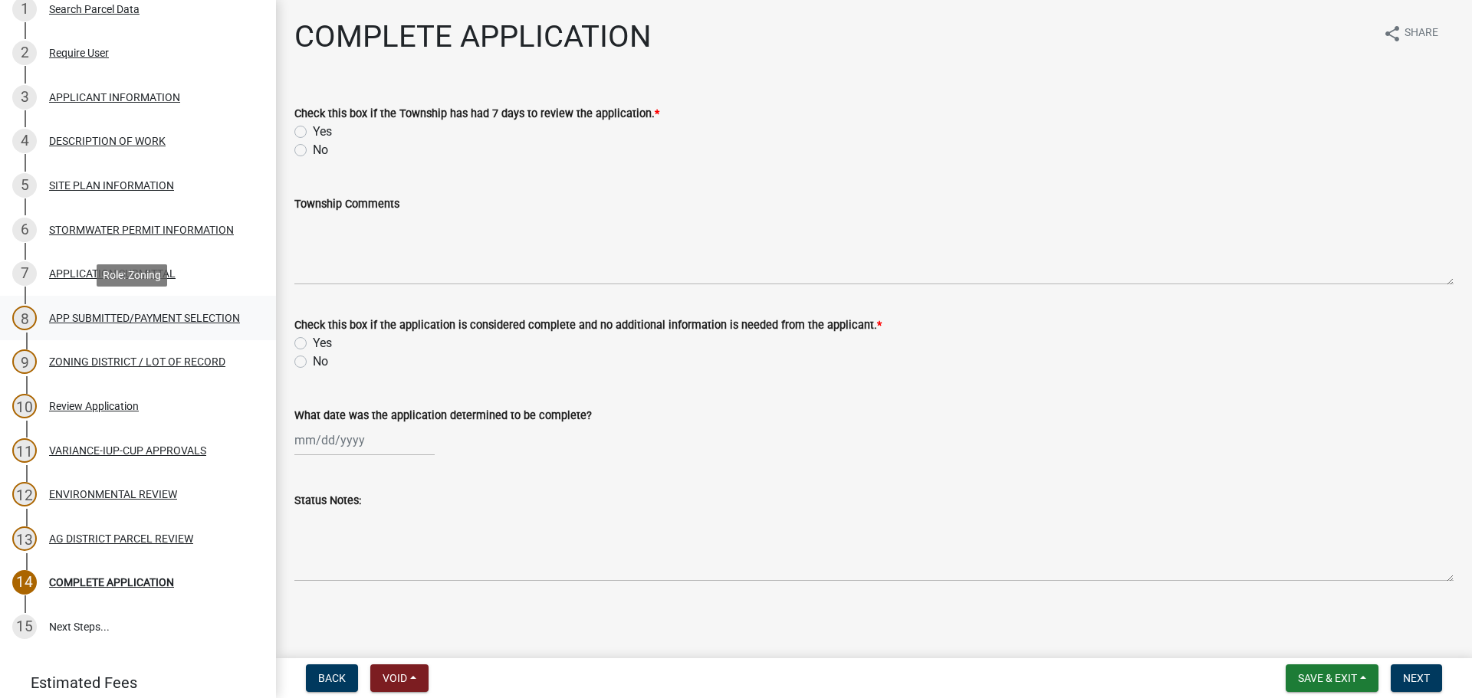
click at [146, 313] on div "APP SUBMITTED/PAYMENT SELECTION" at bounding box center [144, 318] width 191 height 11
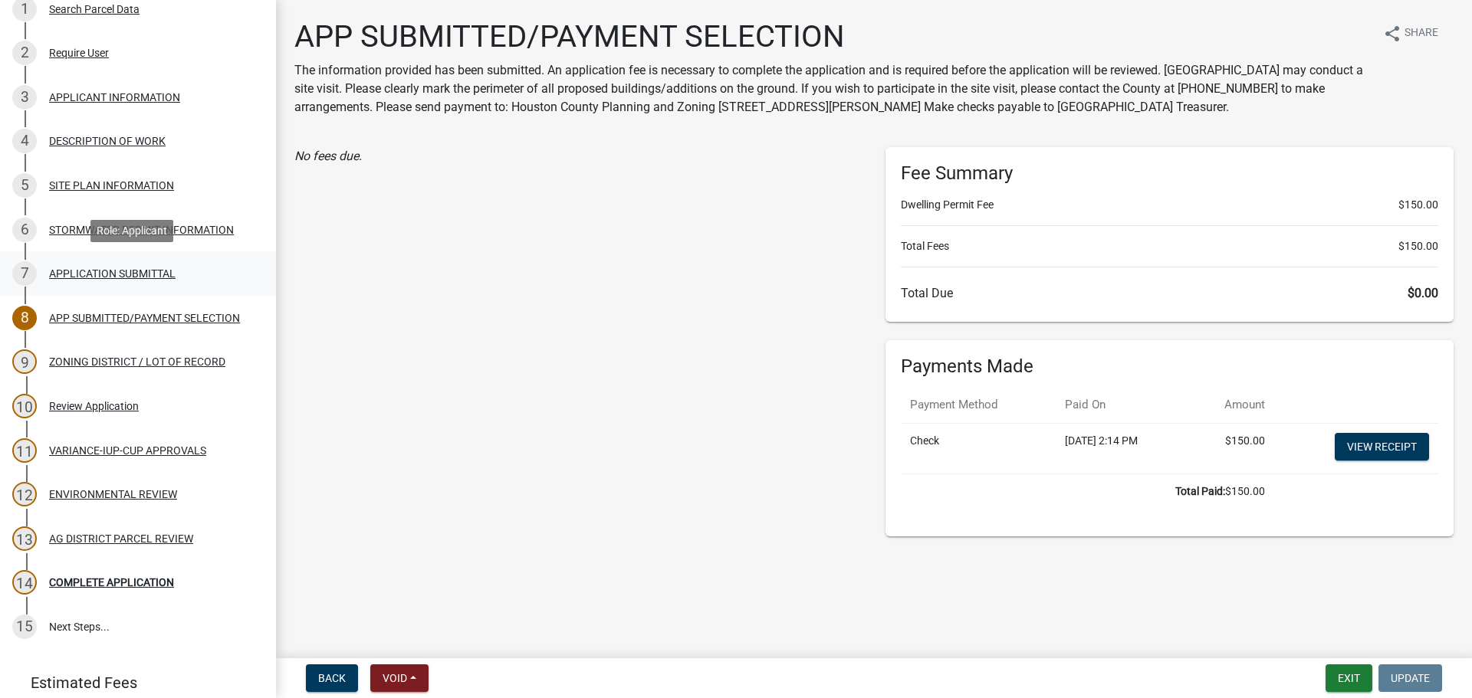
click at [127, 272] on div "APPLICATION SUBMITTAL" at bounding box center [112, 273] width 126 height 11
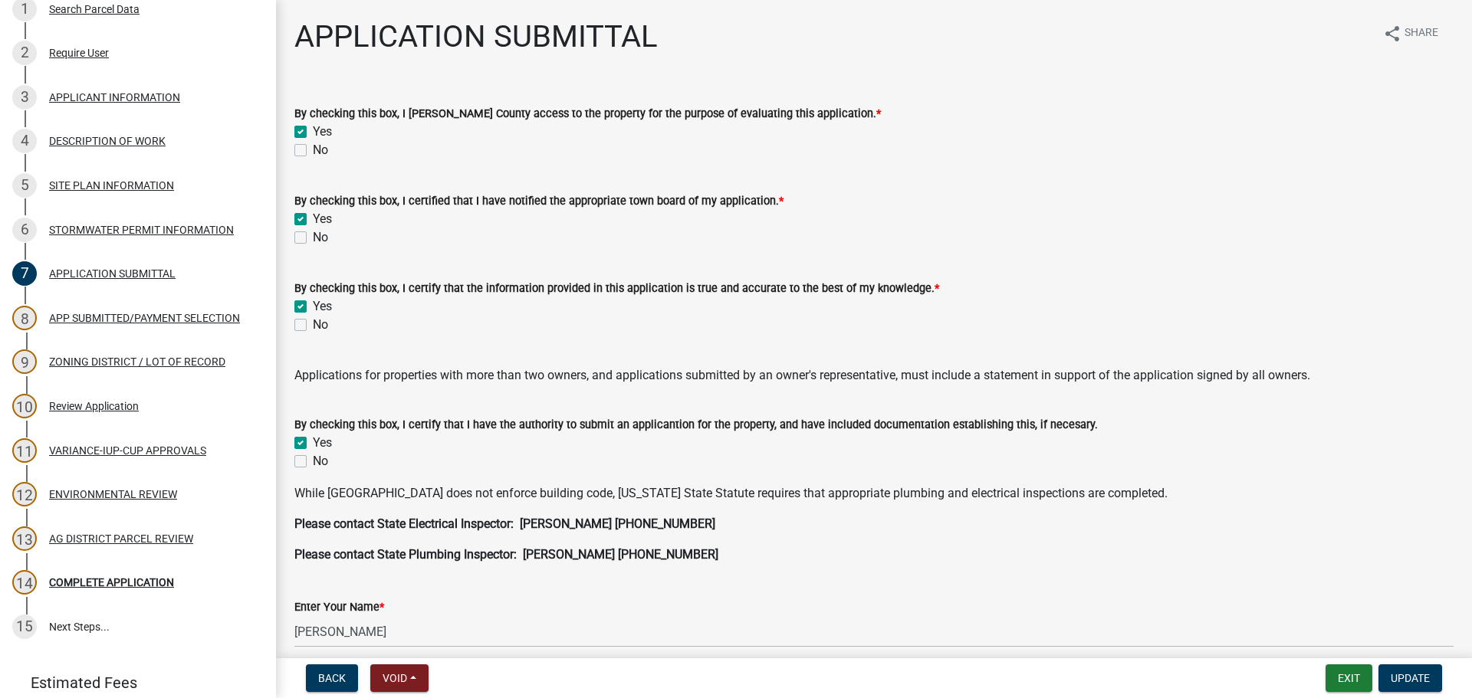
scroll to position [230, 0]
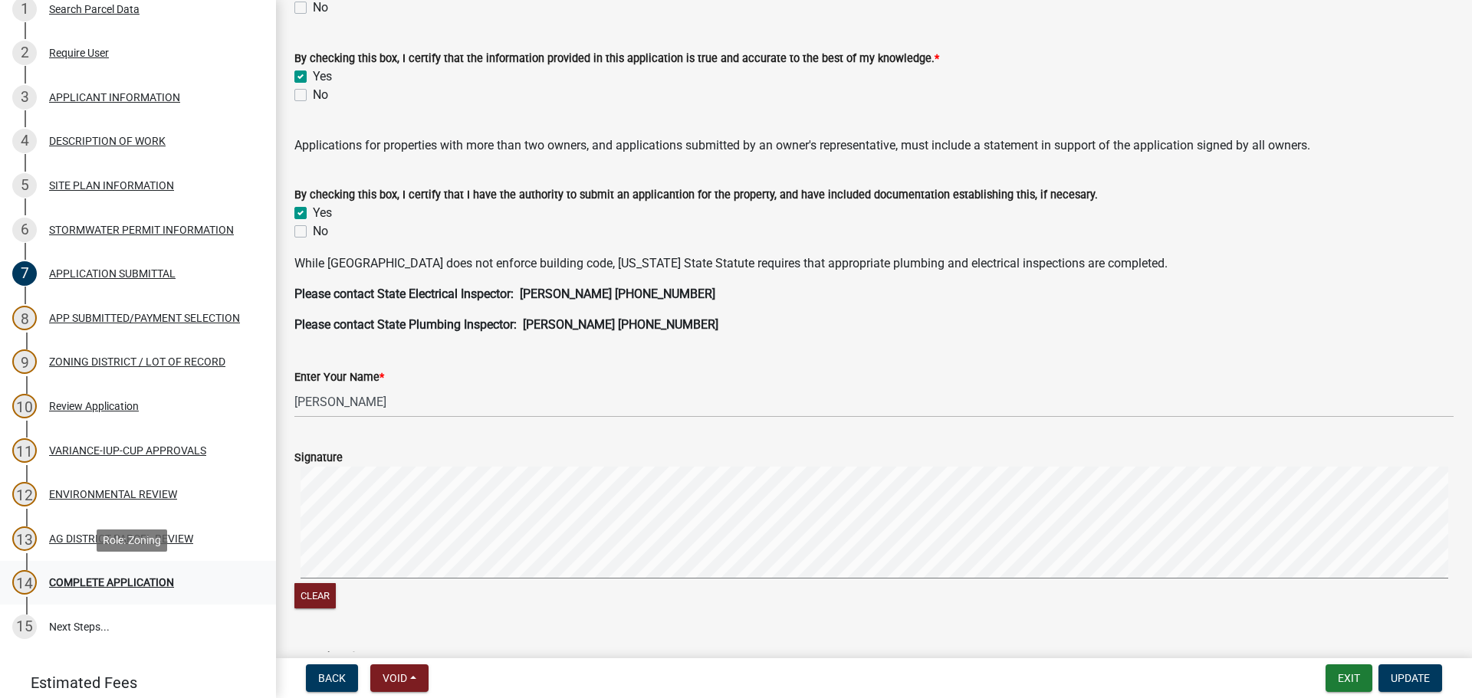
click at [136, 580] on div "COMPLETE APPLICATION" at bounding box center [111, 582] width 125 height 11
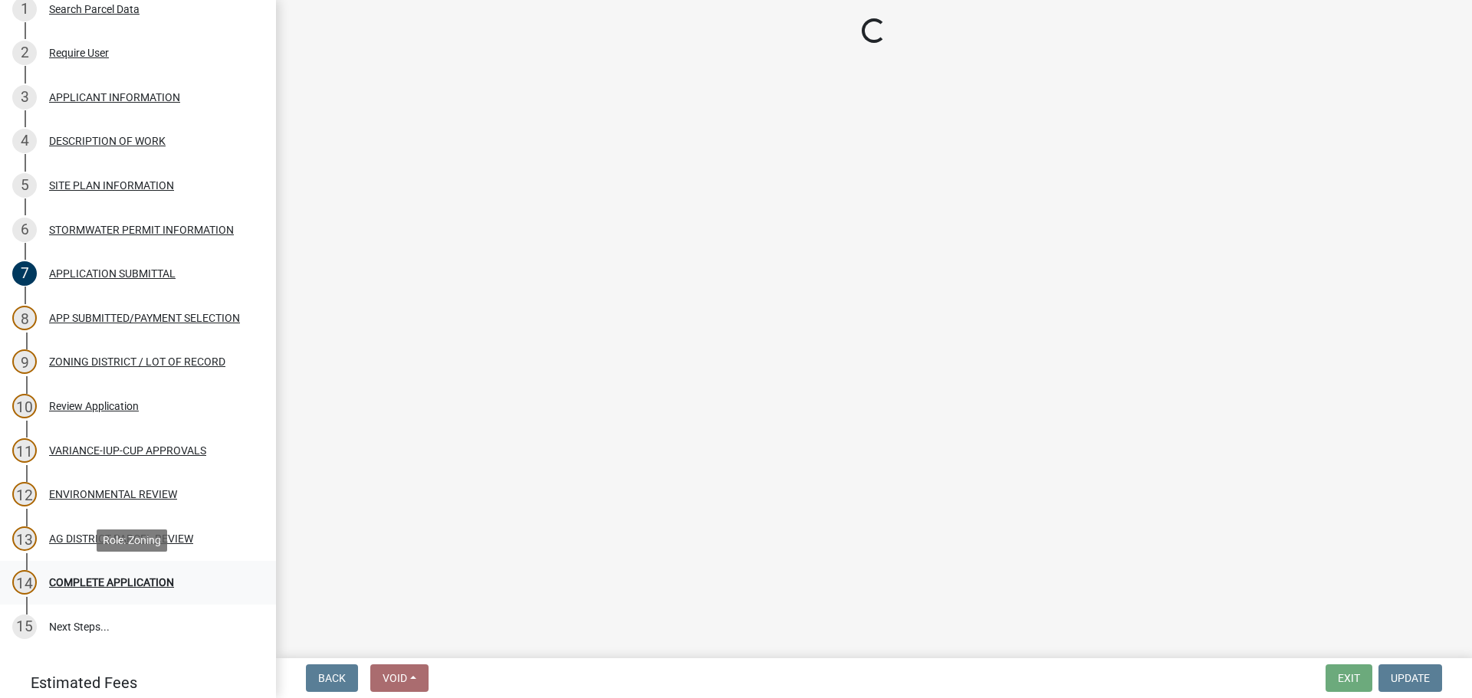
scroll to position [0, 0]
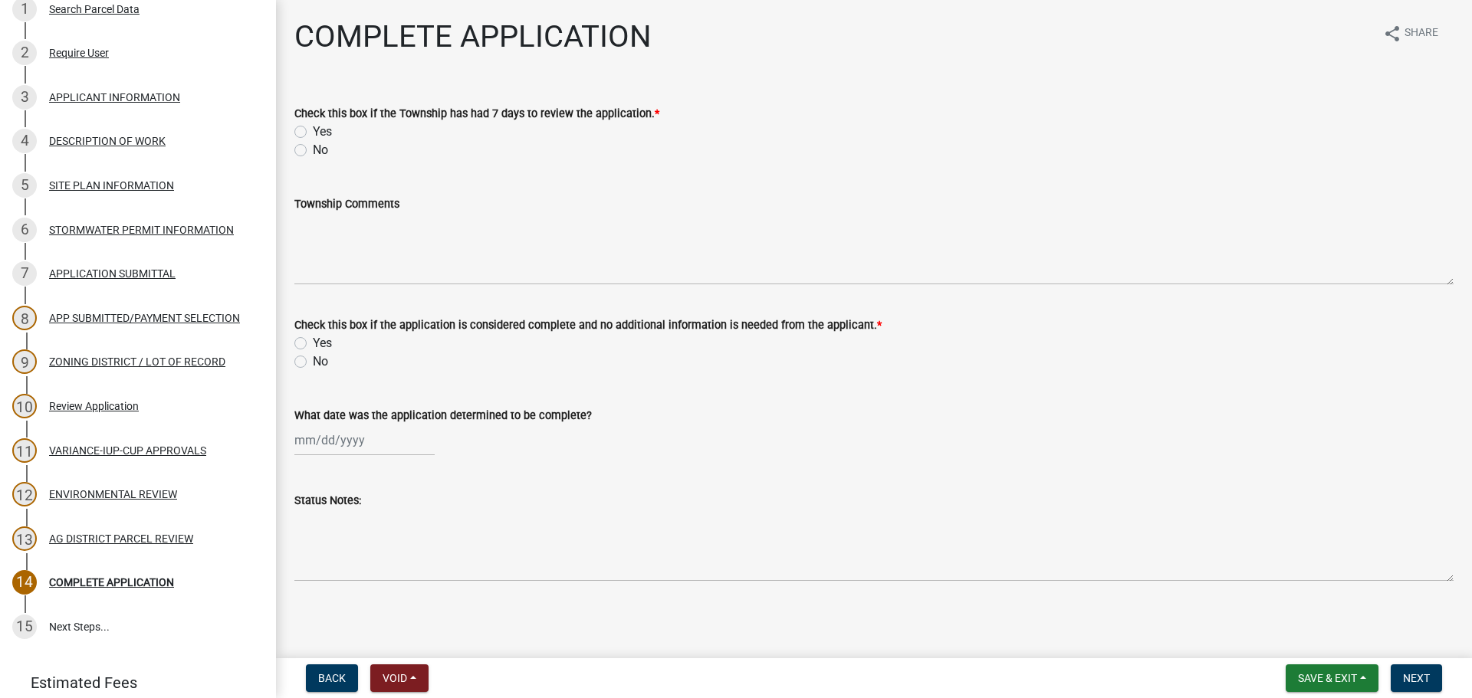
click at [155, 320] on div "APP SUBMITTED/PAYMENT SELECTION" at bounding box center [144, 318] width 191 height 11
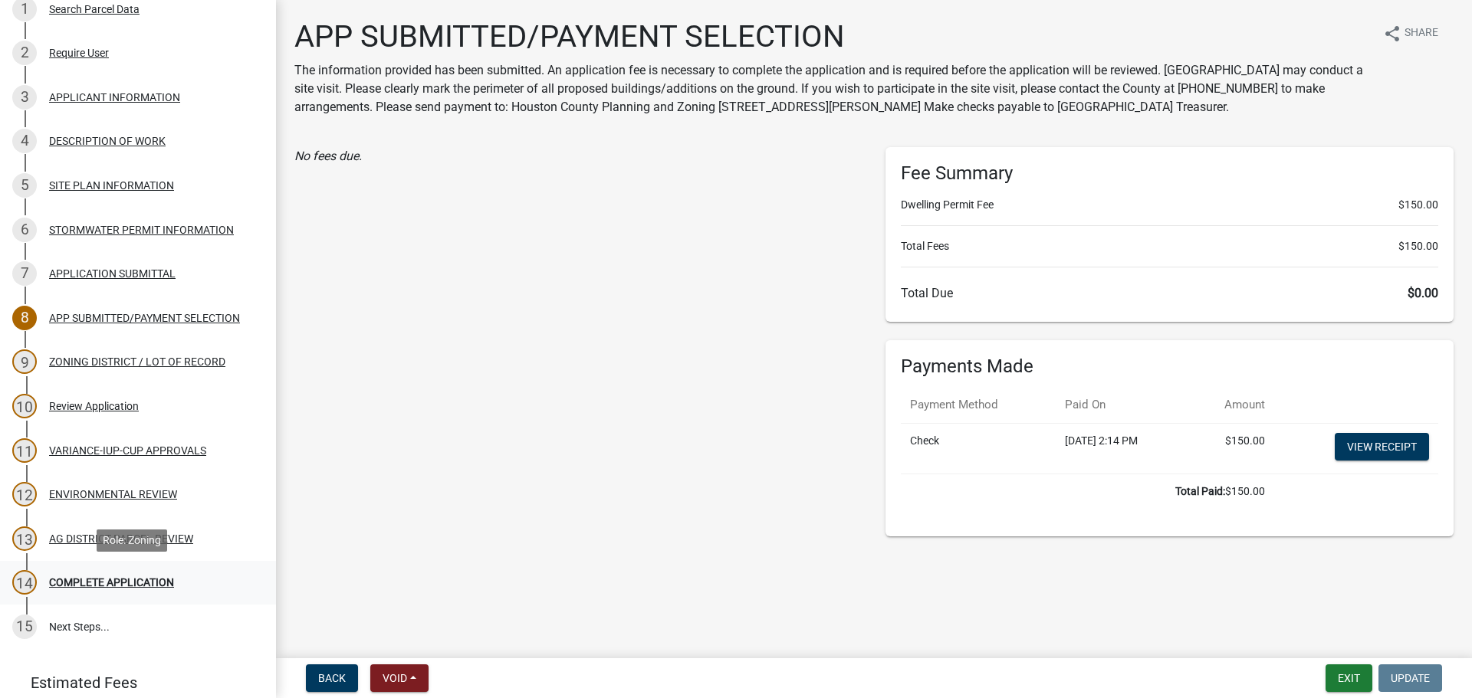
click at [159, 581] on div "COMPLETE APPLICATION" at bounding box center [111, 582] width 125 height 11
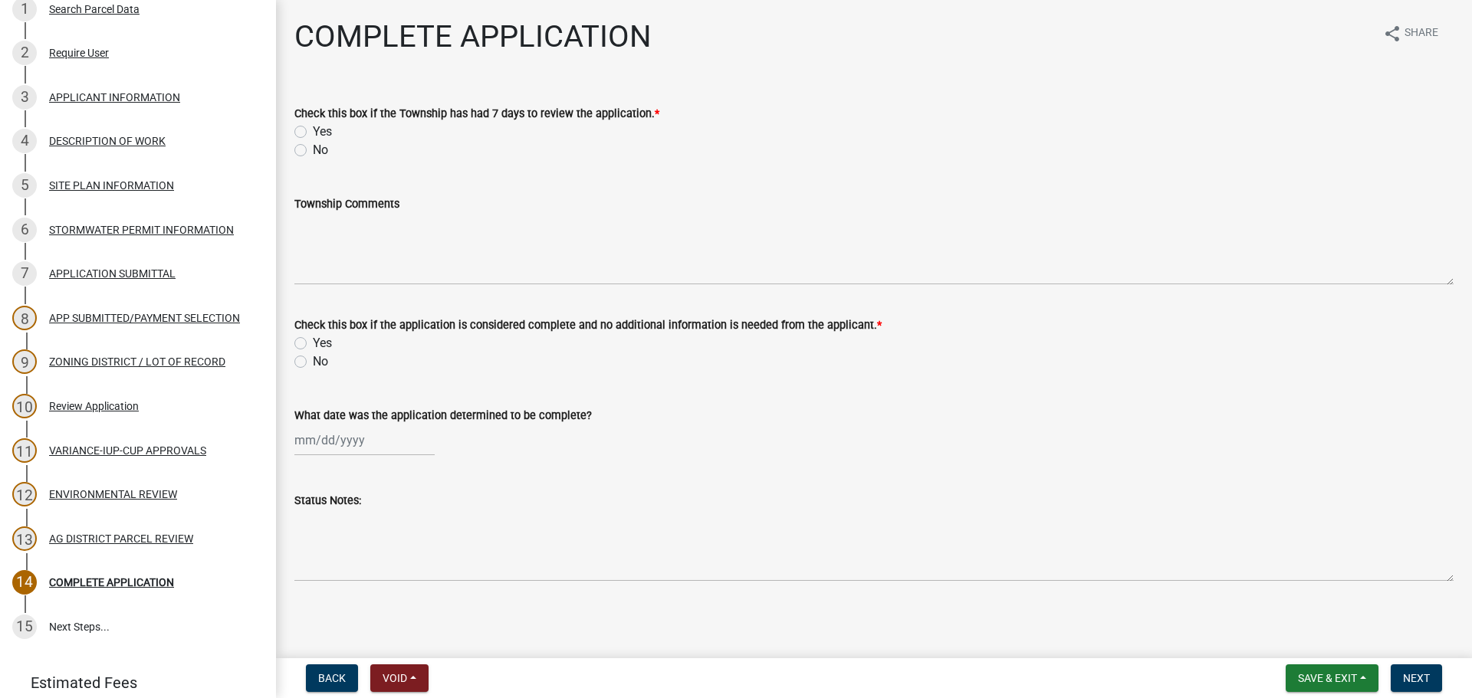
click at [307, 133] on div "Yes" at bounding box center [873, 132] width 1159 height 18
click at [313, 134] on label "Yes" at bounding box center [322, 132] width 19 height 18
click at [313, 133] on input "Yes" at bounding box center [318, 128] width 10 height 10
radio input "true"
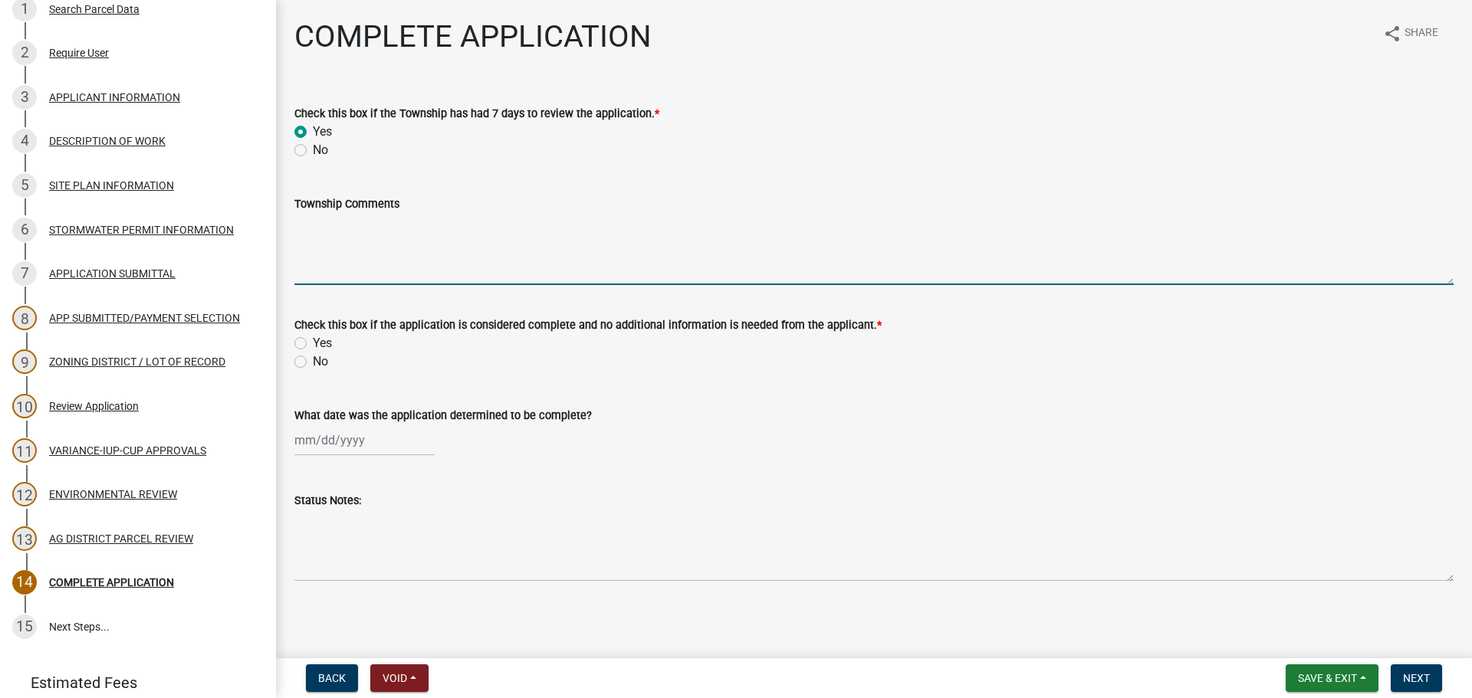
click at [364, 278] on textarea "Township Comments" at bounding box center [873, 249] width 1159 height 72
type textarea "Notice was sent to [GEOGRAPHIC_DATA] on [DATE] and they were OK with the projec…"
click at [308, 342] on div "Yes" at bounding box center [873, 343] width 1159 height 18
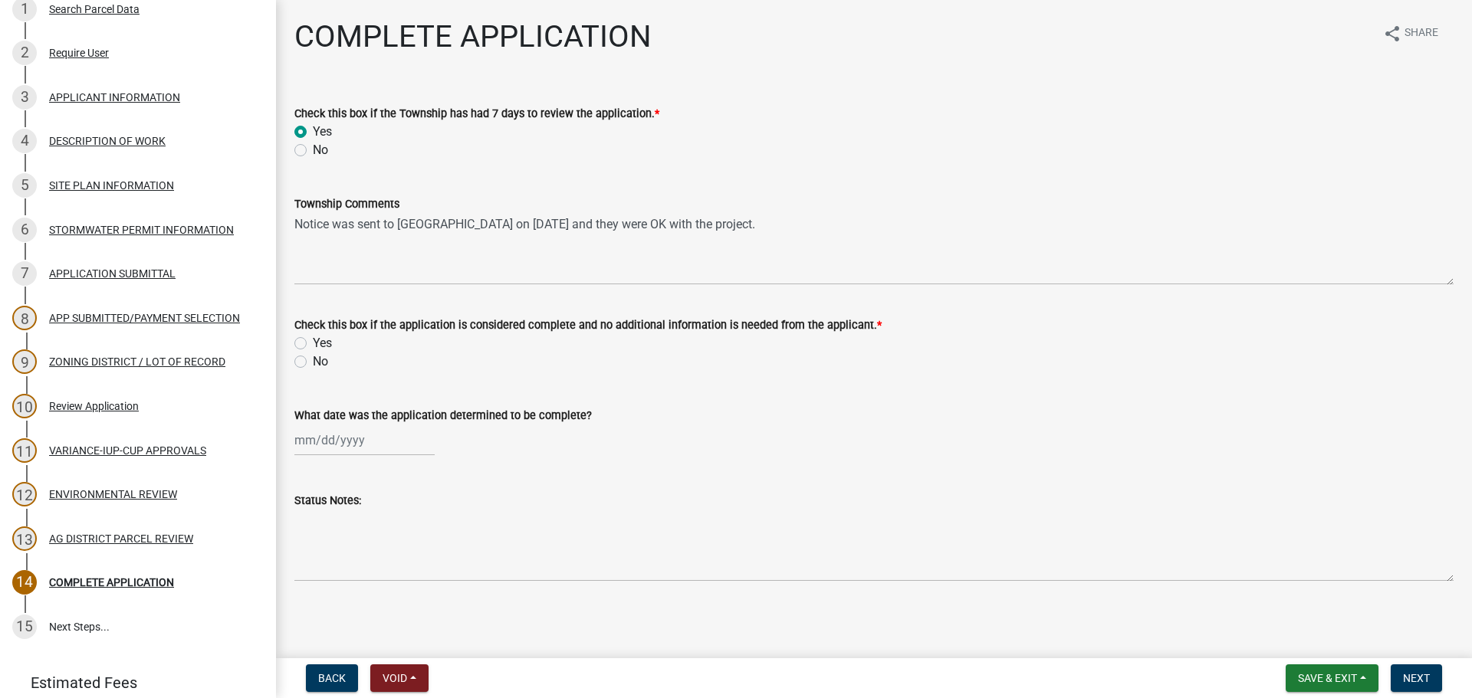
click at [313, 344] on label "Yes" at bounding box center [322, 343] width 19 height 18
click at [313, 344] on input "Yes" at bounding box center [318, 339] width 10 height 10
radio input "true"
click at [340, 454] on div at bounding box center [364, 440] width 140 height 31
select select "9"
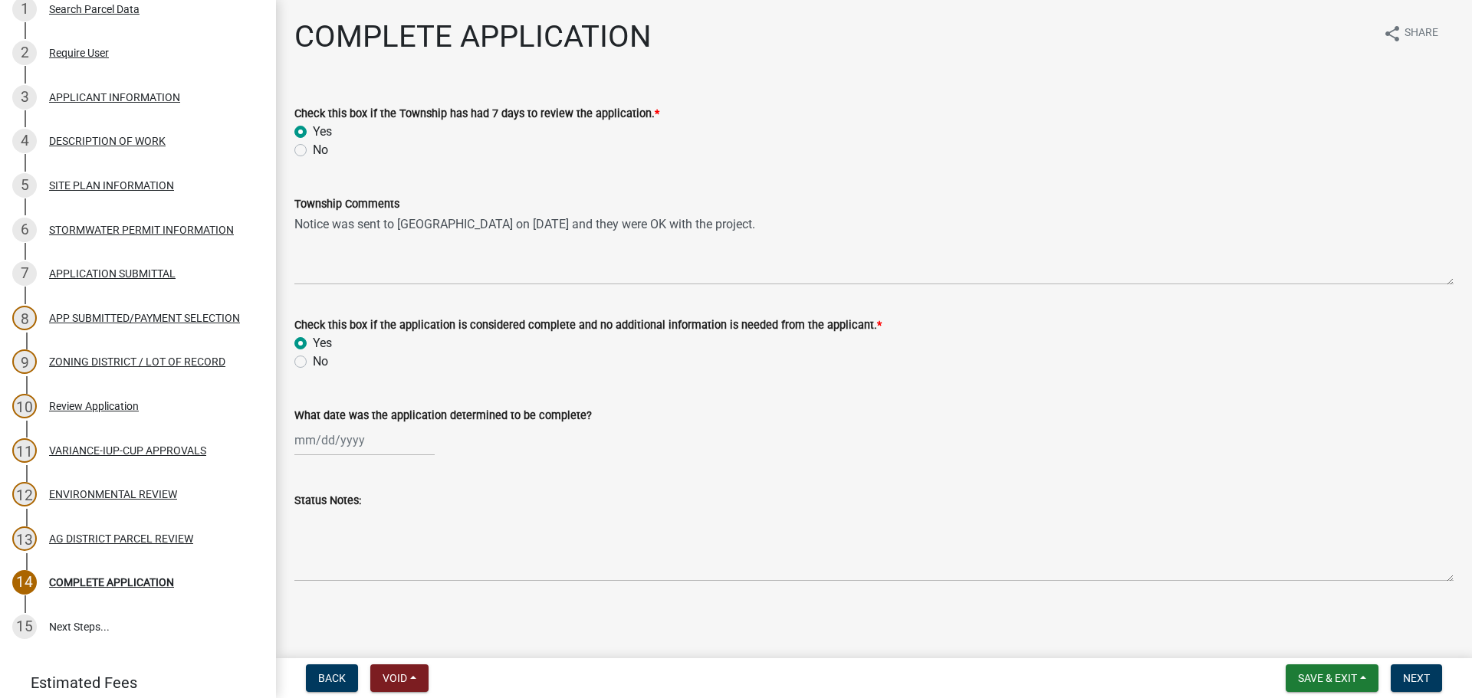
select select "2025"
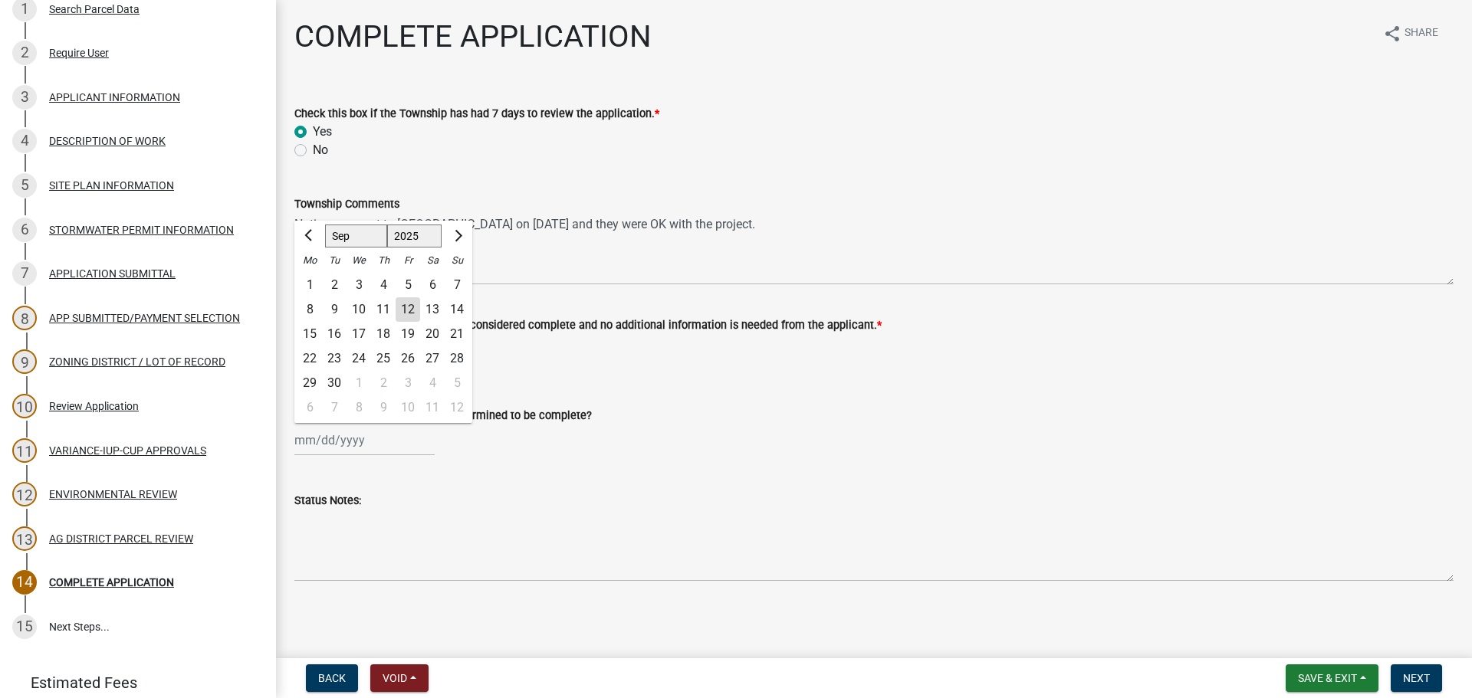
drag, startPoint x: 338, startPoint y: 284, endPoint x: 431, endPoint y: 310, distance: 96.3
click at [340, 284] on div "2" at bounding box center [334, 285] width 25 height 25
type input "[DATE]"
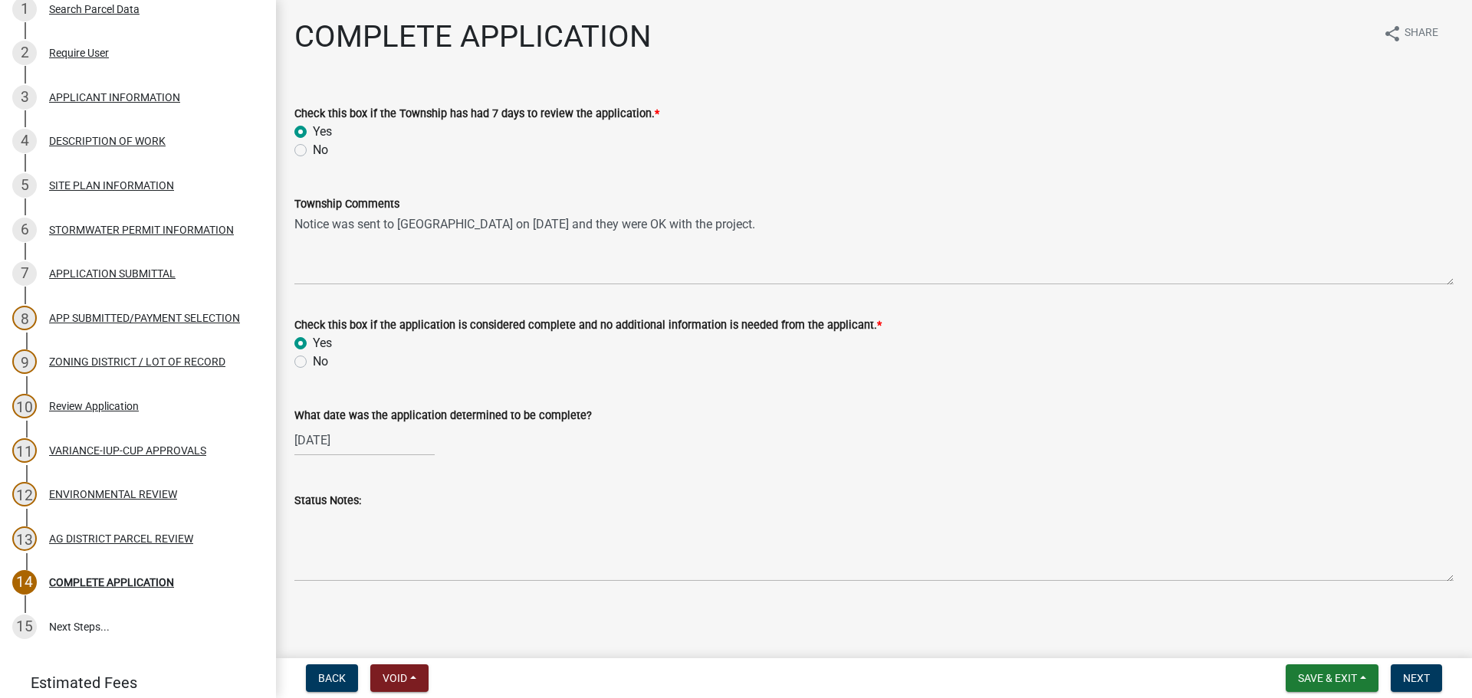
click at [834, 457] on wm-data-entity-input "What date was the application determined to be complete? [DATE]" at bounding box center [873, 427] width 1159 height 85
click at [1409, 683] on span "Next" at bounding box center [1416, 678] width 27 height 12
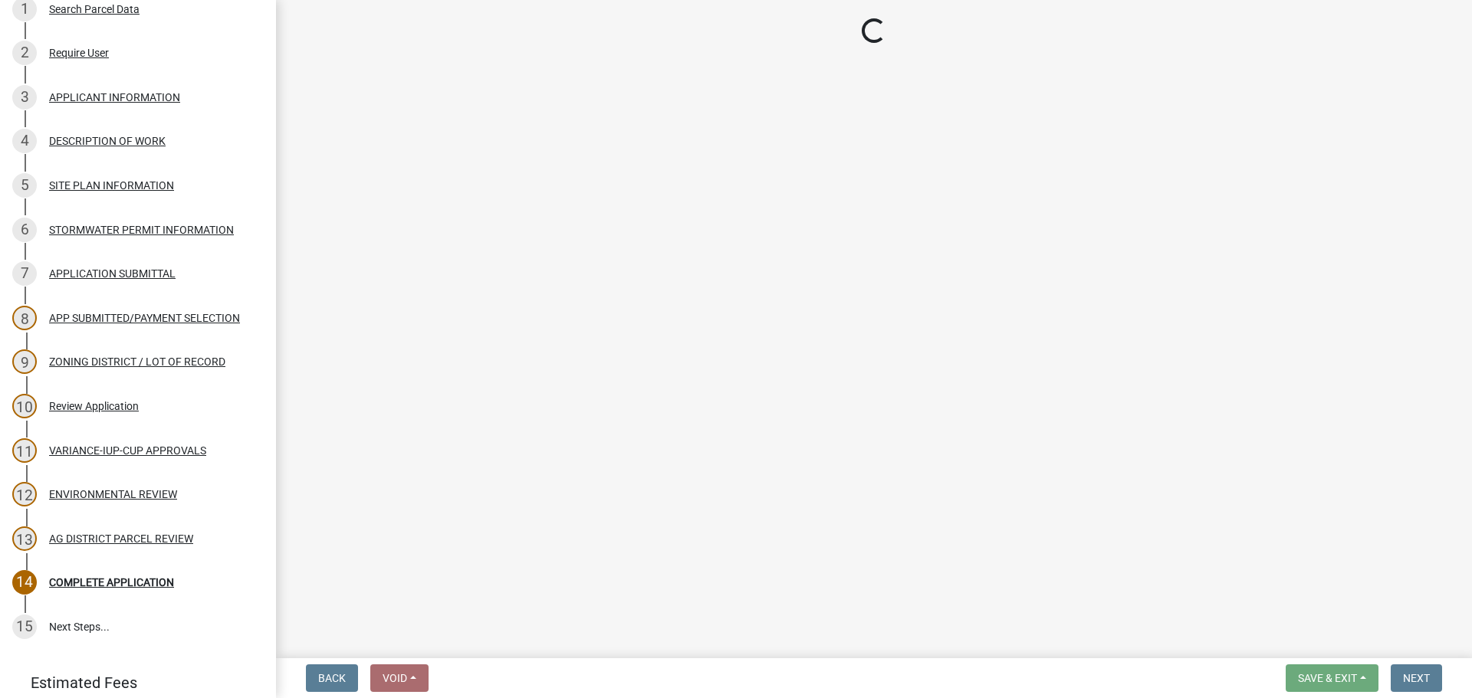
scroll to position [274, 0]
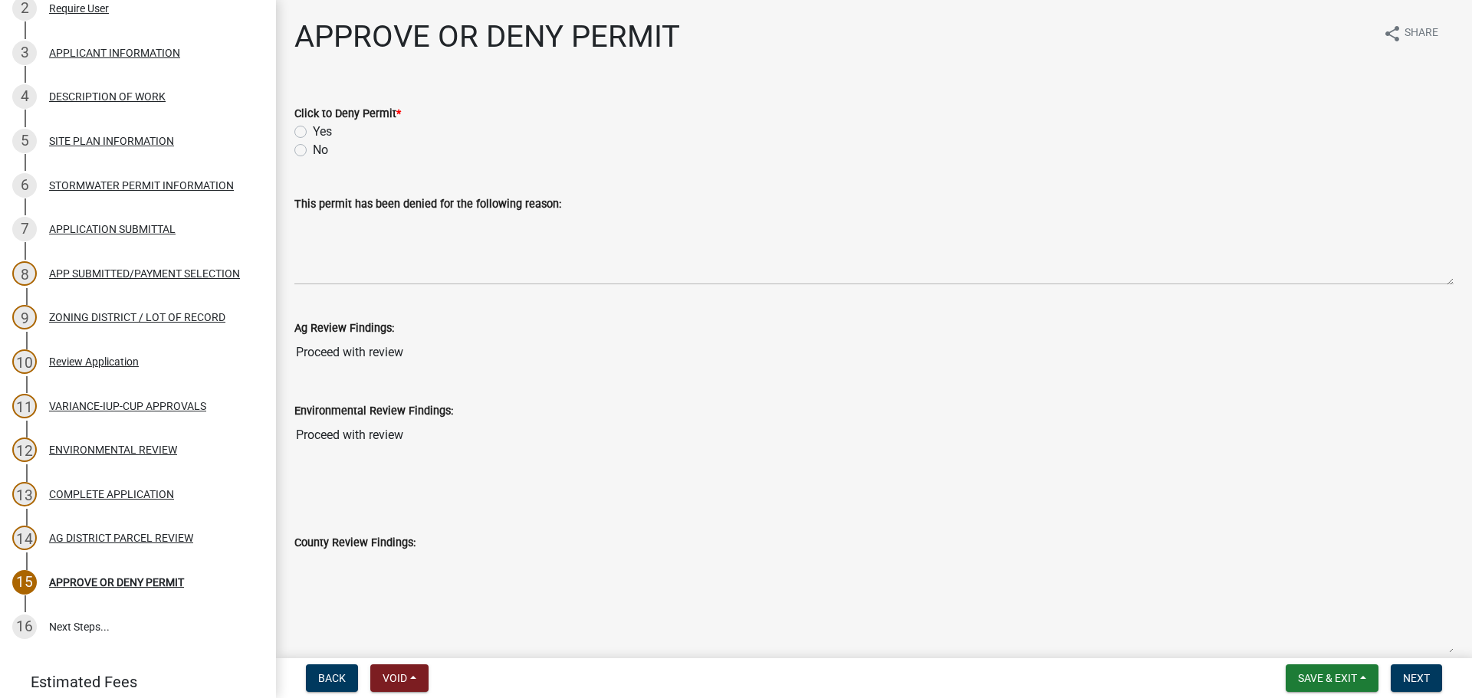
drag, startPoint x: 305, startPoint y: 153, endPoint x: 420, endPoint y: 202, distance: 125.0
click at [313, 153] on label "No" at bounding box center [320, 150] width 15 height 18
click at [313, 151] on input "No" at bounding box center [318, 146] width 10 height 10
radio input "true"
click at [1096, 584] on textarea "County Review Findings:" at bounding box center [873, 604] width 1159 height 104
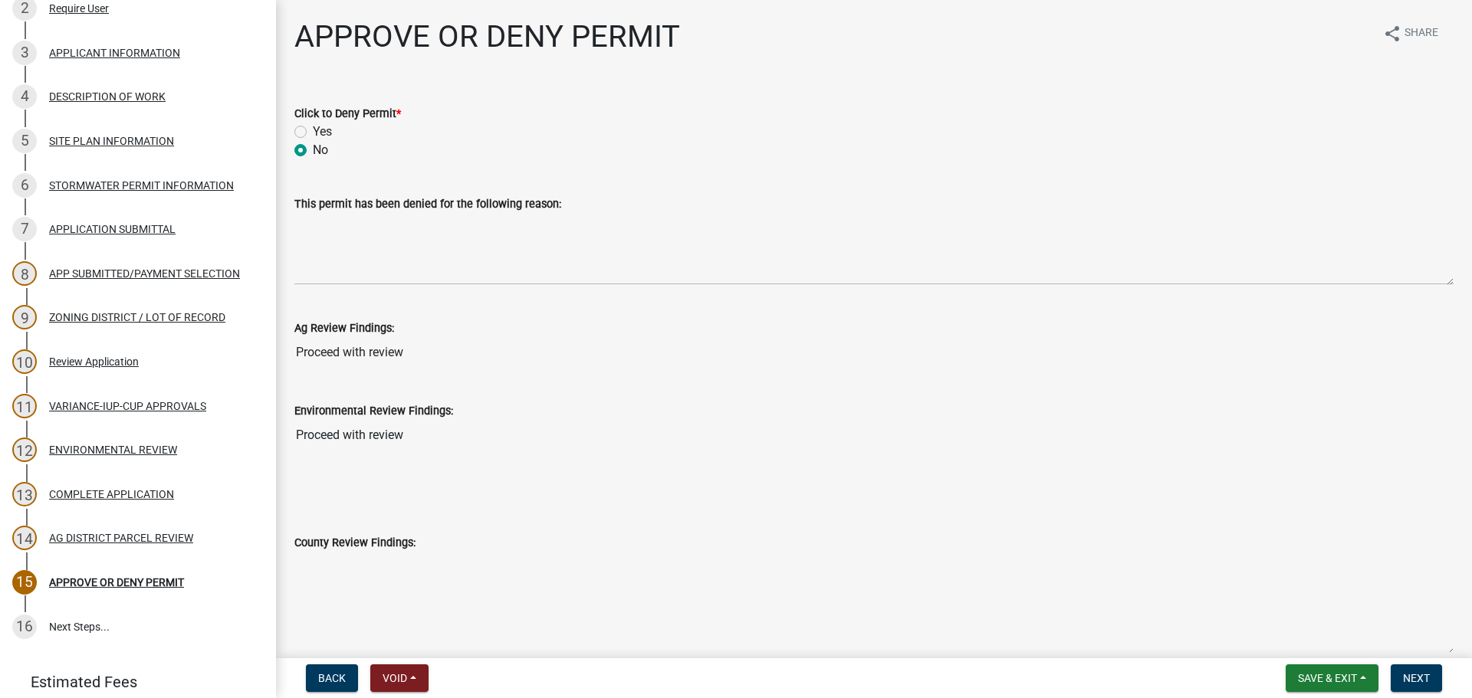
click at [738, 452] on wm-data-entity-input "Environmental Review Findings: Proceed with review" at bounding box center [873, 421] width 1159 height 83
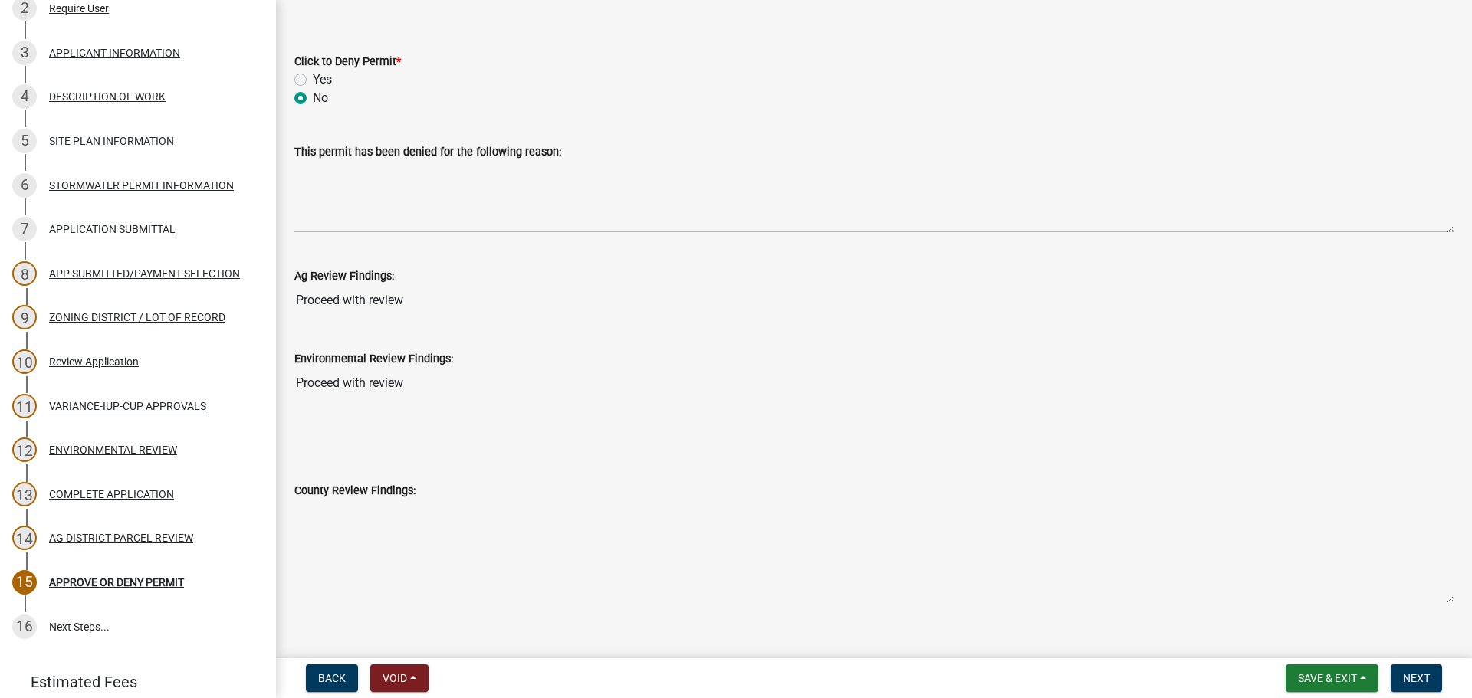
scroll to position [77, 0]
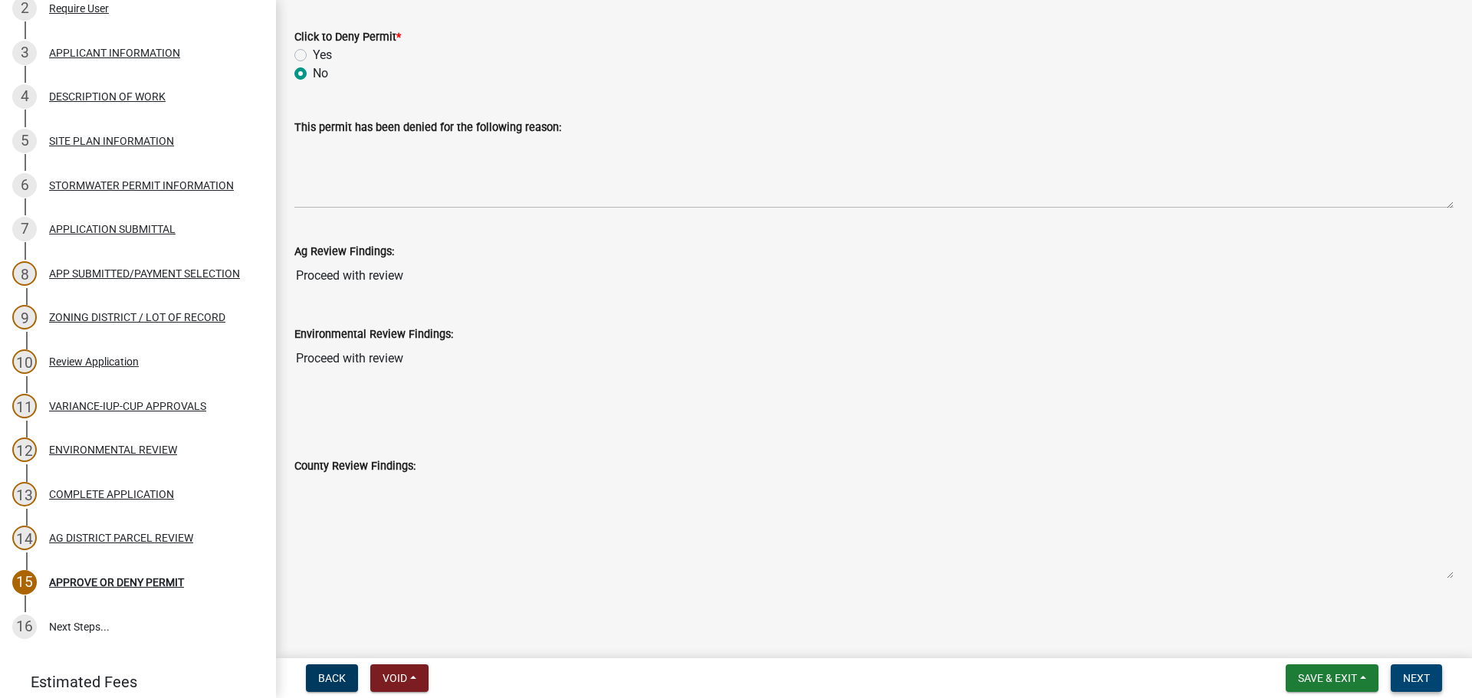
click at [1427, 681] on span "Next" at bounding box center [1416, 678] width 27 height 12
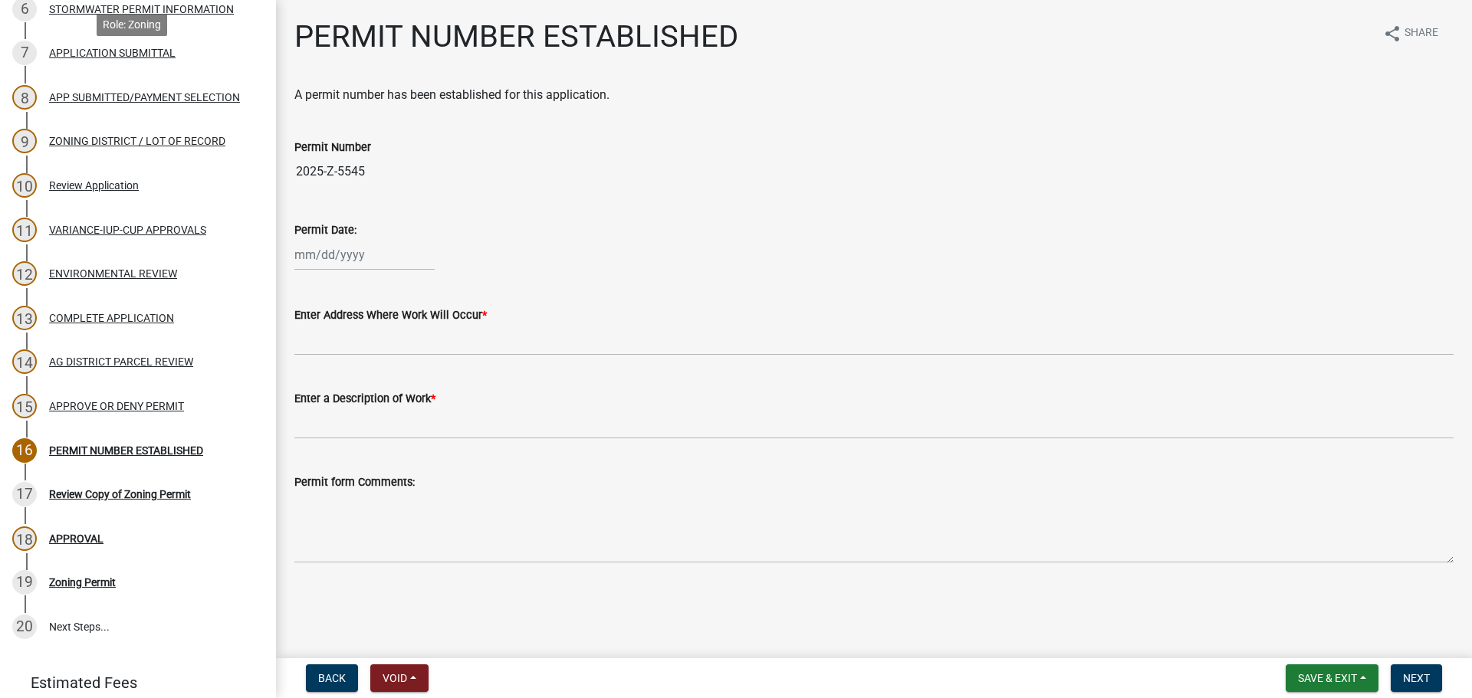
scroll to position [527, 0]
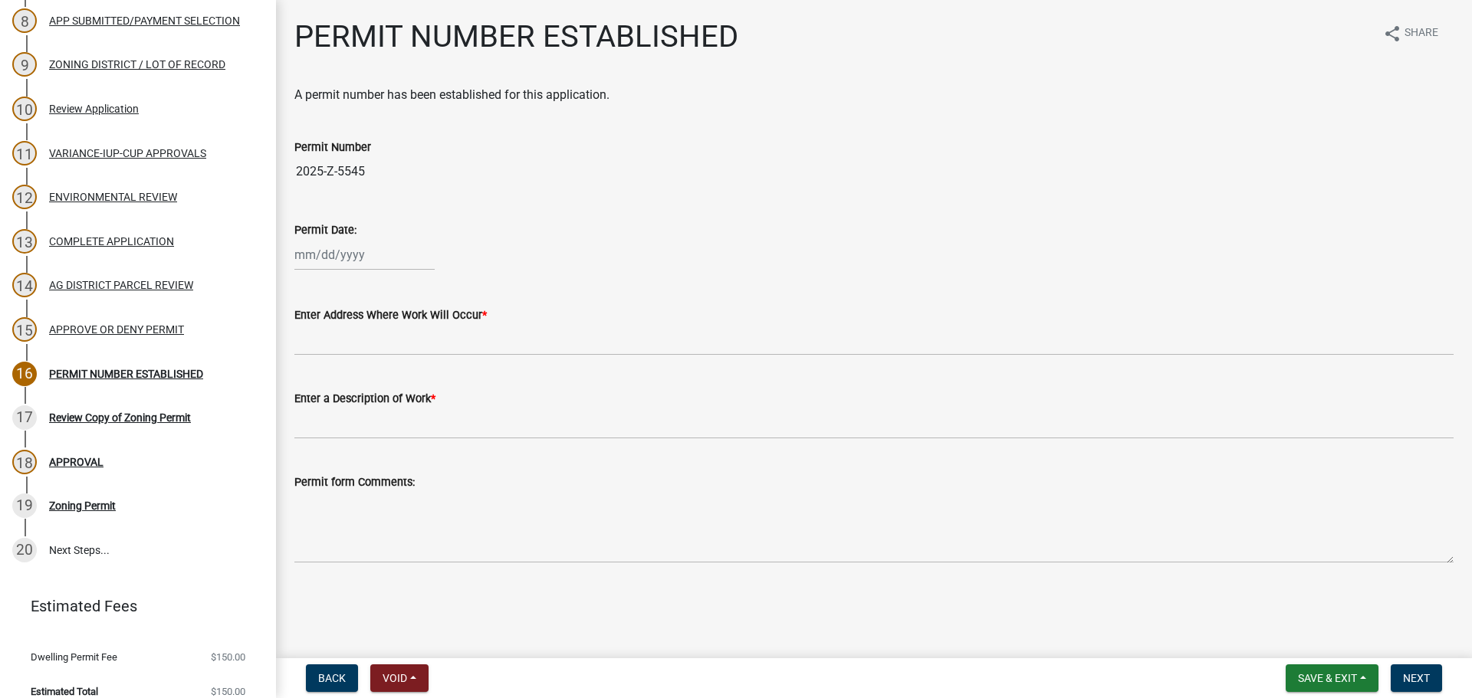
click at [310, 258] on div at bounding box center [364, 254] width 140 height 31
select select "9"
select select "2025"
click at [406, 361] on div "12" at bounding box center [408, 361] width 25 height 25
type input "[DATE]"
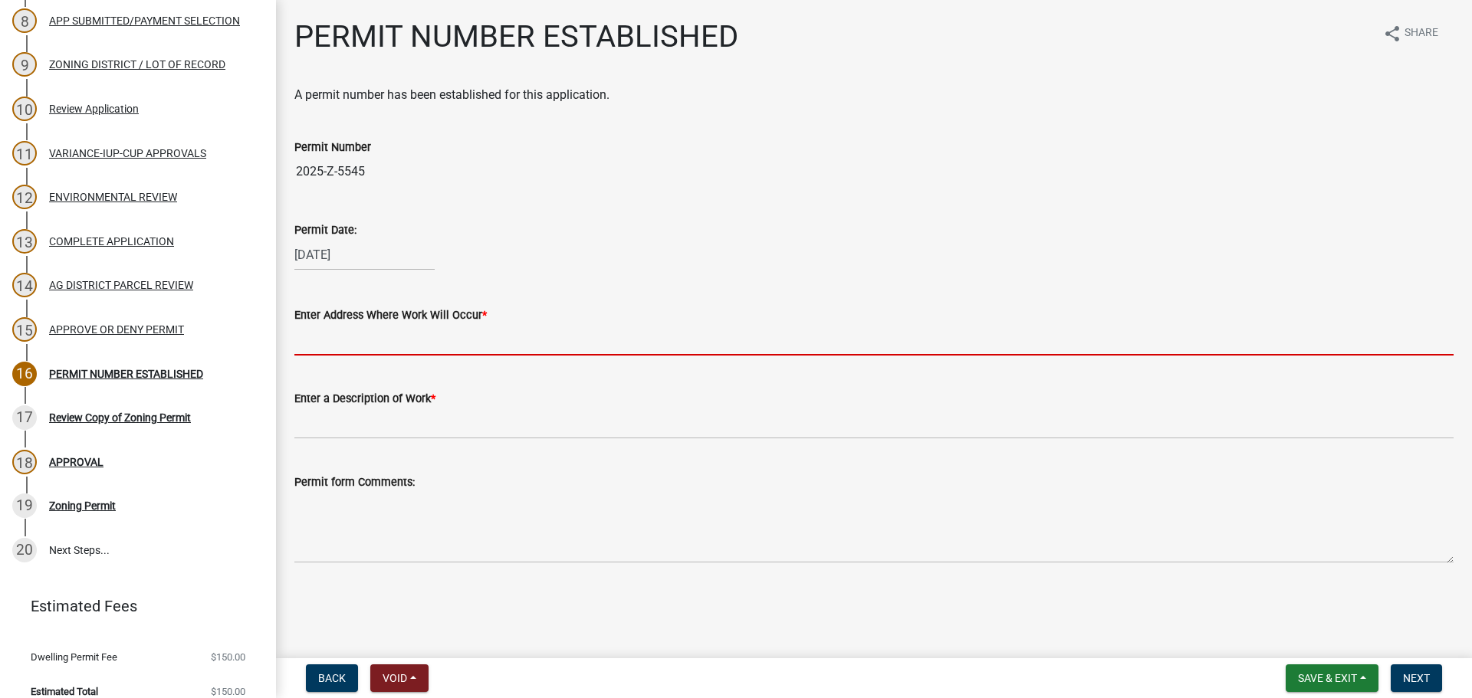
click at [455, 347] on input "Enter Address Where Work Will Occur *" at bounding box center [873, 339] width 1159 height 31
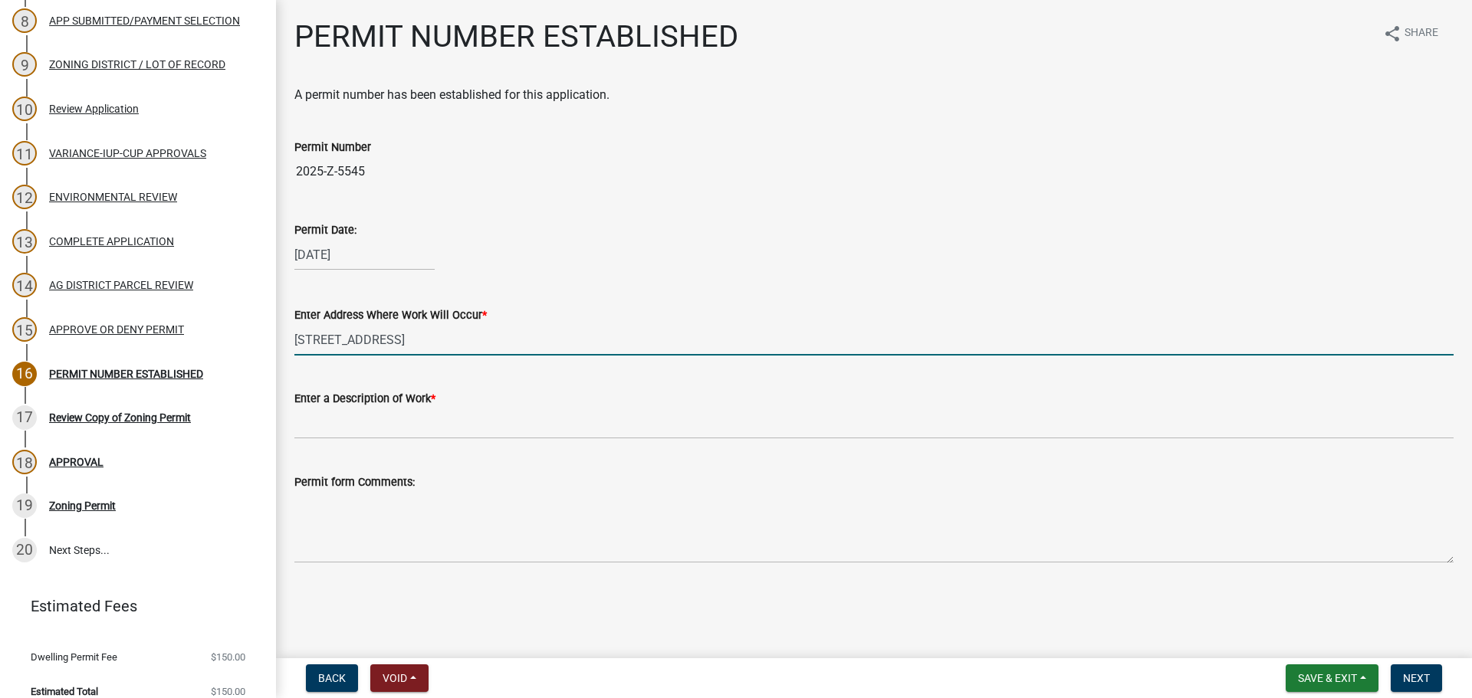
type input "[STREET_ADDRESS]"
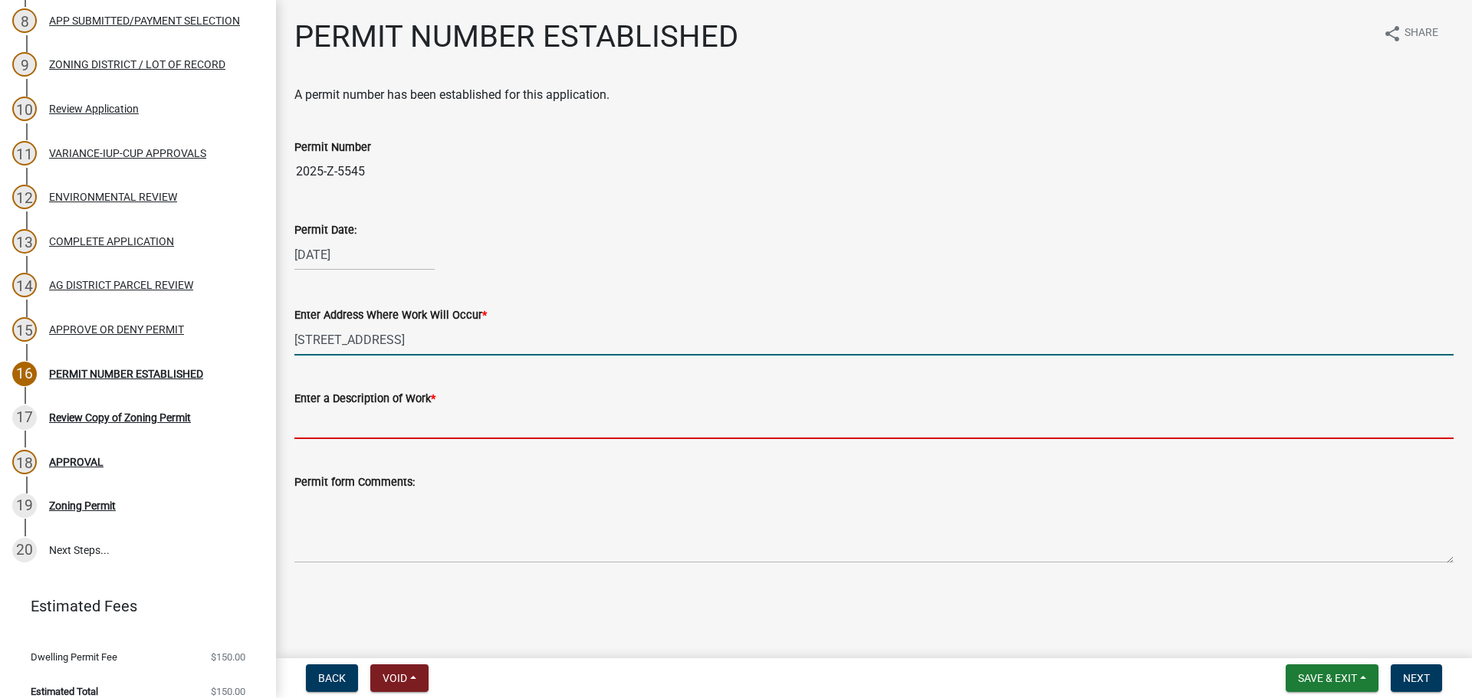
click at [405, 417] on input "Enter a Description of Work *" at bounding box center [873, 423] width 1159 height 31
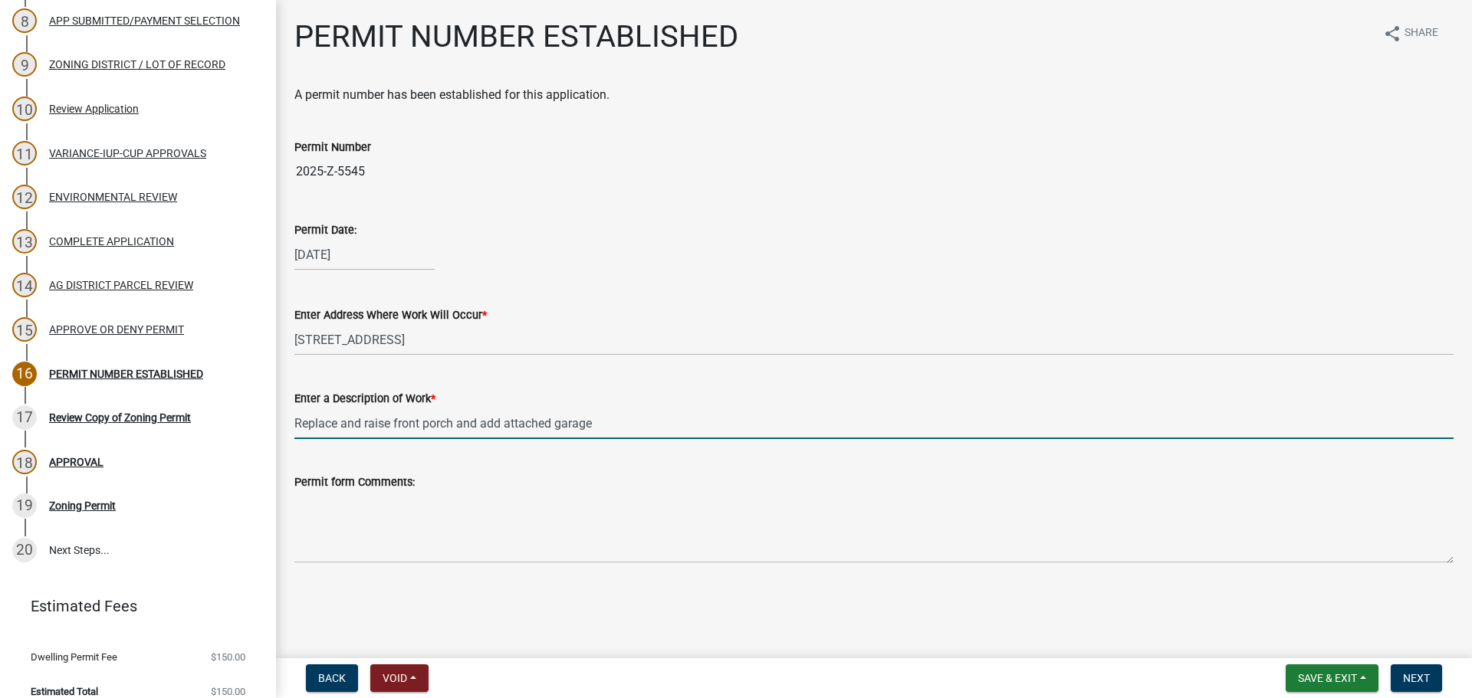
drag, startPoint x: 383, startPoint y: 428, endPoint x: 477, endPoint y: 436, distance: 93.9
click at [383, 427] on input "Replace and raise front porch and add attached garage" at bounding box center [873, 423] width 1159 height 31
type input "Replace and raise front porch and add attached garage"
click at [782, 470] on div "Permit form Comments:" at bounding box center [873, 508] width 1159 height 112
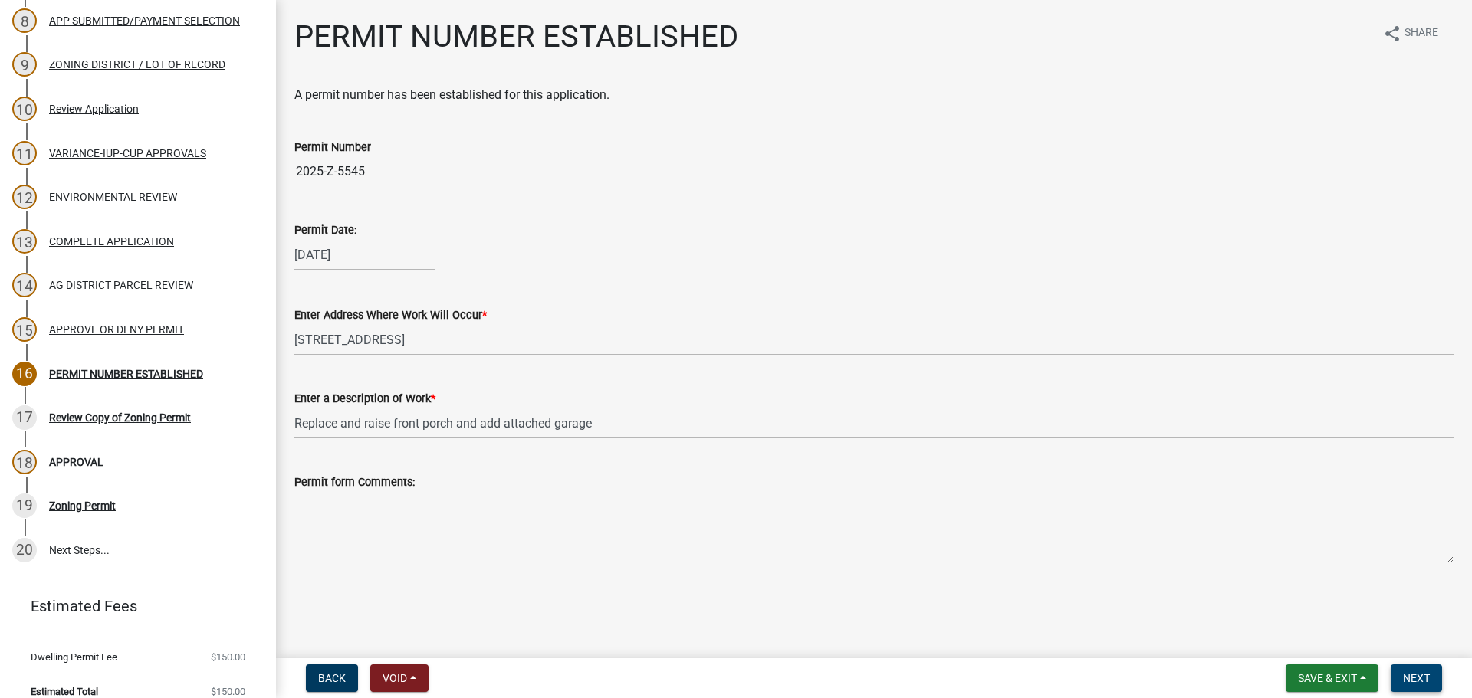
click at [1426, 681] on span "Next" at bounding box center [1416, 678] width 27 height 12
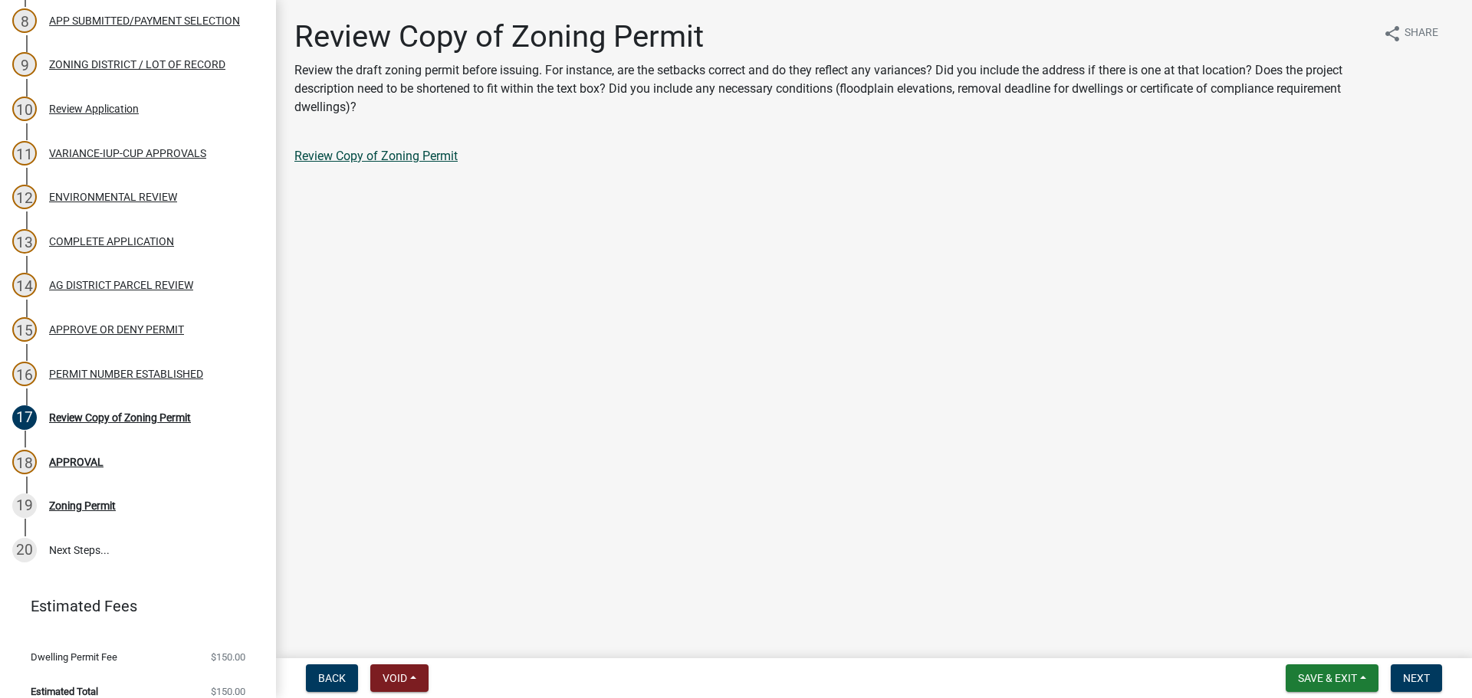
click at [403, 163] on link "Review Copy of Zoning Permit" at bounding box center [375, 156] width 163 height 15
click at [130, 363] on div "16 PERMIT NUMBER ESTABLISHED" at bounding box center [131, 374] width 239 height 25
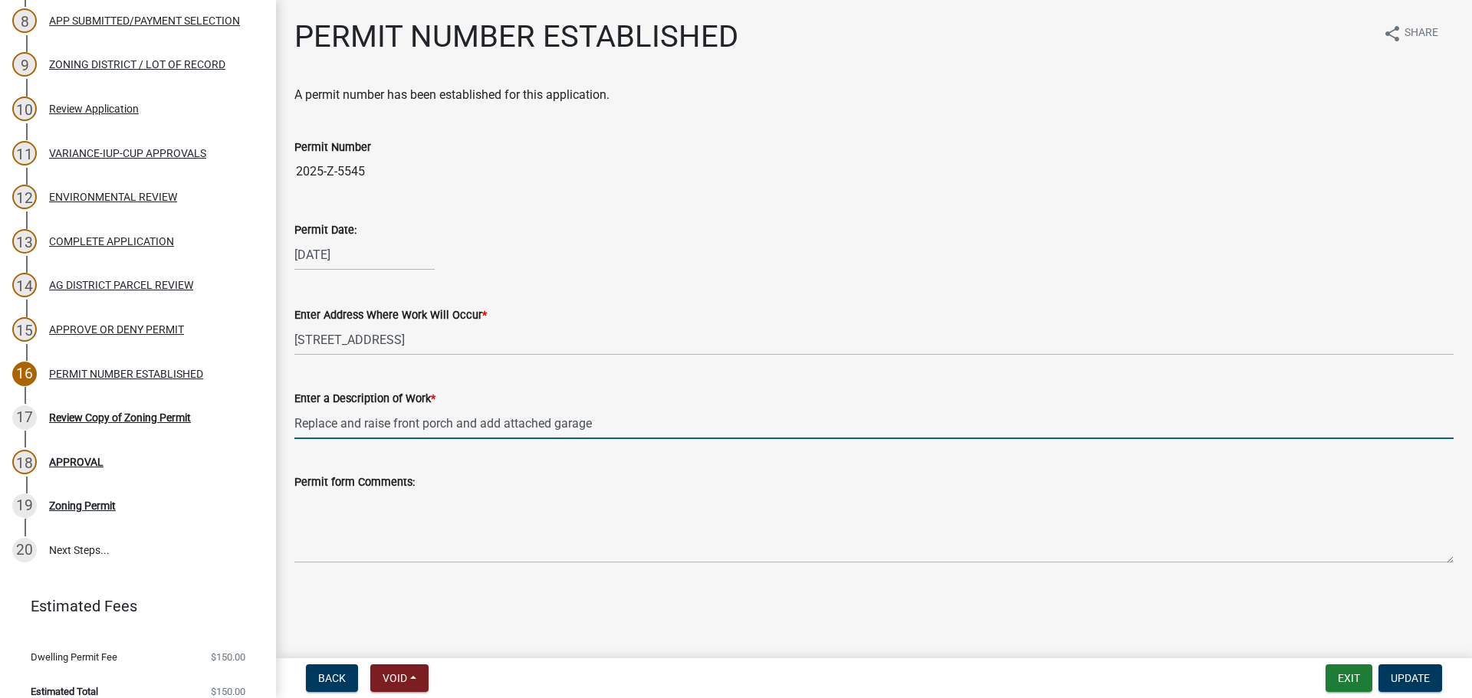
click at [496, 420] on input "Replace and raise front porch and add attached garage" at bounding box center [873, 423] width 1159 height 31
type input "Replace and raise front porch and add an attached garage"
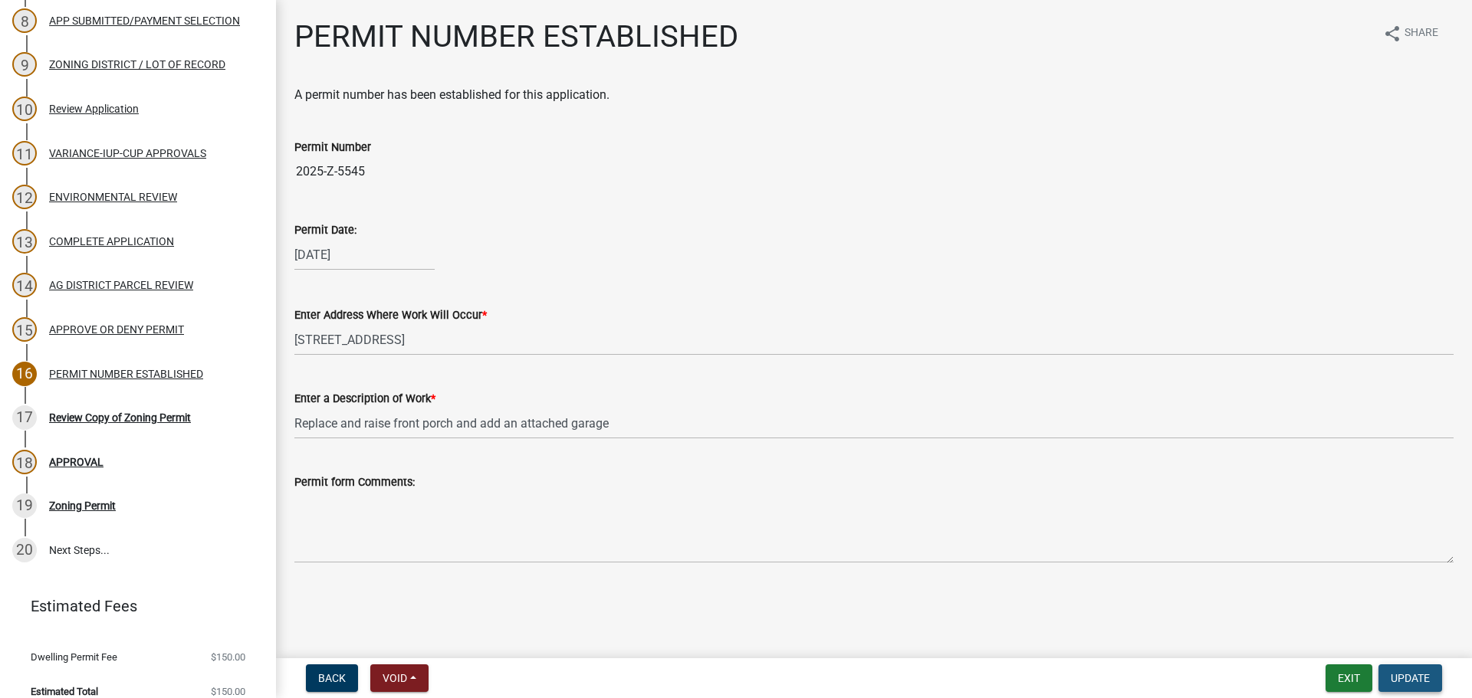
click at [1407, 683] on span "Update" at bounding box center [1410, 678] width 39 height 12
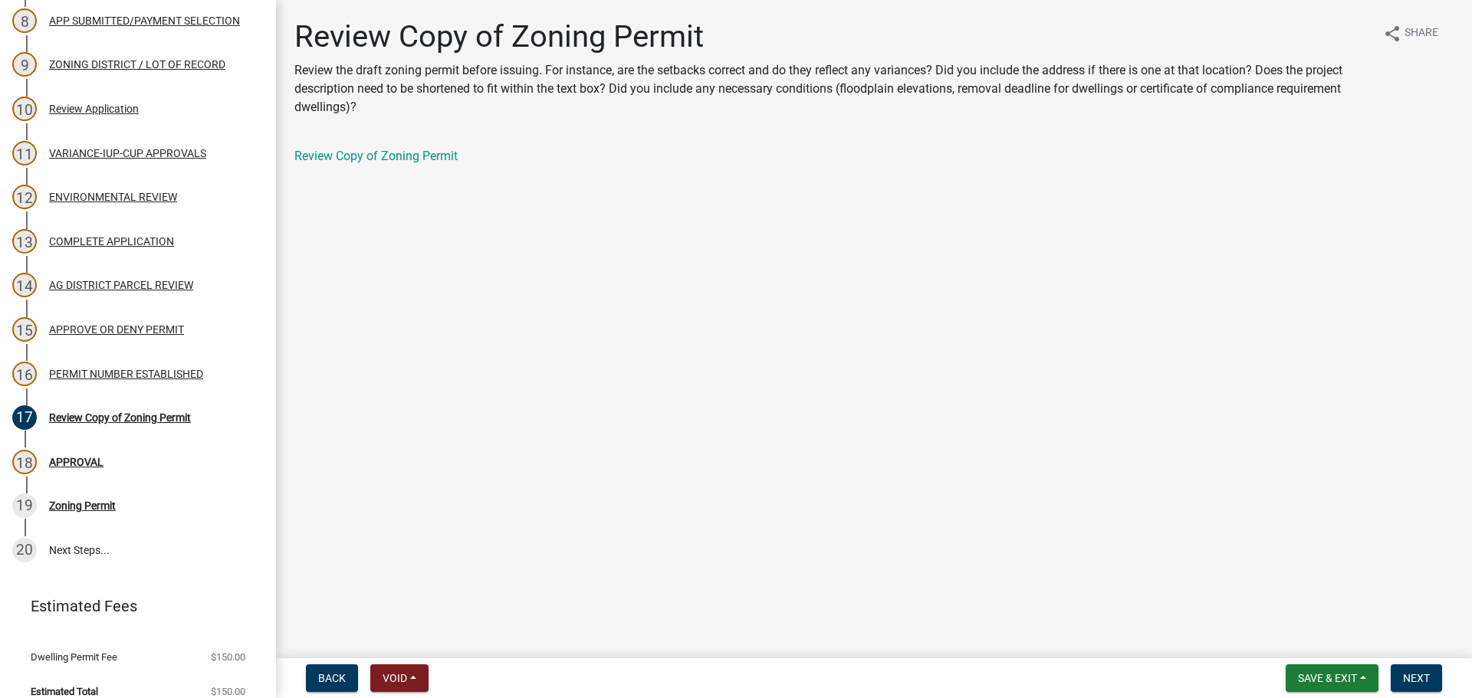
click at [425, 148] on div "Review Copy of Zoning Permit" at bounding box center [873, 156] width 1159 height 18
click at [422, 152] on div "Review Copy of Zoning Permit" at bounding box center [873, 156] width 1159 height 18
click at [422, 152] on link "Review Copy of Zoning Permit" at bounding box center [375, 156] width 163 height 15
click at [189, 375] on div "PERMIT NUMBER ESTABLISHED" at bounding box center [126, 374] width 154 height 11
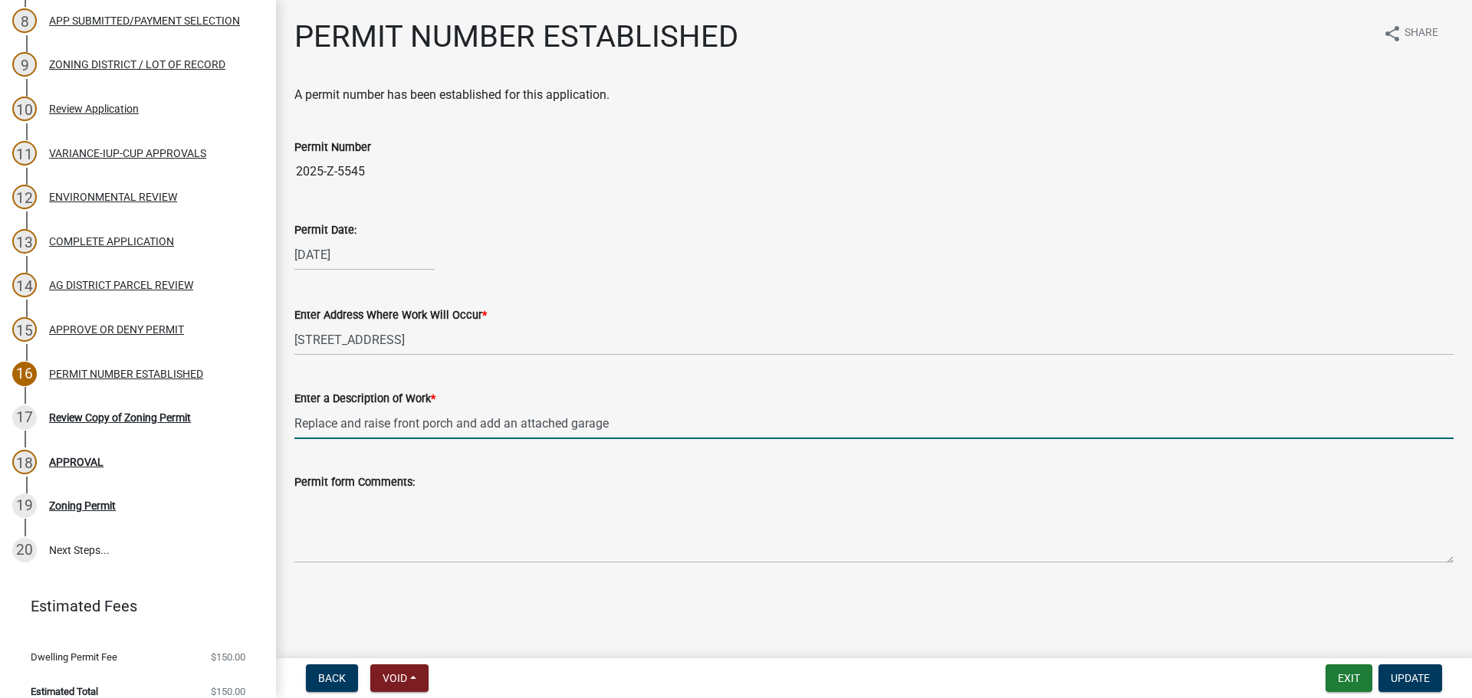
click at [622, 432] on input "Replace and raise front porch and add an attached garage" at bounding box center [873, 423] width 1159 height 31
drag, startPoint x: 637, startPoint y: 422, endPoint x: 274, endPoint y: 425, distance: 363.4
click at [274, 425] on div "Zoning Application 2025-Z-5545 Edit View Summary Notes Show emails 1 Search Par…" at bounding box center [736, 349] width 1472 height 698
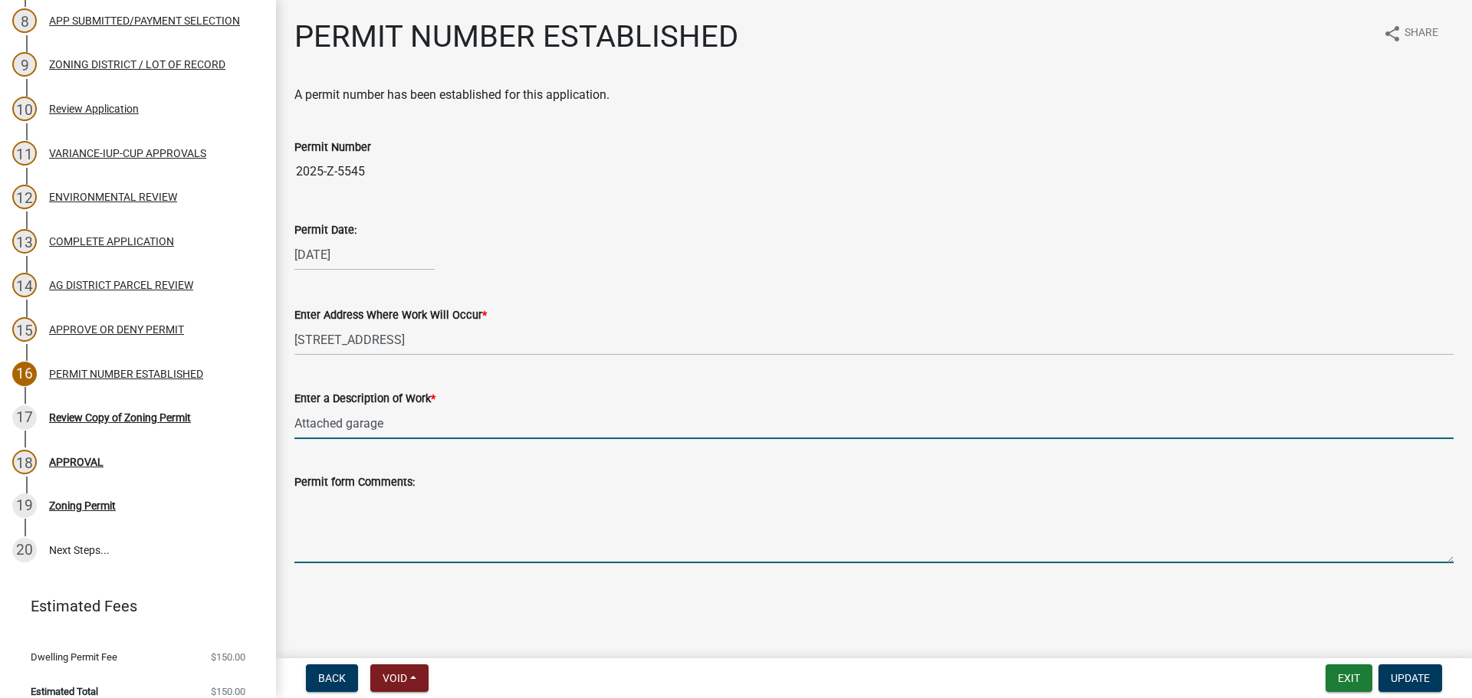
click at [469, 425] on input "Attached garage" at bounding box center [873, 423] width 1159 height 31
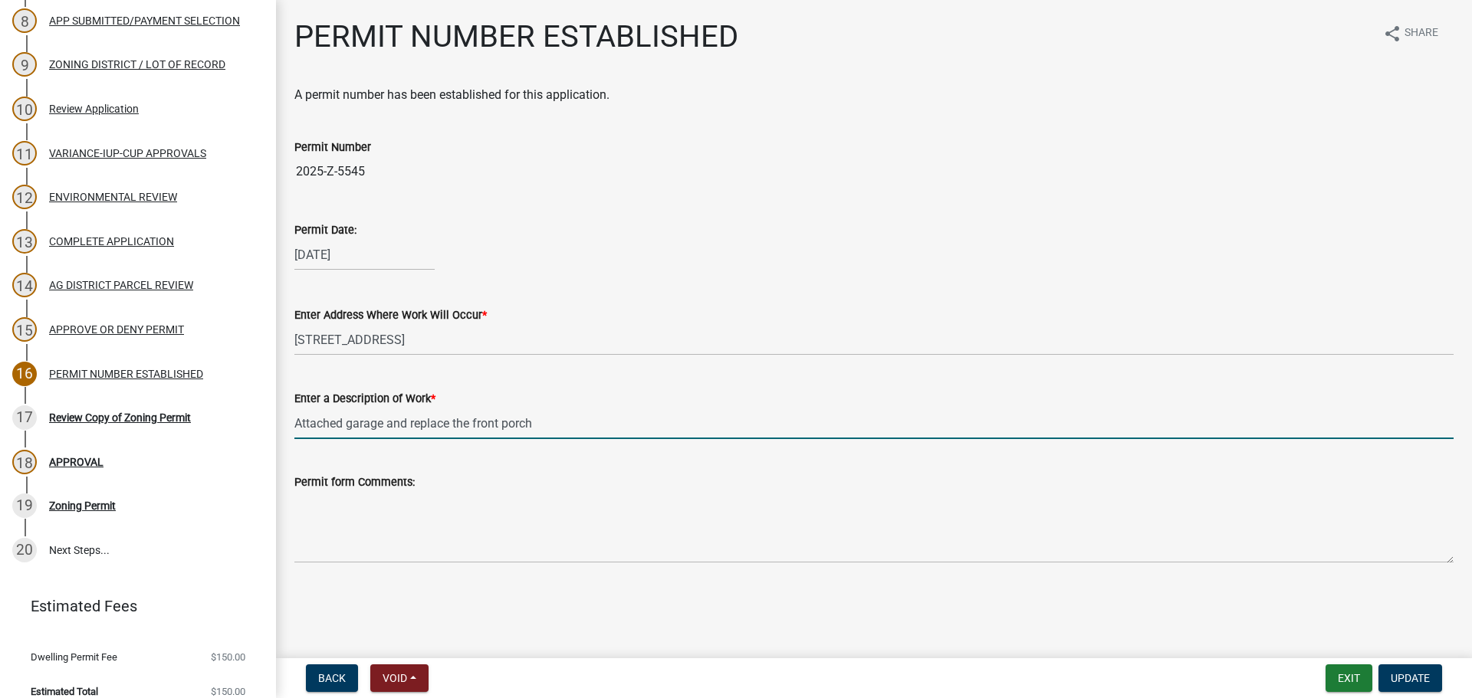
type input "Attached garage and replace the front porch"
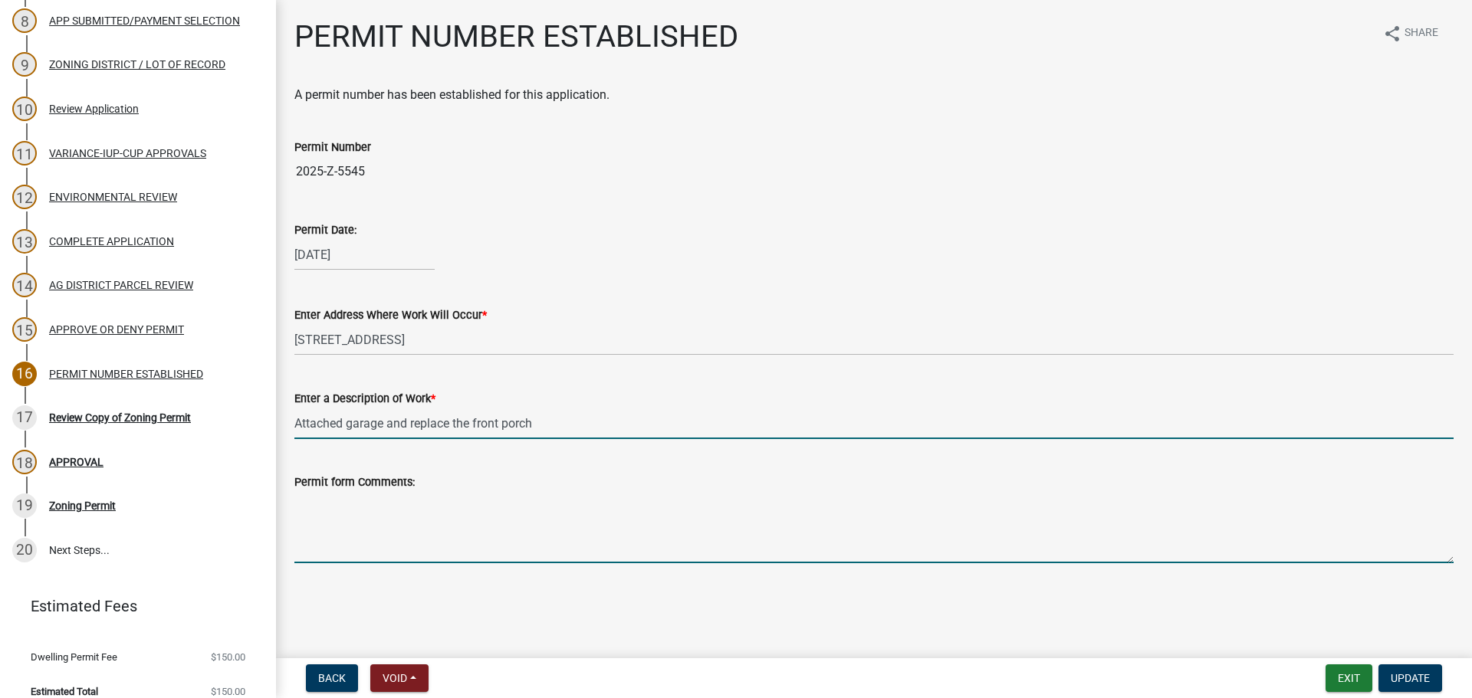
click at [461, 507] on textarea "Permit form Comments:" at bounding box center [873, 527] width 1159 height 72
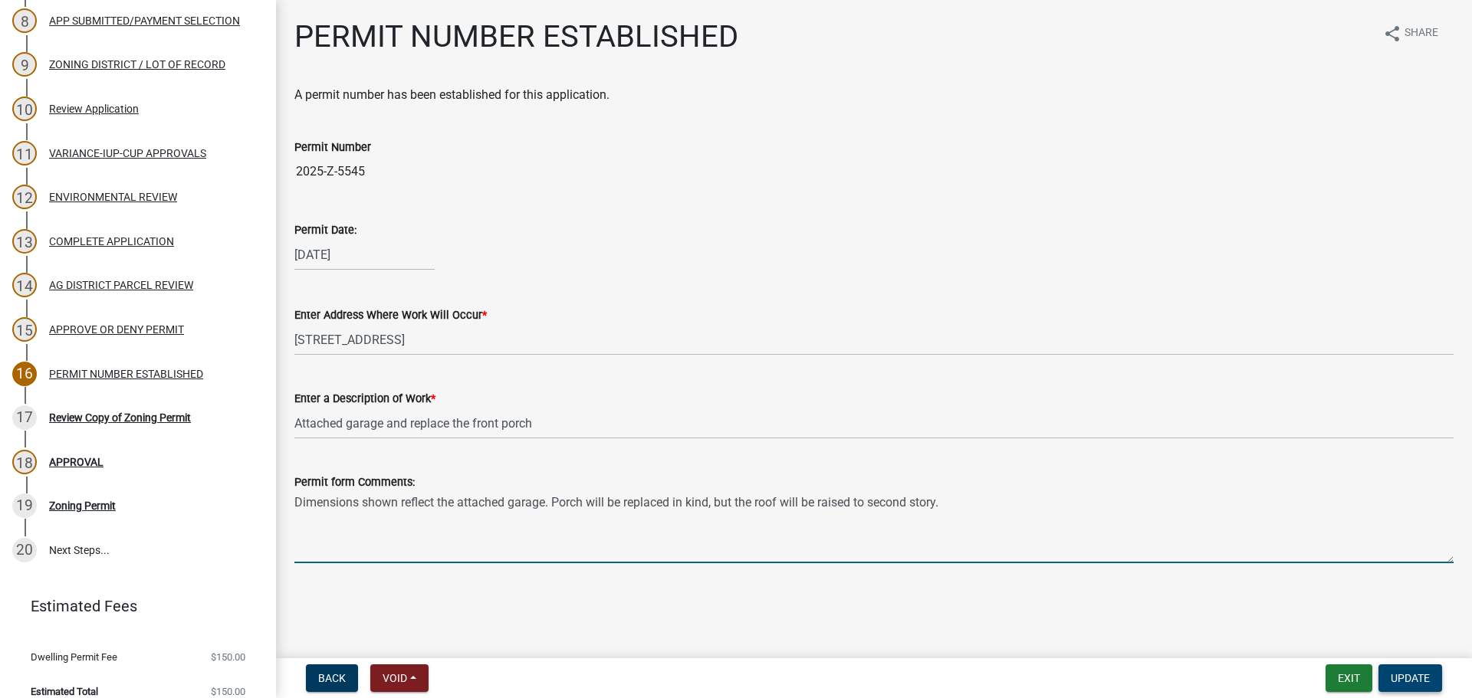
type textarea "Dimensions shown reflect the attached garage. Porch will be replaced in kind, b…"
click at [1409, 681] on span "Update" at bounding box center [1410, 678] width 39 height 12
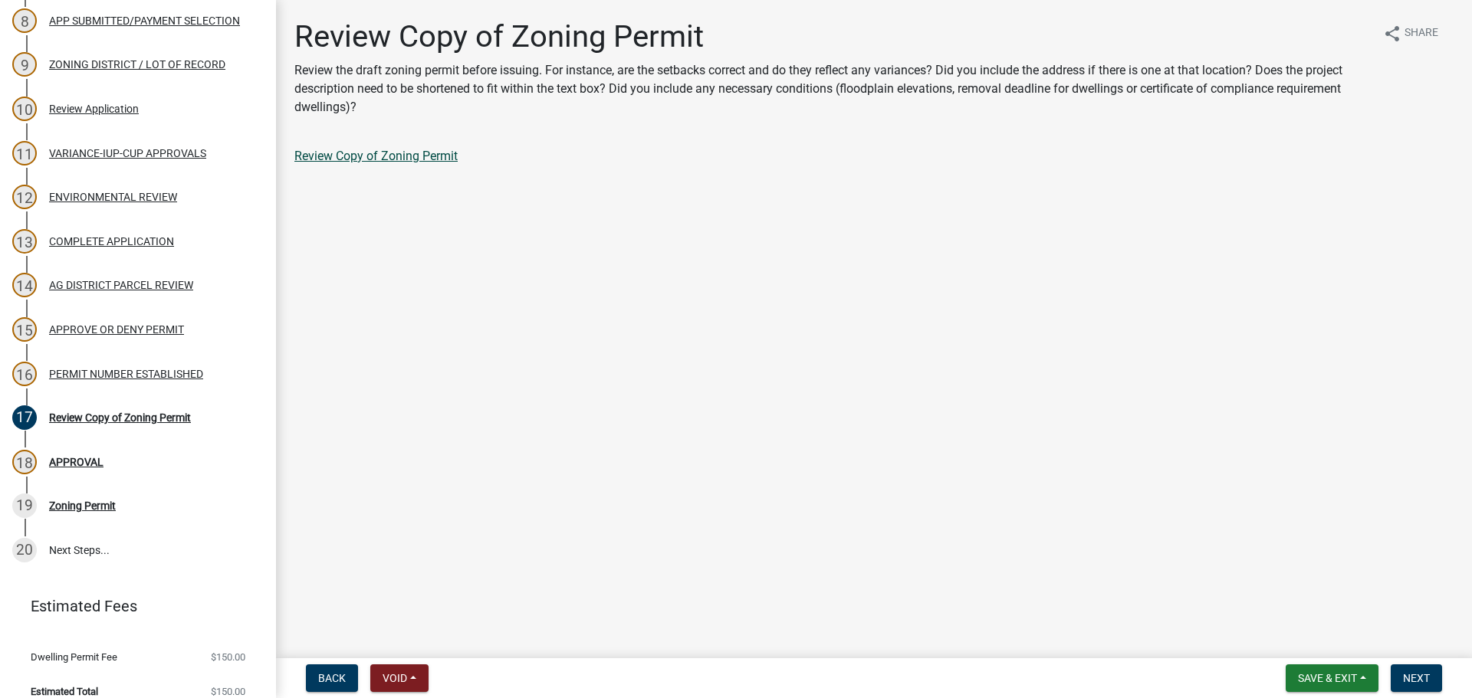
click at [389, 150] on link "Review Copy of Zoning Permit" at bounding box center [375, 156] width 163 height 15
click at [1414, 683] on span "Next" at bounding box center [1416, 678] width 27 height 12
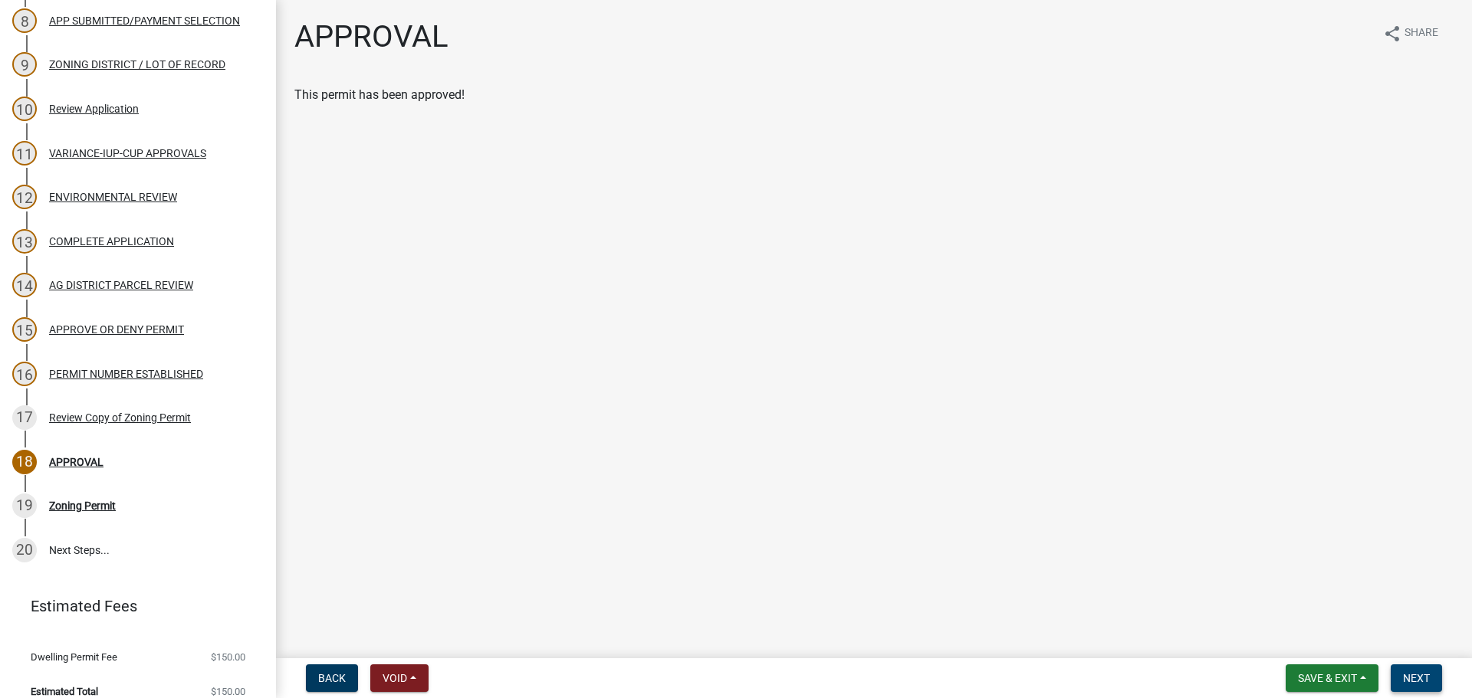
click at [1396, 681] on button "Next" at bounding box center [1416, 679] width 51 height 28
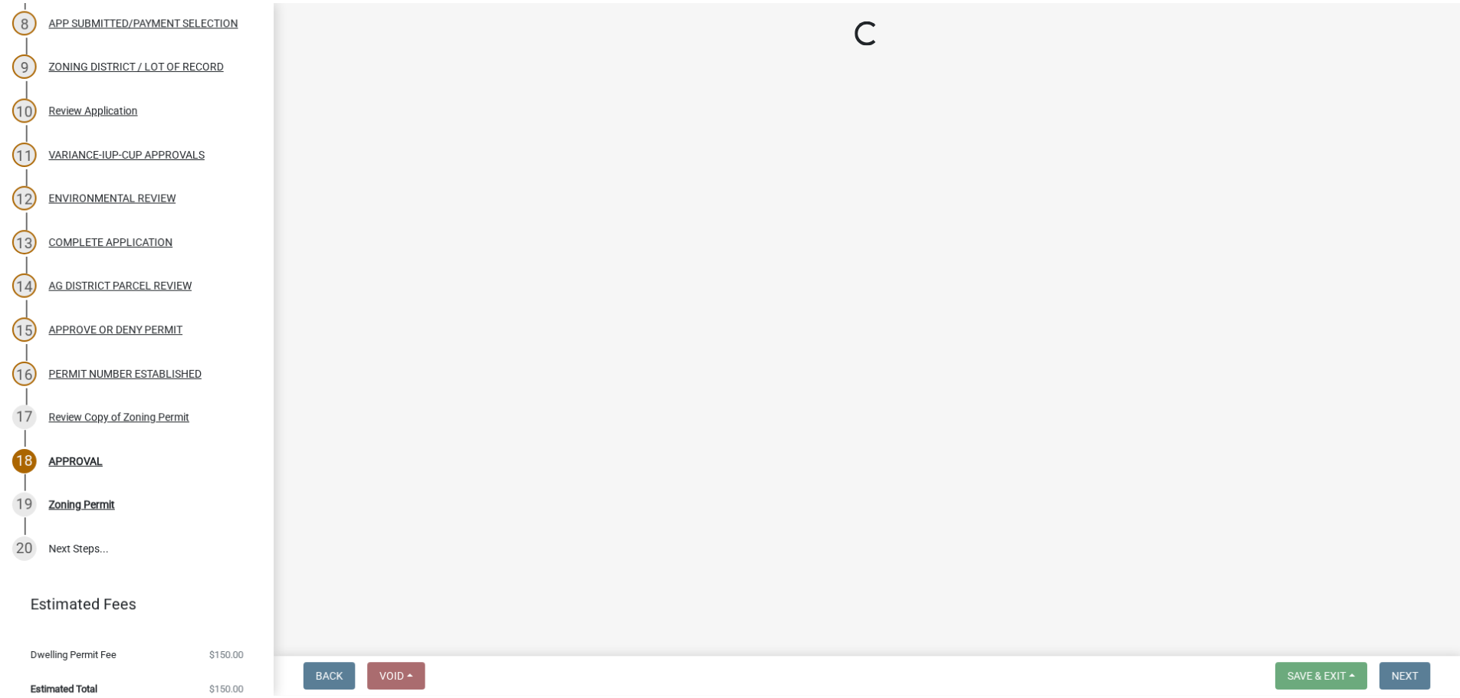
scroll to position [544, 0]
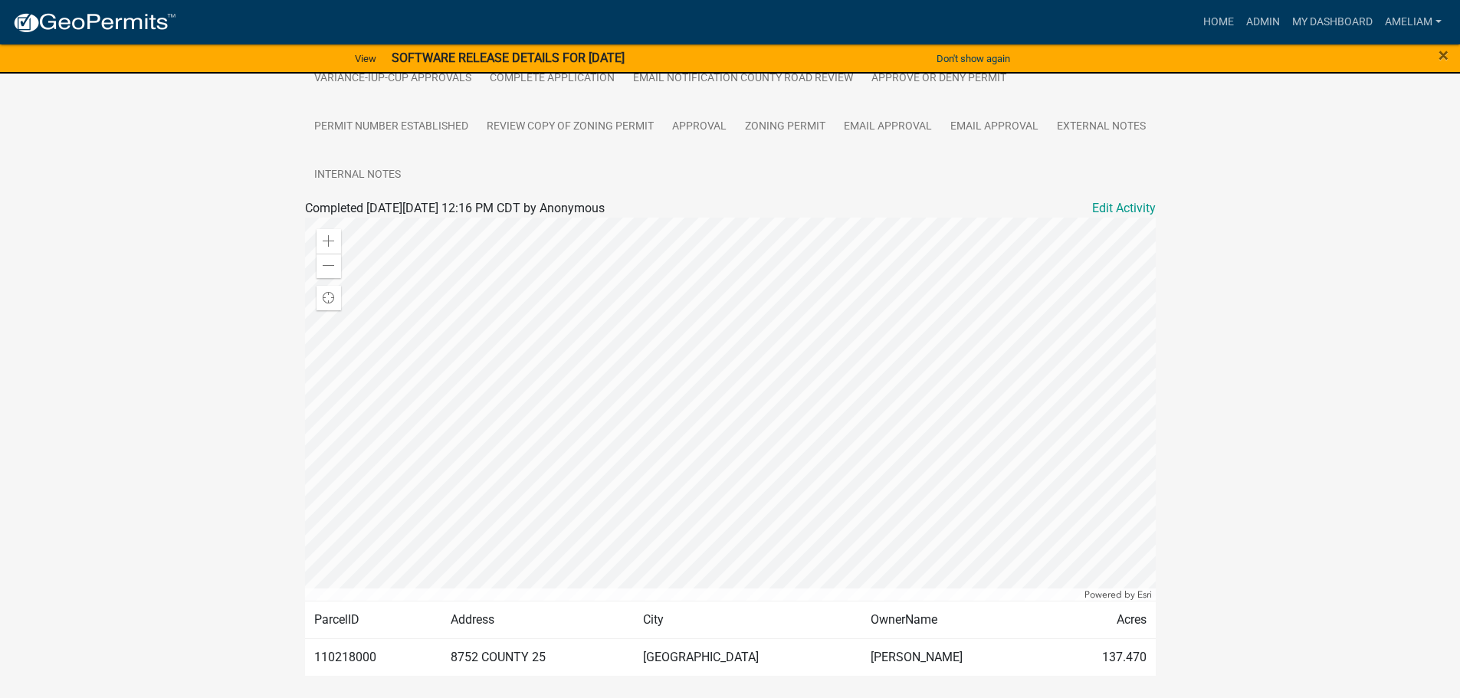
scroll to position [508, 0]
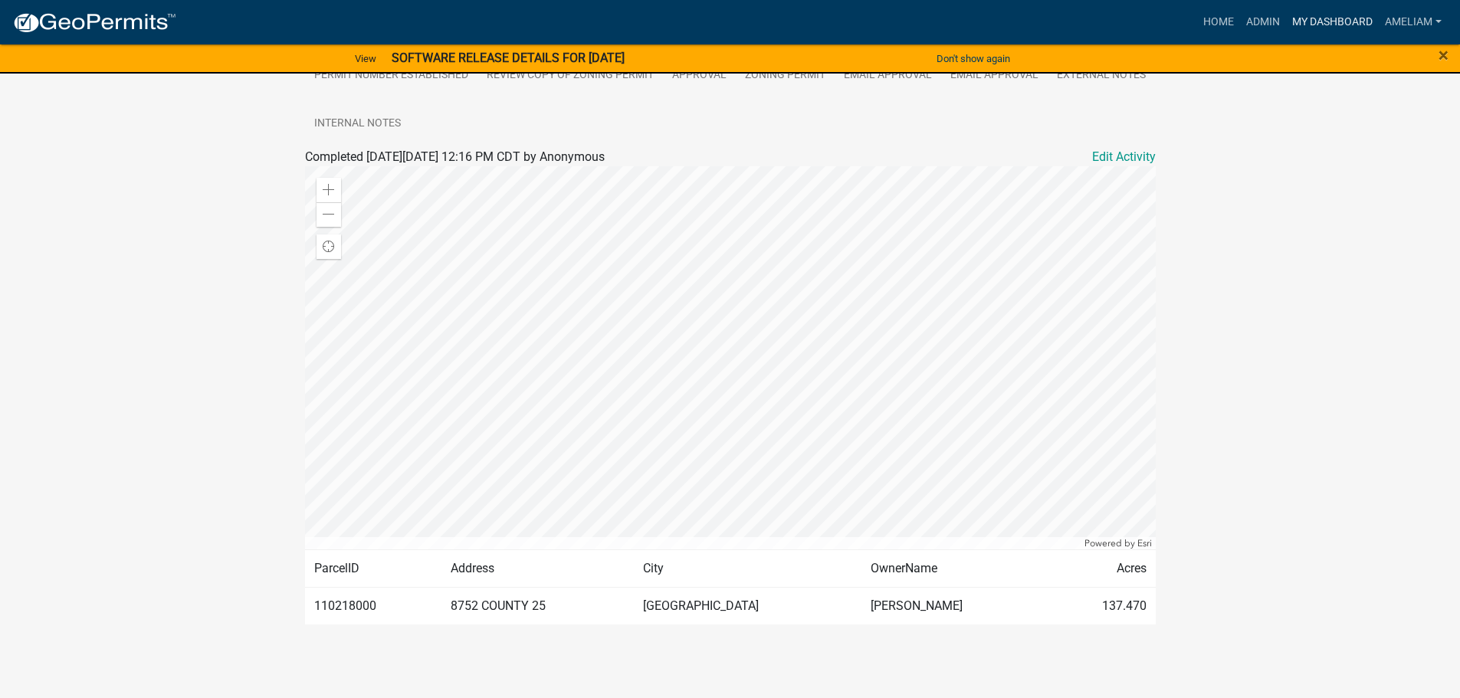
click at [1370, 11] on link "My Dashboard" at bounding box center [1332, 22] width 93 height 29
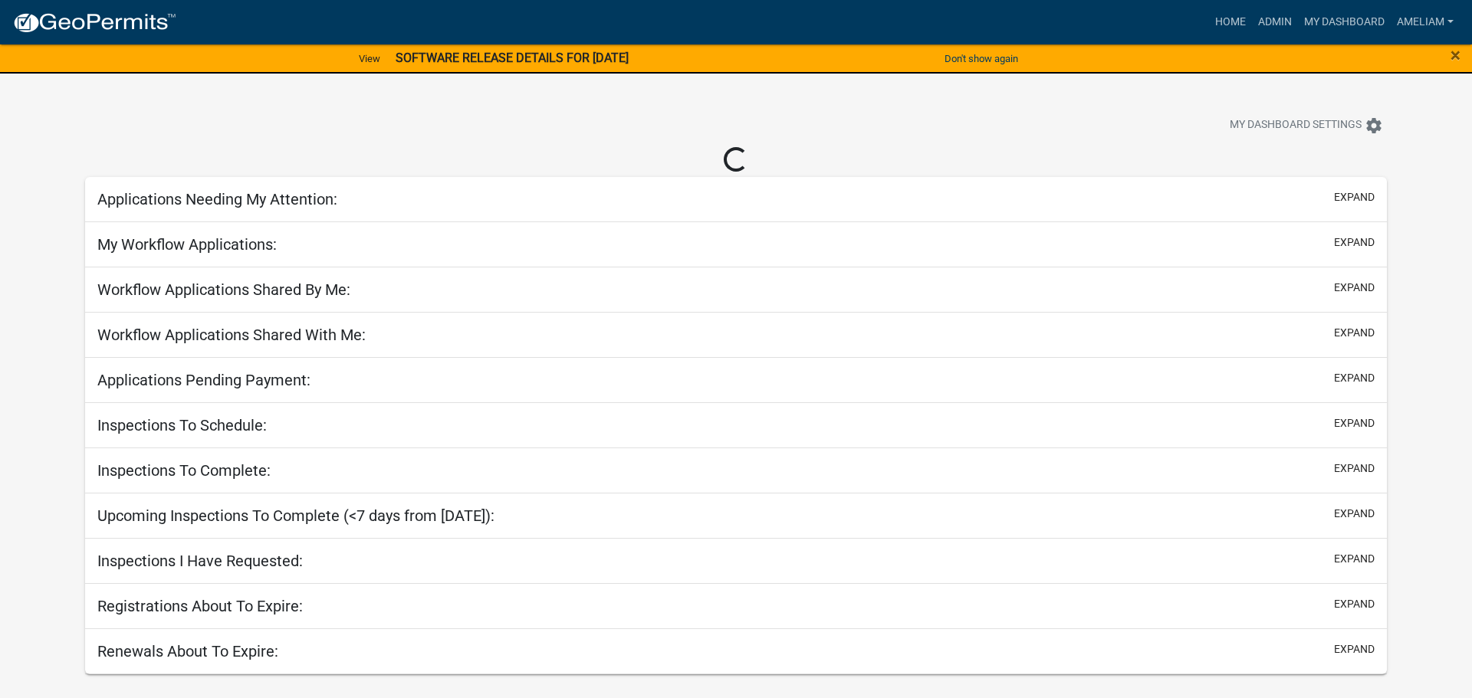
click at [467, 45] on div "View SOFTWARE RELEASE DETAILS FOR [DATE] Learn more" at bounding box center [491, 59] width 736 height 32
select select "3: 100"
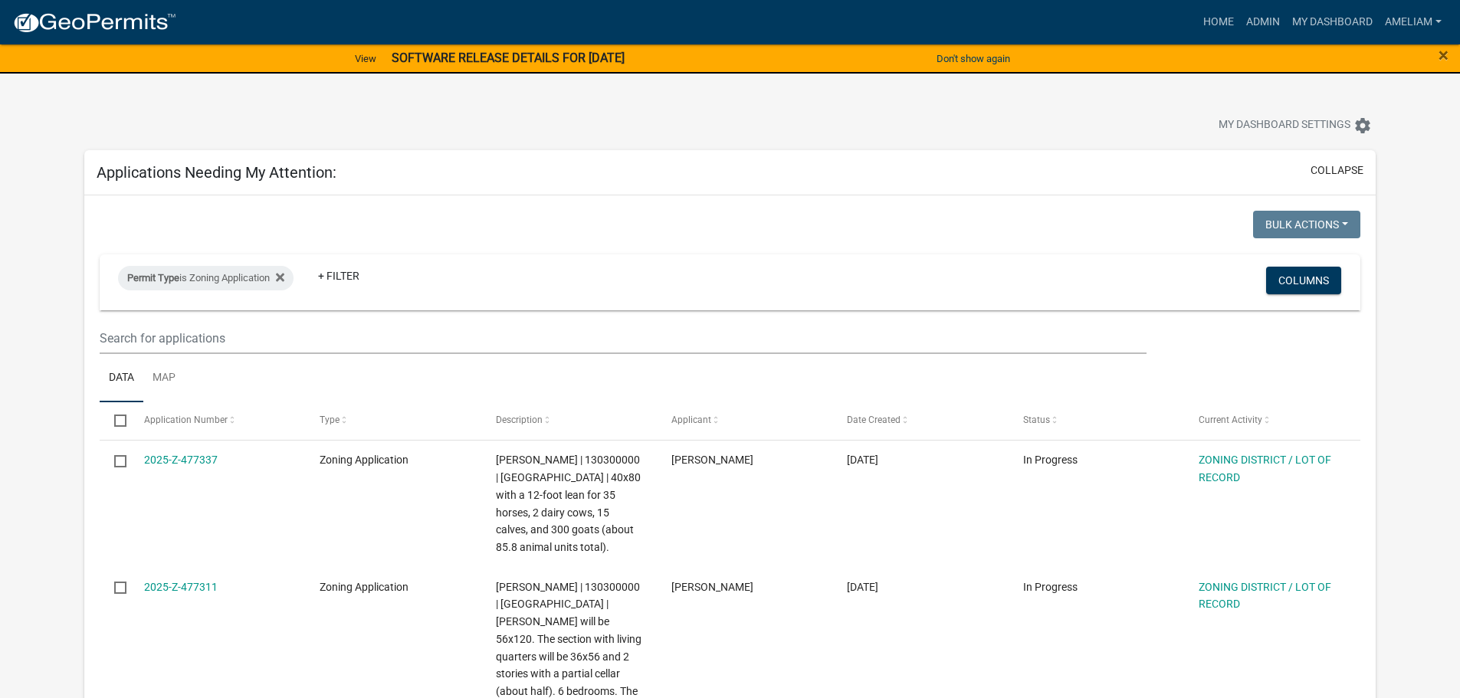
click at [467, 61] on strong "SOFTWARE RELEASE DETAILS FOR [DATE]" at bounding box center [508, 58] width 233 height 15
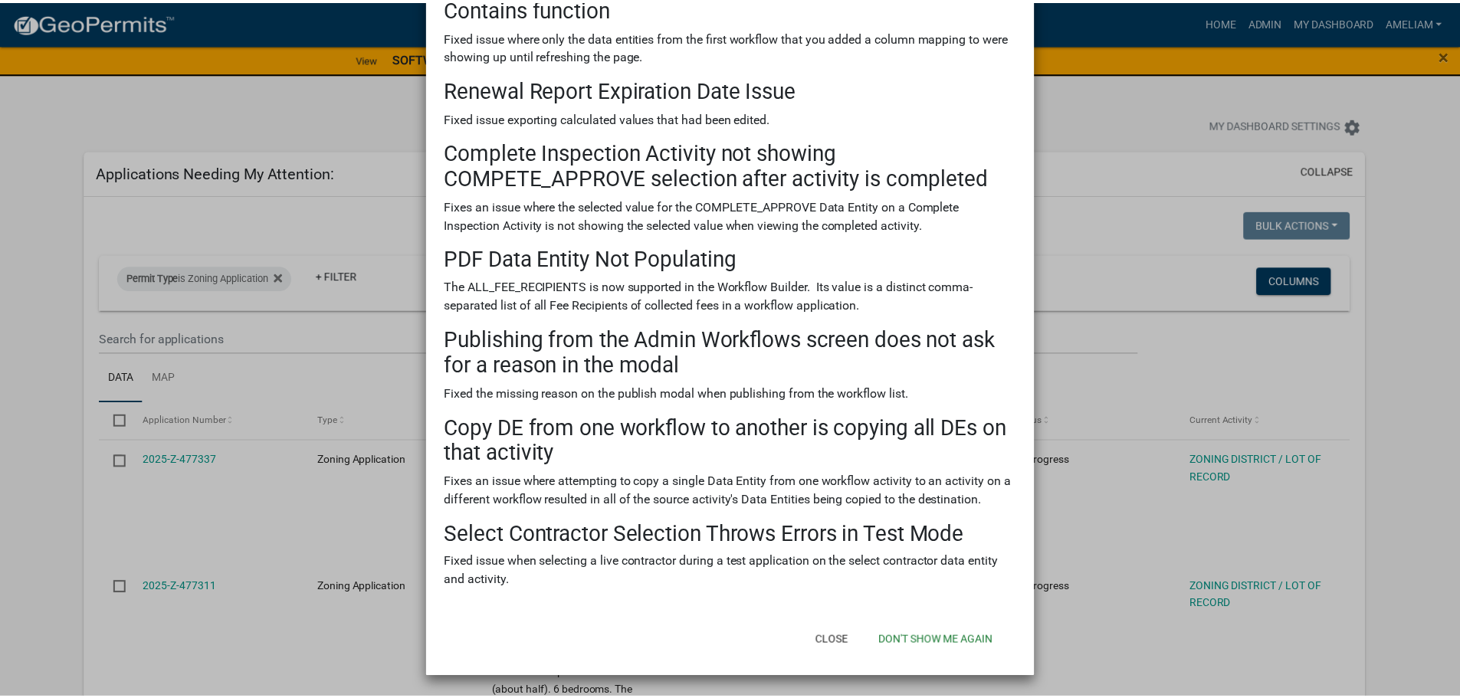
scroll to position [387, 0]
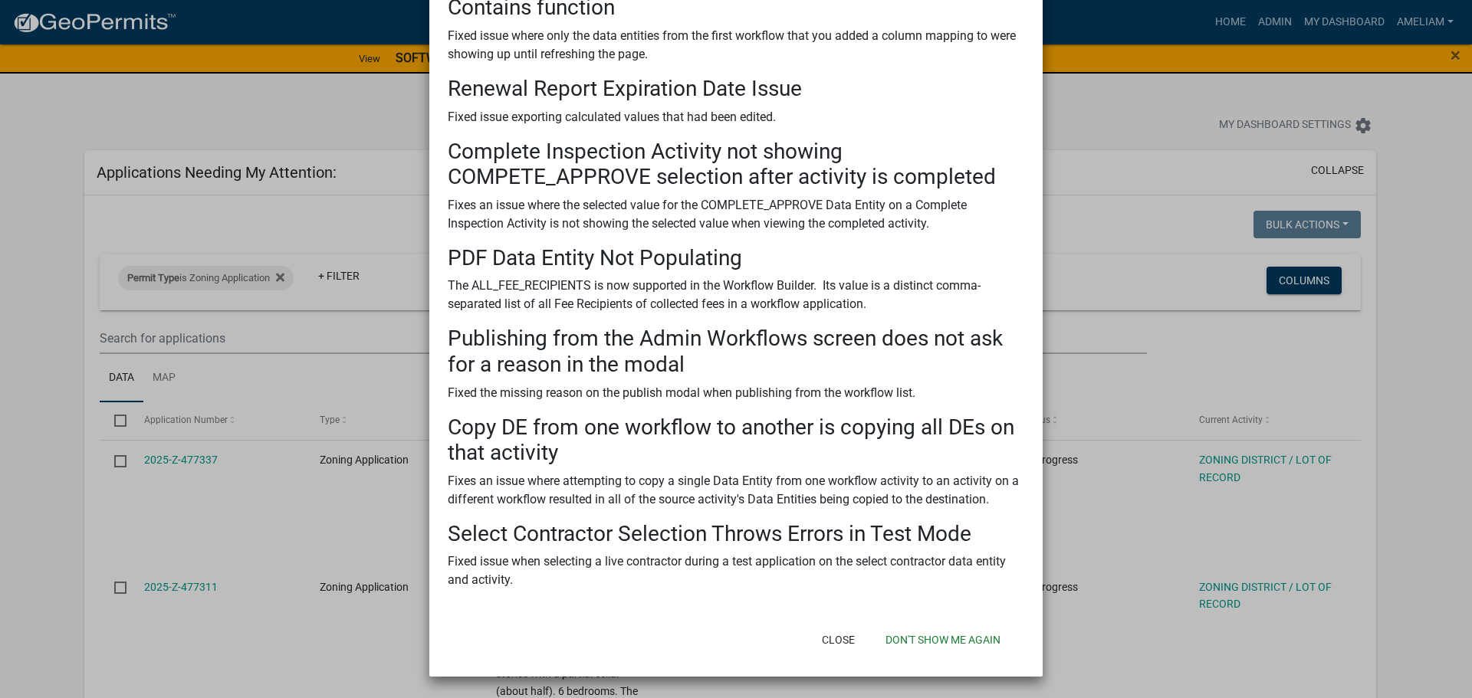
click at [1146, 107] on ngb-modal-window "SOFTWARE RELEASE DETAILS FOR [DATE] × There was a software release on [DATE] . …" at bounding box center [736, 349] width 1472 height 698
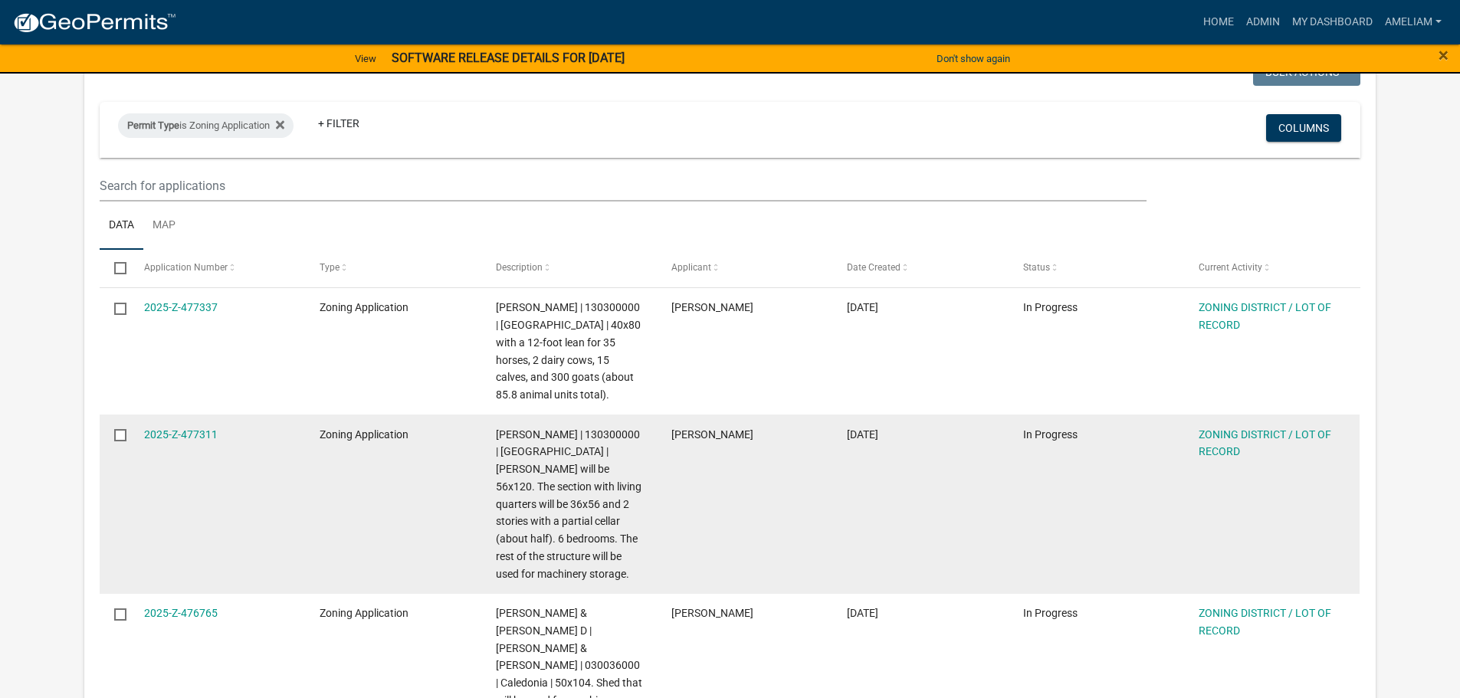
scroll to position [153, 0]
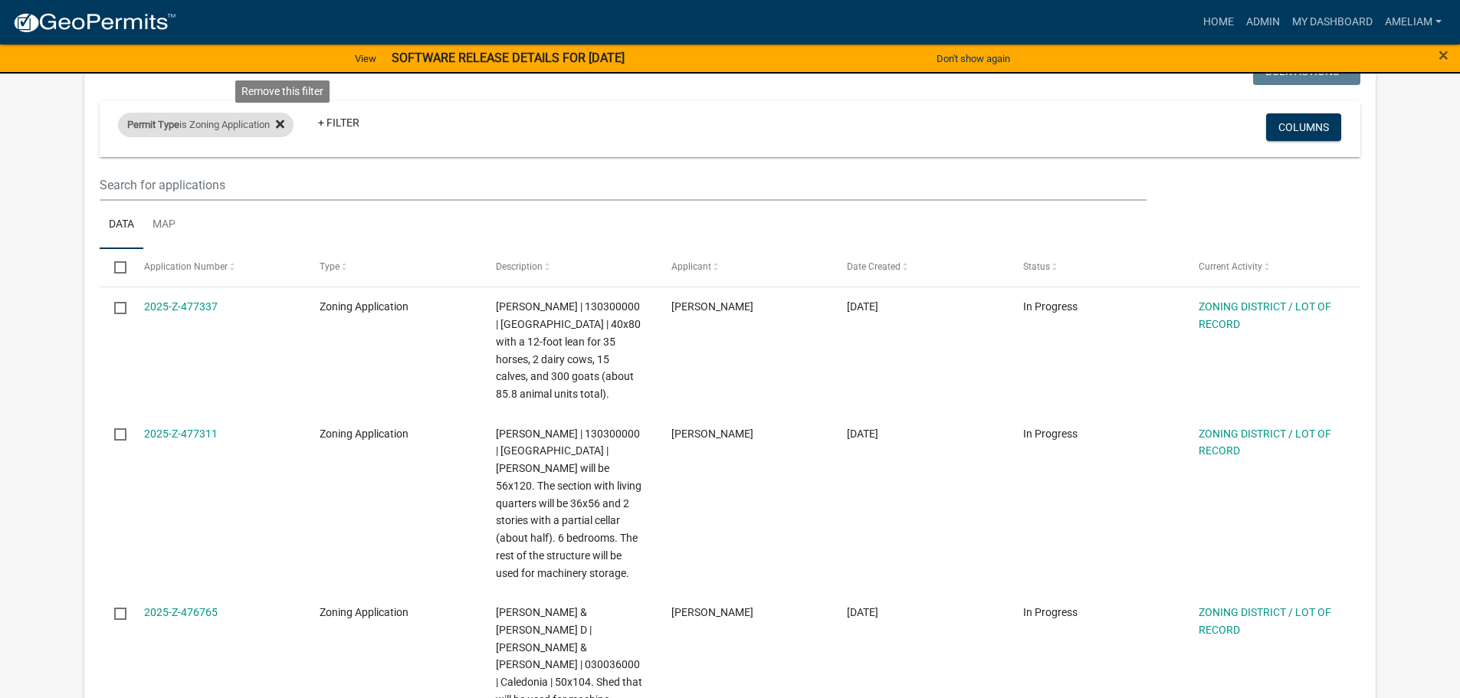
click at [284, 126] on icon at bounding box center [280, 124] width 8 height 8
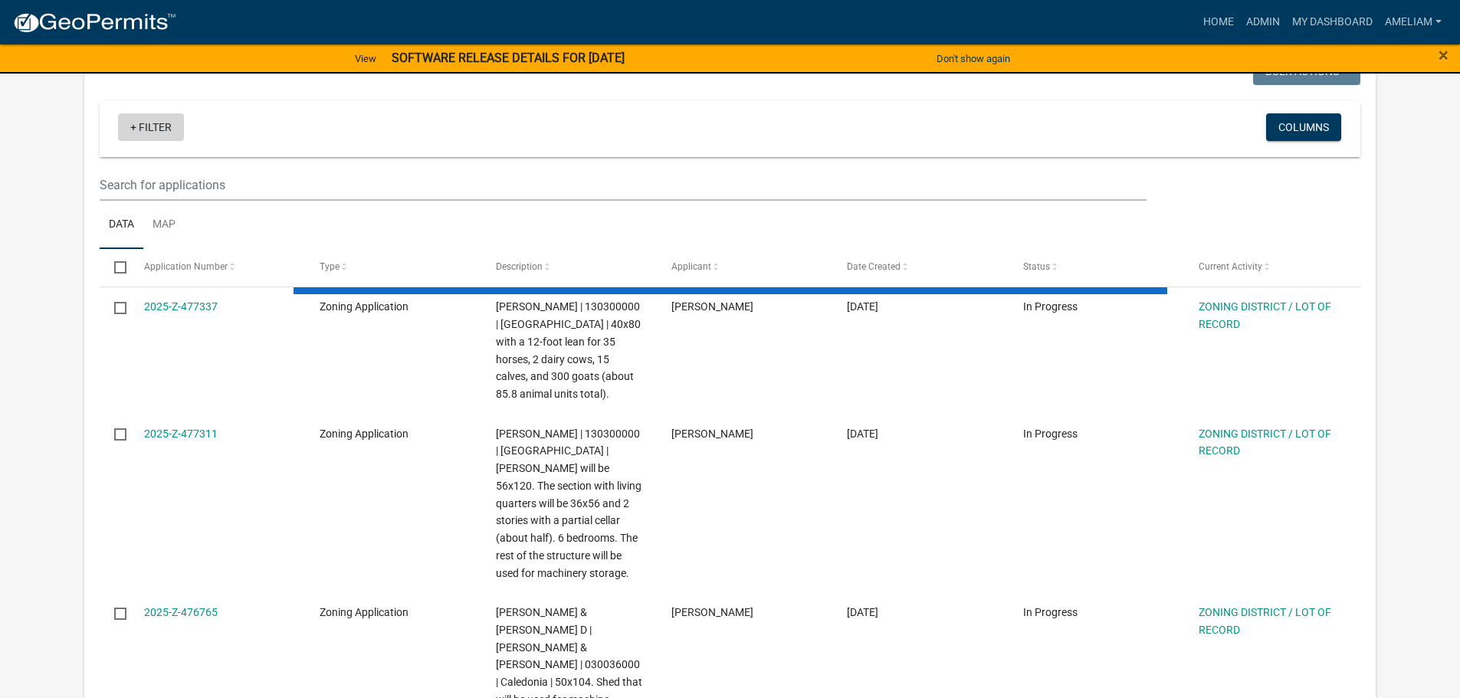
click at [166, 124] on link "+ Filter" at bounding box center [151, 127] width 66 height 28
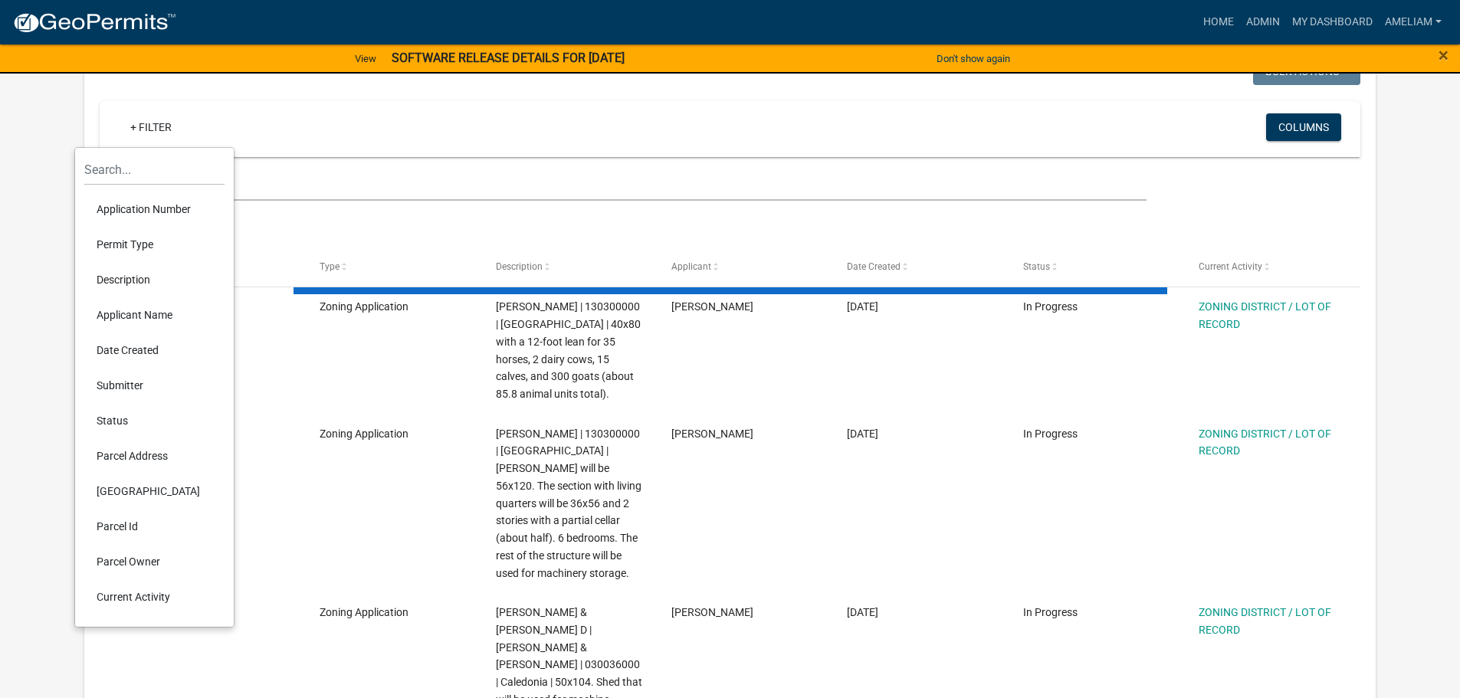
click at [118, 244] on li "Permit Type" at bounding box center [154, 244] width 140 height 35
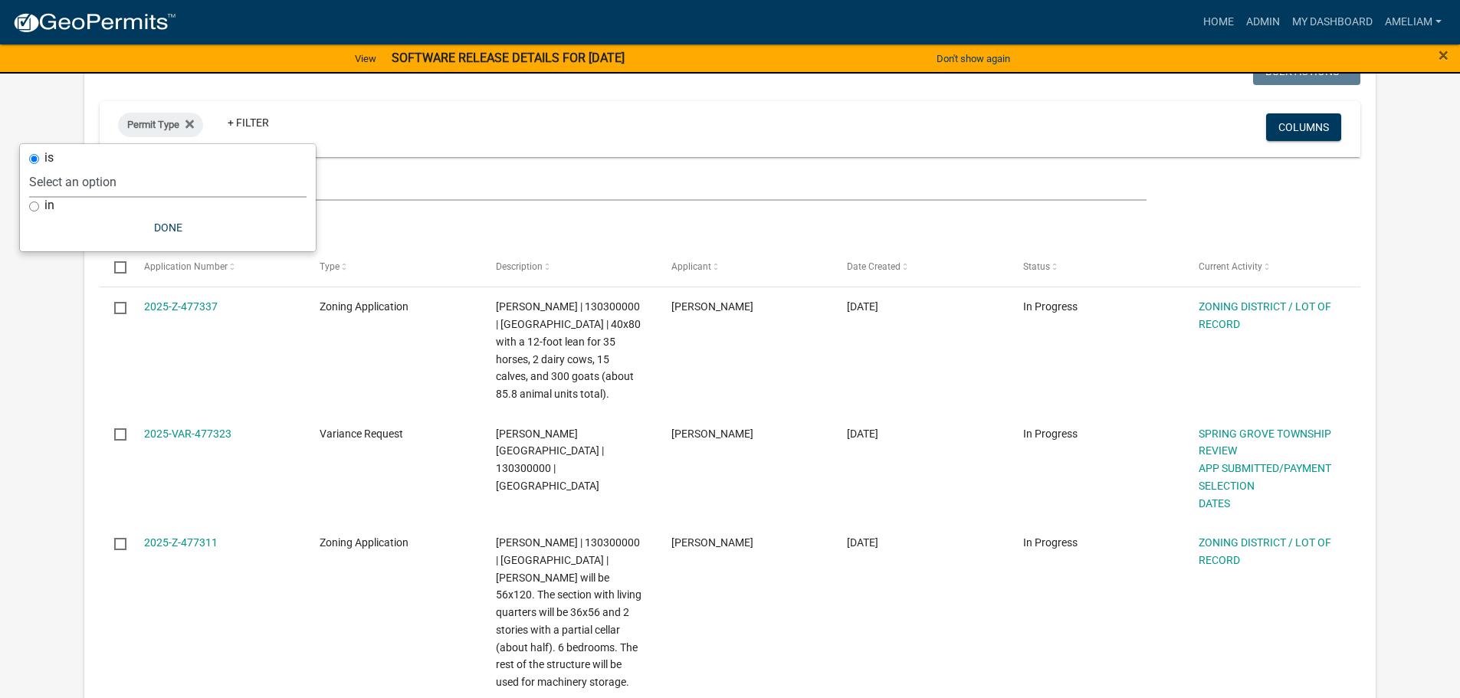
click at [62, 178] on select "Select an option 911 Address Assignment Building Contractor (Registration) Buil…" at bounding box center [168, 181] width 278 height 31
click at [336, 125] on div "Permit Type + Filter" at bounding box center [522, 129] width 831 height 40
click at [189, 124] on icon at bounding box center [190, 124] width 8 height 8
click at [1448, 55] on span "×" at bounding box center [1444, 54] width 10 height 21
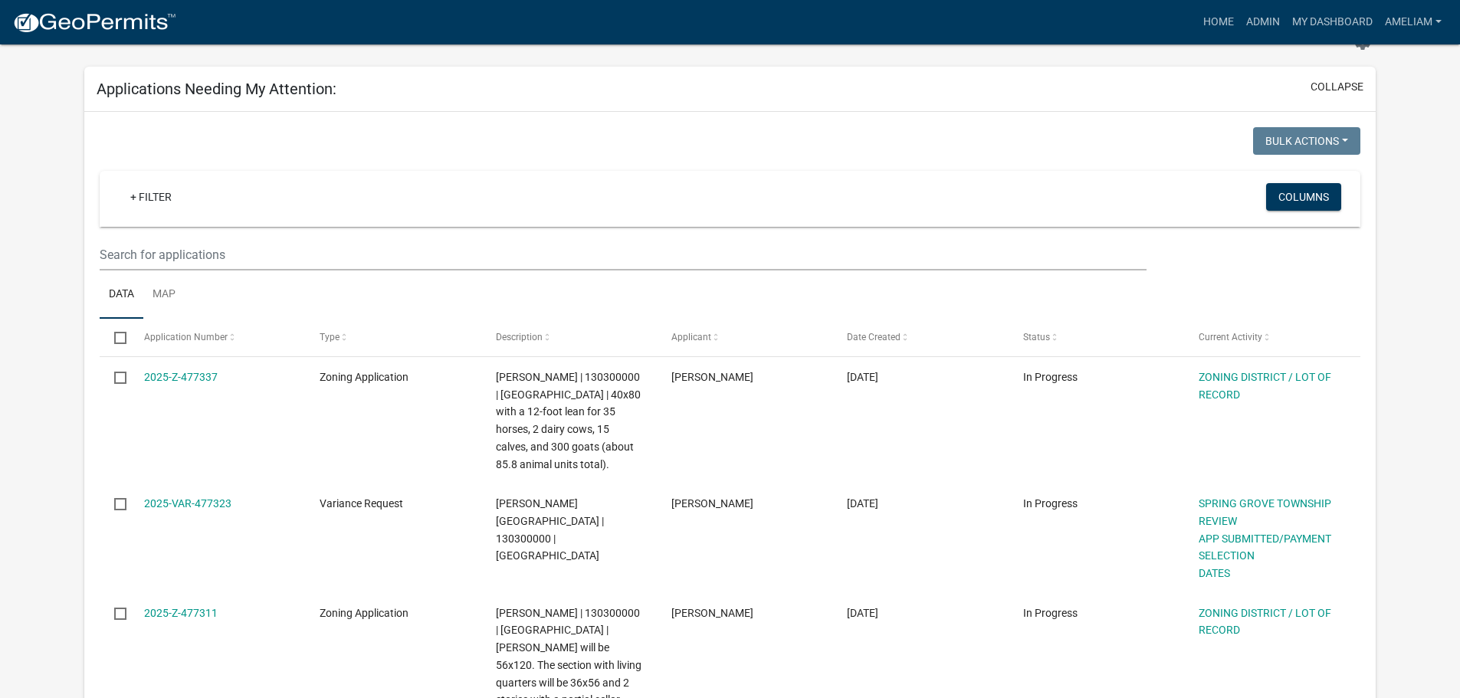
scroll to position [0, 0]
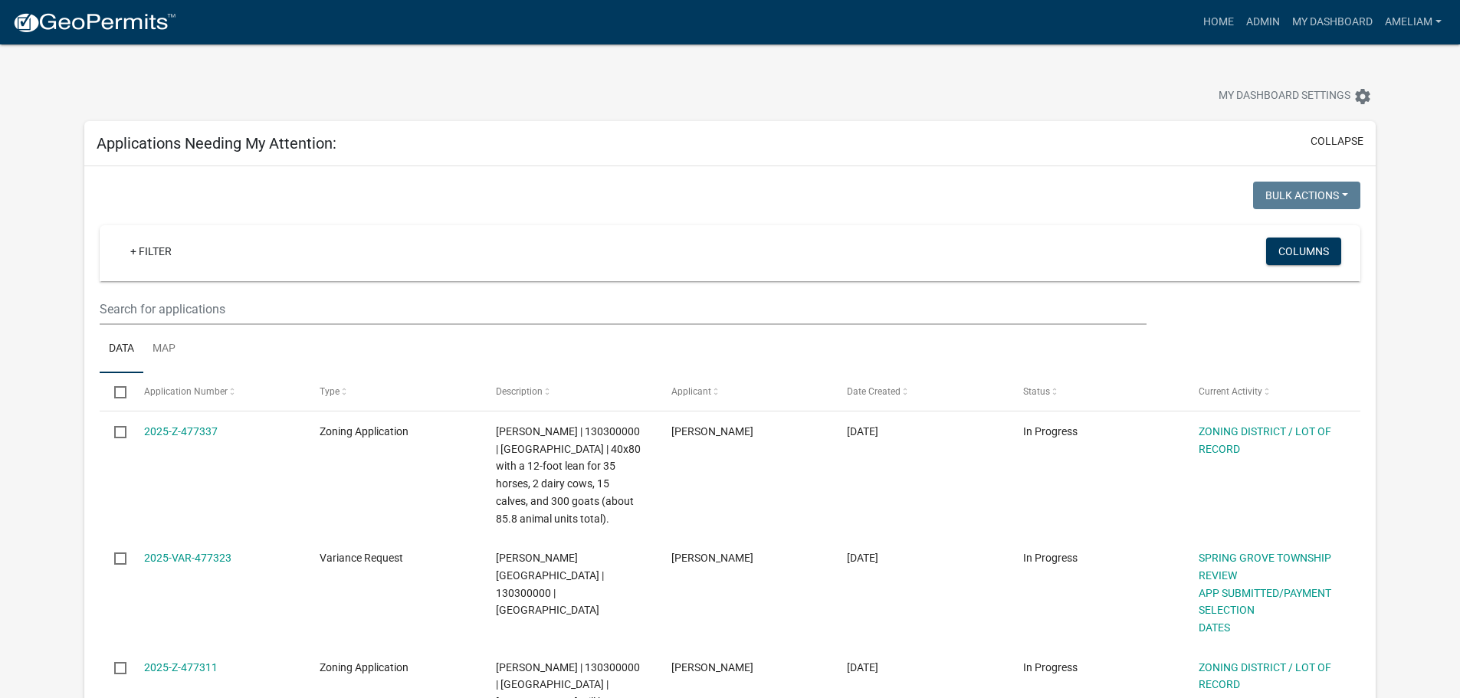
click at [47, 24] on img at bounding box center [94, 22] width 164 height 23
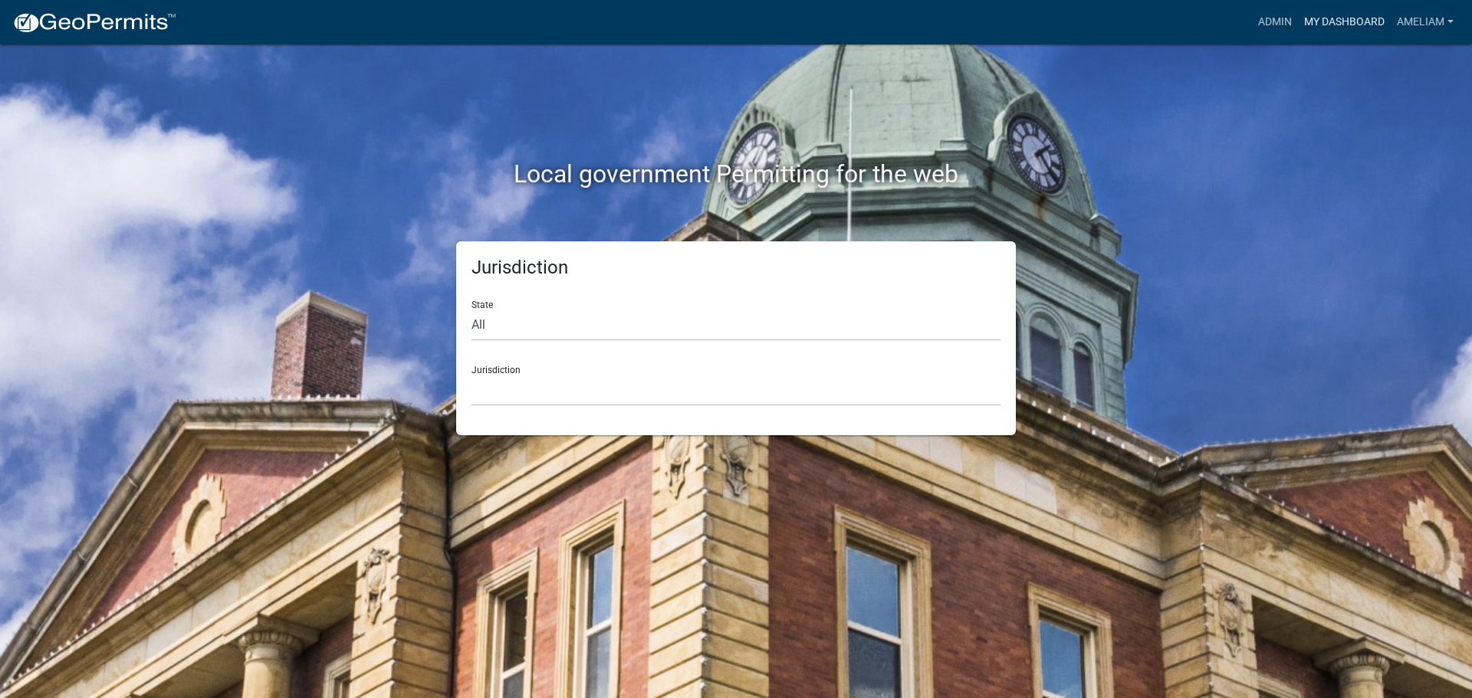
click at [1340, 15] on link "My Dashboard" at bounding box center [1344, 22] width 93 height 29
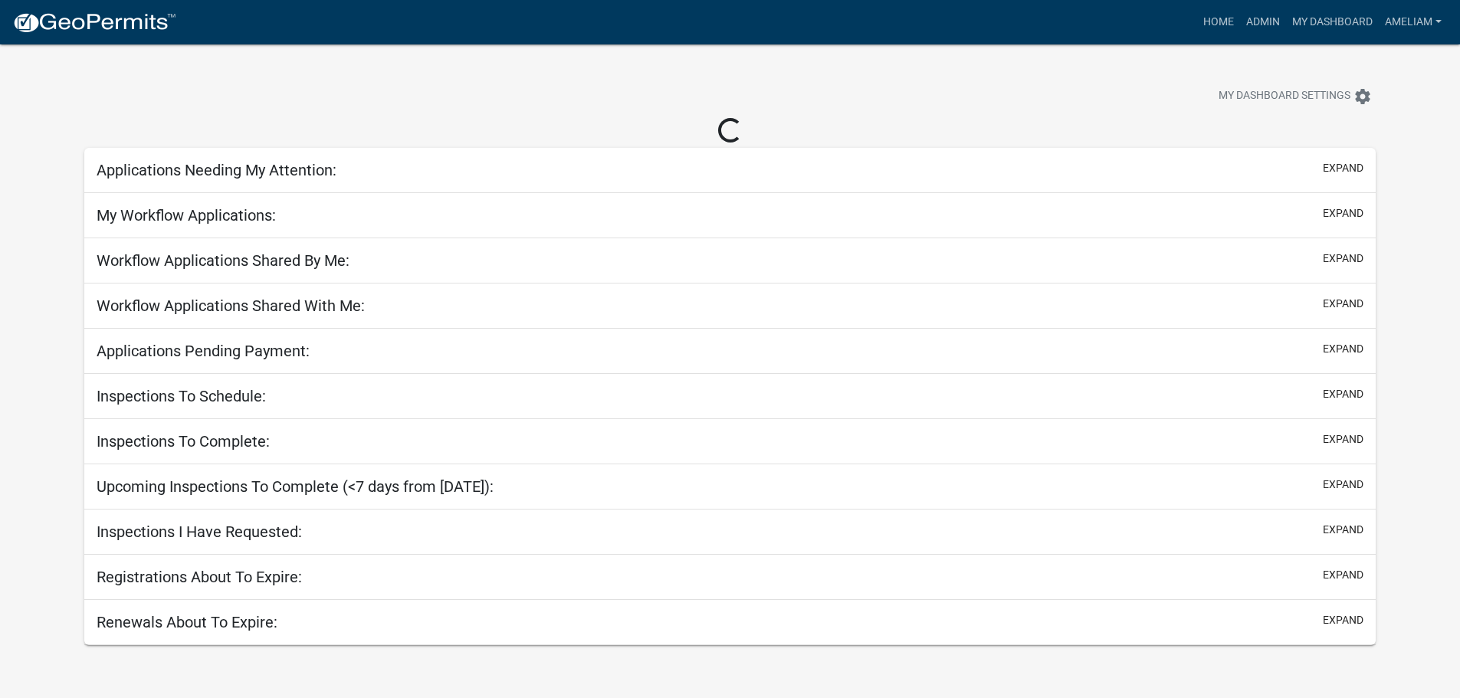
select select "3: 100"
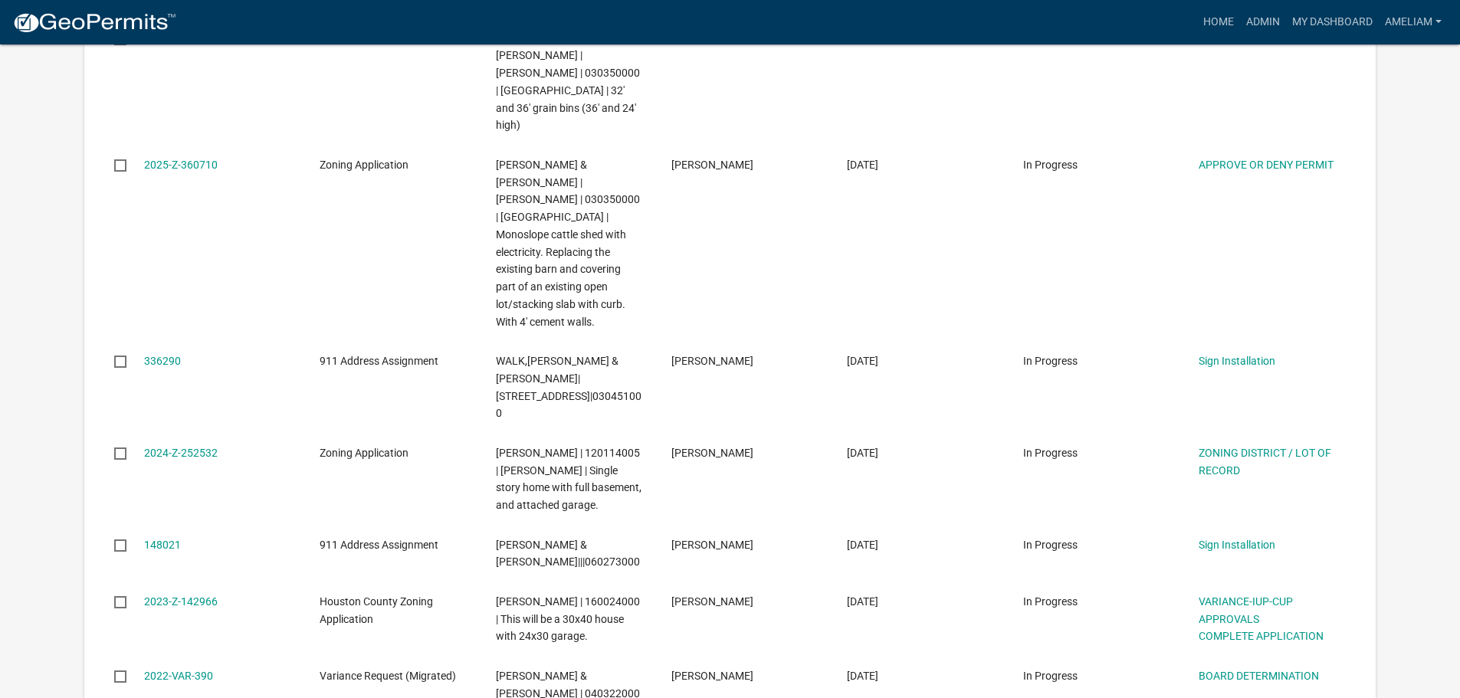
scroll to position [5057, 0]
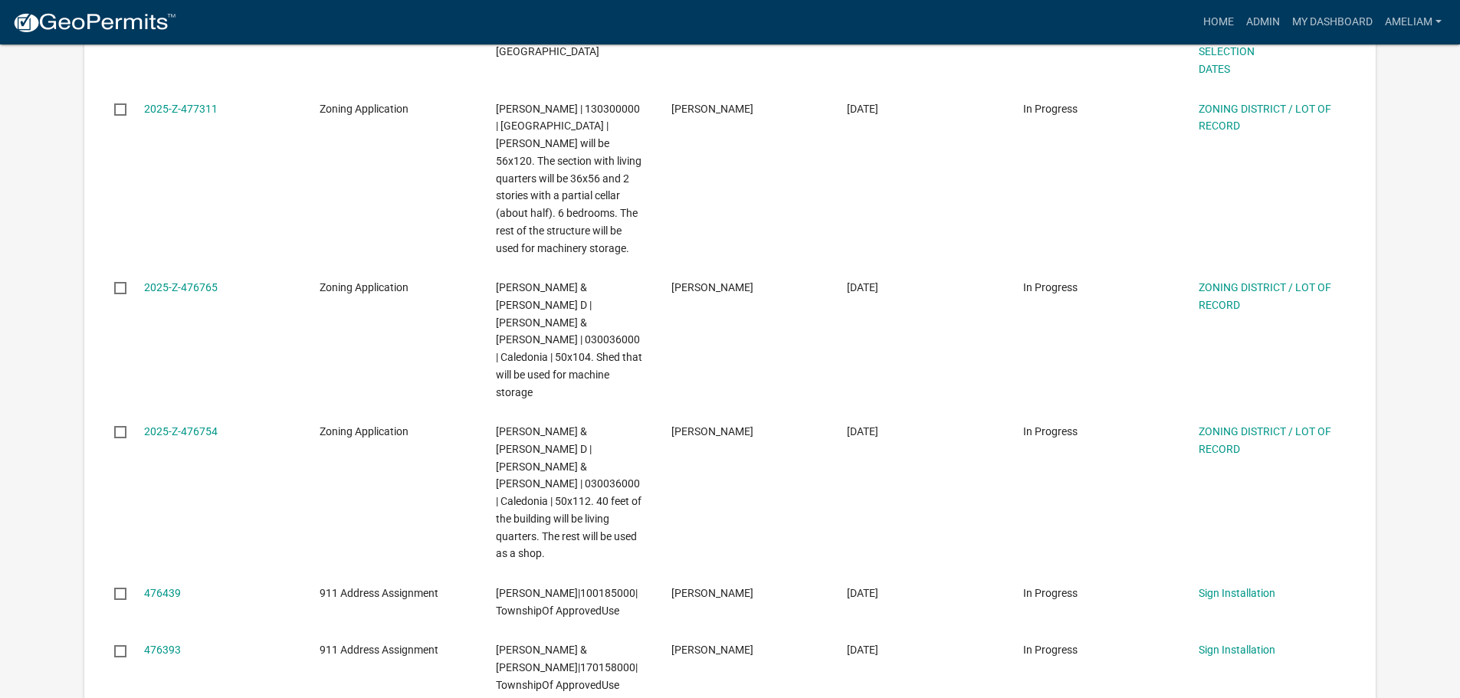
scroll to position [0, 0]
